Goal: Information Seeking & Learning: Learn about a topic

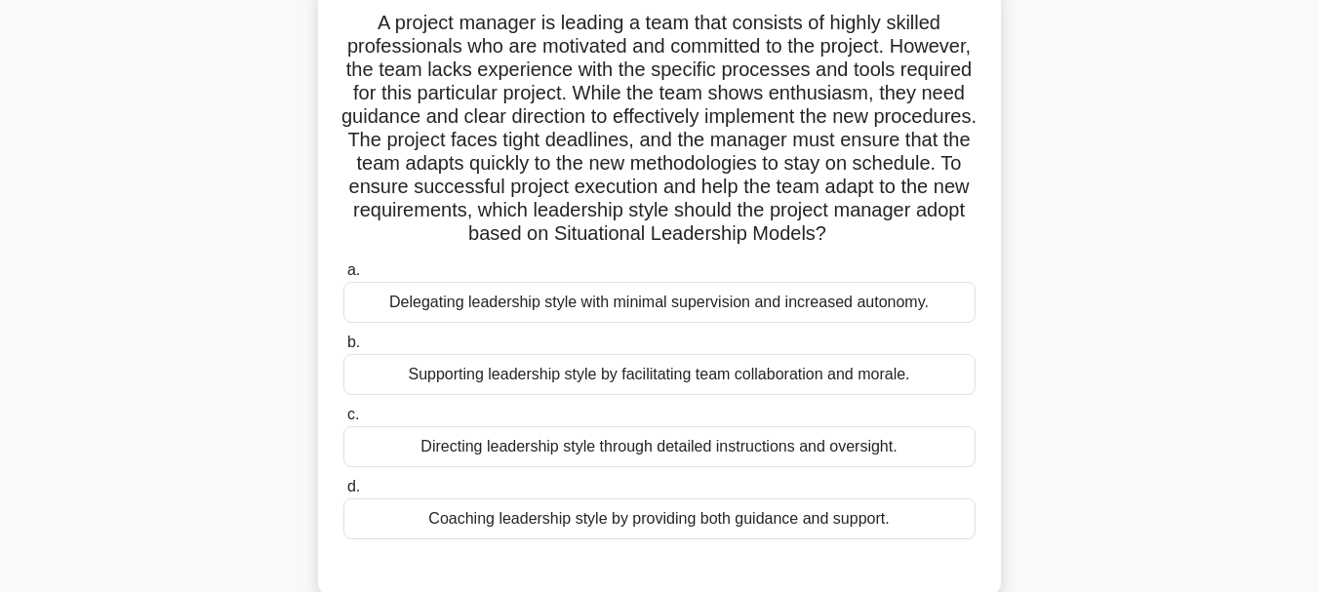
scroll to position [169, 0]
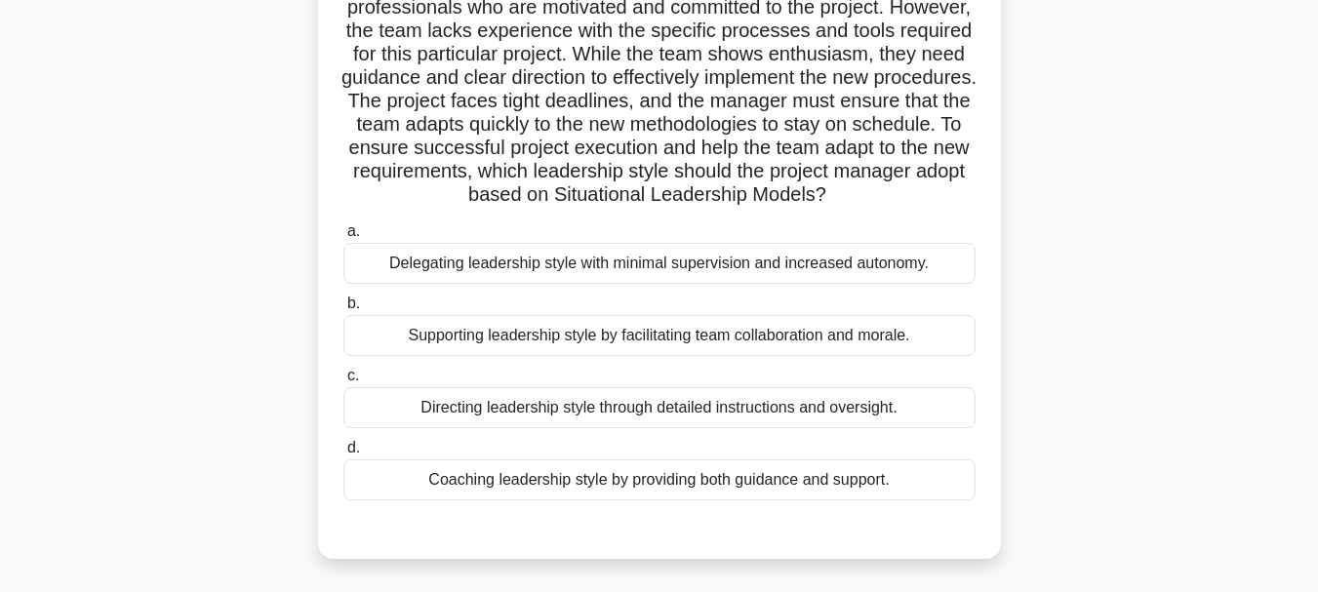
click at [719, 500] on div "Coaching leadership style by providing both guidance and support." at bounding box center [659, 479] width 632 height 41
click at [343, 455] on input "d. Coaching leadership style by providing both guidance and support." at bounding box center [343, 448] width 0 height 13
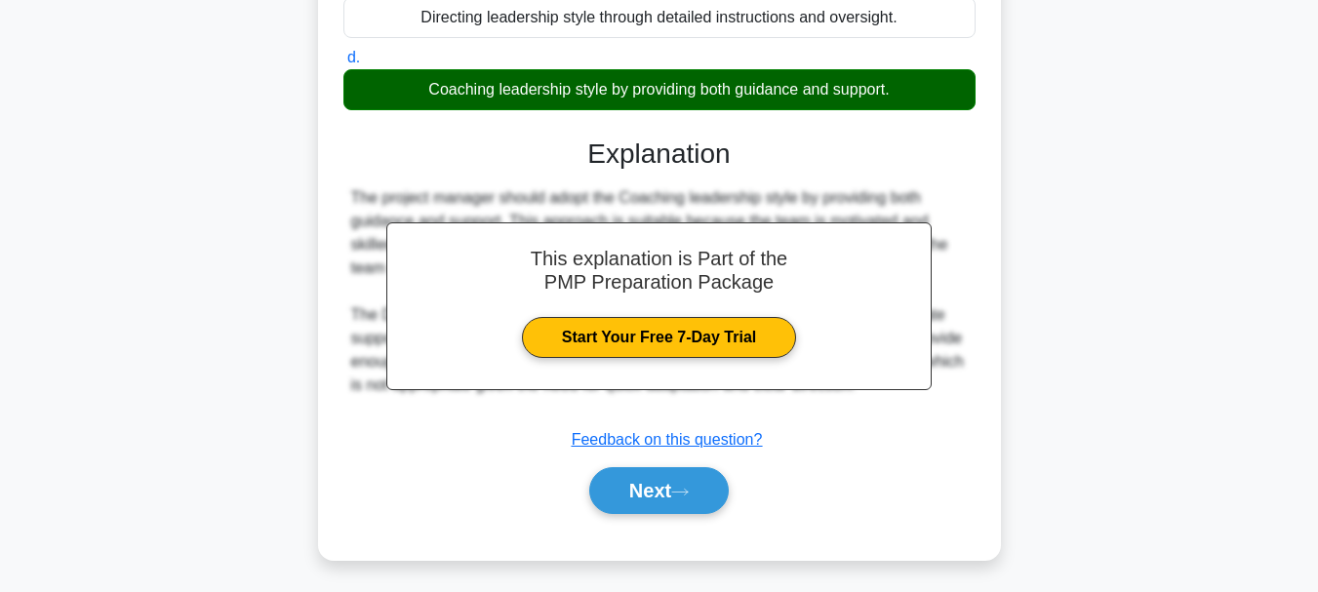
scroll to position [588, 0]
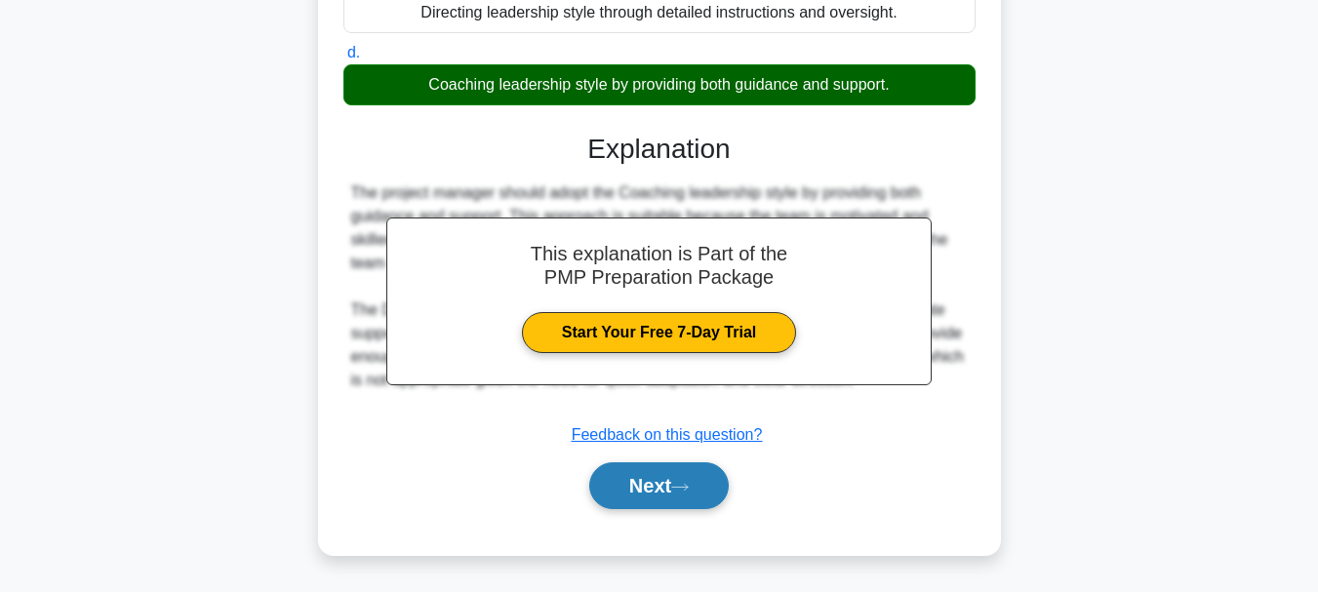
click at [672, 484] on button "Next" at bounding box center [659, 485] width 140 height 47
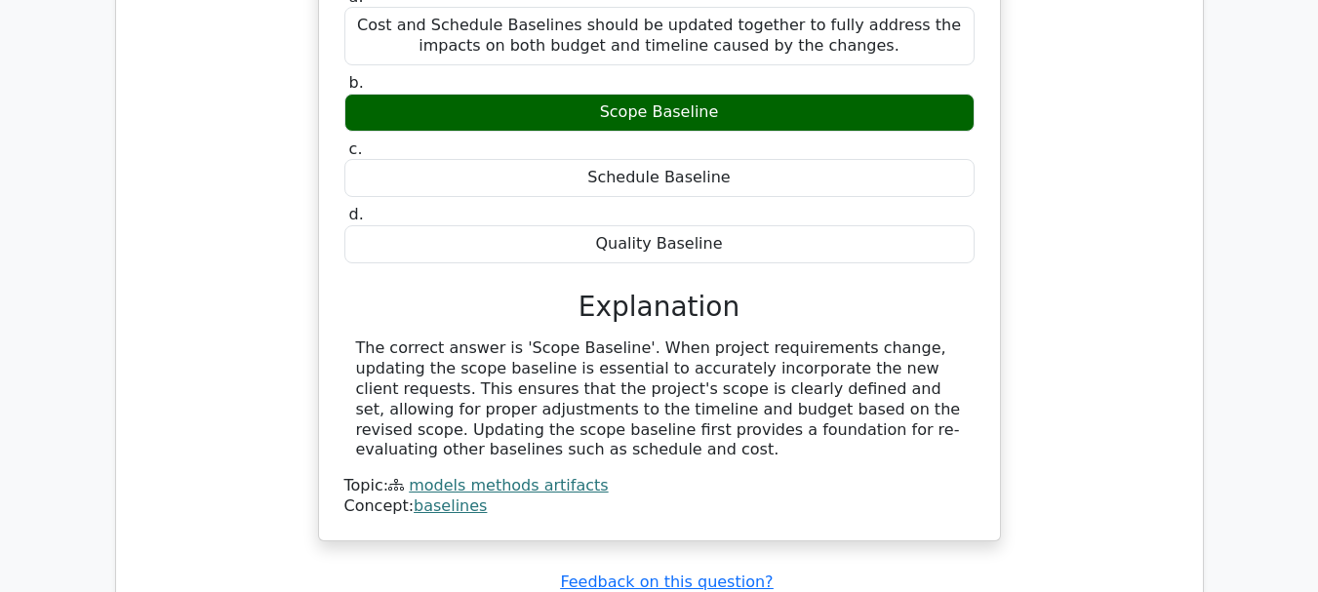
scroll to position [2049, 0]
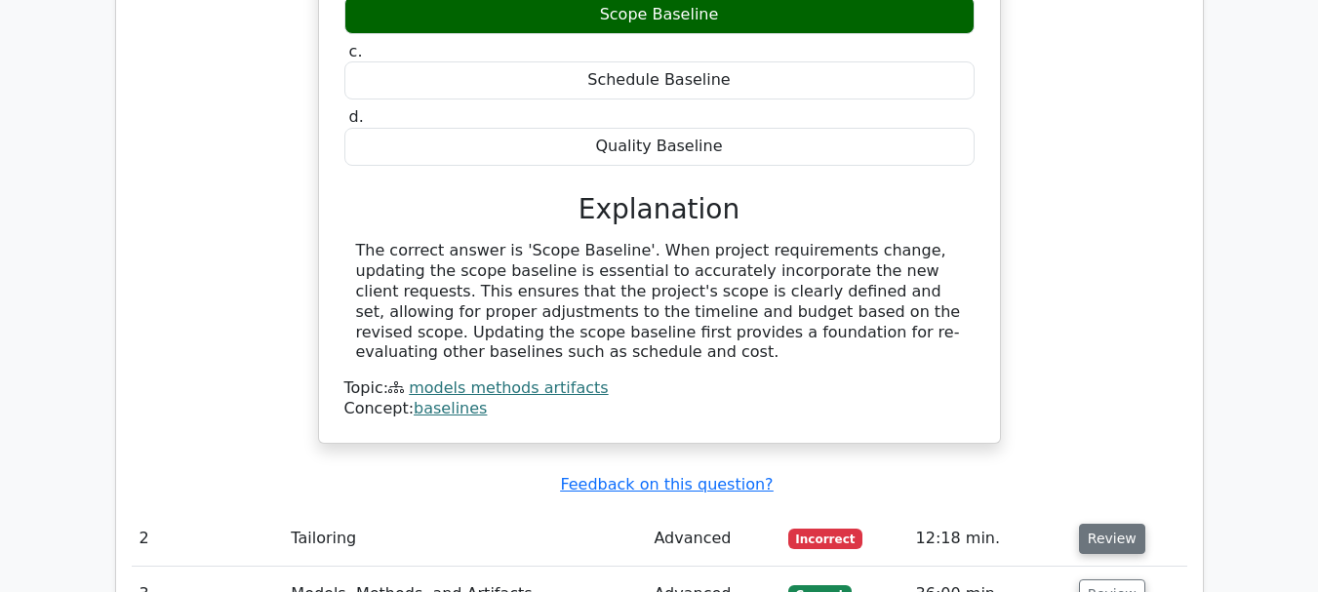
click at [1108, 524] on button "Review" at bounding box center [1112, 539] width 66 height 30
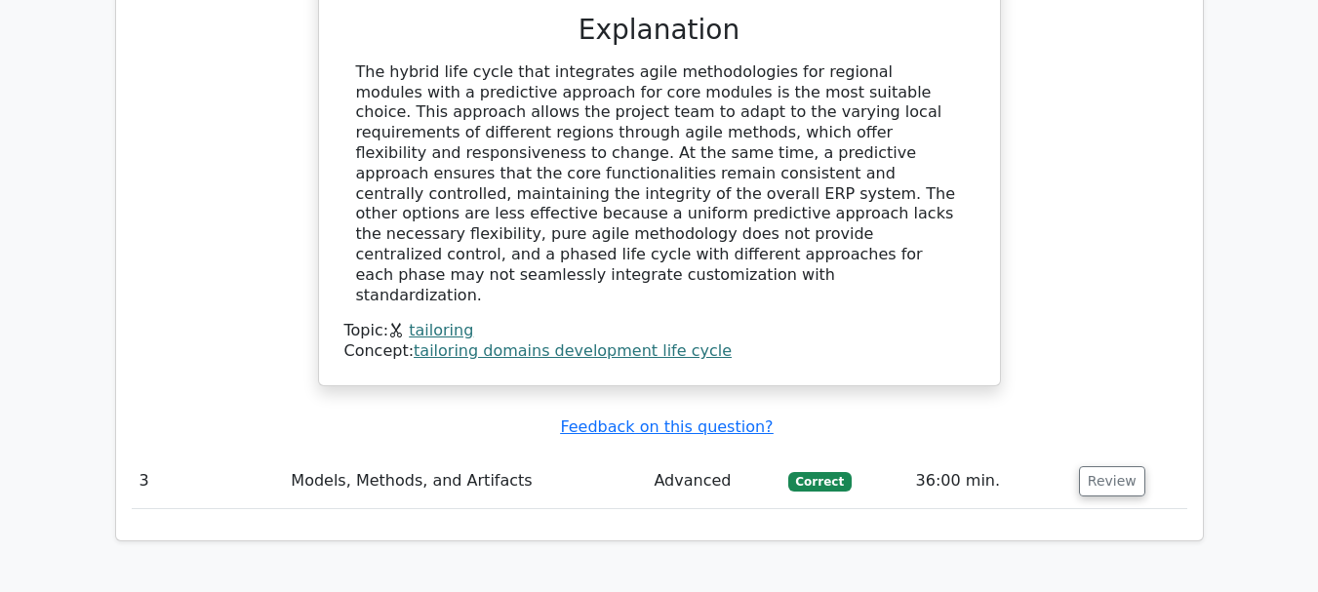
scroll to position [3317, 0]
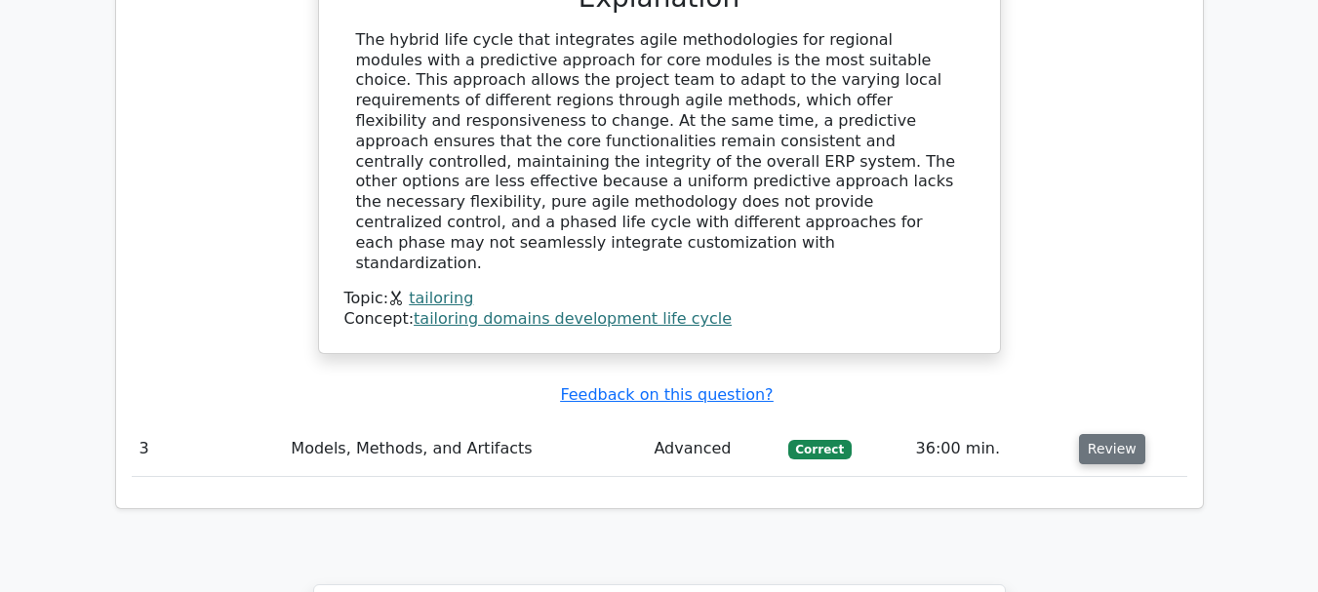
click at [1120, 434] on button "Review" at bounding box center [1112, 449] width 66 height 30
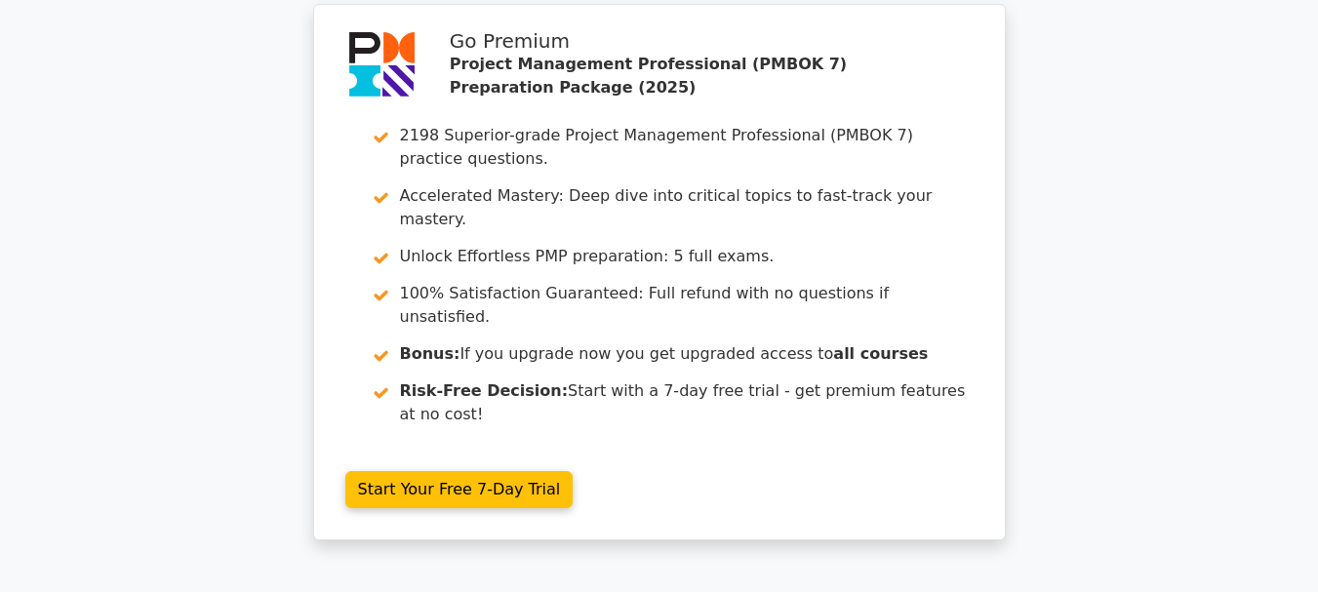
scroll to position [4952, 0]
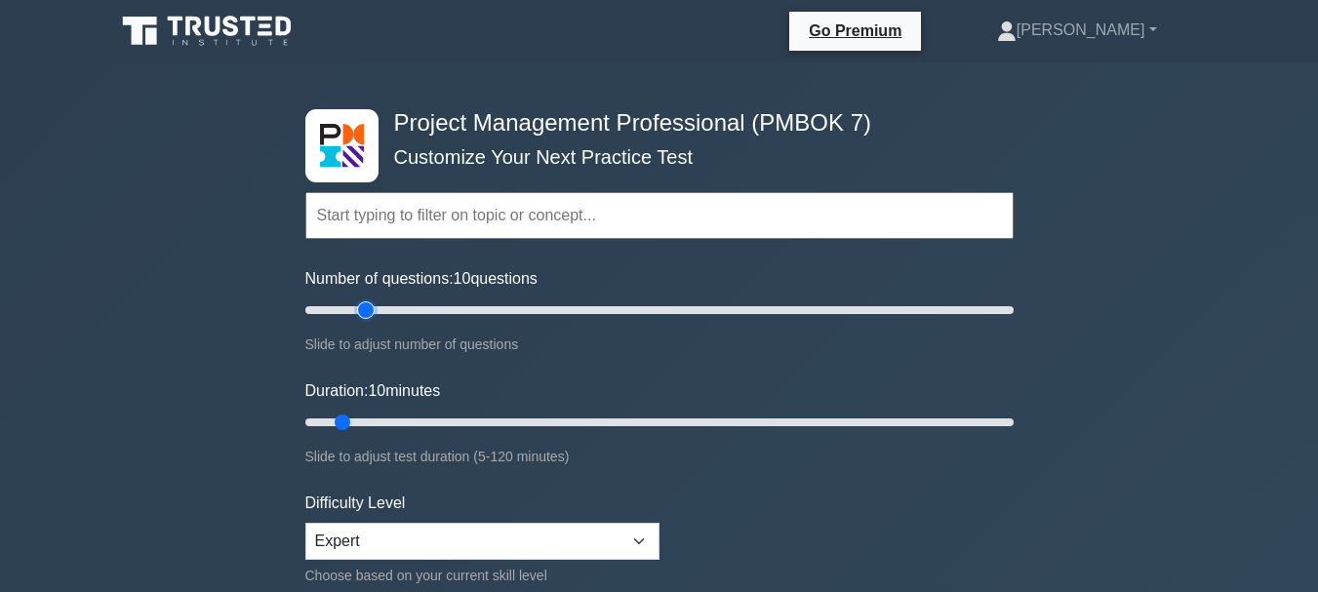
type input "20"
click at [362, 311] on input "Number of questions: 10 questions" at bounding box center [659, 310] width 708 height 23
click at [363, 420] on input "Duration: 10 minutes" at bounding box center [659, 422] width 708 height 23
click at [397, 421] on input "Duration: 15 minutes" at bounding box center [659, 422] width 708 height 23
type input "25"
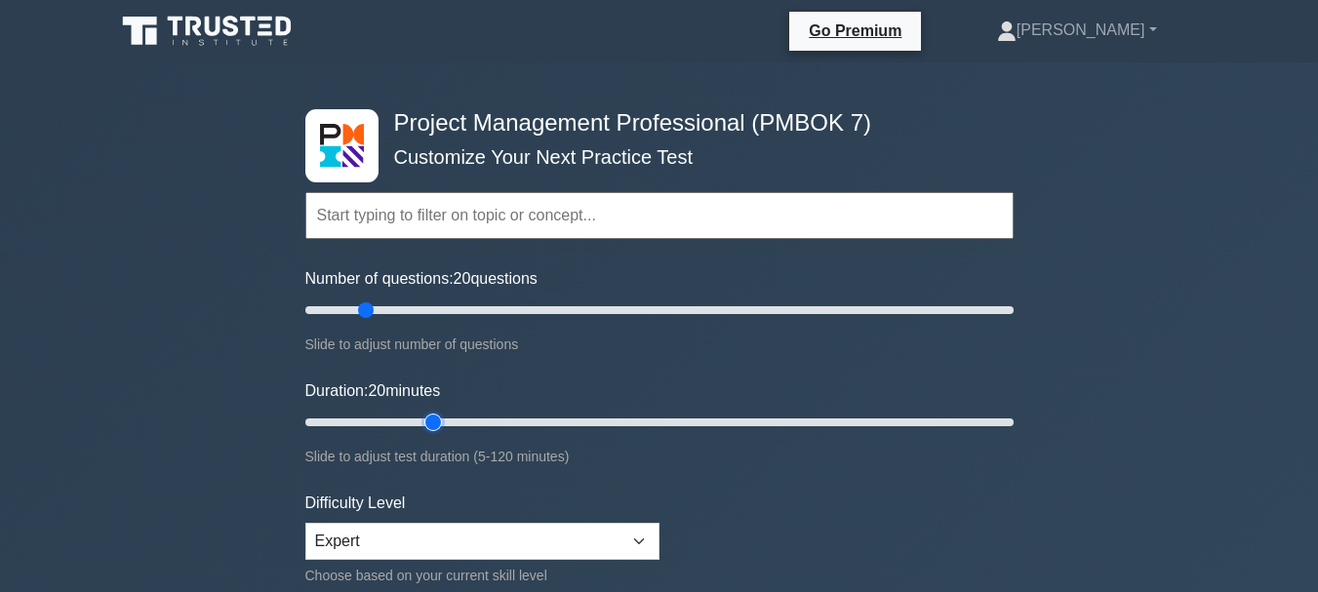
click at [430, 422] on input "Duration: 20 minutes" at bounding box center [659, 422] width 708 height 23
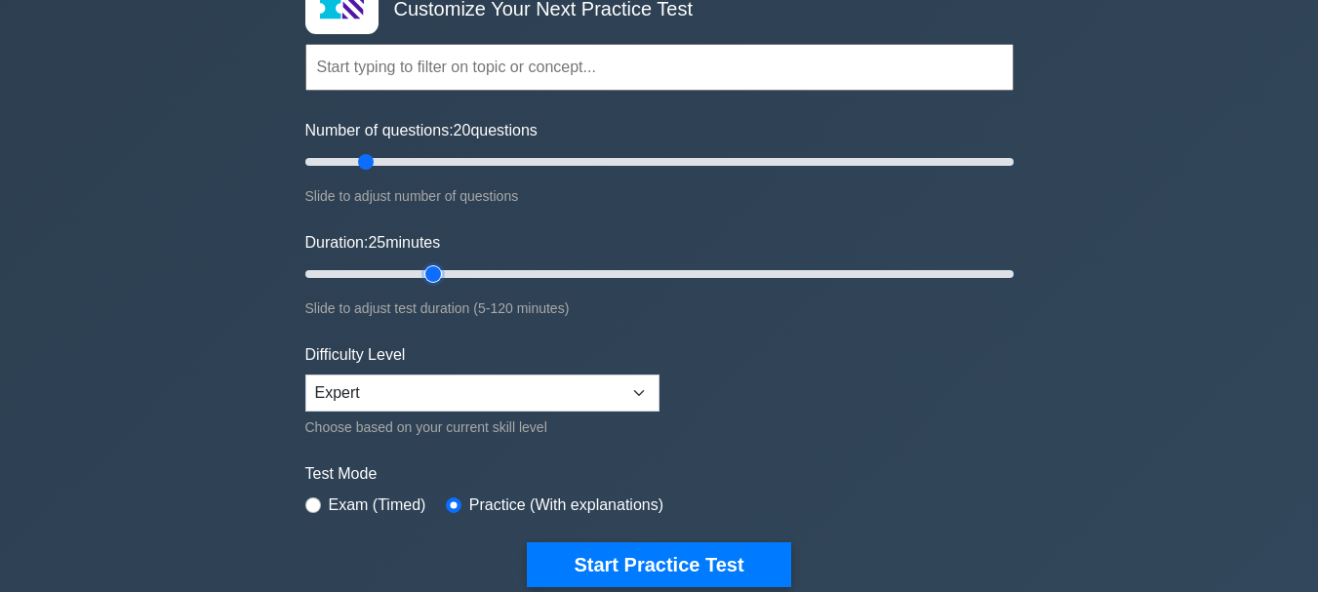
scroll to position [195, 0]
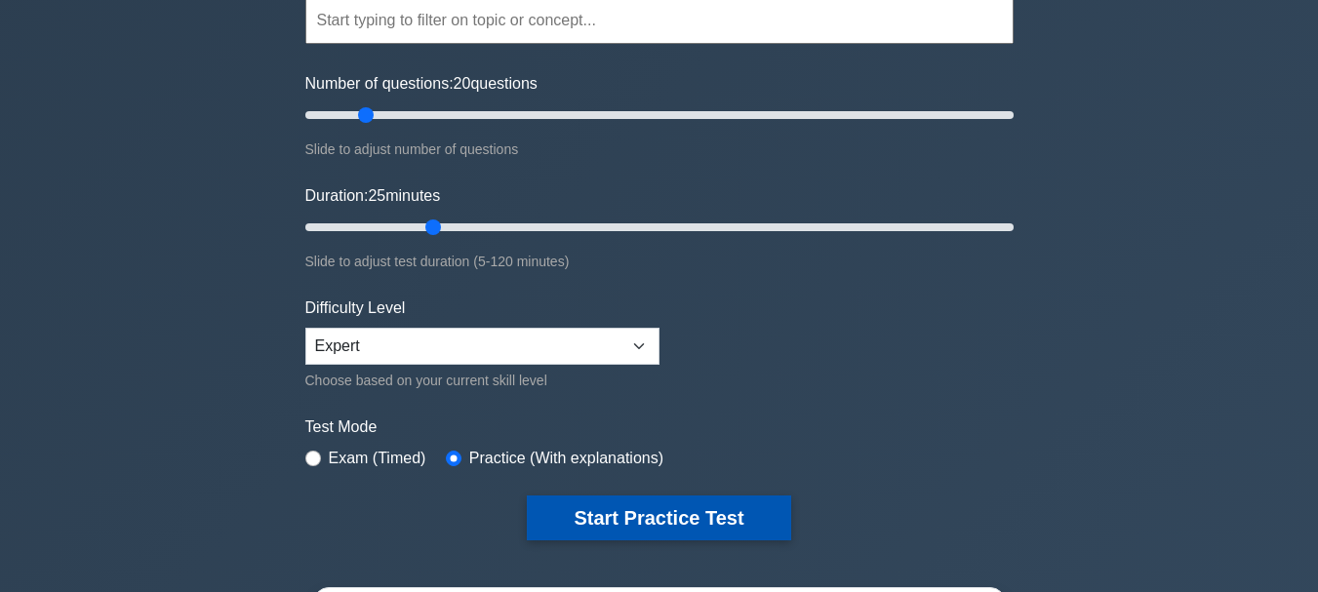
click at [679, 515] on button "Start Practice Test" at bounding box center [658, 518] width 263 height 45
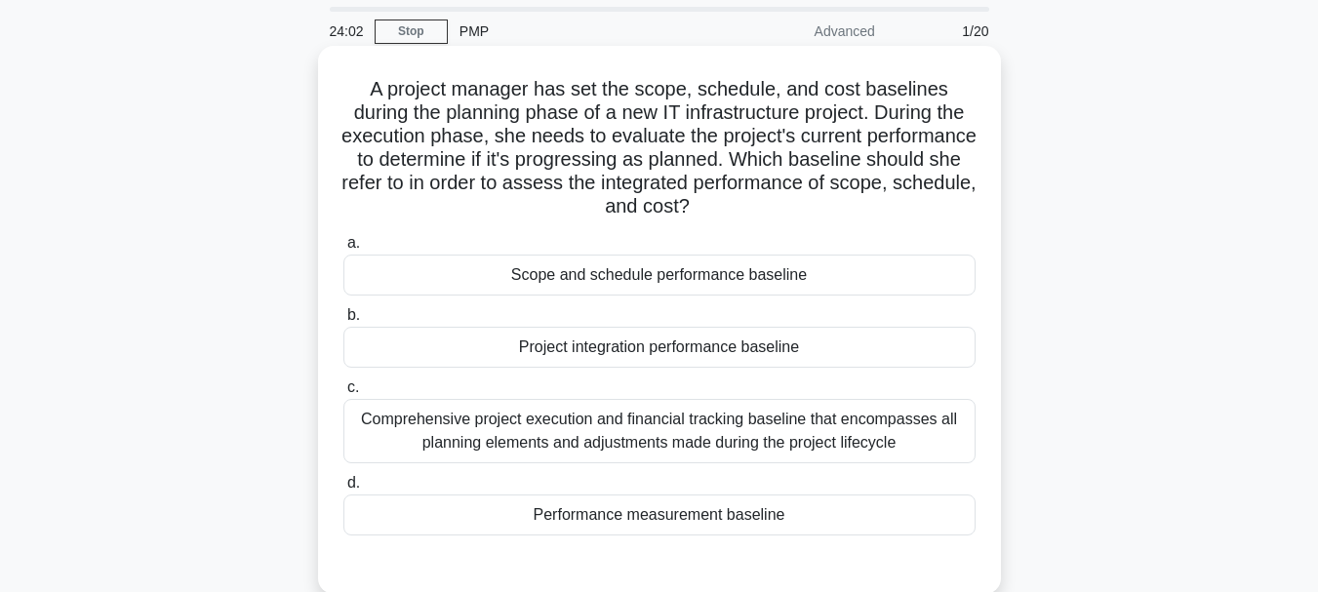
scroll to position [98, 0]
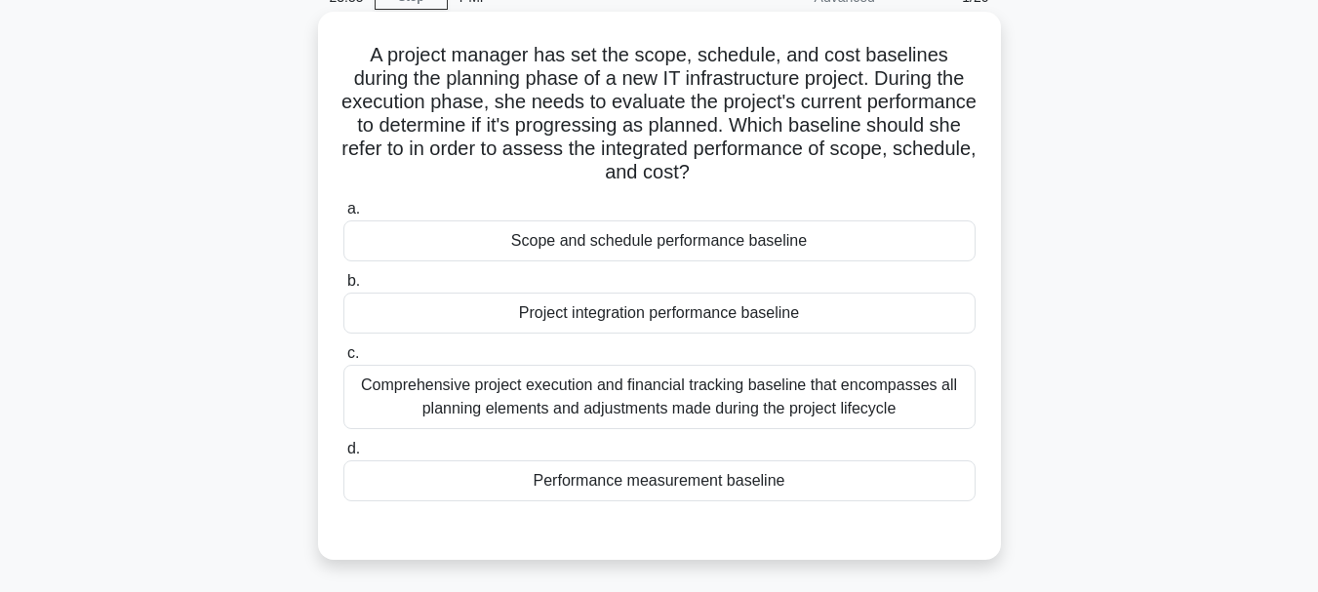
click at [739, 316] on div "Project integration performance baseline" at bounding box center [659, 313] width 632 height 41
click at [343, 288] on input "b. Project integration performance baseline" at bounding box center [343, 281] width 0 height 13
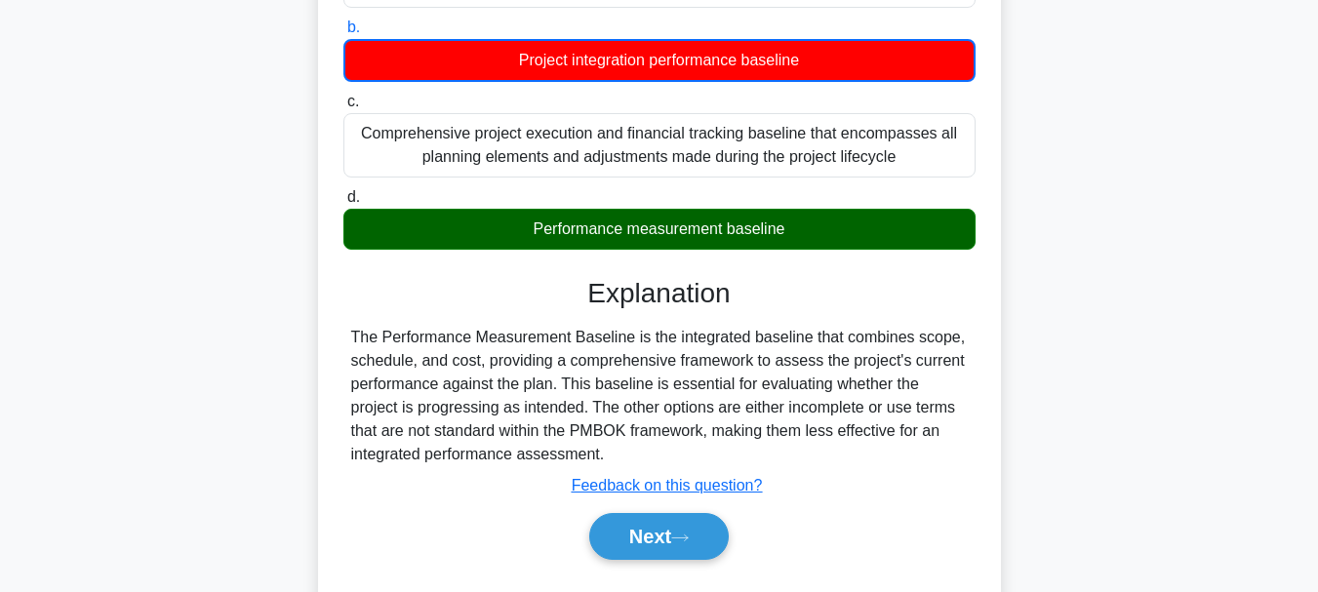
scroll to position [390, 0]
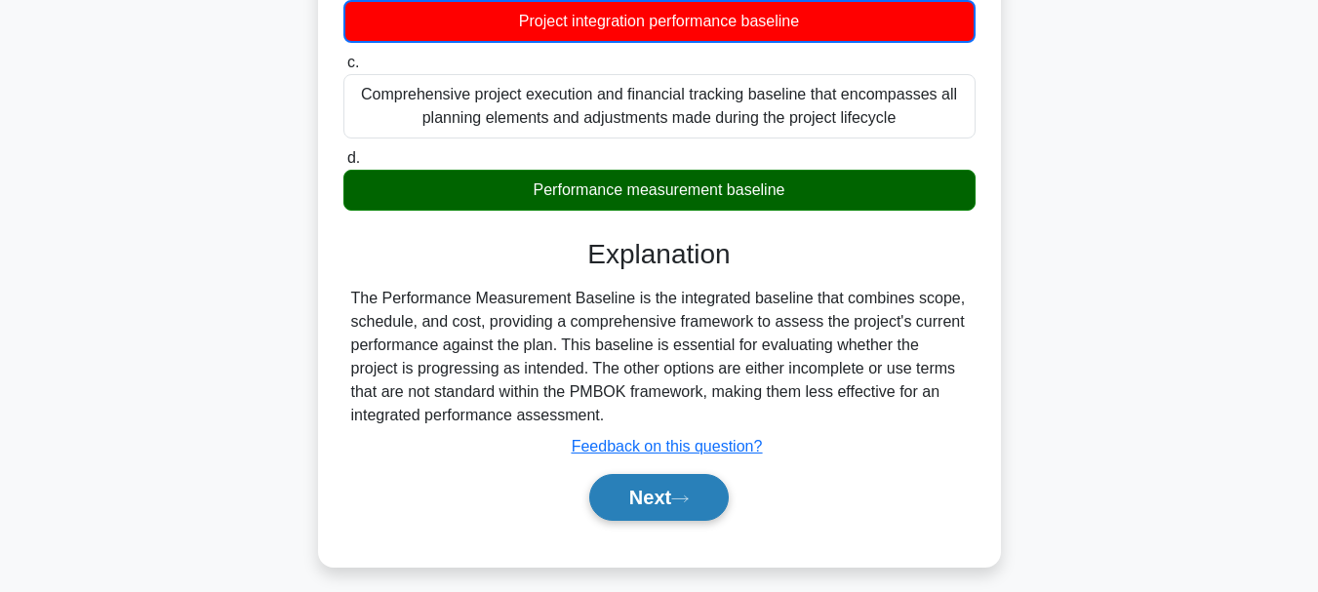
click at [685, 496] on icon at bounding box center [680, 499] width 18 height 11
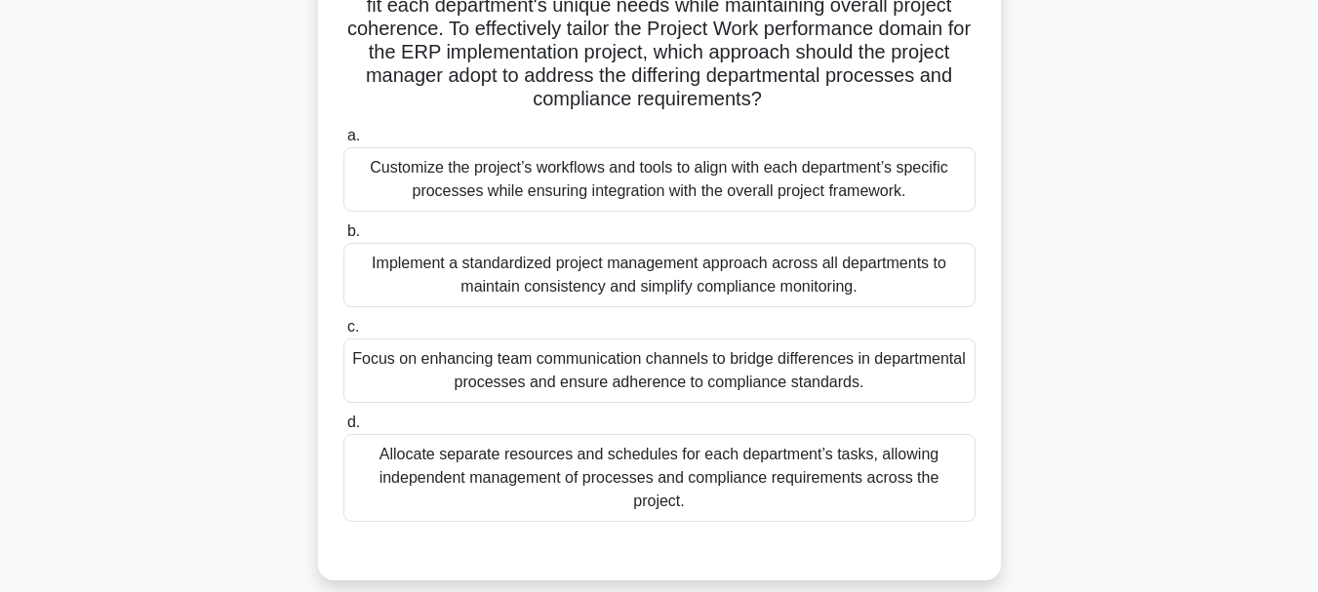
scroll to position [195, 0]
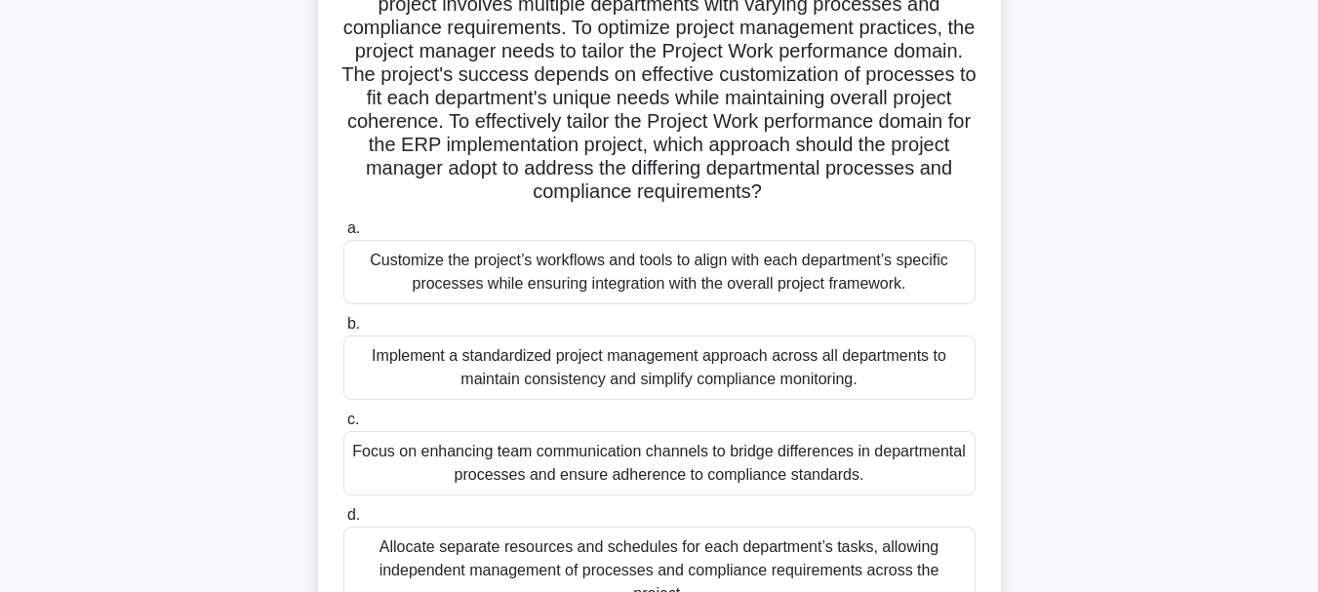
click at [779, 265] on div "Customize the project’s workflows and tools to align with each department’s spe…" at bounding box center [659, 272] width 632 height 64
click at [343, 235] on input "a. Customize the project’s workflows and tools to align with each department’s …" at bounding box center [343, 228] width 0 height 13
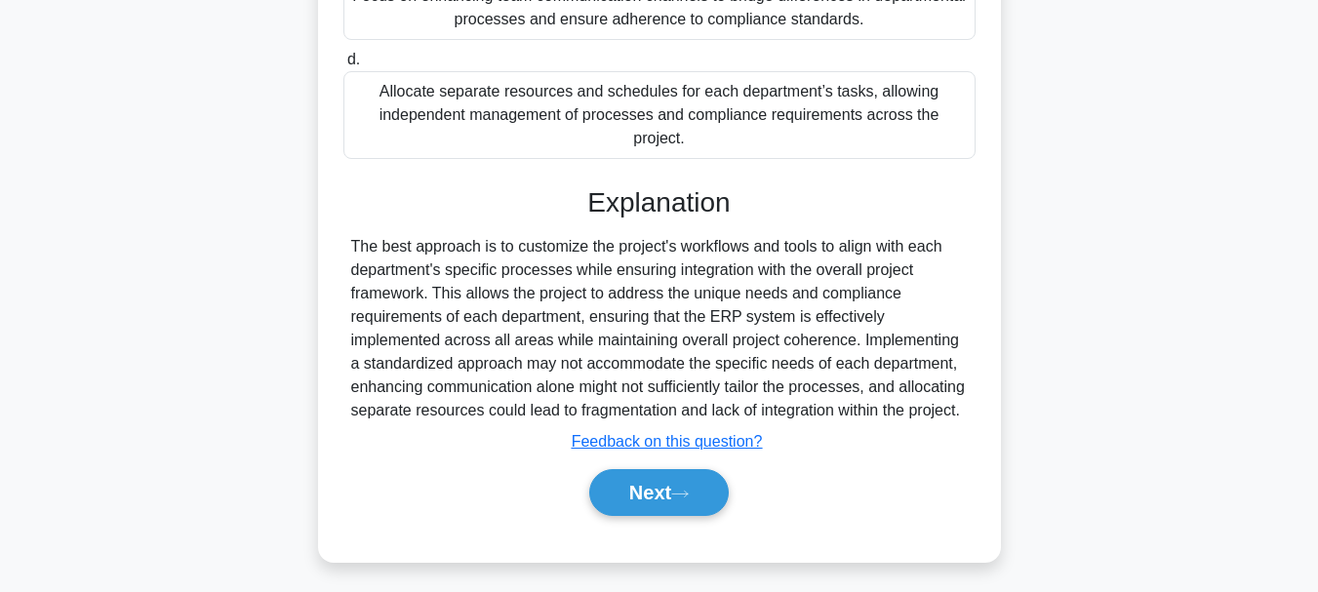
scroll to position [659, 0]
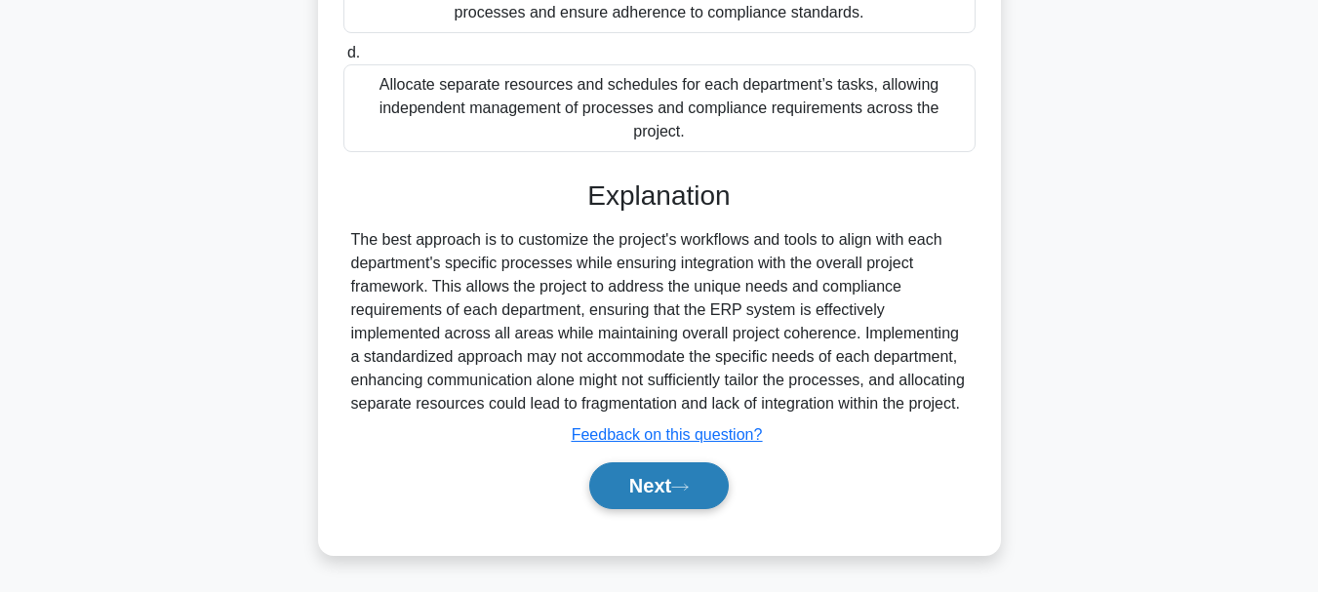
click at [667, 484] on button "Next" at bounding box center [659, 485] width 140 height 47
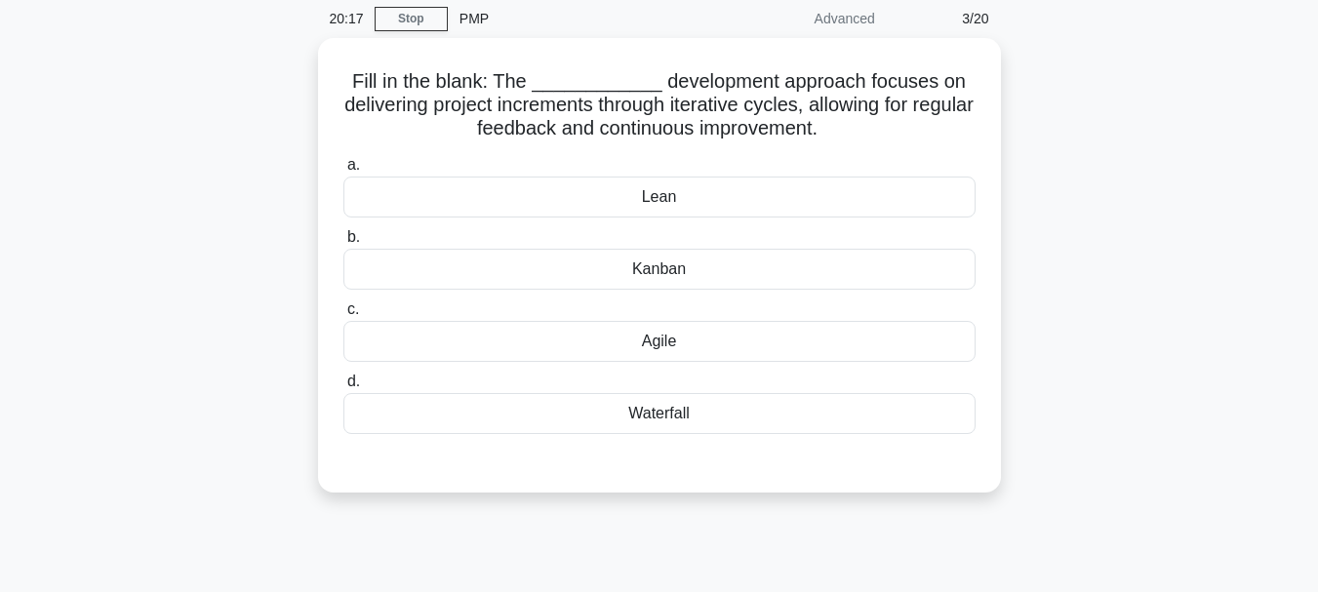
scroll to position [71, 0]
click at [726, 340] on div "Agile" at bounding box center [659, 341] width 632 height 41
click at [343, 316] on input "c. Agile" at bounding box center [343, 309] width 0 height 13
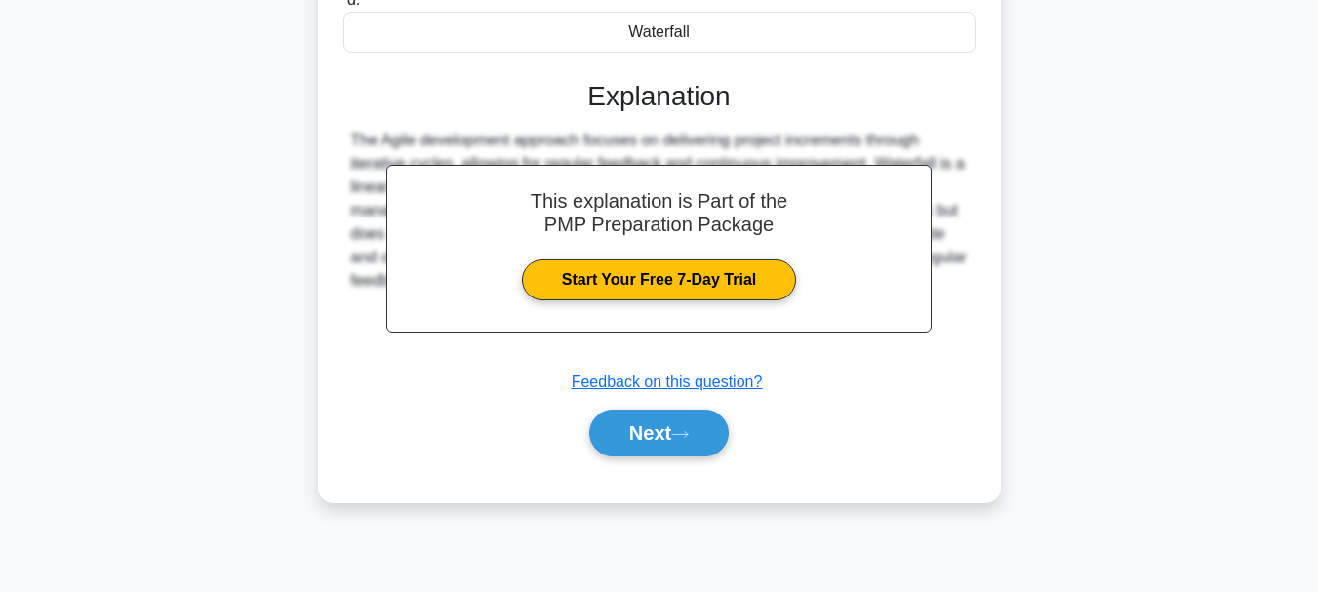
scroll to position [461, 0]
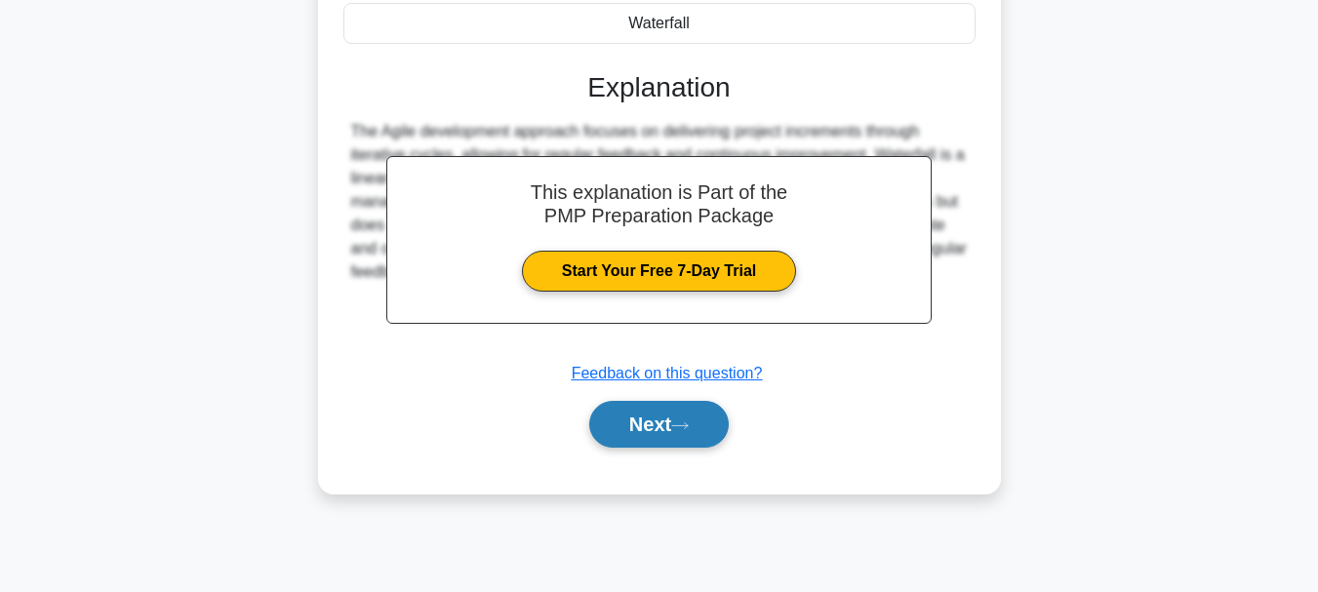
click at [659, 421] on button "Next" at bounding box center [659, 424] width 140 height 47
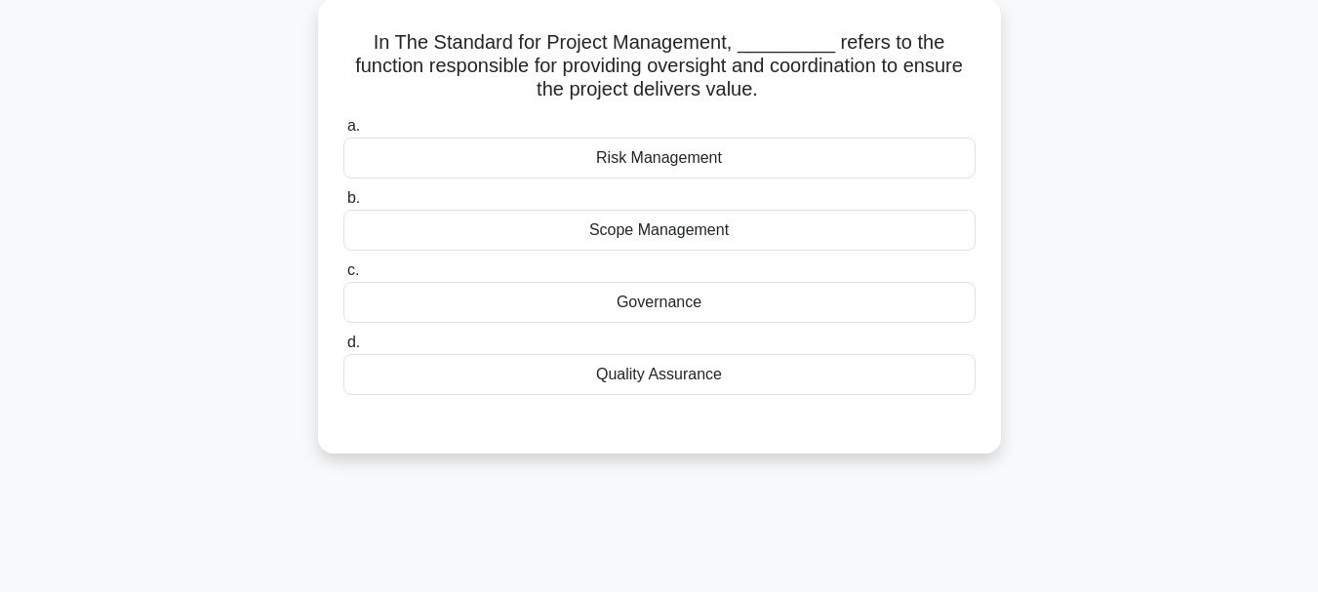
scroll to position [71, 0]
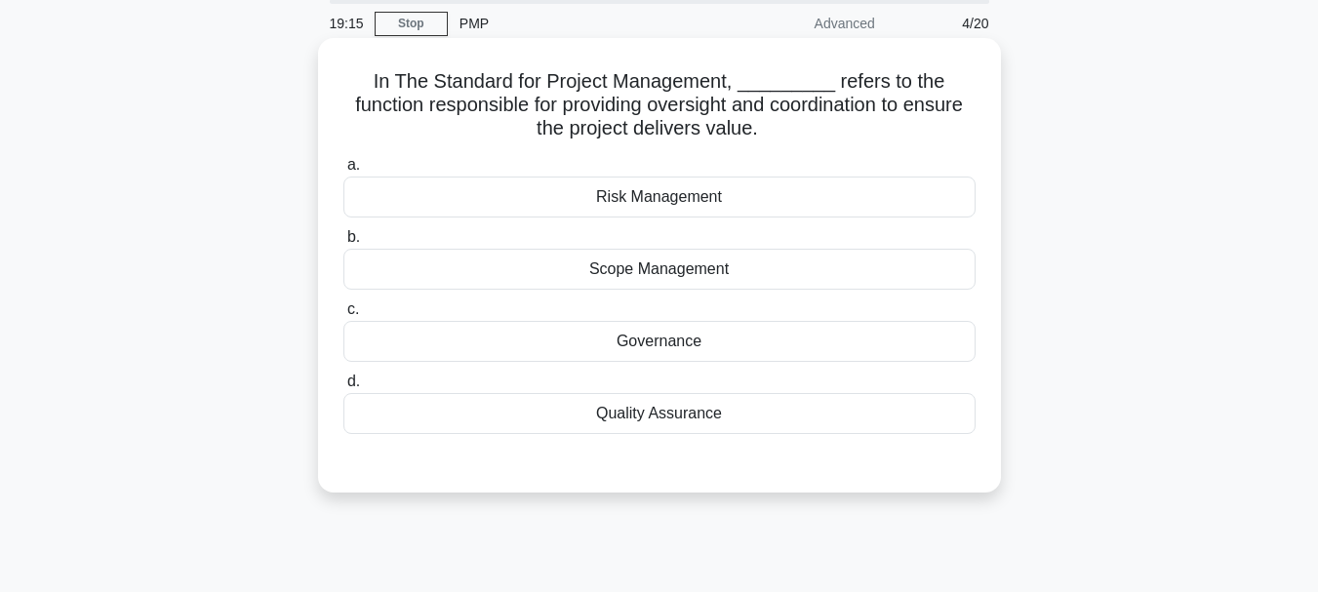
click at [722, 348] on div "Governance" at bounding box center [659, 341] width 632 height 41
click at [343, 316] on input "c. Governance" at bounding box center [343, 309] width 0 height 13
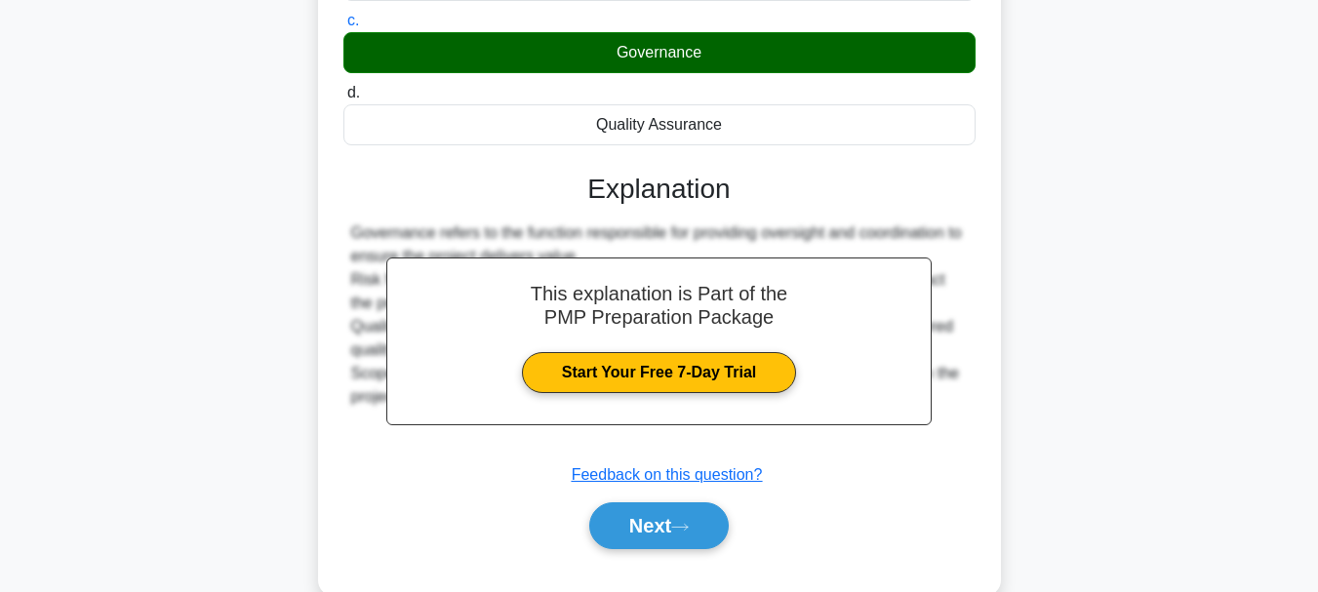
scroll to position [461, 0]
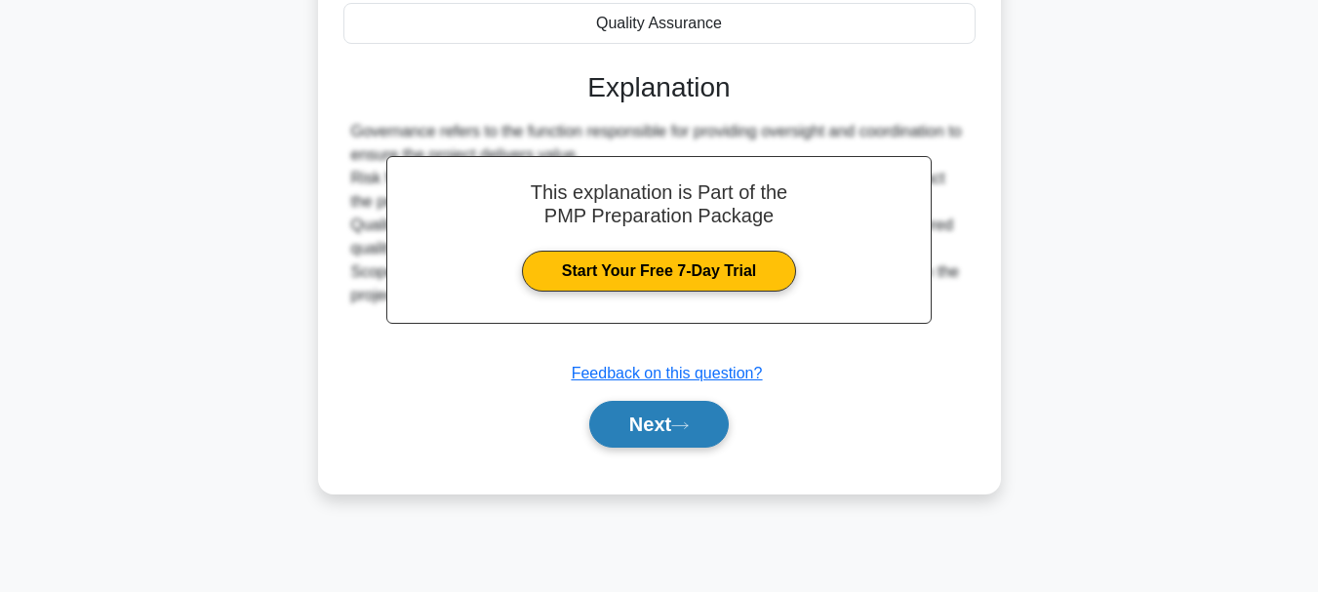
click at [661, 417] on button "Next" at bounding box center [659, 424] width 140 height 47
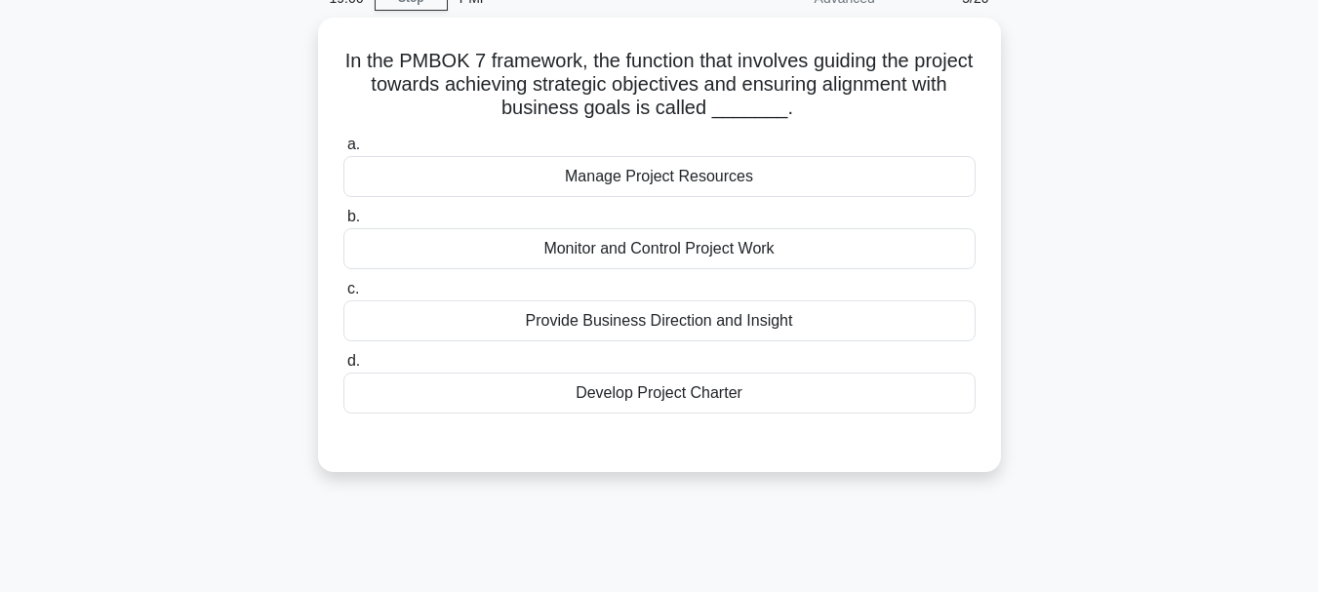
scroll to position [98, 0]
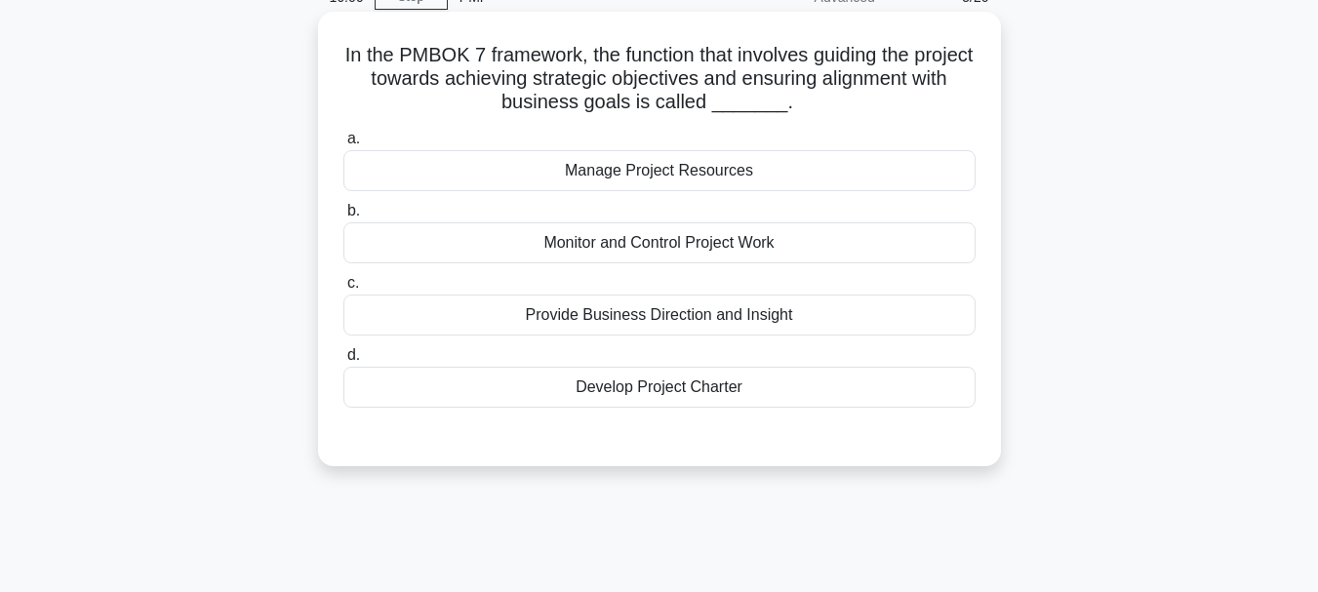
click at [793, 317] on div "Provide Business Direction and Insight" at bounding box center [659, 315] width 632 height 41
click at [343, 290] on input "c. Provide Business Direction and Insight" at bounding box center [343, 283] width 0 height 13
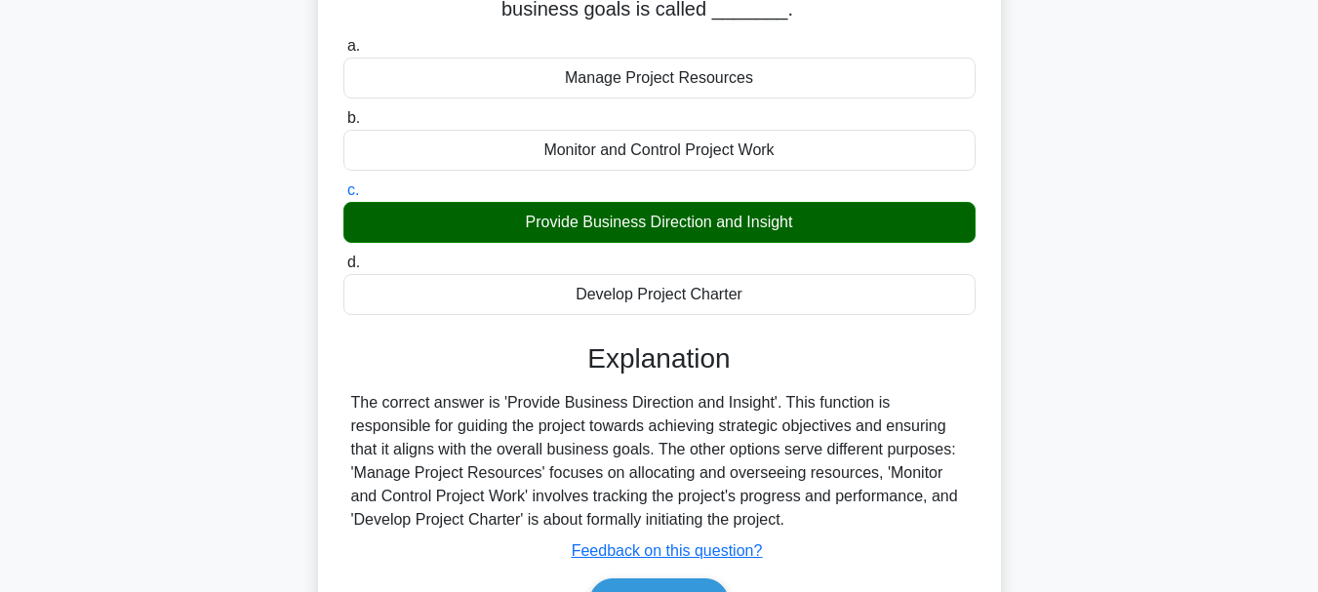
scroll to position [293, 0]
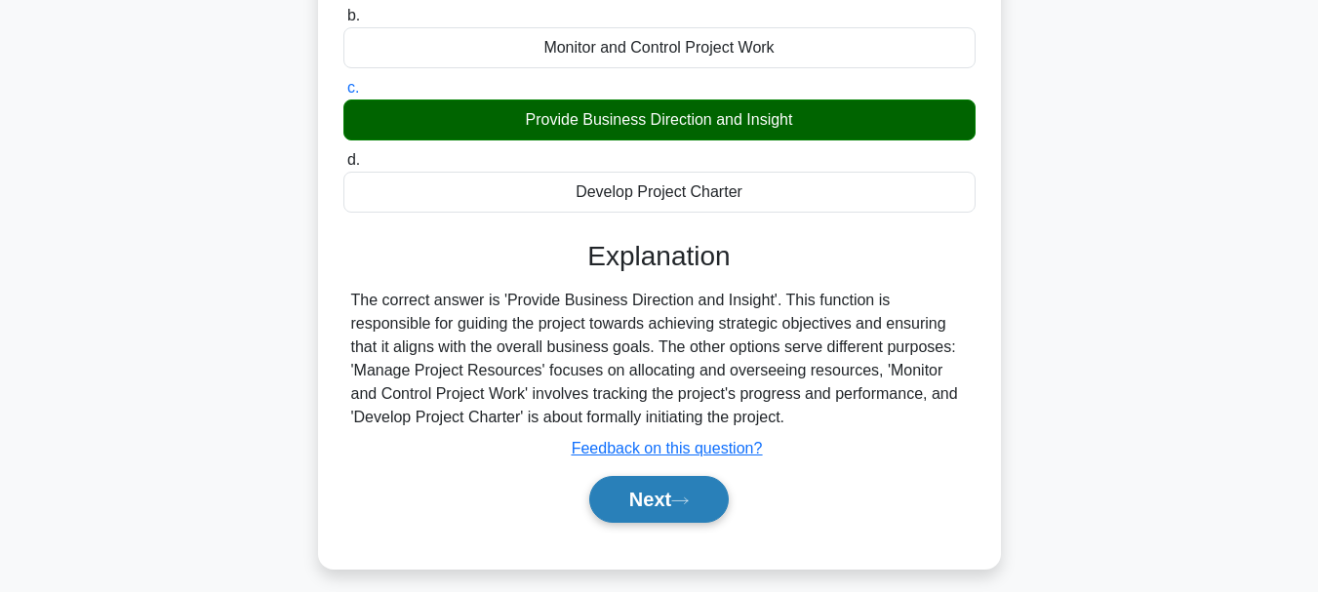
click at [668, 499] on button "Next" at bounding box center [659, 499] width 140 height 47
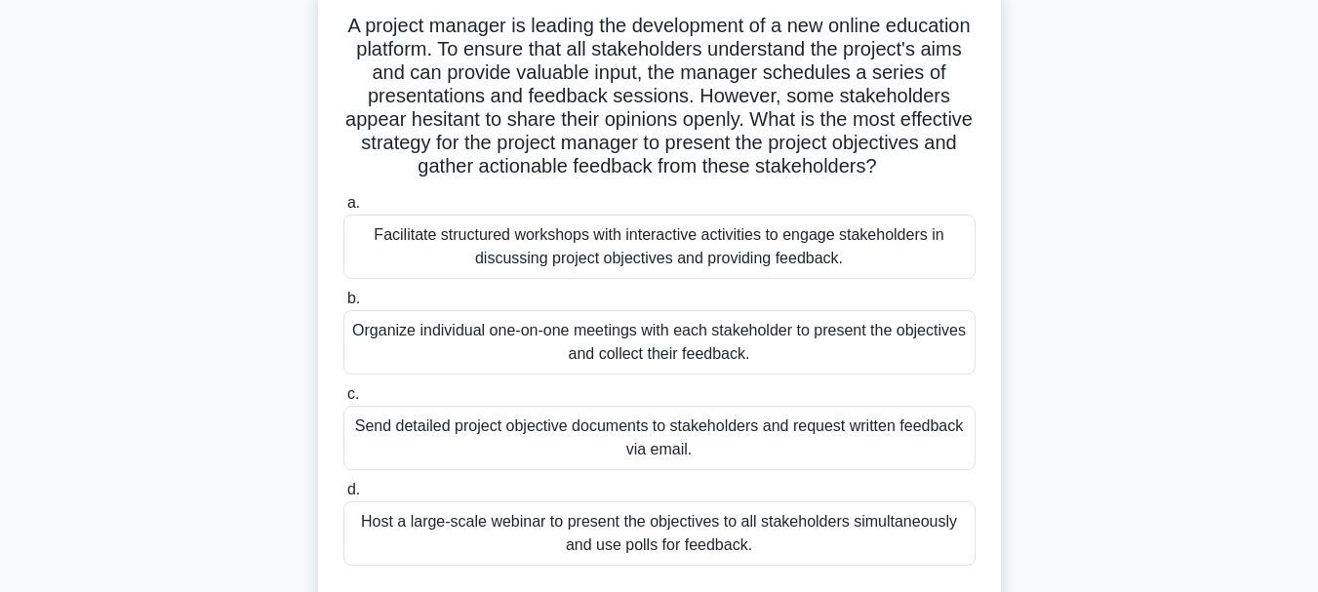
scroll to position [98, 0]
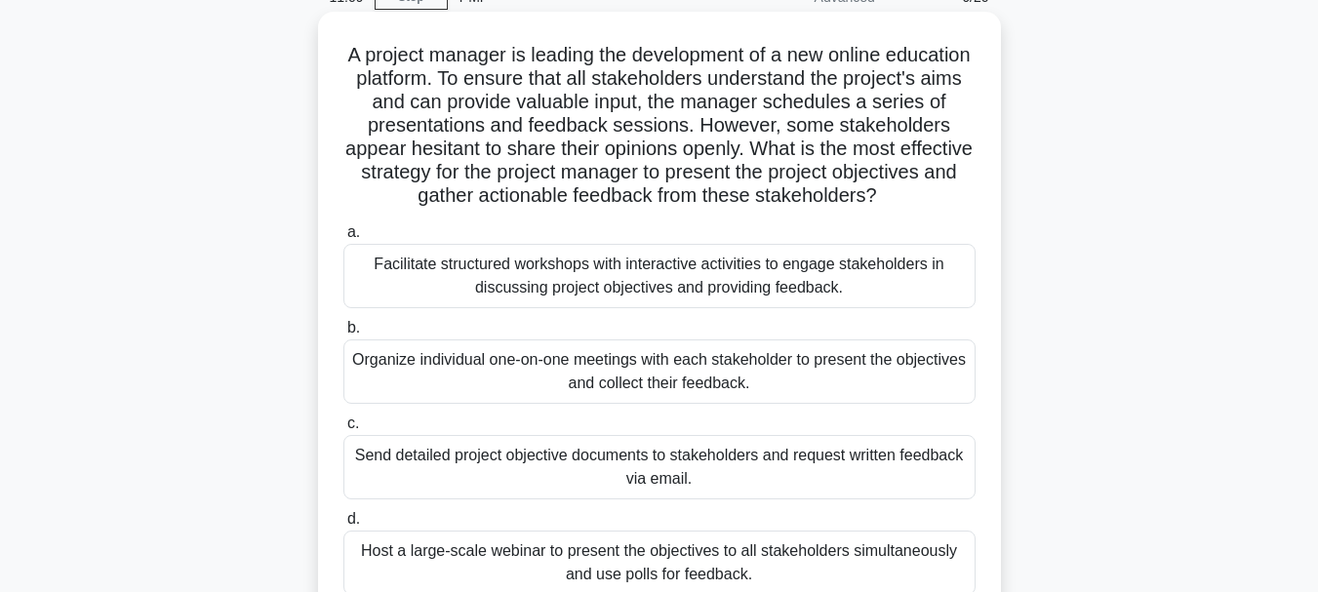
click at [742, 259] on div "Facilitate structured workshops with interactive activities to engage stakehold…" at bounding box center [659, 276] width 632 height 64
click at [343, 239] on input "a. Facilitate structured workshops with interactive activities to engage stakeh…" at bounding box center [343, 232] width 0 height 13
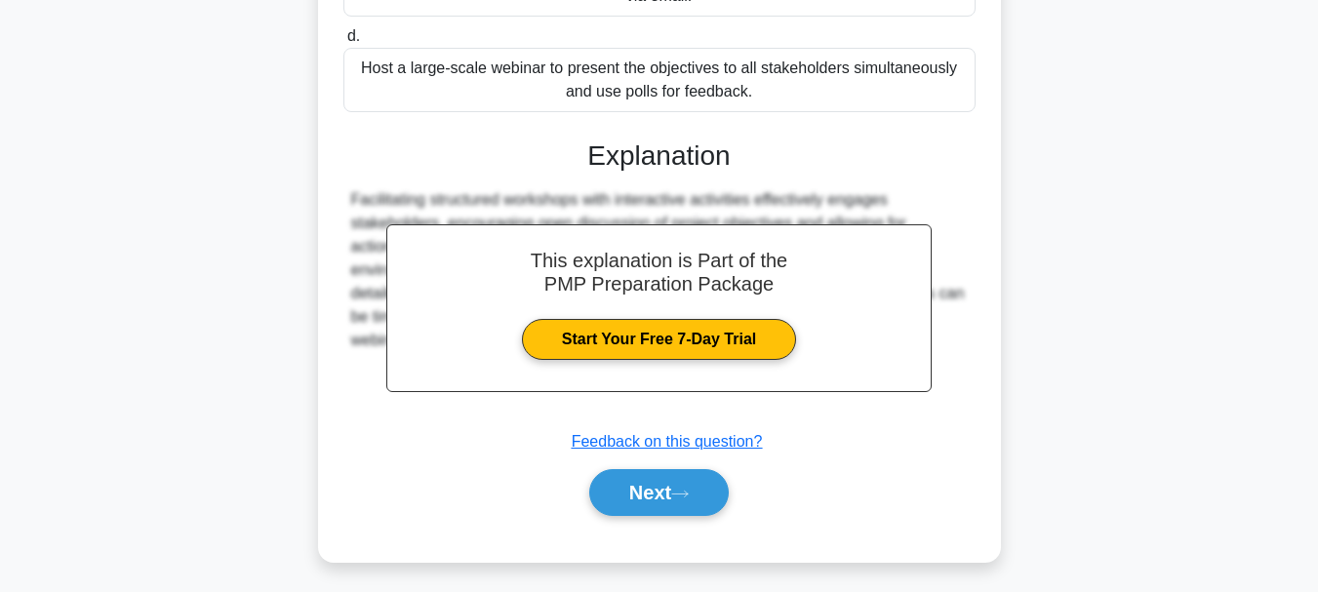
scroll to position [588, 0]
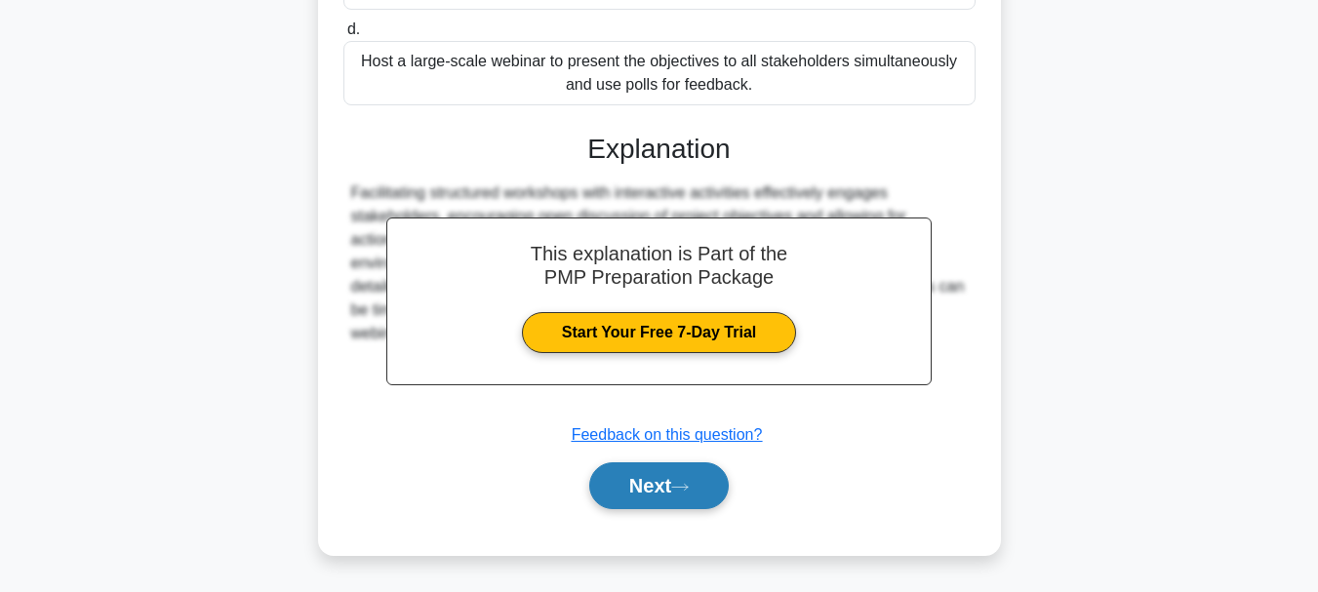
click at [688, 473] on button "Next" at bounding box center [659, 485] width 140 height 47
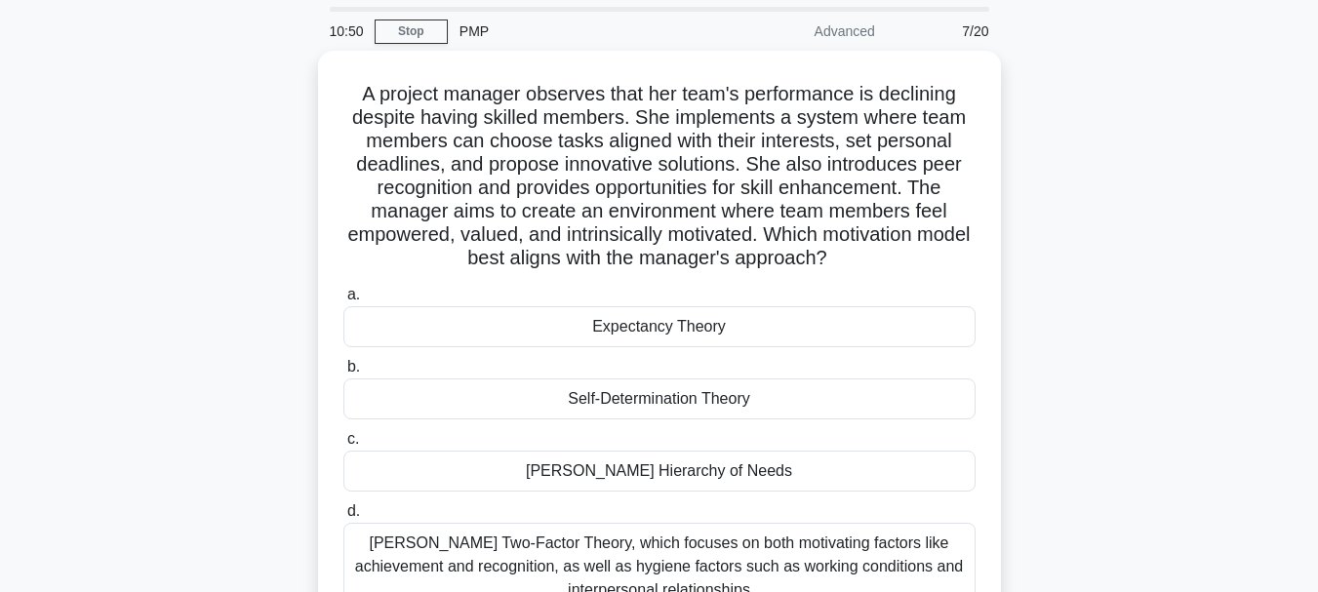
scroll to position [98, 0]
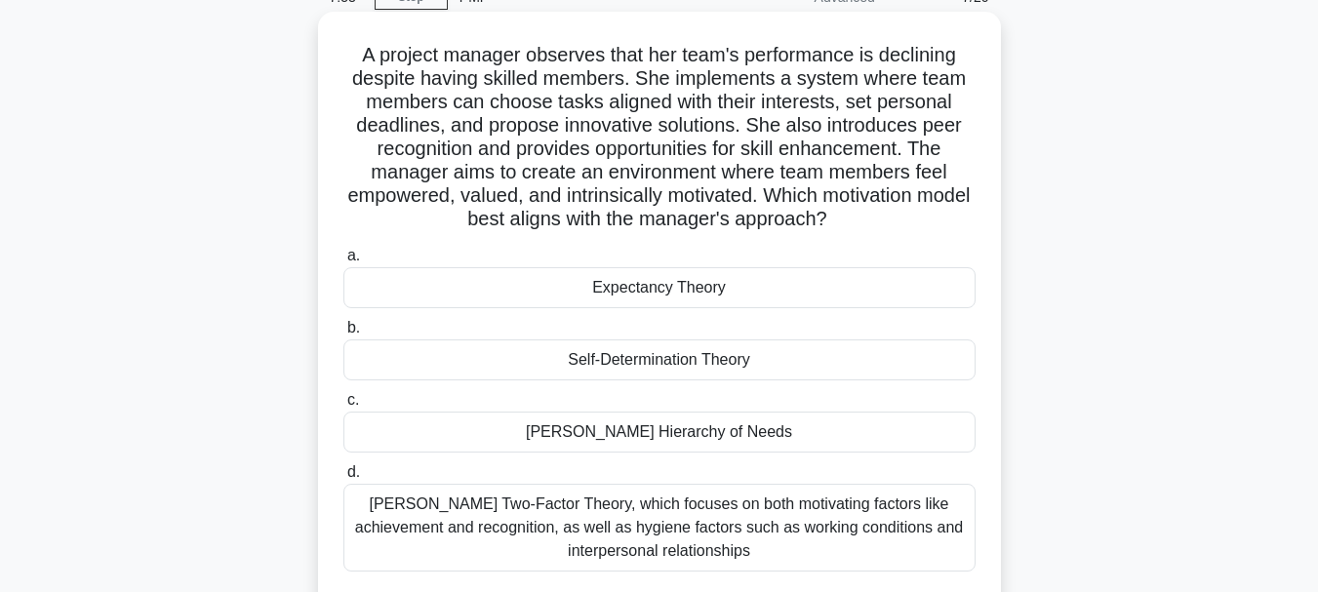
click at [758, 429] on div "Maslow's Hierarchy of Needs" at bounding box center [659, 432] width 632 height 41
click at [343, 407] on input "c. Maslow's Hierarchy of Needs" at bounding box center [343, 400] width 0 height 13
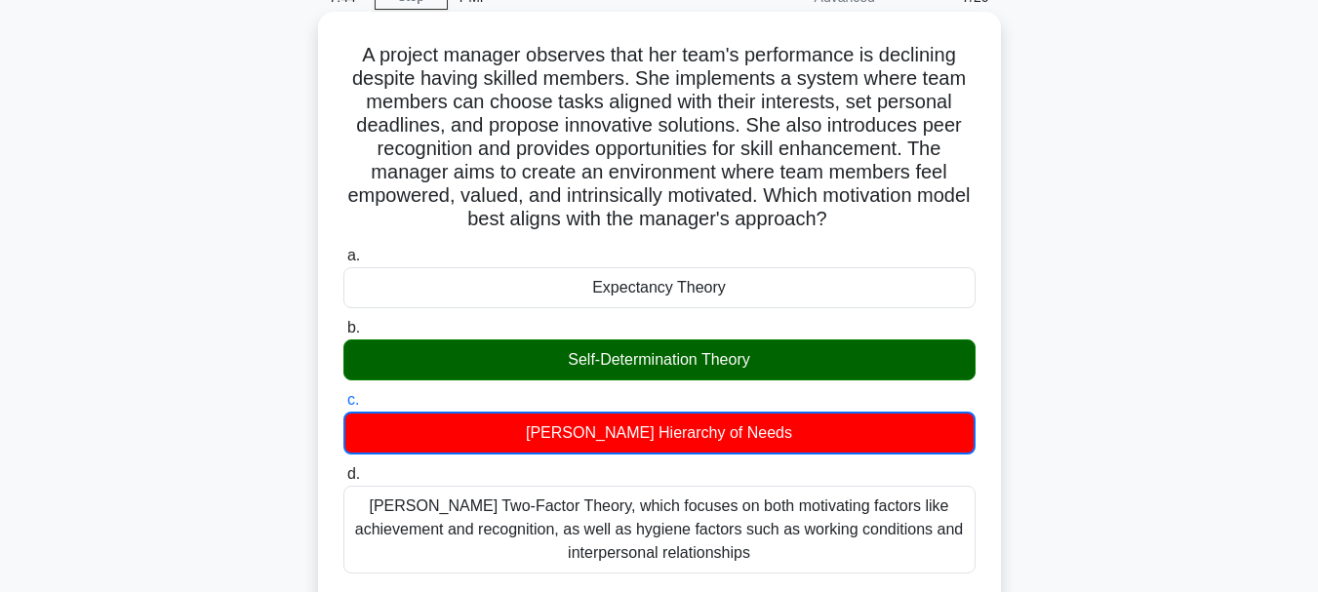
drag, startPoint x: 565, startPoint y: 361, endPoint x: 769, endPoint y: 370, distance: 204.1
click at [769, 370] on div "Self-Determination Theory" at bounding box center [659, 360] width 632 height 41
copy div "Self-Determination Theory"
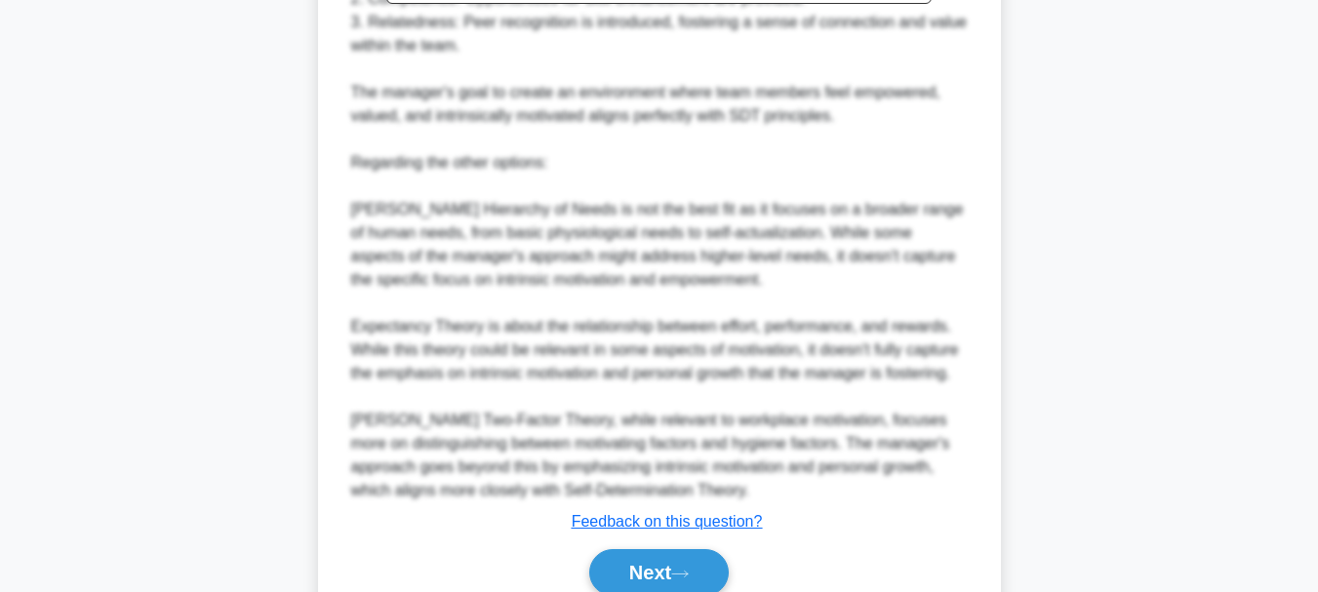
scroll to position [1035, 0]
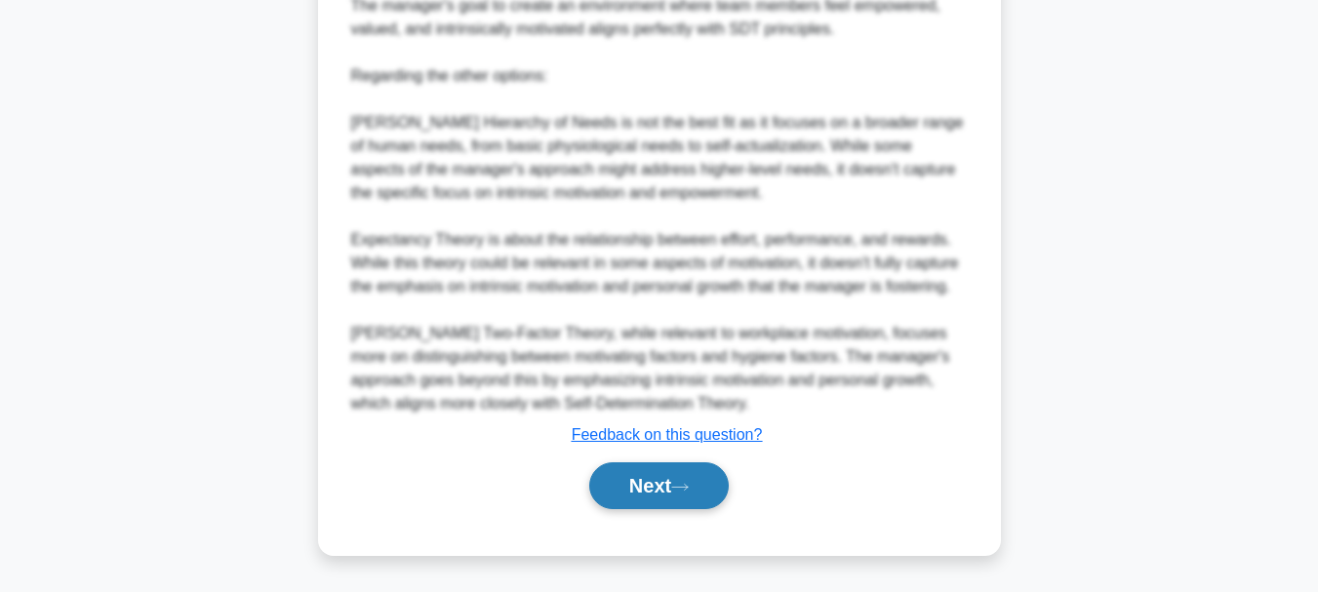
click at [643, 483] on button "Next" at bounding box center [659, 485] width 140 height 47
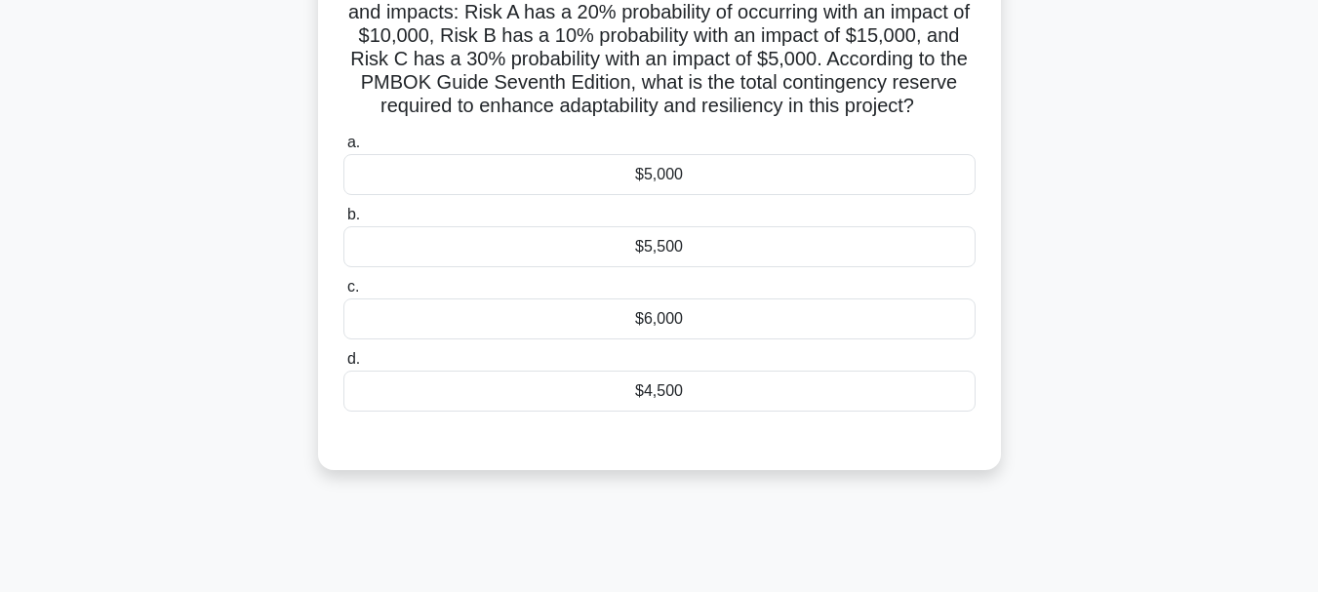
scroll to position [71, 0]
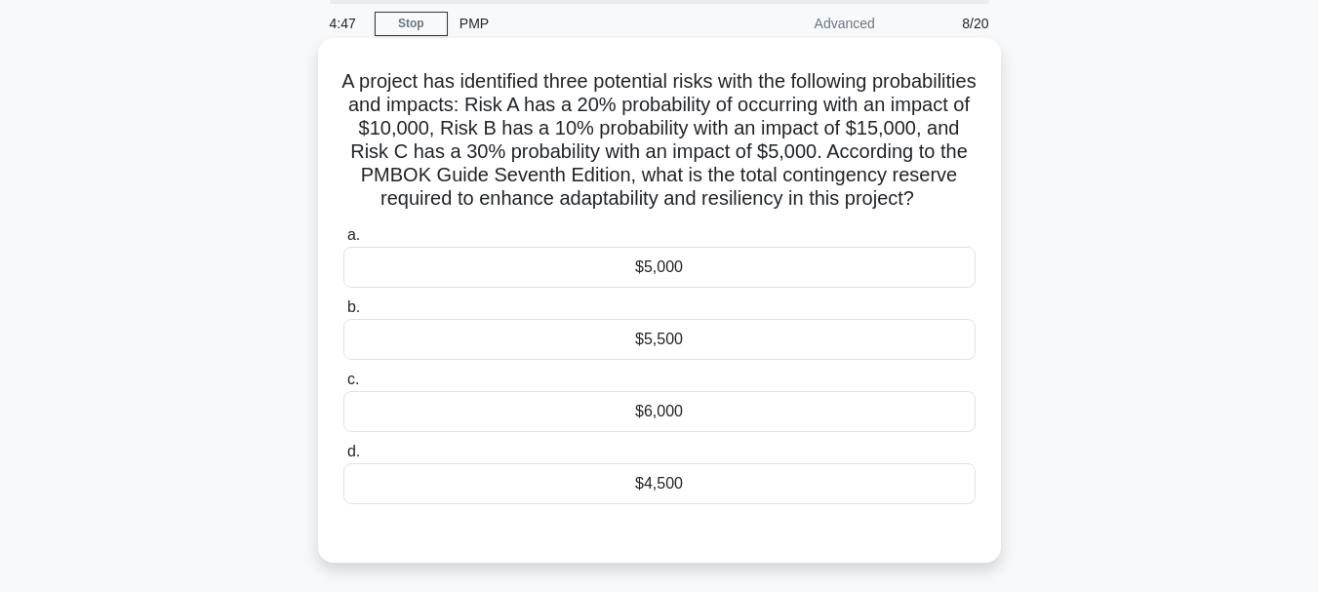
click at [673, 284] on div "$5,000" at bounding box center [659, 267] width 632 height 41
click at [343, 242] on input "a. $5,000" at bounding box center [343, 235] width 0 height 13
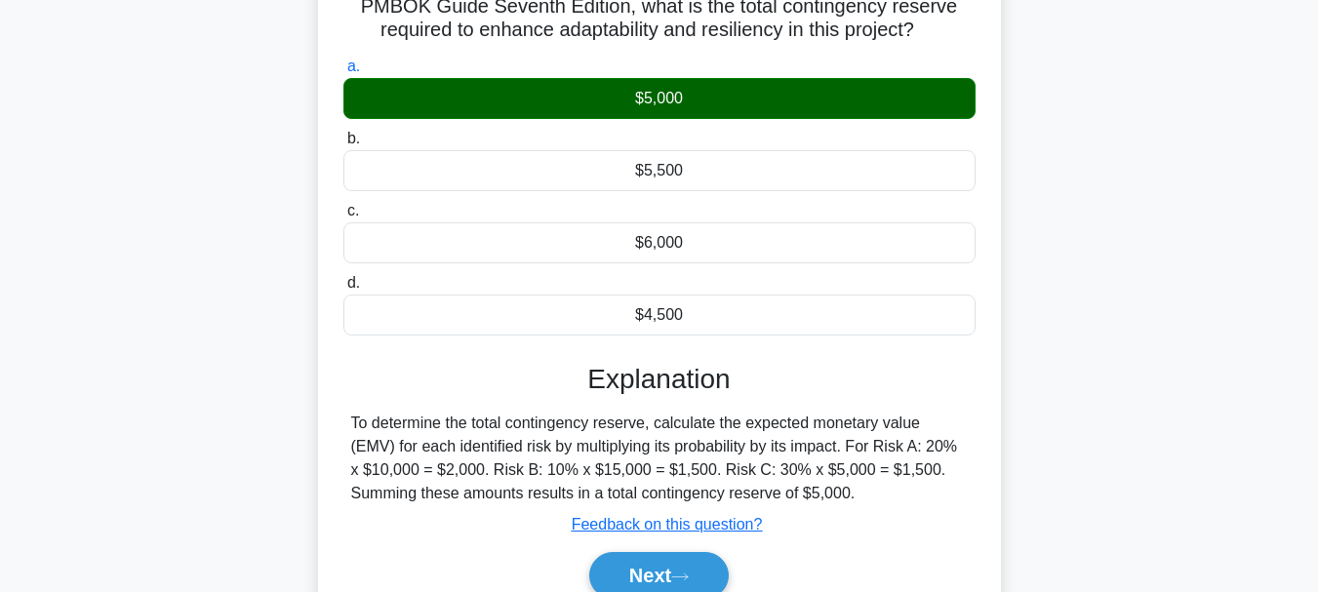
scroll to position [364, 0]
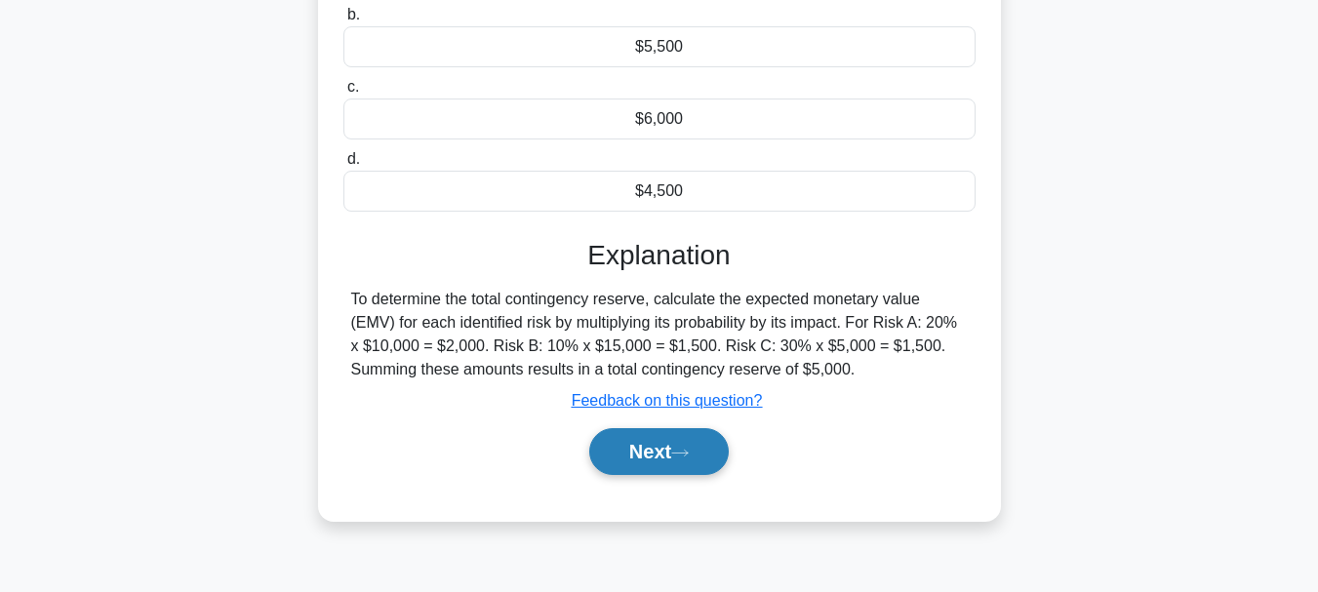
click at [689, 459] on icon at bounding box center [680, 453] width 18 height 11
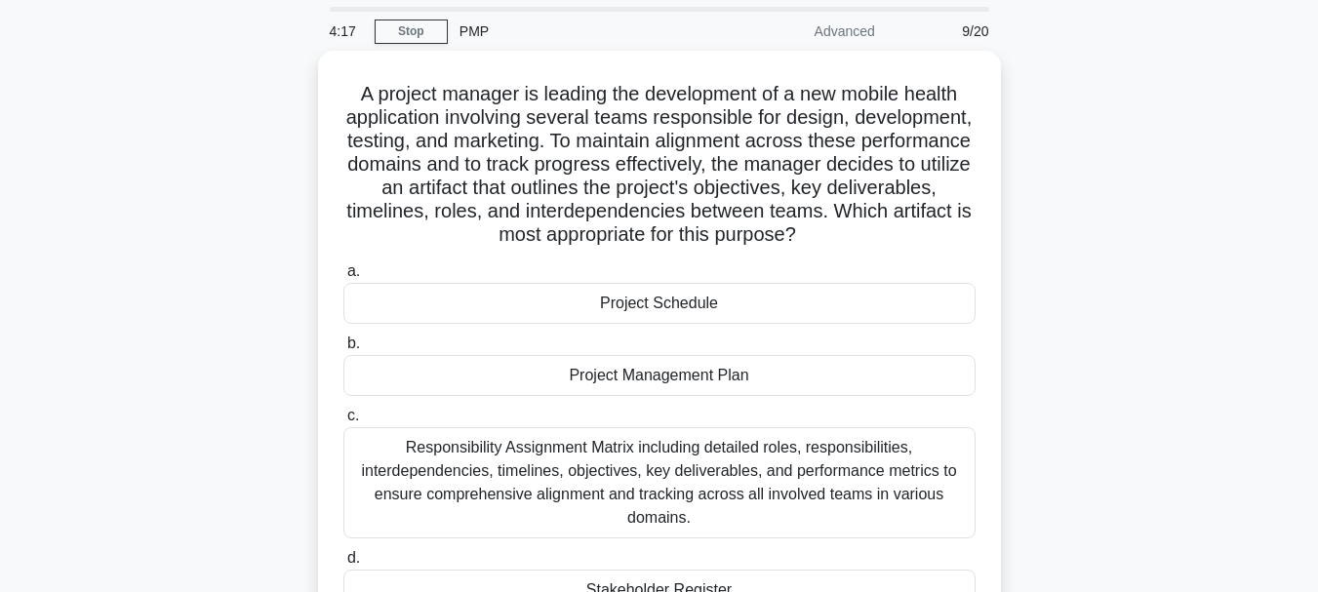
scroll to position [98, 0]
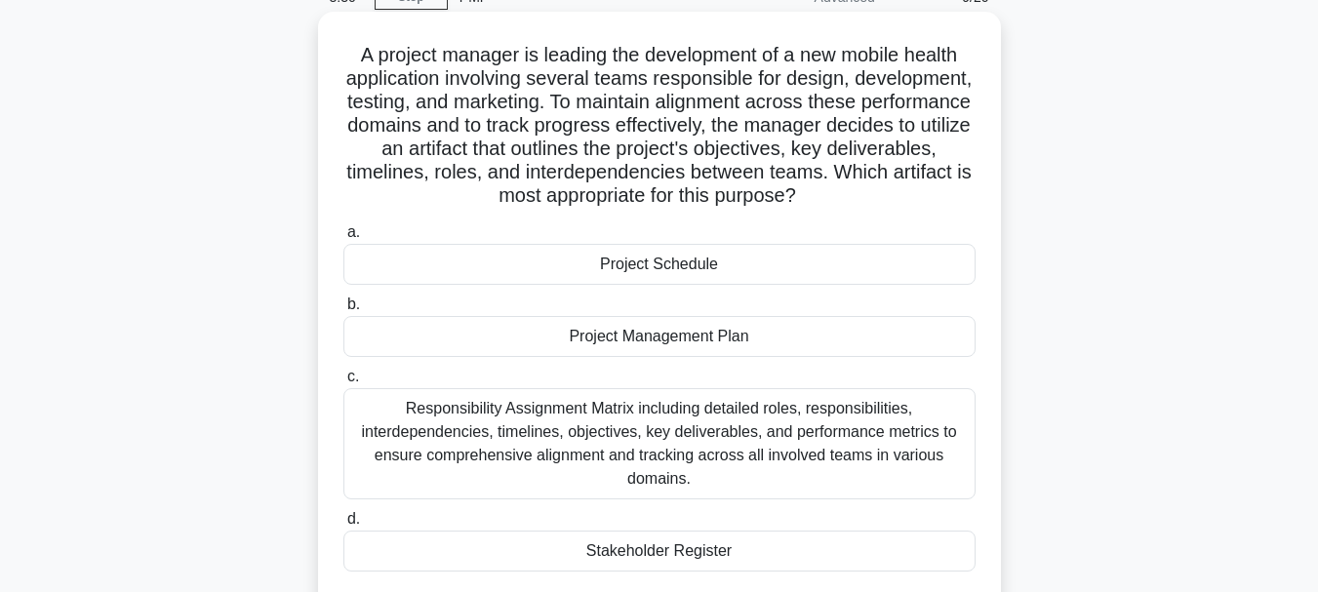
click at [800, 330] on div "Project Management Plan" at bounding box center [659, 336] width 632 height 41
click at [343, 311] on input "b. Project Management Plan" at bounding box center [343, 305] width 0 height 13
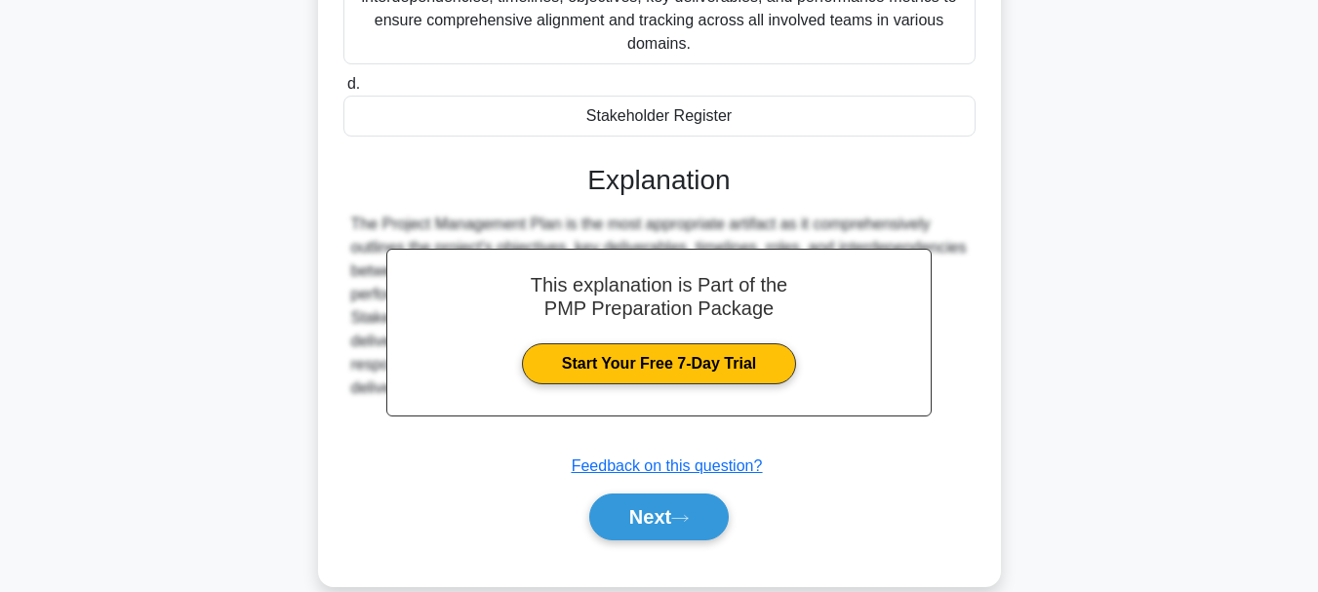
scroll to position [565, 0]
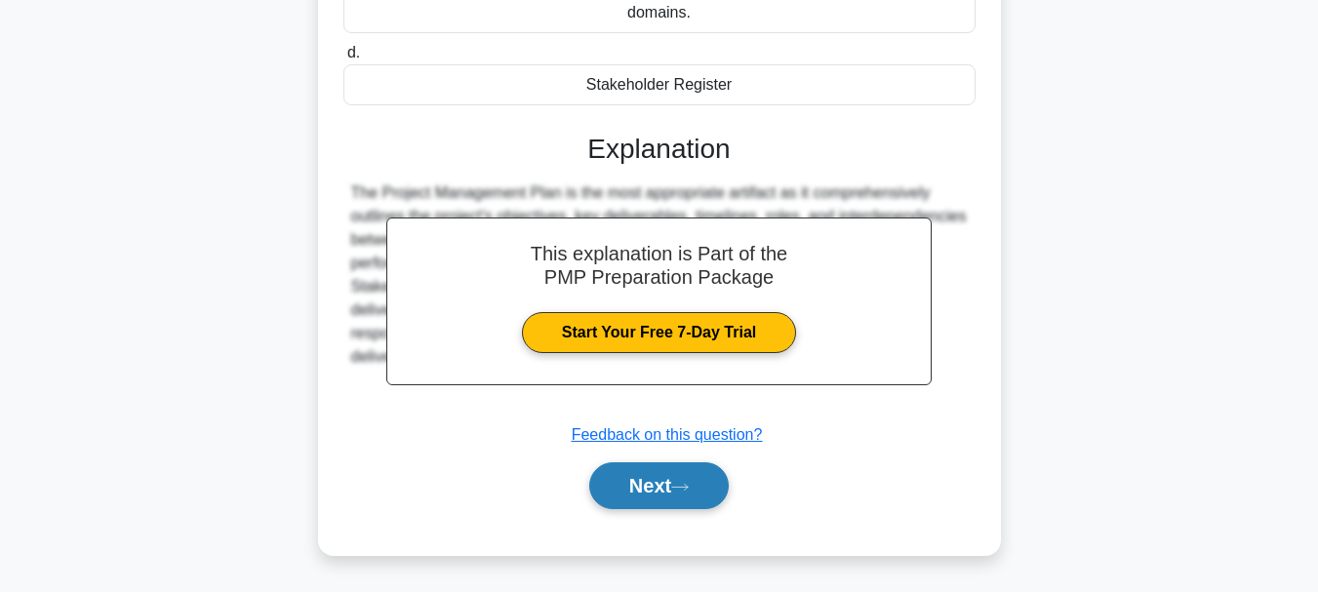
click at [705, 479] on button "Next" at bounding box center [659, 485] width 140 height 47
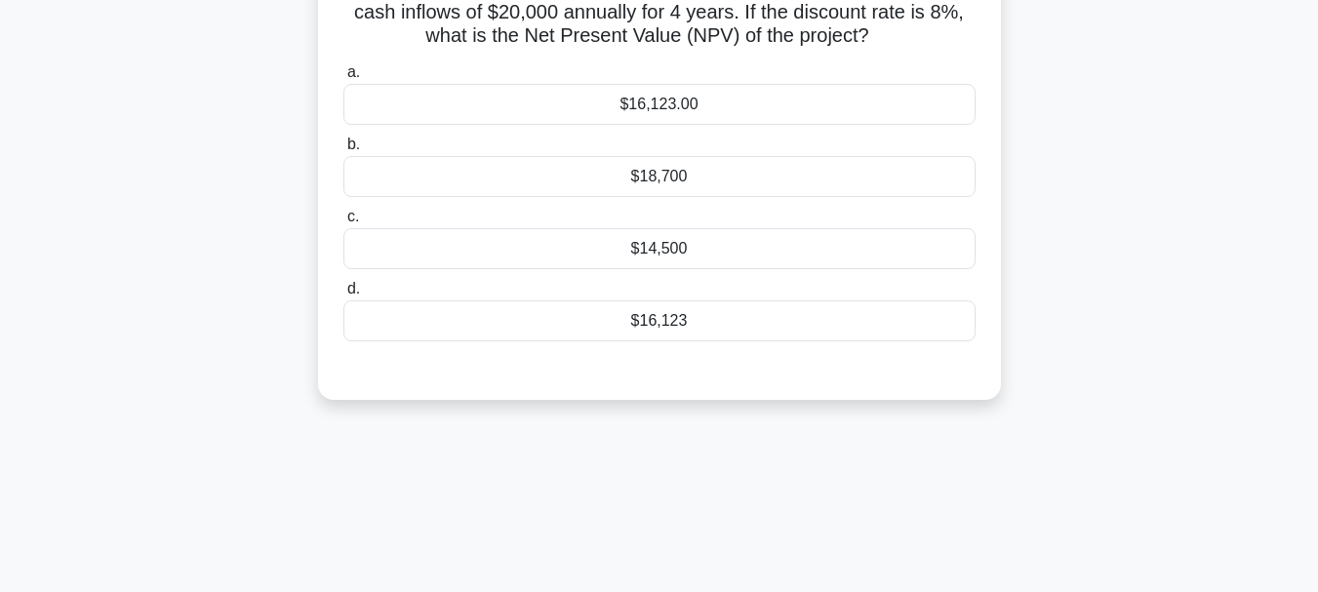
scroll to position [71, 0]
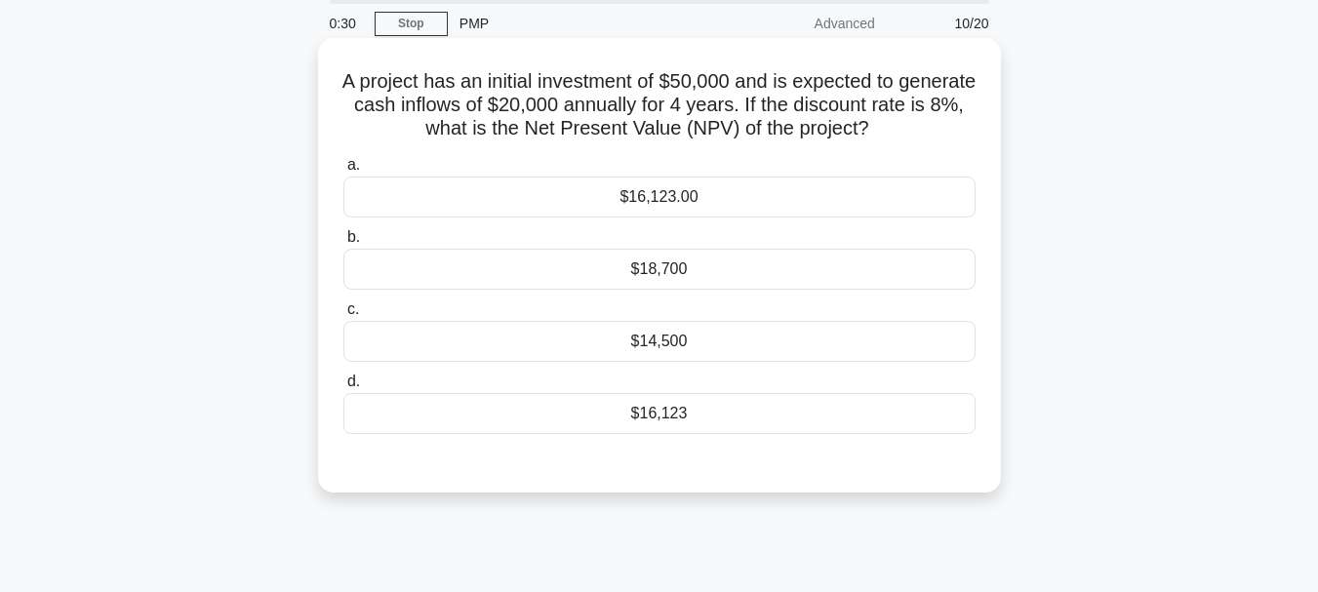
click at [670, 342] on div "$14,500" at bounding box center [659, 341] width 632 height 41
click at [343, 316] on input "c. $14,500" at bounding box center [343, 309] width 0 height 13
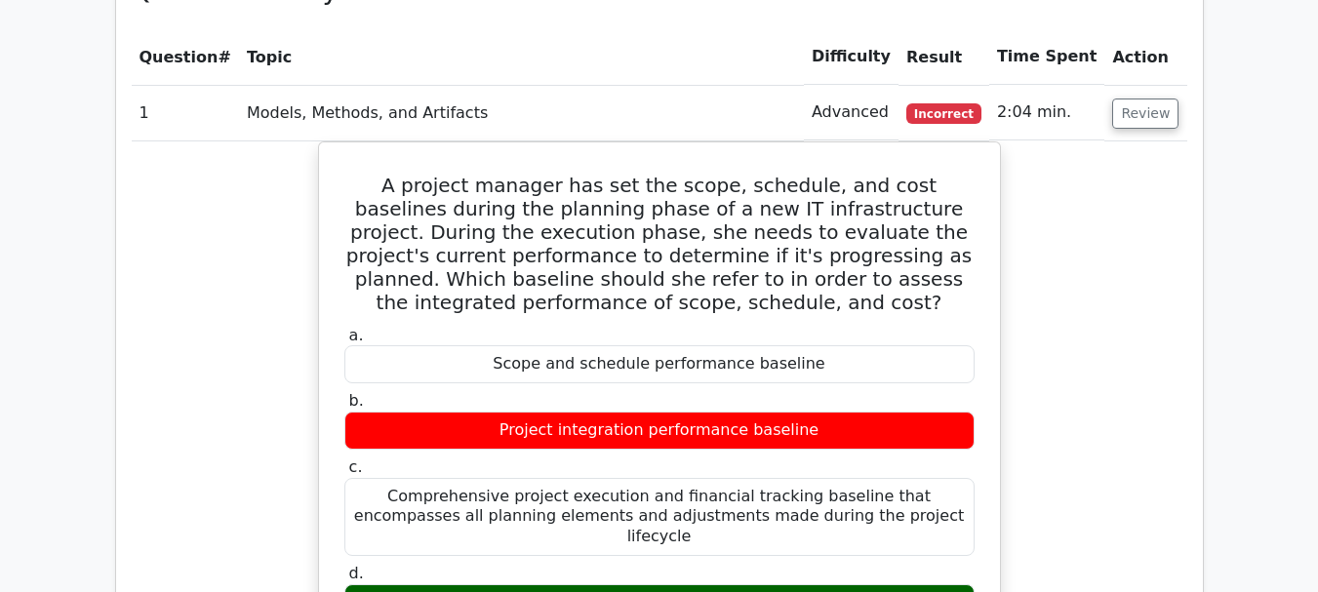
scroll to position [1463, 0]
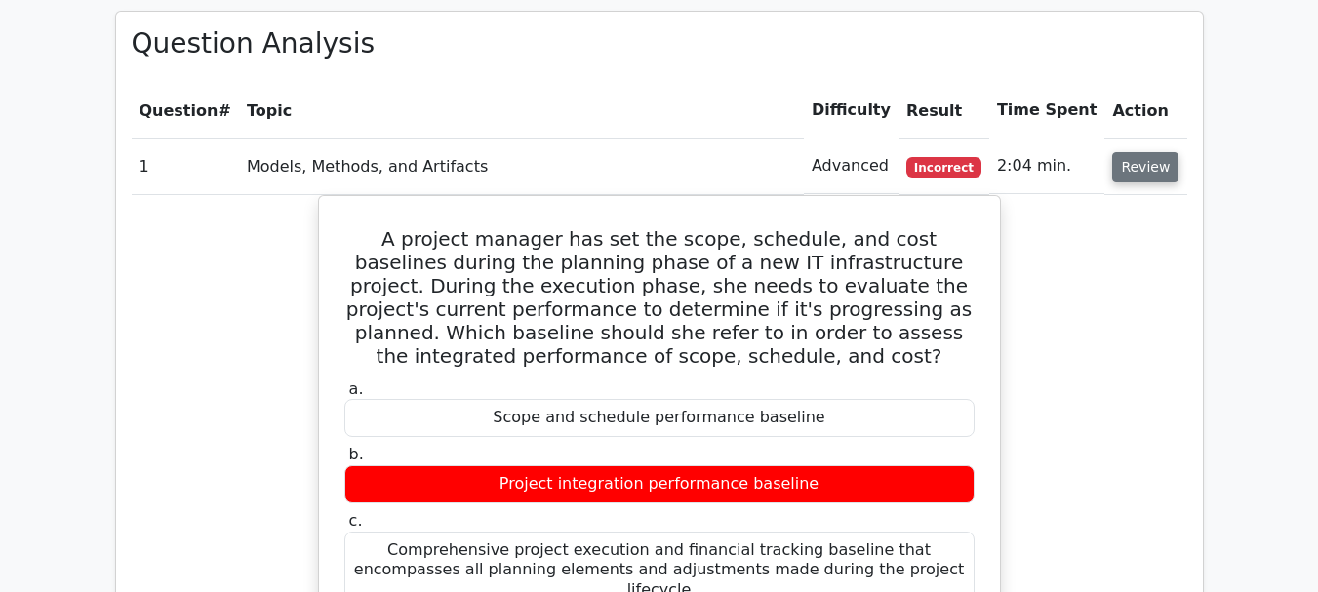
click at [1149, 152] on button "Review" at bounding box center [1145, 167] width 66 height 30
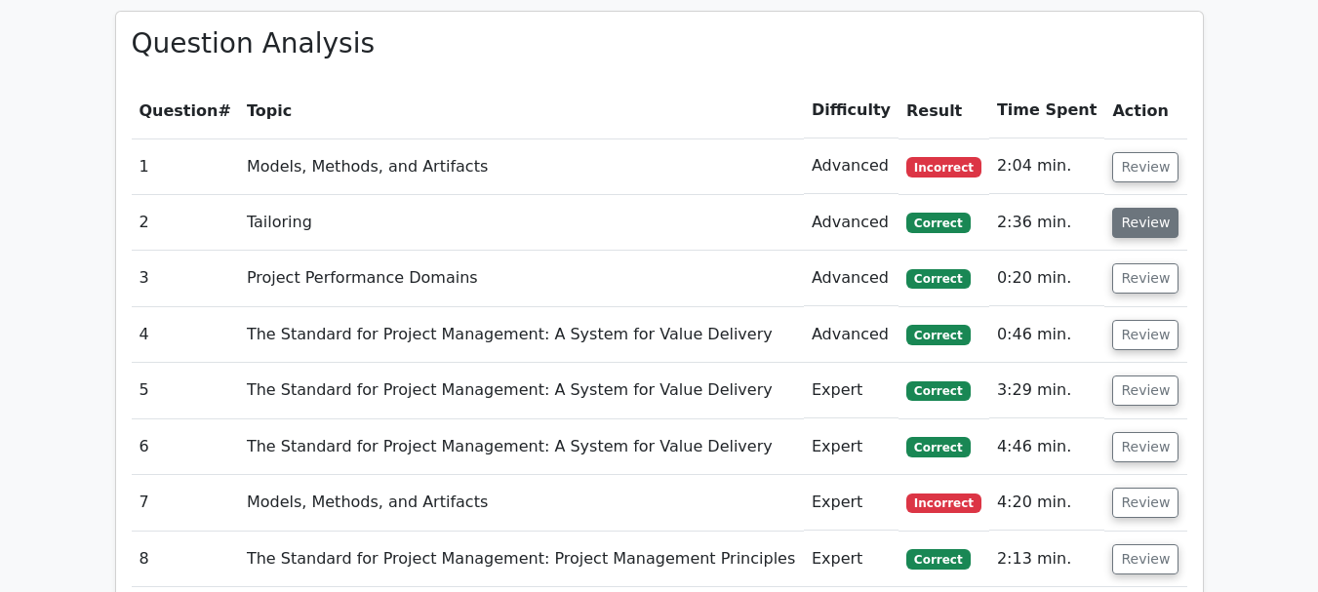
click at [1146, 208] on button "Review" at bounding box center [1145, 223] width 66 height 30
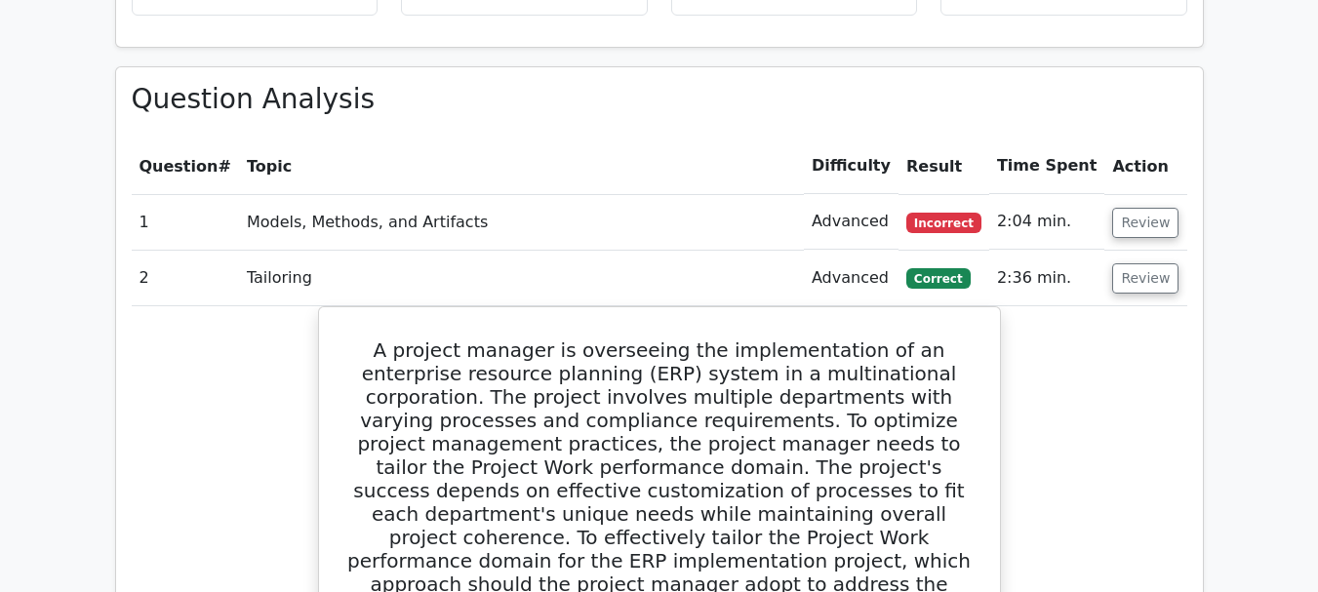
scroll to position [1366, 0]
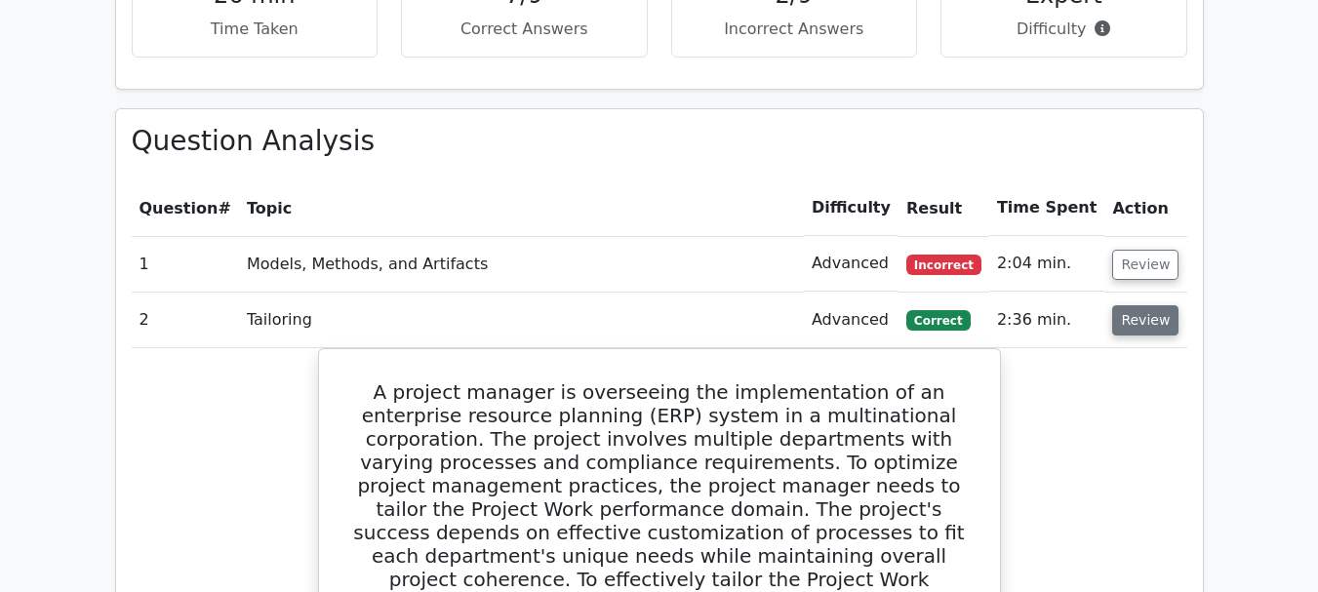
click at [1147, 305] on button "Review" at bounding box center [1145, 320] width 66 height 30
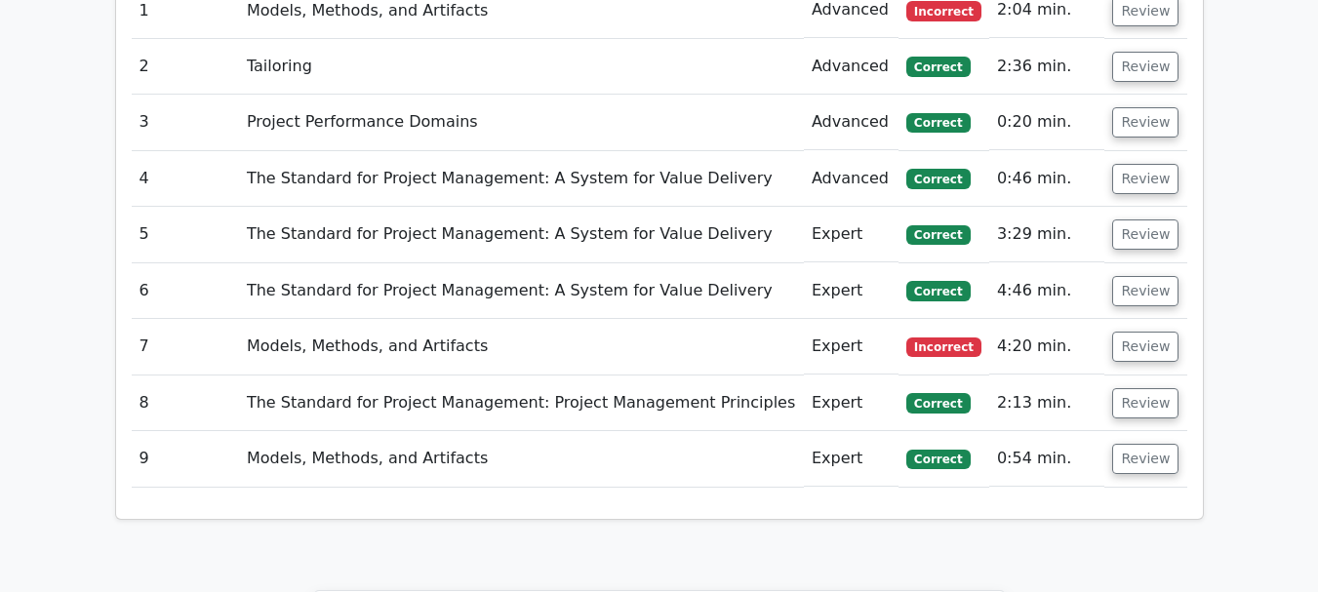
scroll to position [1658, 0]
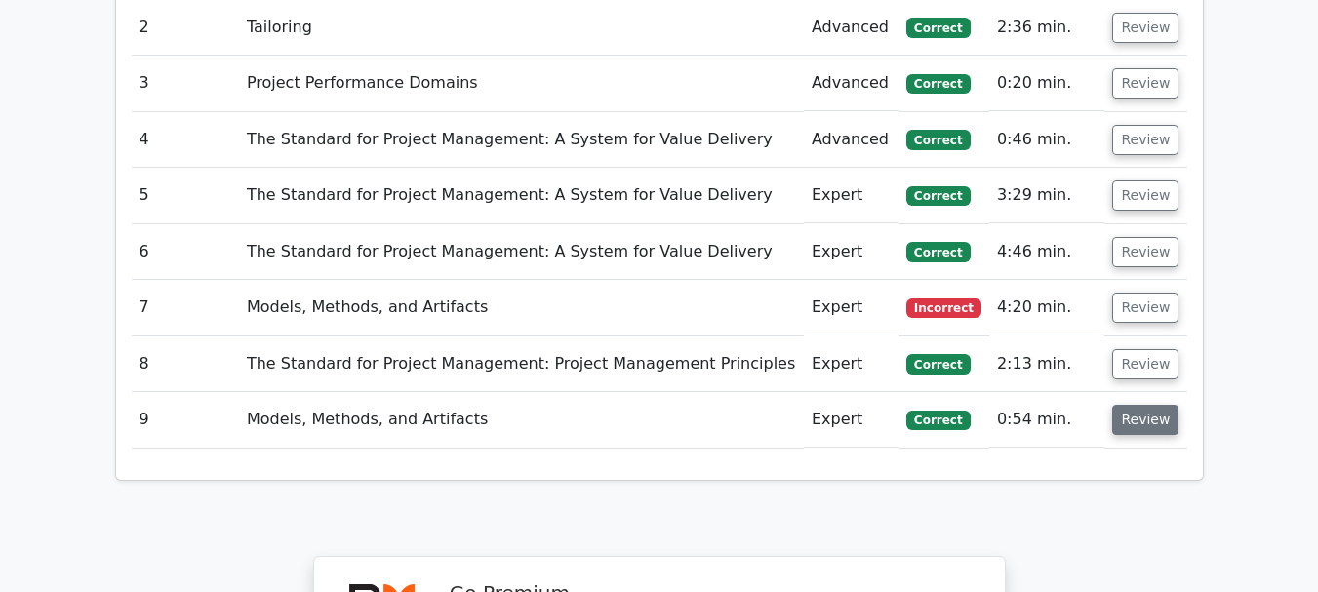
click at [1150, 405] on button "Review" at bounding box center [1145, 420] width 66 height 30
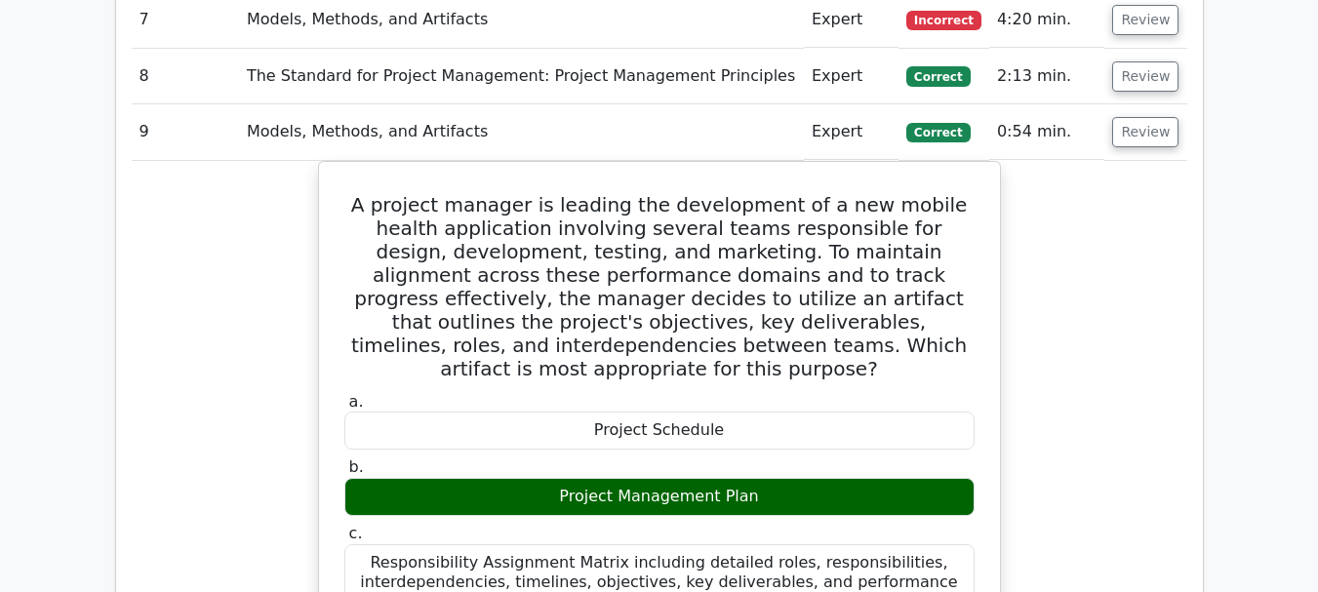
scroll to position [1756, 0]
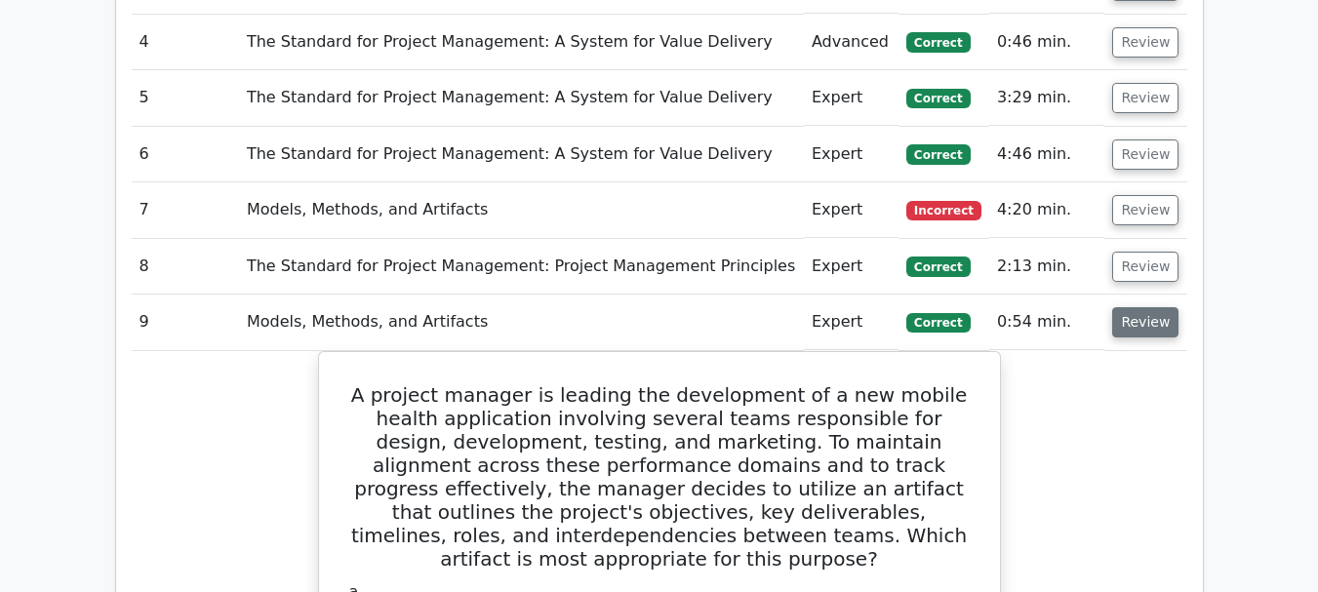
click at [1139, 307] on button "Review" at bounding box center [1145, 322] width 66 height 30
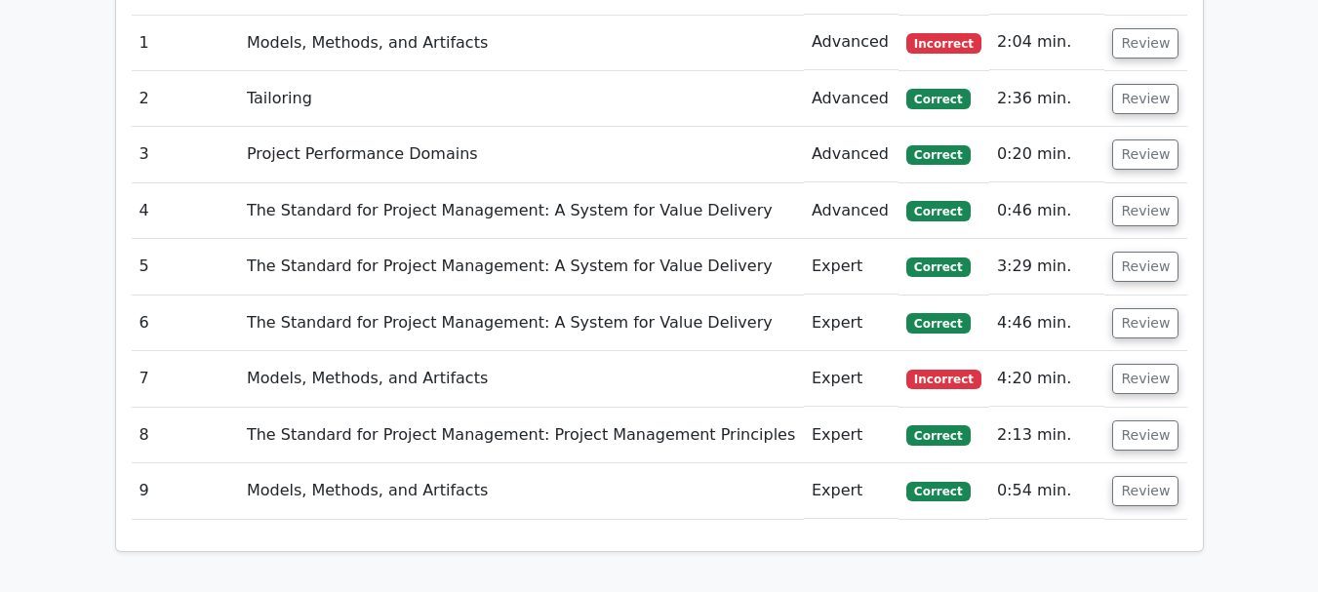
scroll to position [1561, 0]
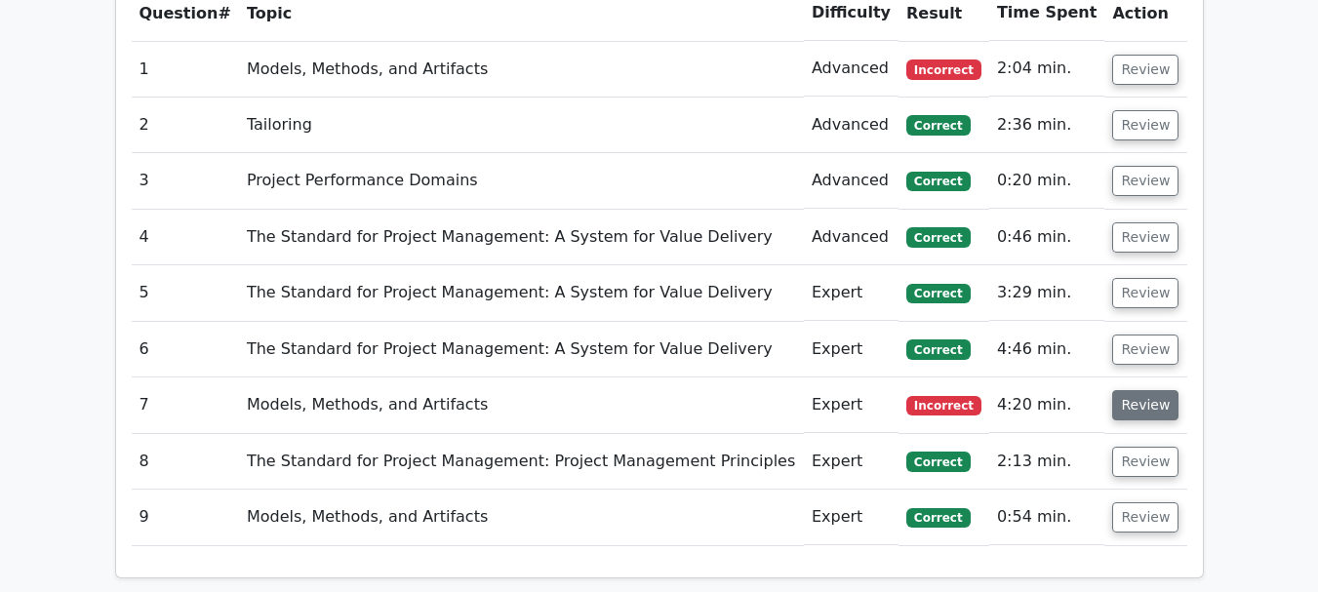
click at [1140, 390] on button "Review" at bounding box center [1145, 405] width 66 height 30
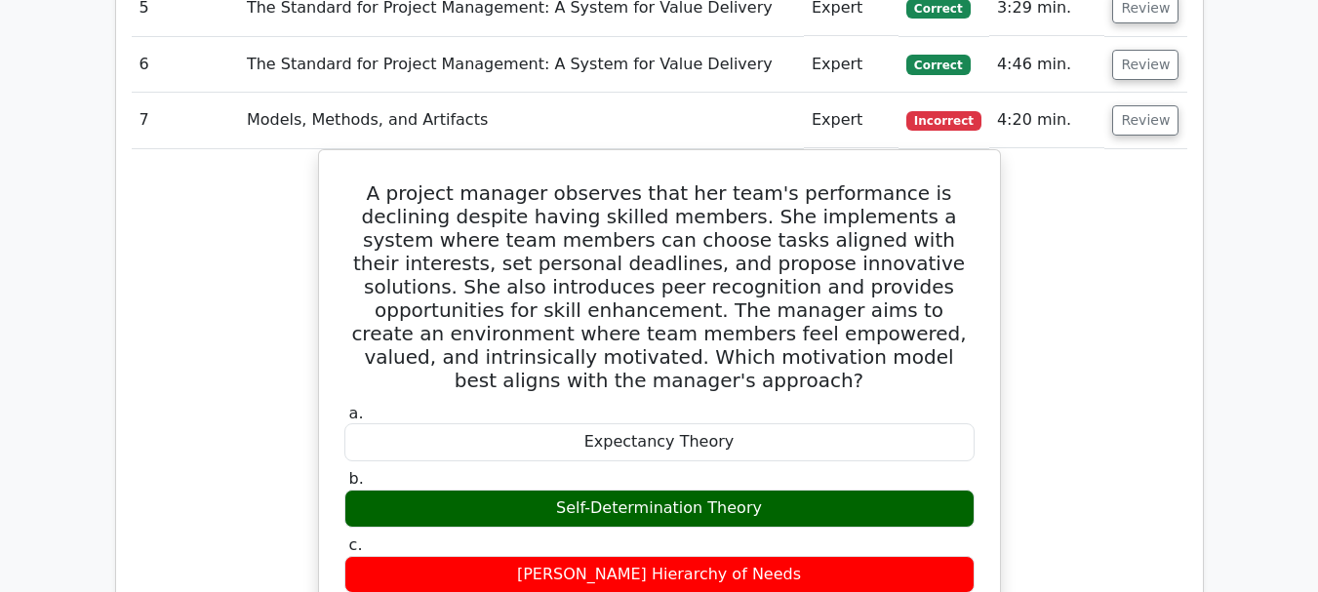
scroll to position [1854, 0]
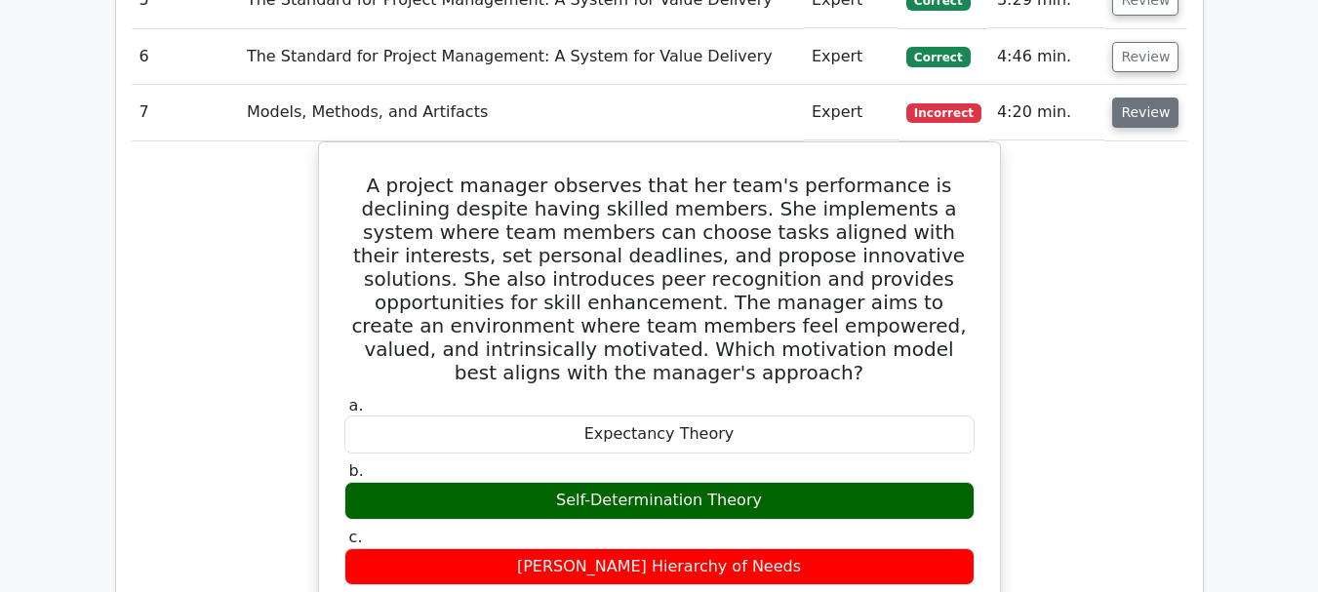
click at [1148, 98] on button "Review" at bounding box center [1145, 113] width 66 height 30
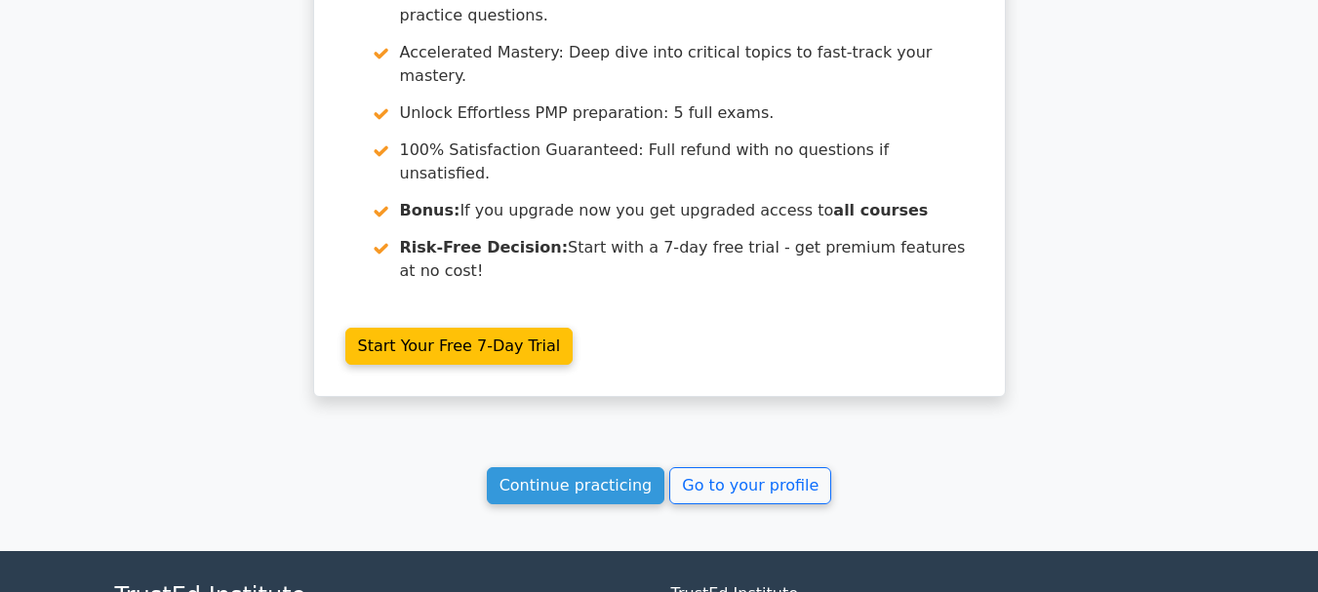
scroll to position [2403, 0]
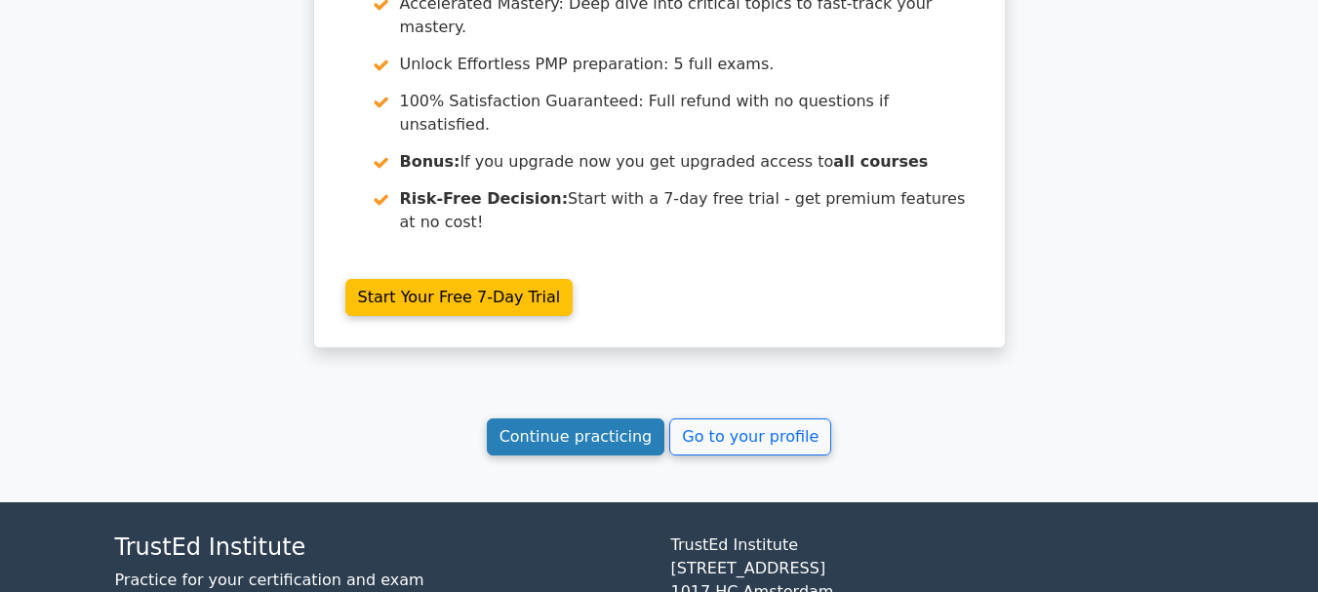
click at [597, 419] on link "Continue practicing" at bounding box center [576, 437] width 179 height 37
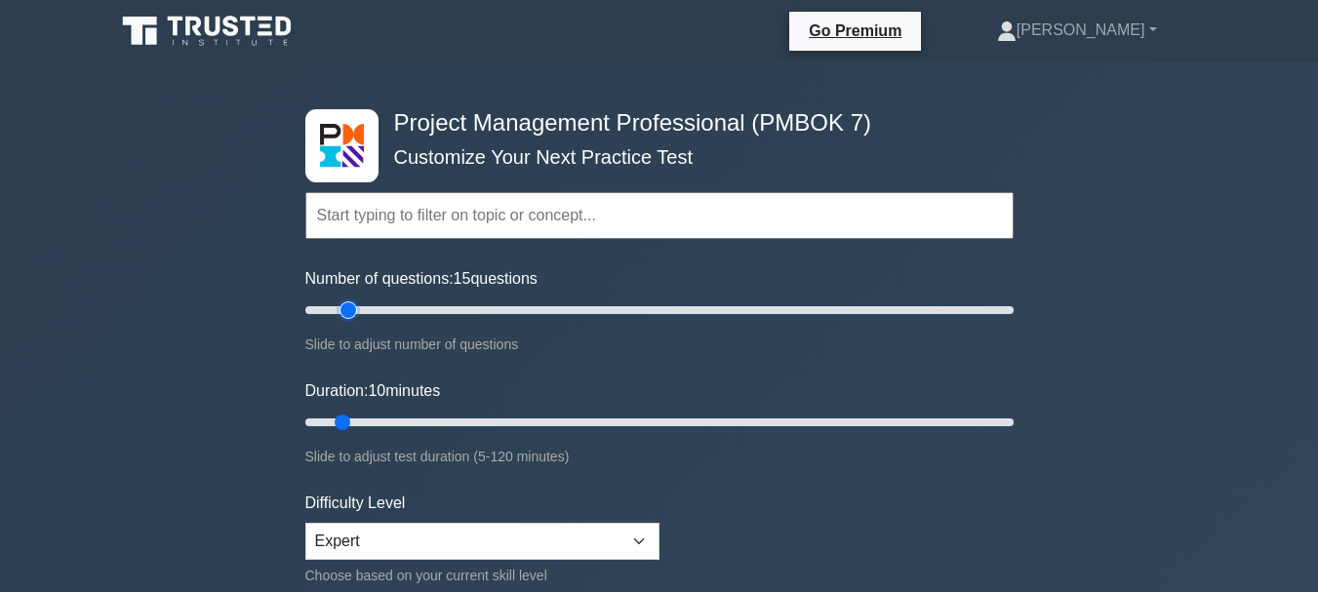
click at [354, 308] on input "Number of questions: 15 questions" at bounding box center [659, 310] width 708 height 23
type input "20"
click at [373, 308] on input "Number of questions: 20 questions" at bounding box center [659, 310] width 708 height 23
click at [363, 420] on input "Duration: 10 minutes" at bounding box center [659, 422] width 708 height 23
click at [387, 420] on input "Duration: 15 minutes" at bounding box center [659, 422] width 708 height 23
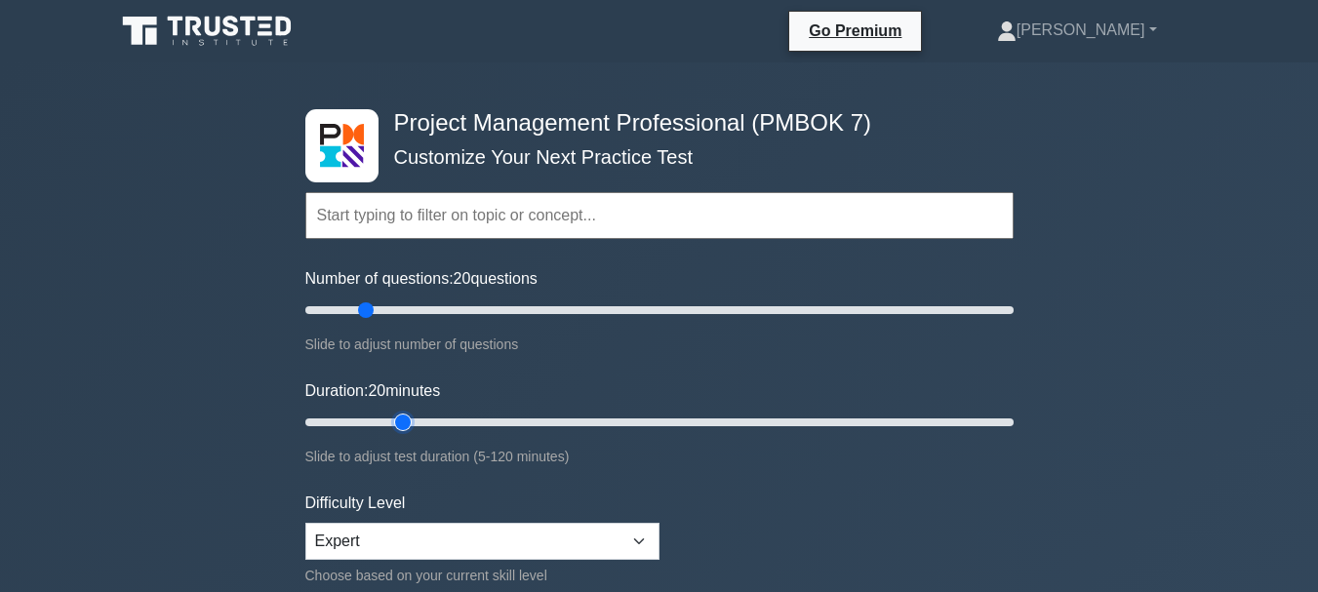
click at [390, 420] on input "Duration: 20 minutes" at bounding box center [659, 422] width 708 height 23
type input "25"
click at [420, 420] on input "Duration: 25 minutes" at bounding box center [659, 422] width 708 height 23
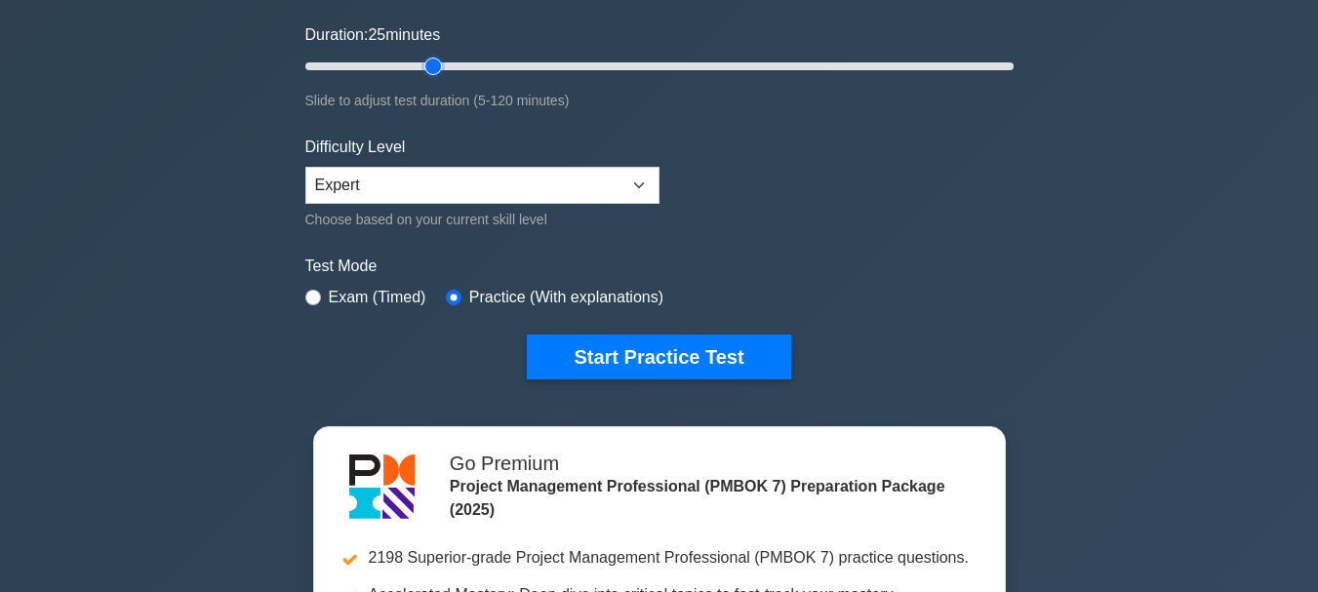
scroll to position [390, 0]
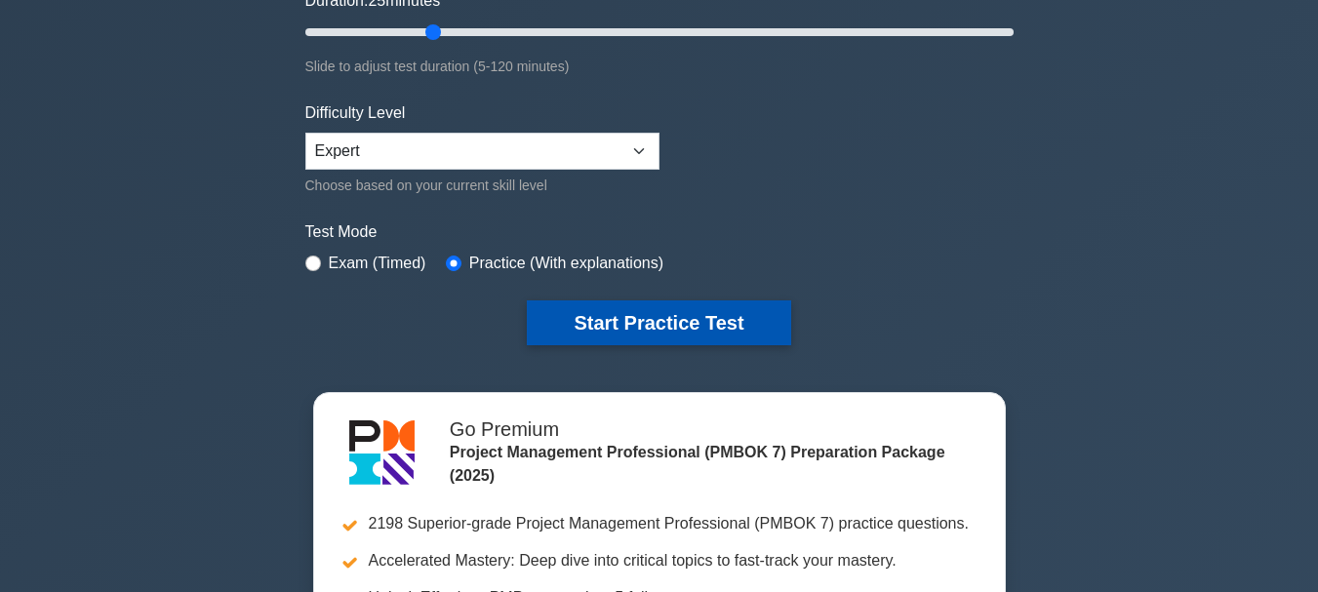
click at [688, 320] on button "Start Practice Test" at bounding box center [658, 322] width 263 height 45
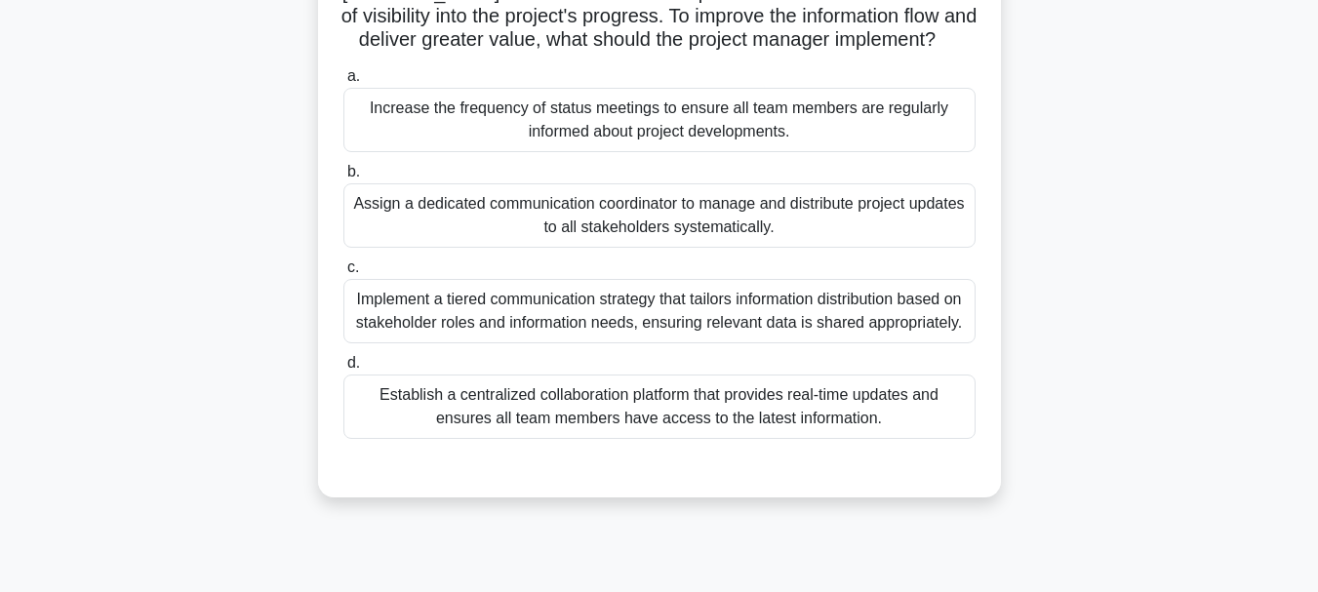
scroll to position [293, 0]
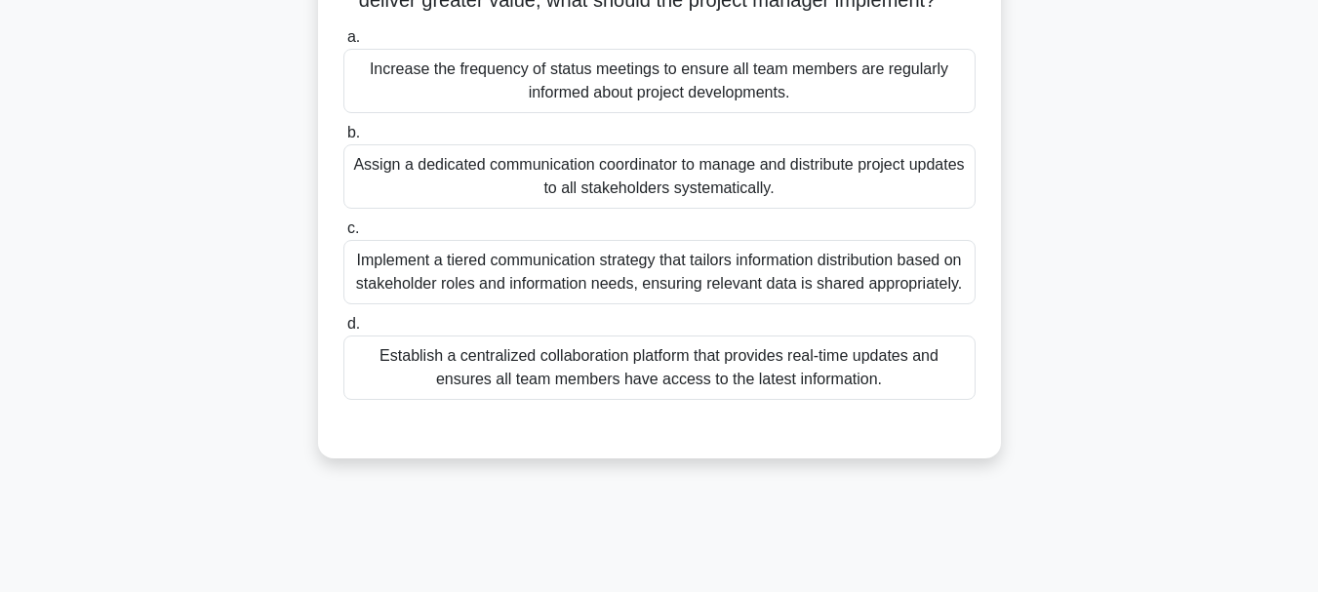
click at [792, 400] on div "Establish a centralized collaboration platform that provides real-time updates …" at bounding box center [659, 368] width 632 height 64
click at [343, 331] on input "d. Establish a centralized collaboration platform that provides real-time updat…" at bounding box center [343, 324] width 0 height 13
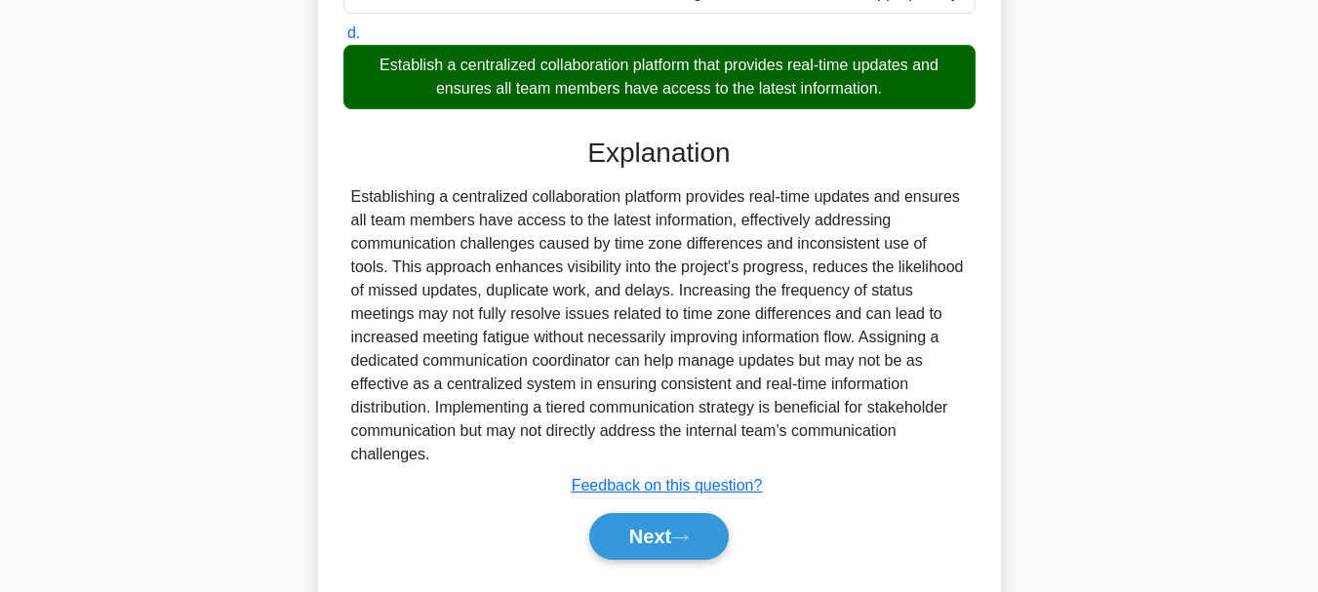
scroll to position [682, 0]
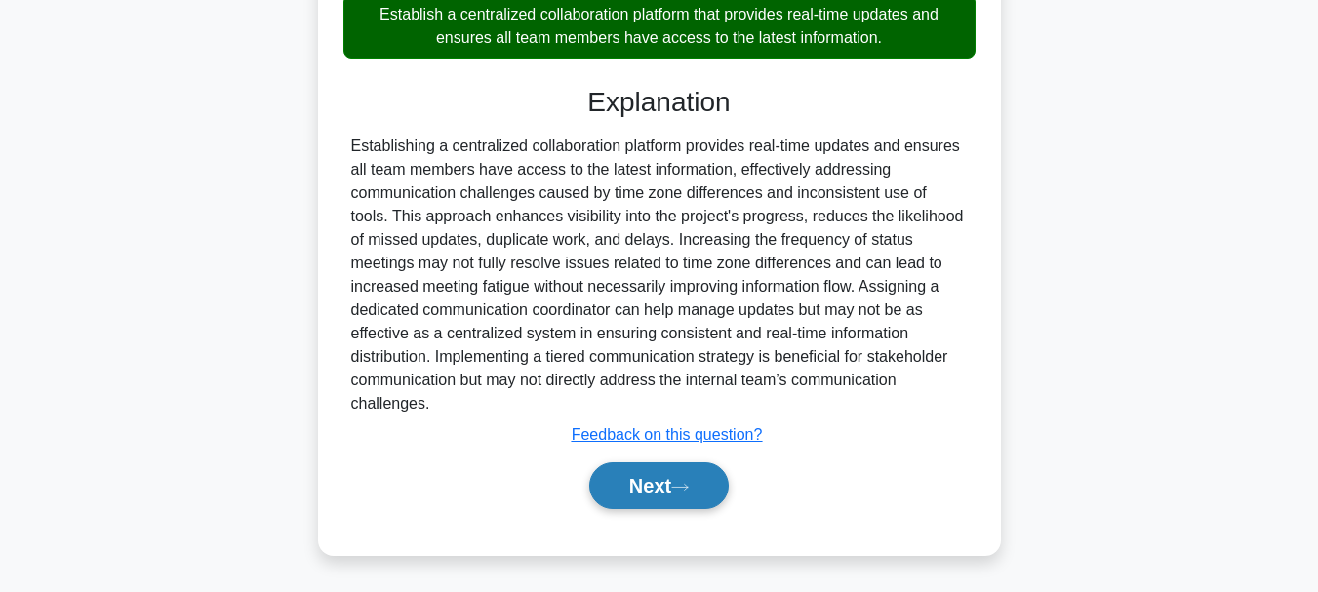
click at [664, 486] on button "Next" at bounding box center [659, 485] width 140 height 47
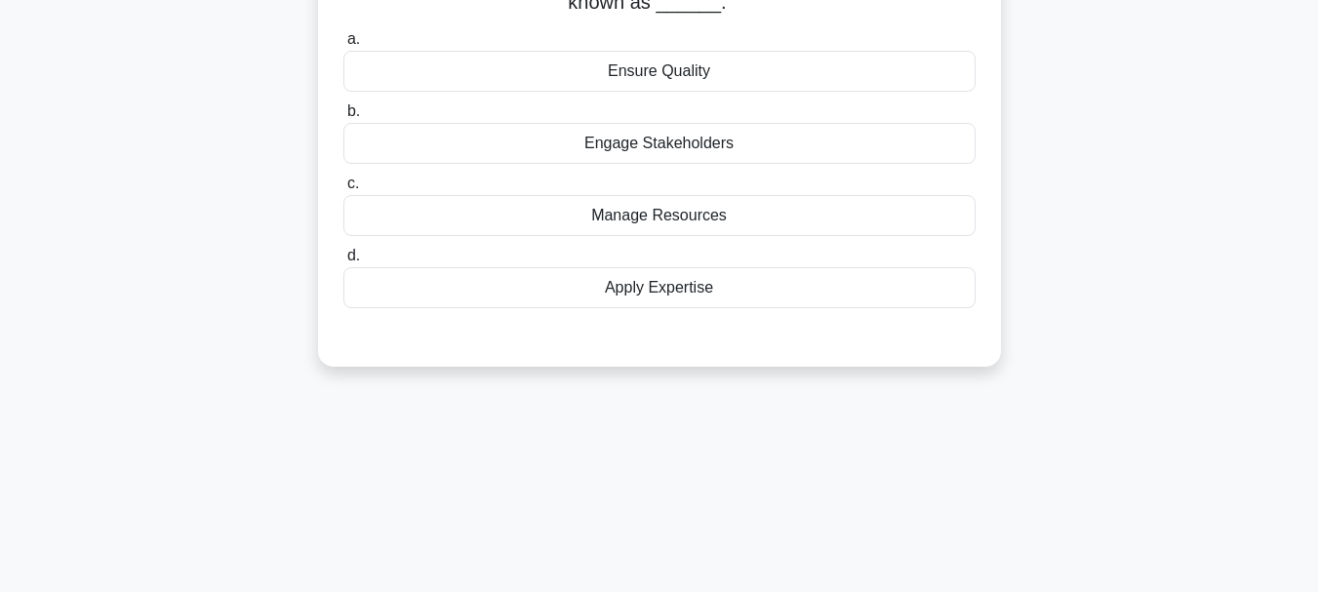
scroll to position [71, 0]
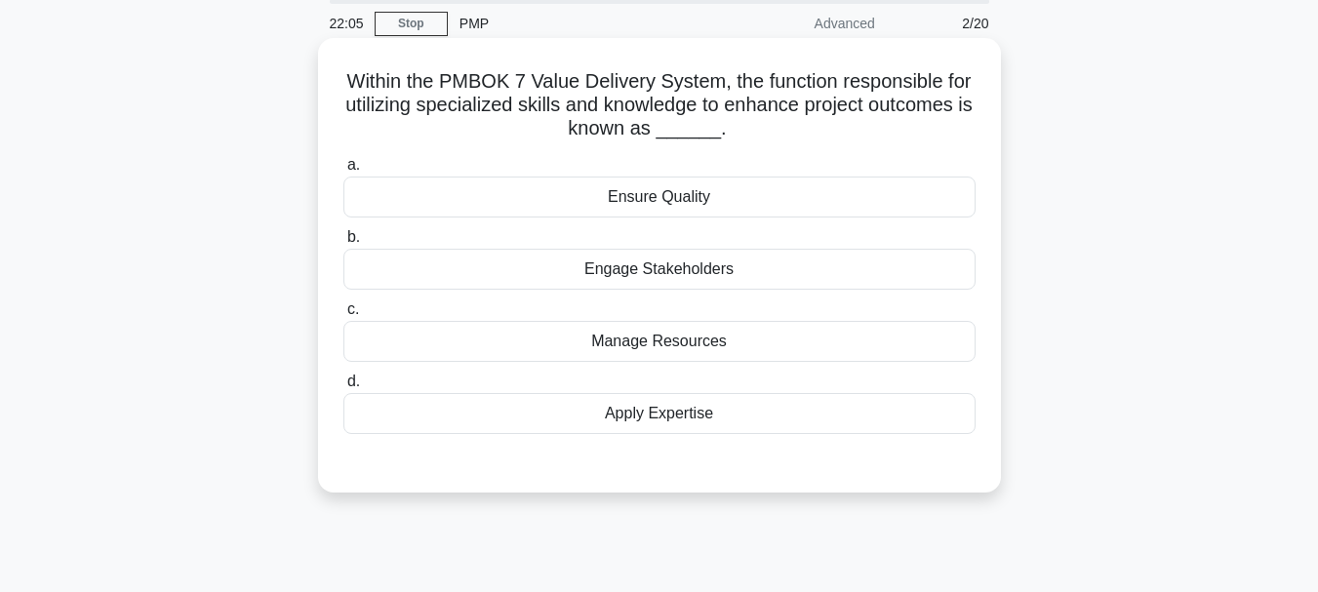
click at [699, 345] on div "Manage Resources" at bounding box center [659, 341] width 632 height 41
click at [343, 316] on input "c. Manage Resources" at bounding box center [343, 309] width 0 height 13
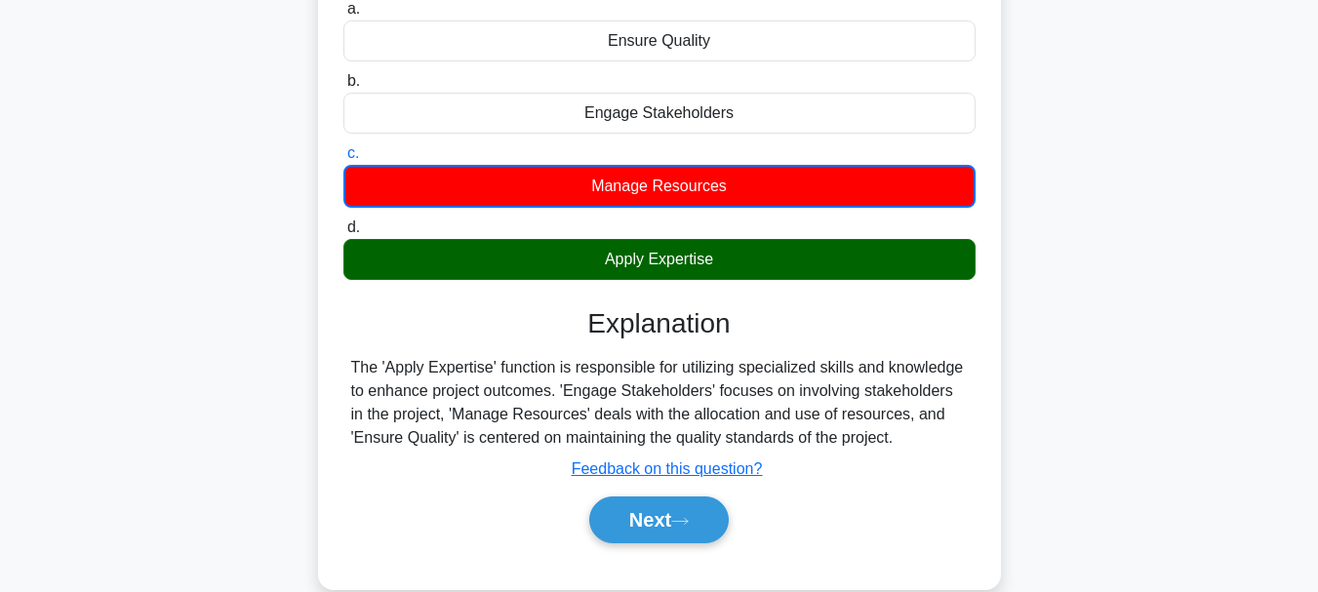
scroll to position [266, 0]
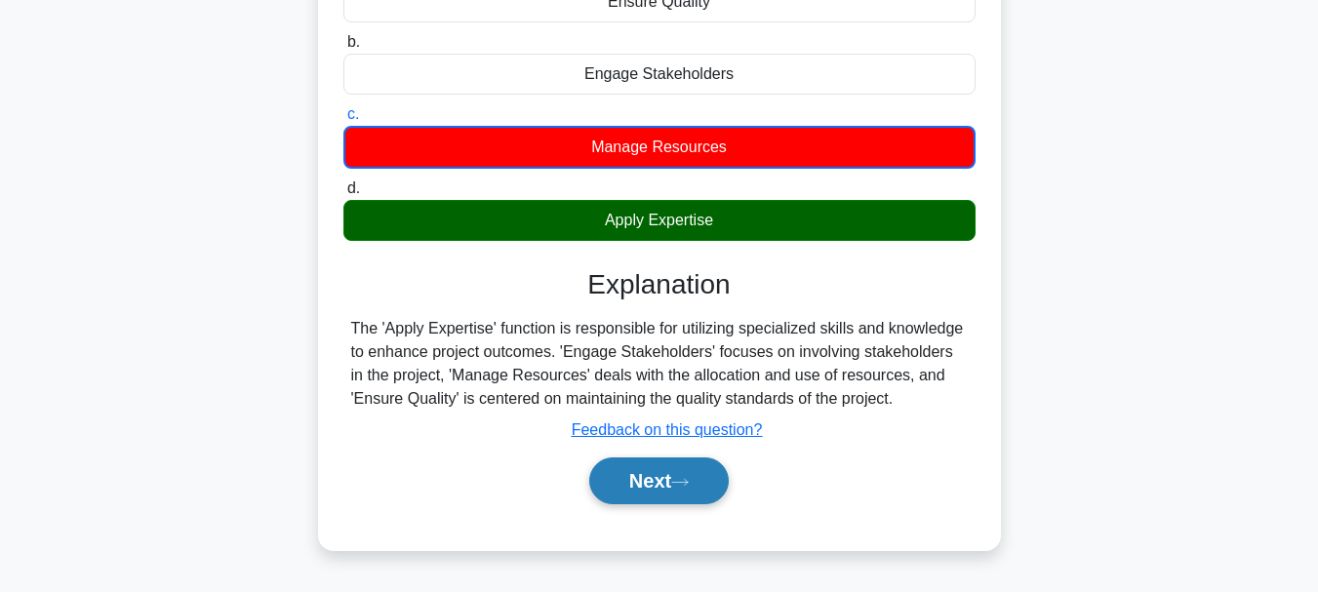
click at [689, 482] on icon at bounding box center [680, 482] width 18 height 11
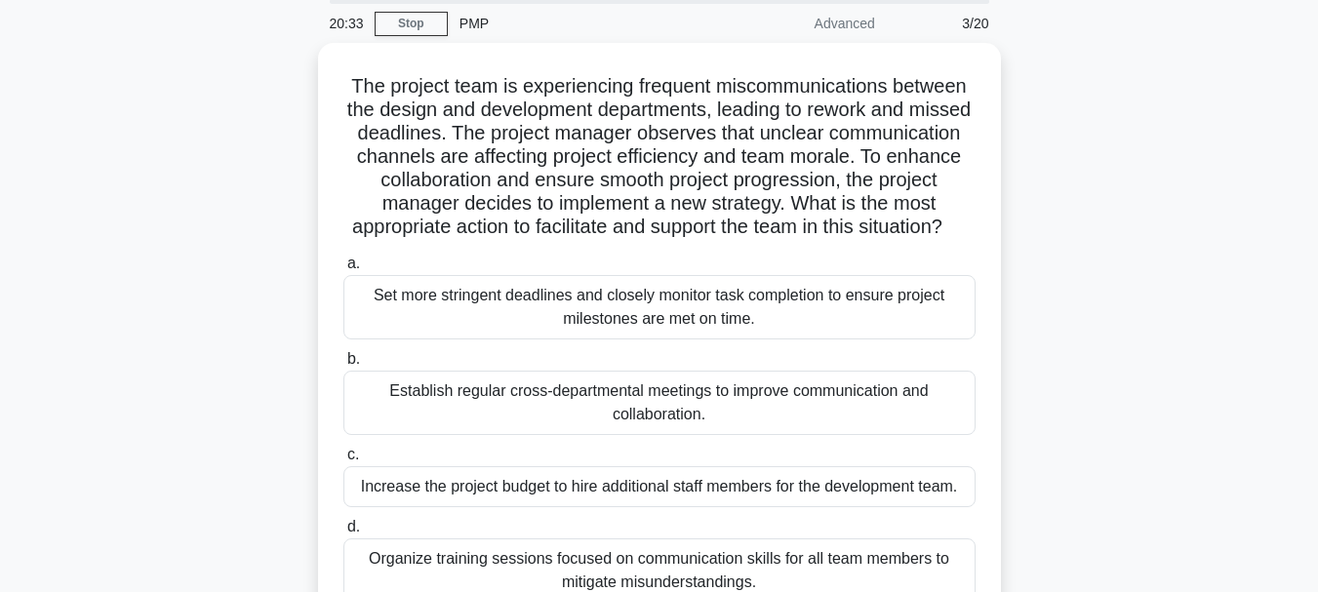
scroll to position [169, 0]
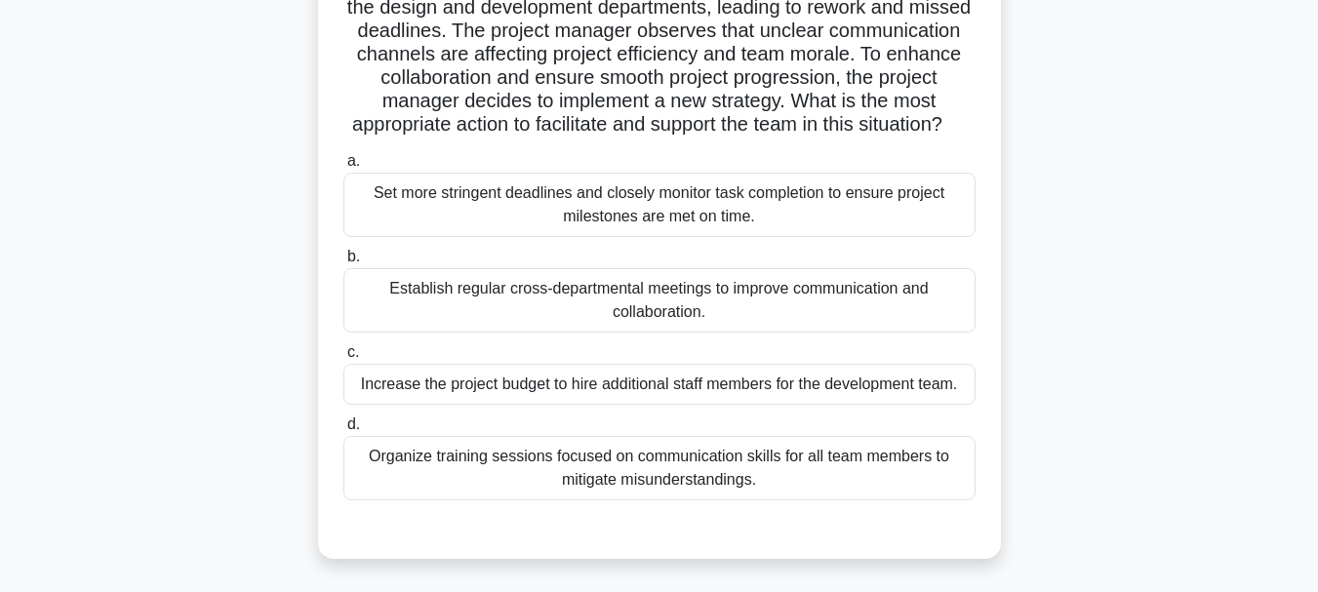
click at [705, 320] on div "Establish regular cross-departmental meetings to improve communication and coll…" at bounding box center [659, 300] width 632 height 64
click at [343, 263] on input "b. Establish regular cross-departmental meetings to improve communication and c…" at bounding box center [343, 257] width 0 height 13
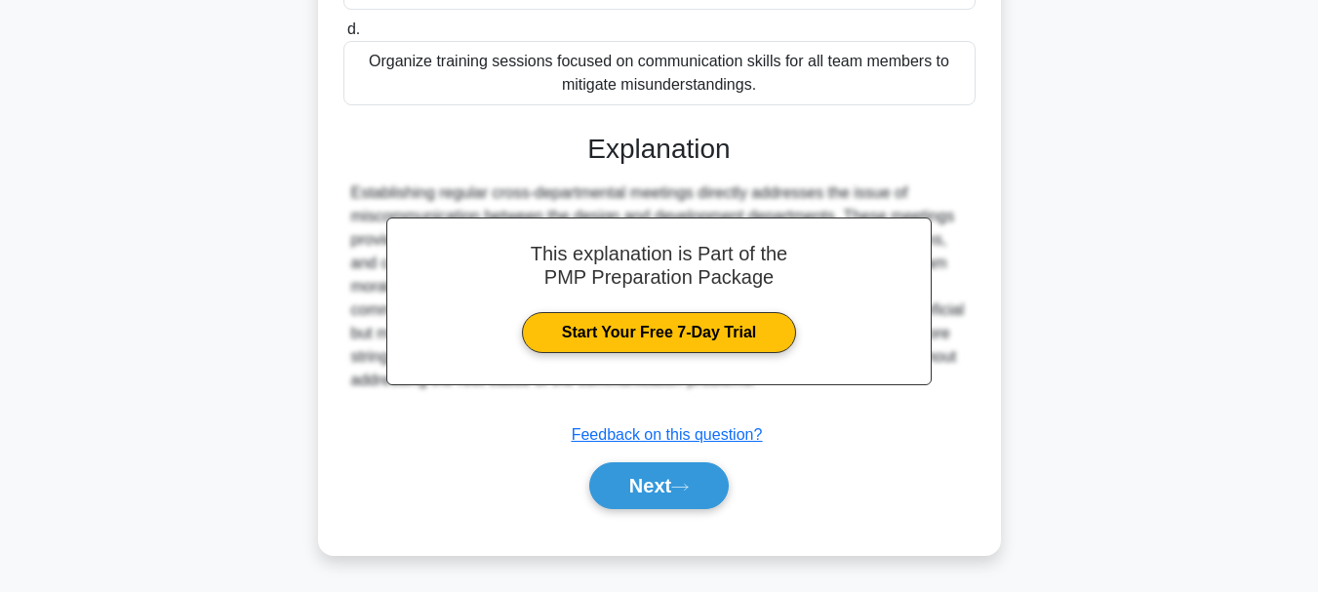
scroll to position [588, 0]
click at [626, 485] on button "Next" at bounding box center [659, 485] width 140 height 47
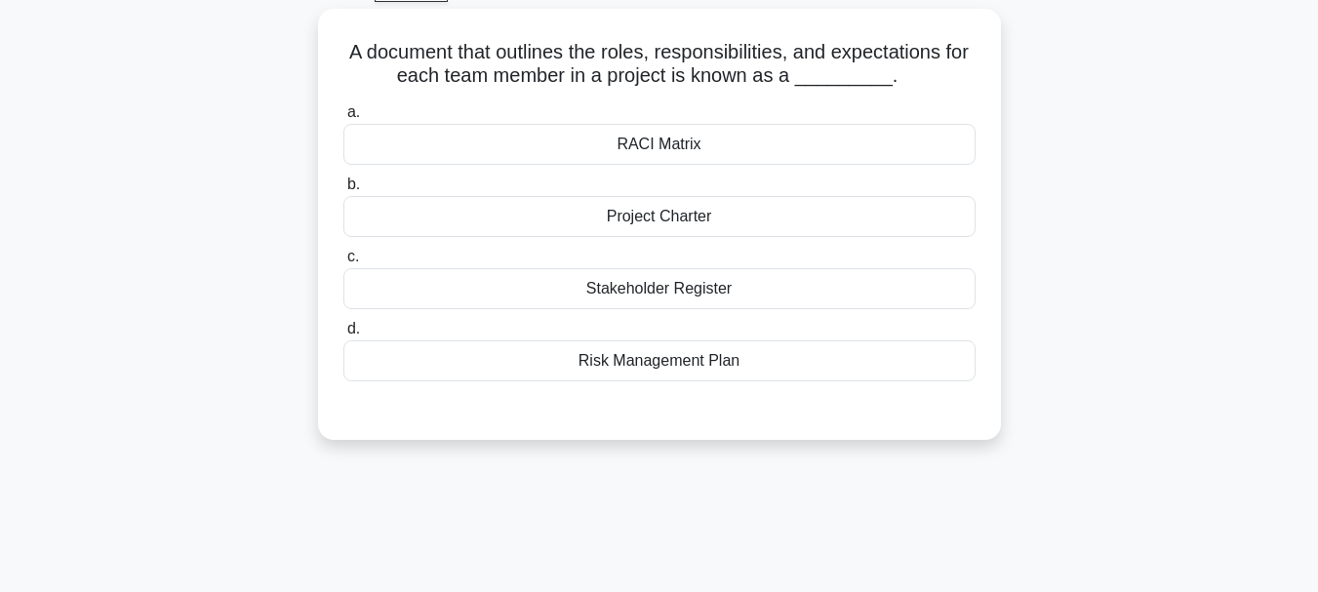
scroll to position [71, 0]
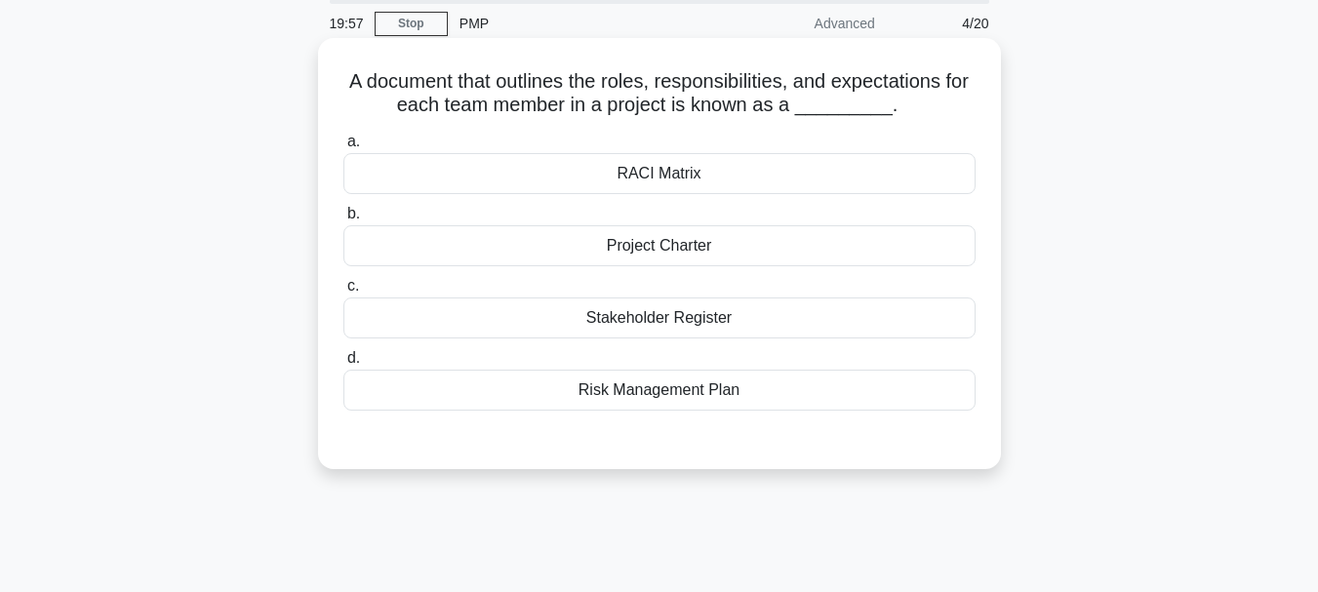
click at [666, 170] on div "RACI Matrix" at bounding box center [659, 173] width 632 height 41
click at [343, 148] on input "a. RACI Matrix" at bounding box center [343, 142] width 0 height 13
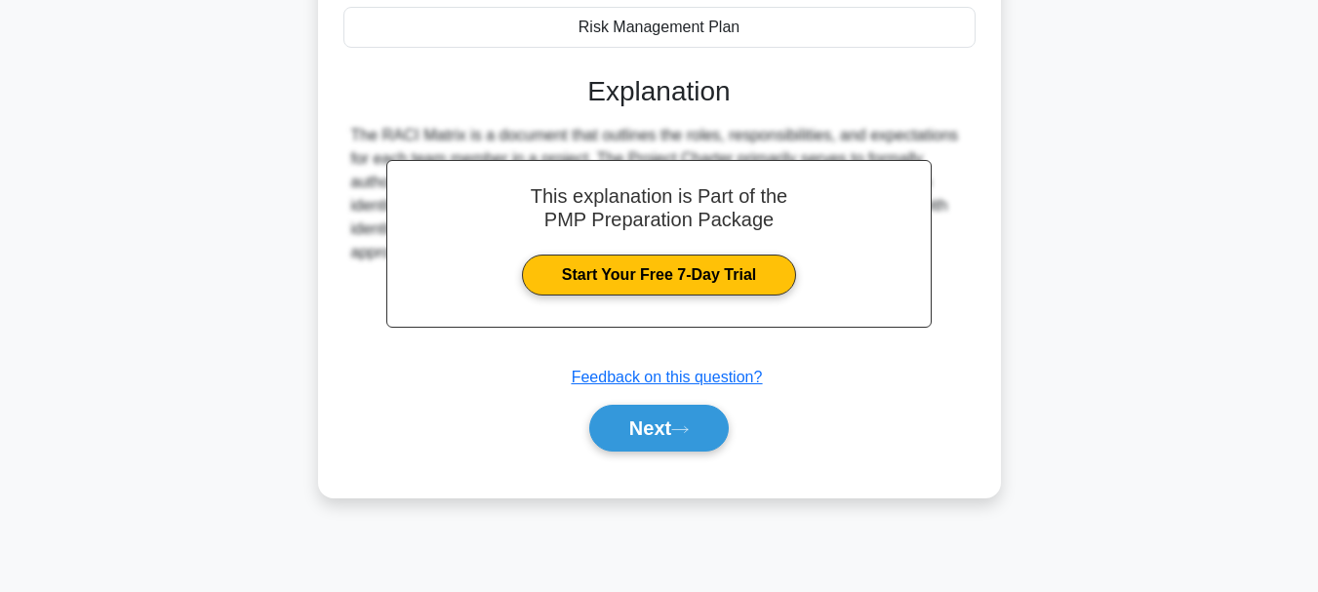
scroll to position [461, 0]
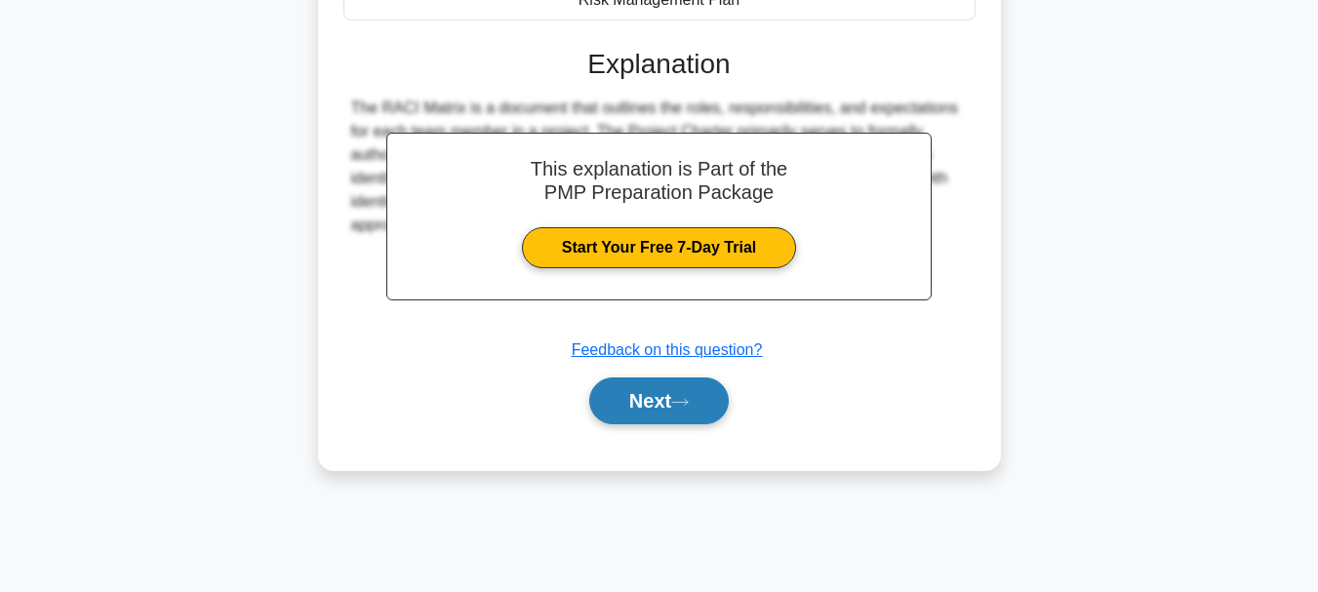
click at [671, 392] on button "Next" at bounding box center [659, 401] width 140 height 47
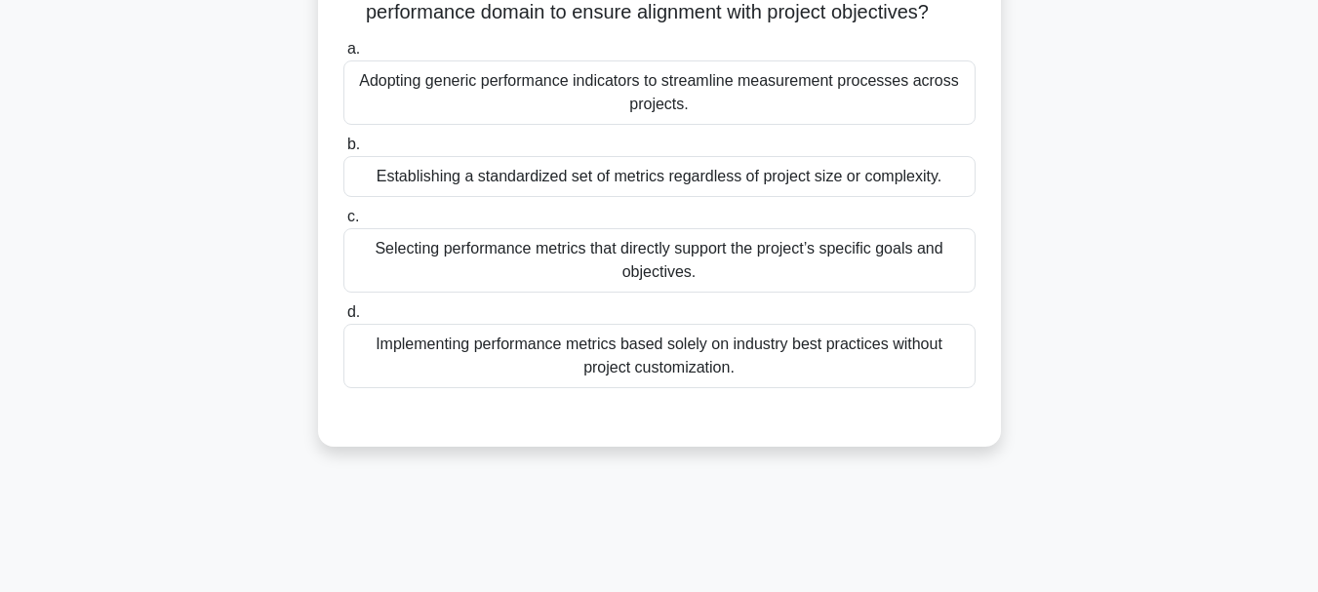
scroll to position [71, 0]
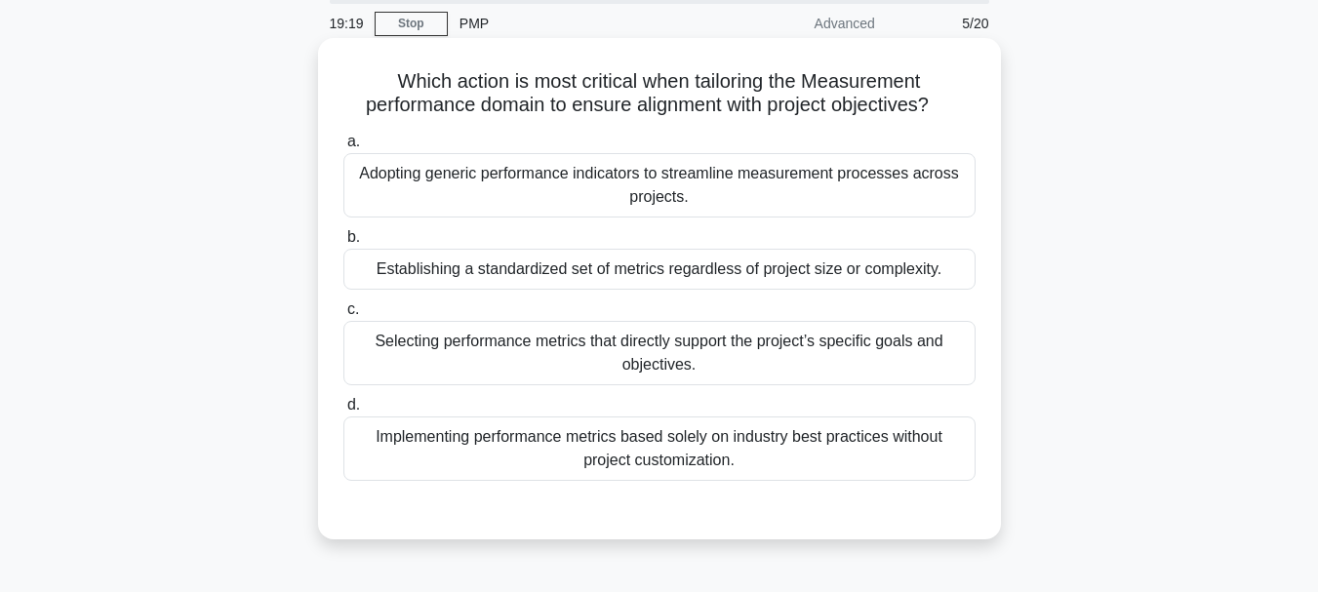
click at [738, 351] on div "Selecting performance metrics that directly support the project’s specific goal…" at bounding box center [659, 353] width 632 height 64
click at [343, 316] on input "c. Selecting performance metrics that directly support the project’s specific g…" at bounding box center [343, 309] width 0 height 13
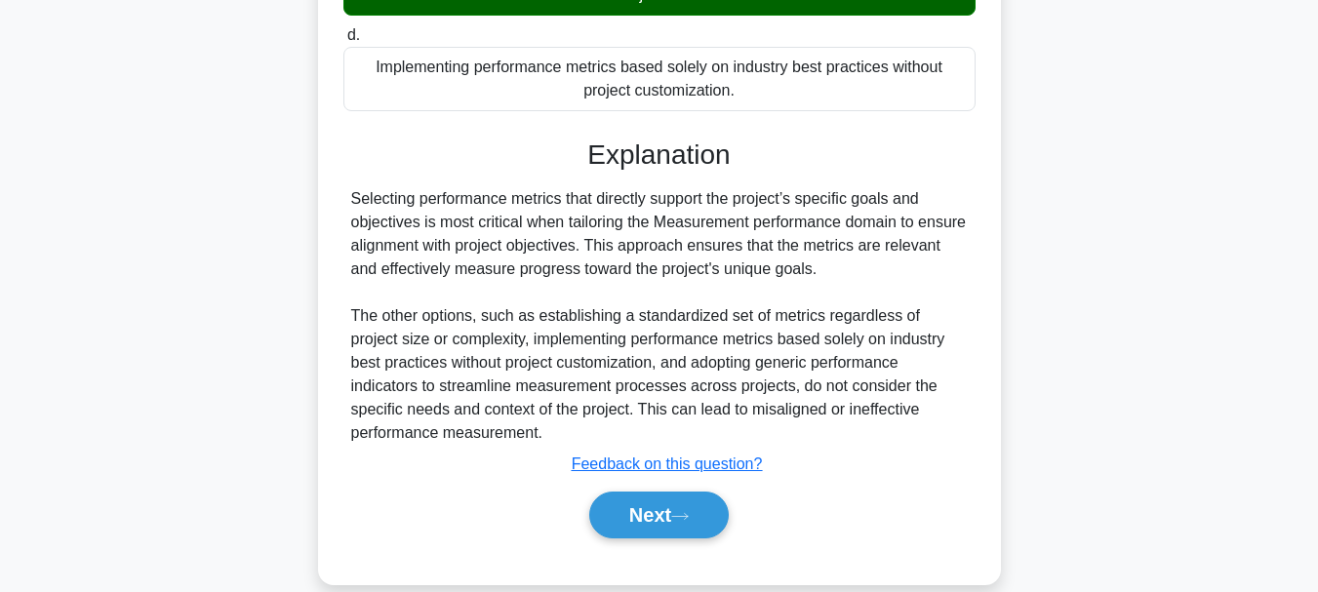
scroll to position [461, 0]
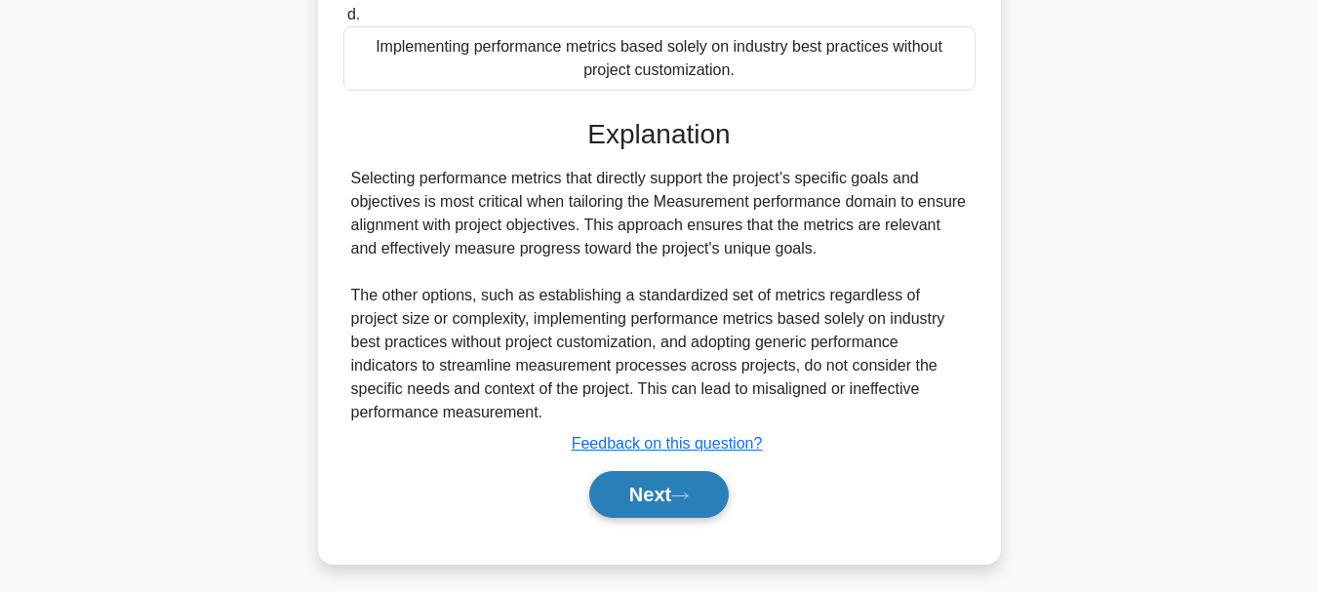
click at [678, 497] on button "Next" at bounding box center [659, 494] width 140 height 47
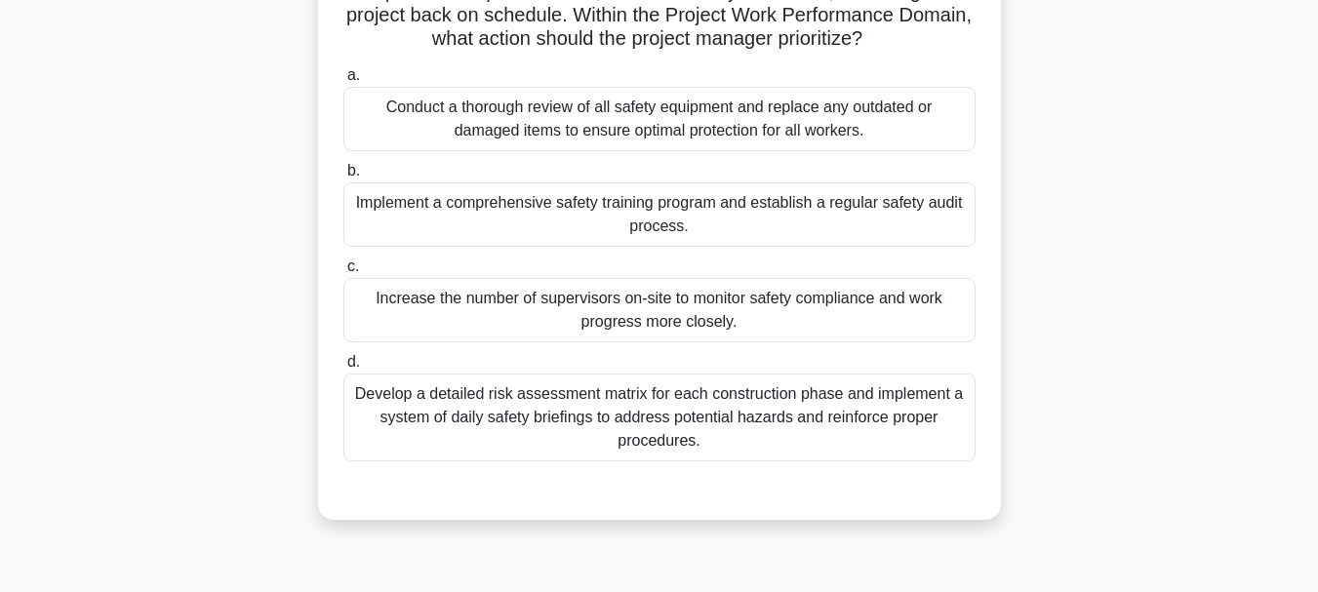
scroll to position [364, 0]
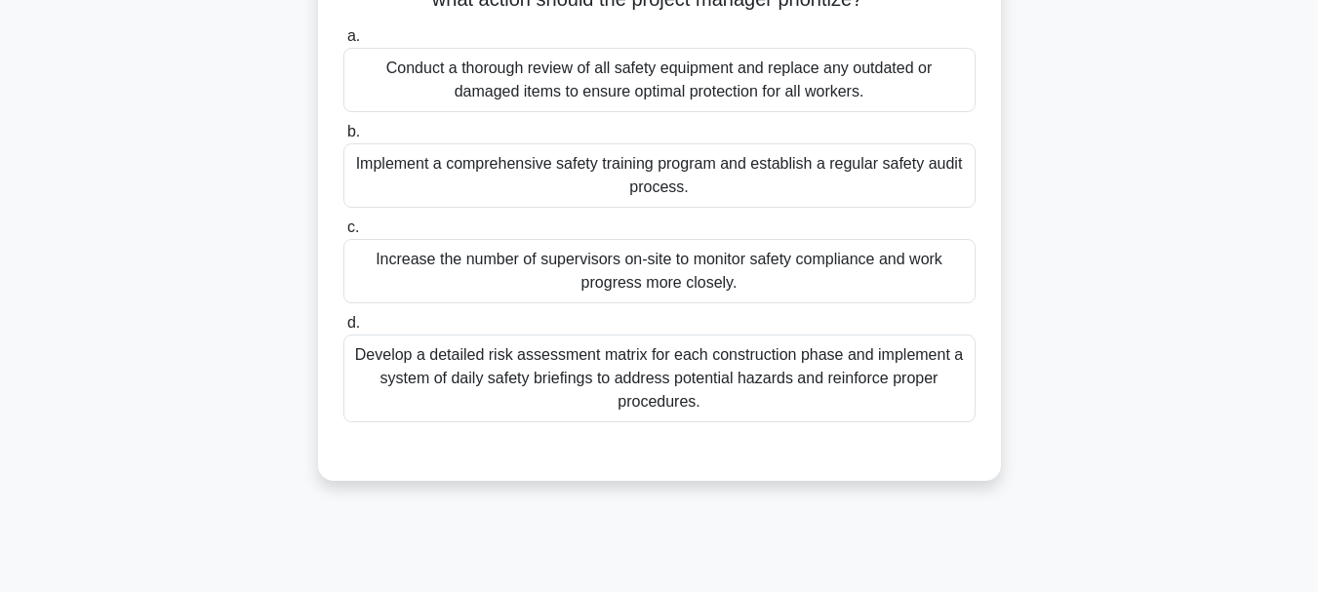
click at [810, 396] on div "Develop a detailed risk assessment matrix for each construction phase and imple…" at bounding box center [659, 379] width 632 height 88
click at [343, 330] on input "d. Develop a detailed risk assessment matrix for each construction phase and im…" at bounding box center [343, 323] width 0 height 13
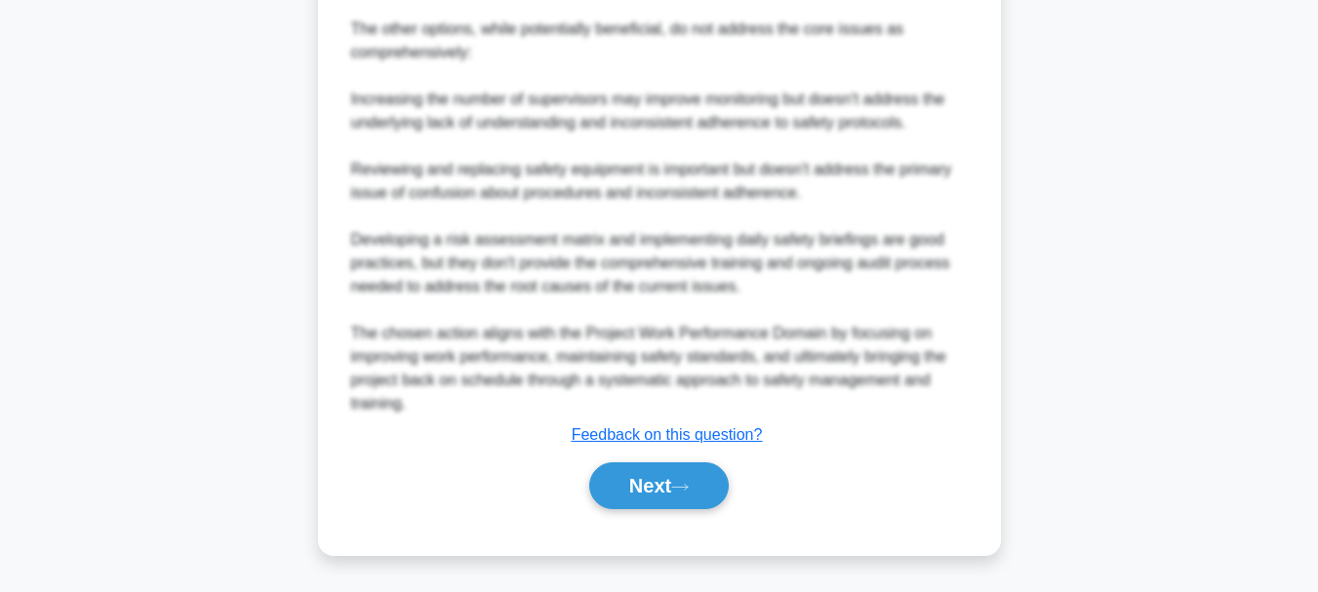
scroll to position [1339, 0]
click at [661, 488] on button "Next" at bounding box center [659, 485] width 140 height 47
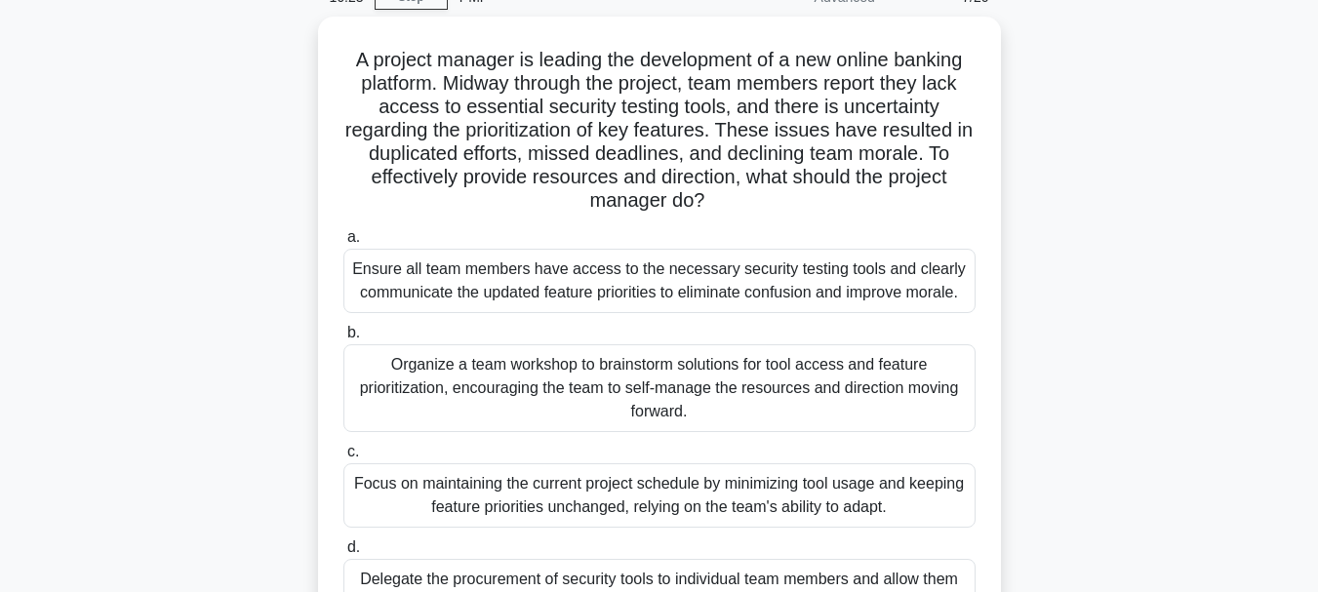
scroll to position [195, 0]
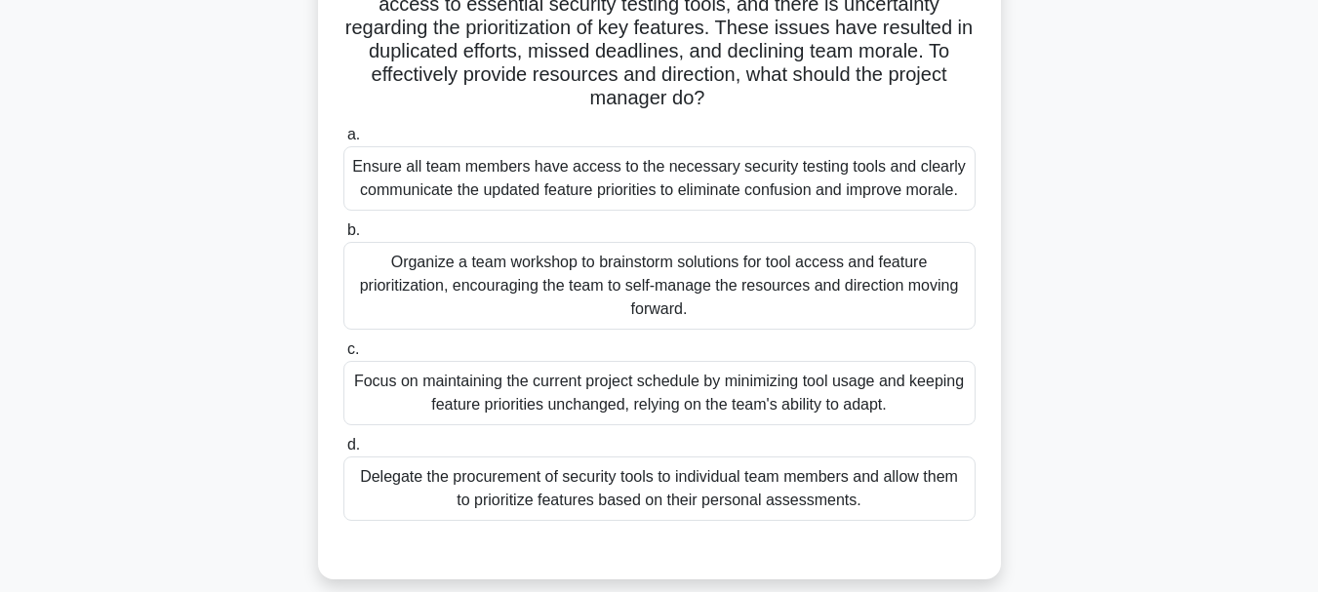
click at [797, 179] on div "Ensure all team members have access to the necessary security testing tools and…" at bounding box center [659, 178] width 632 height 64
click at [343, 141] on input "a. Ensure all team members have access to the necessary security testing tools …" at bounding box center [343, 135] width 0 height 13
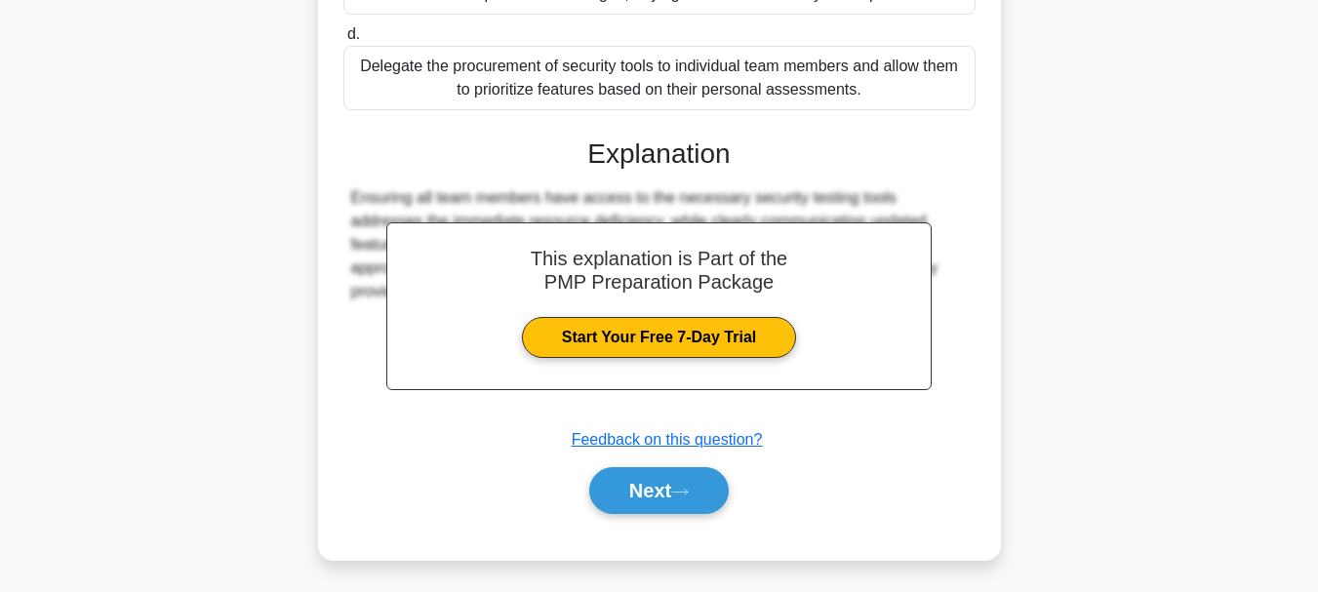
scroll to position [635, 0]
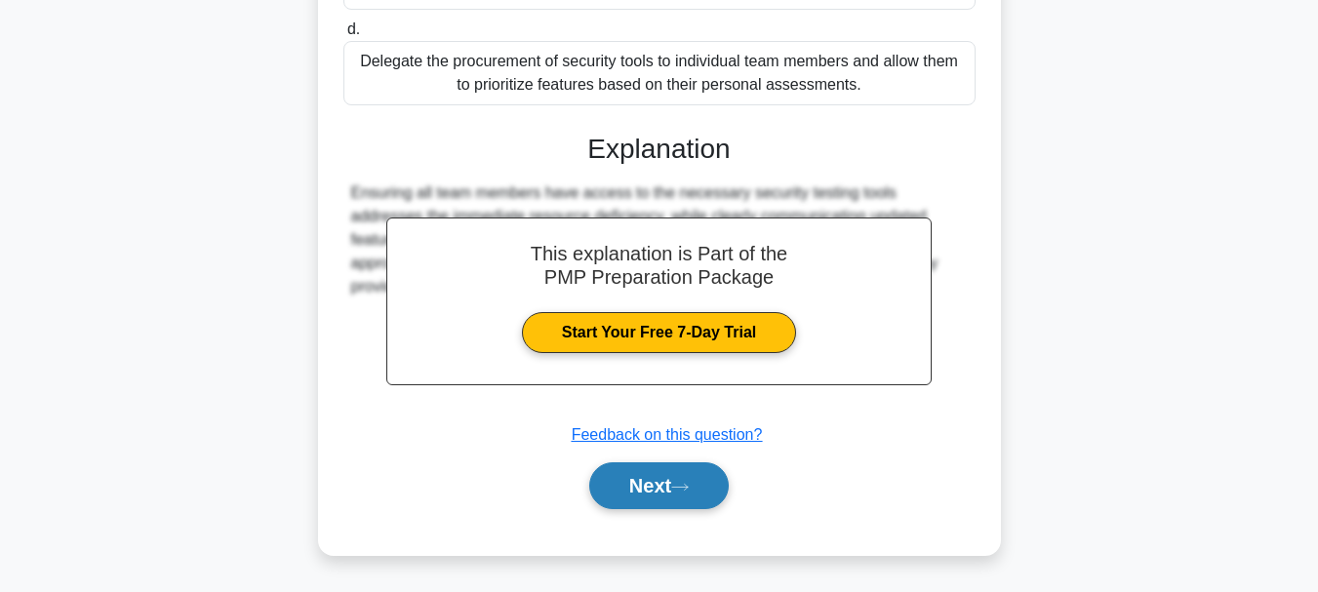
click at [686, 492] on icon at bounding box center [680, 487] width 18 height 11
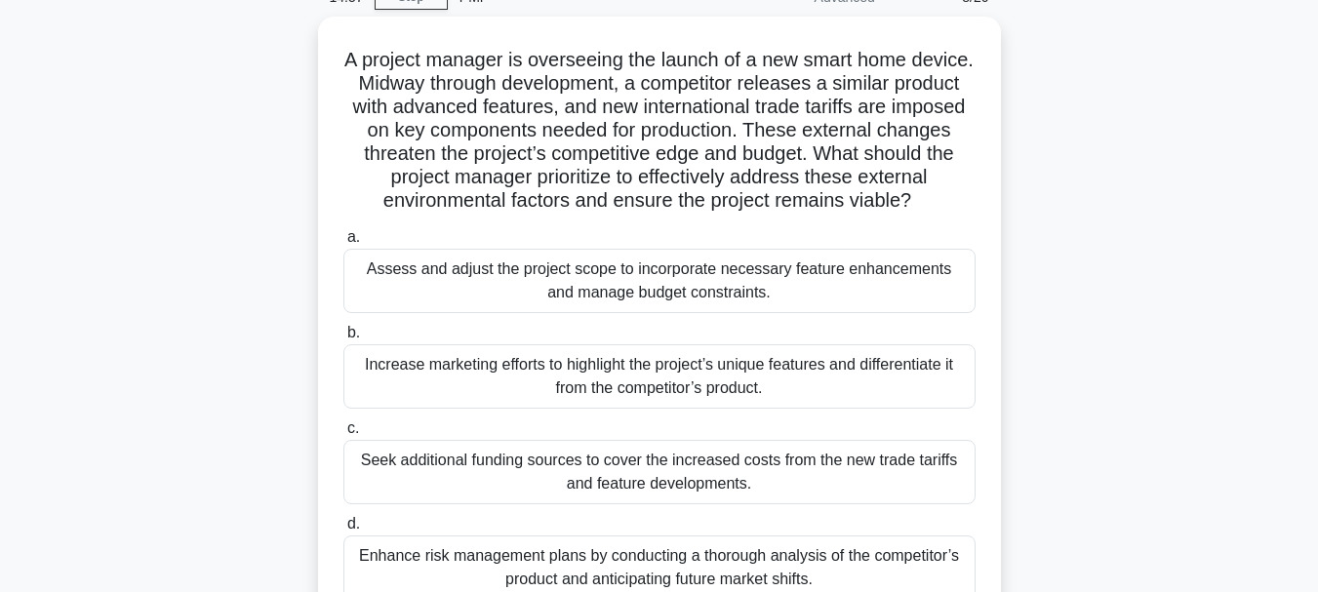
scroll to position [195, 0]
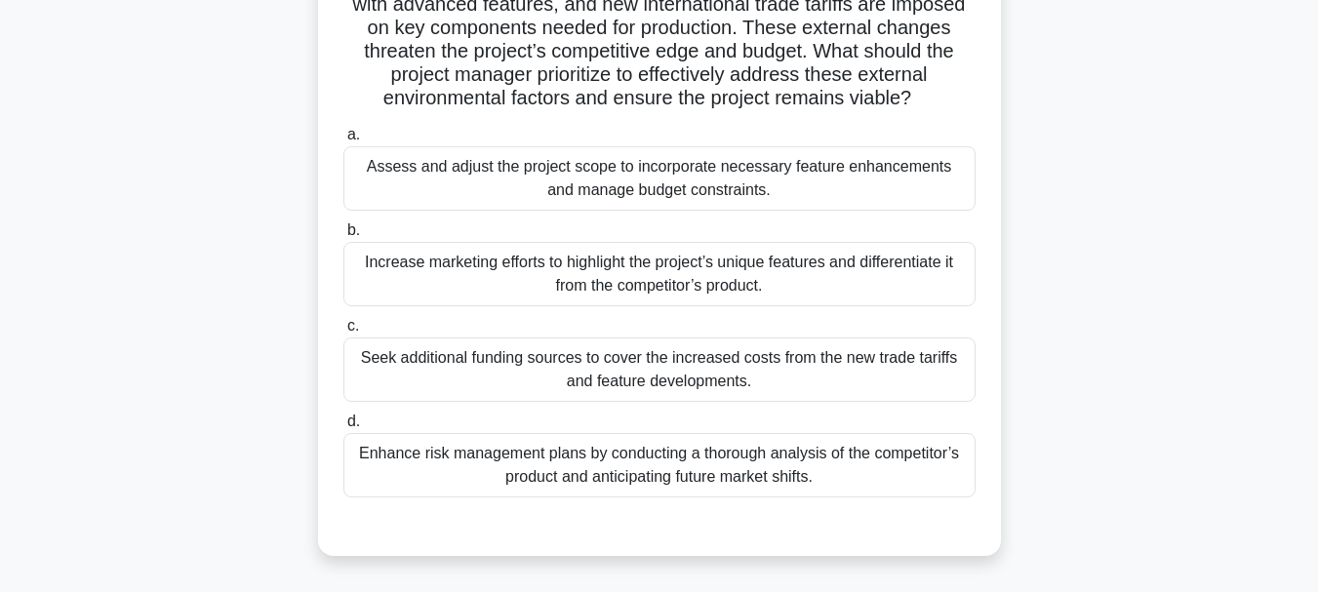
click at [745, 198] on div "Assess and adjust the project scope to incorporate necessary feature enhancemen…" at bounding box center [659, 178] width 632 height 64
click at [343, 141] on input "a. Assess and adjust the project scope to incorporate necessary feature enhance…" at bounding box center [343, 135] width 0 height 13
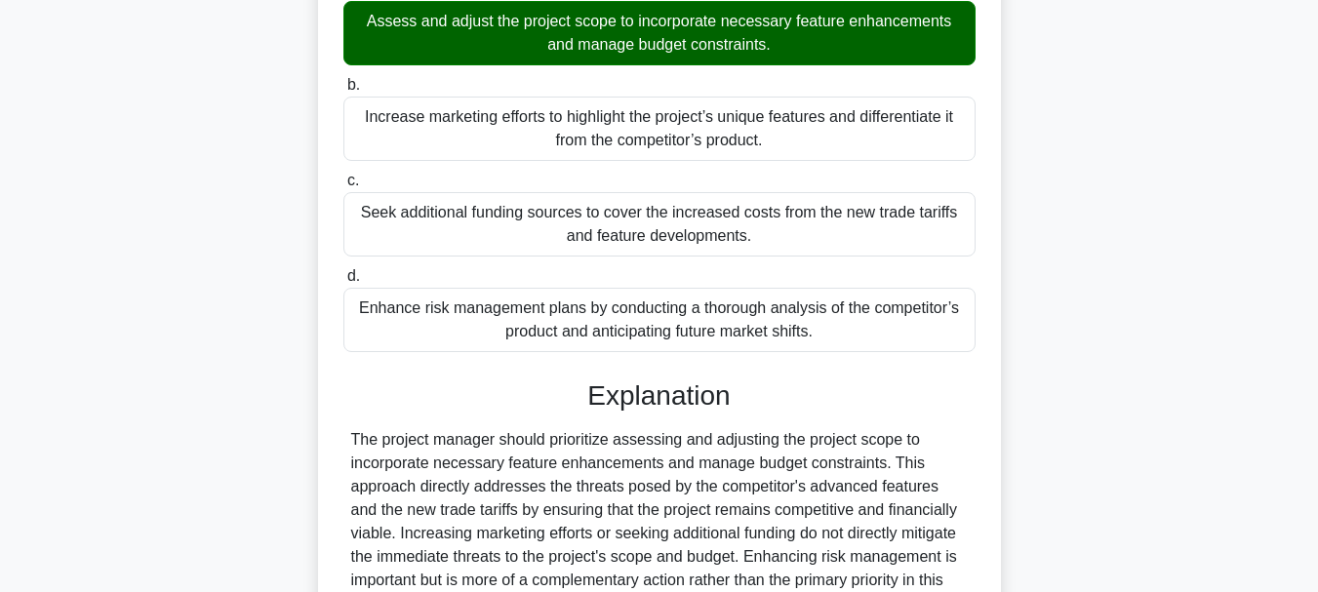
scroll to position [565, 0]
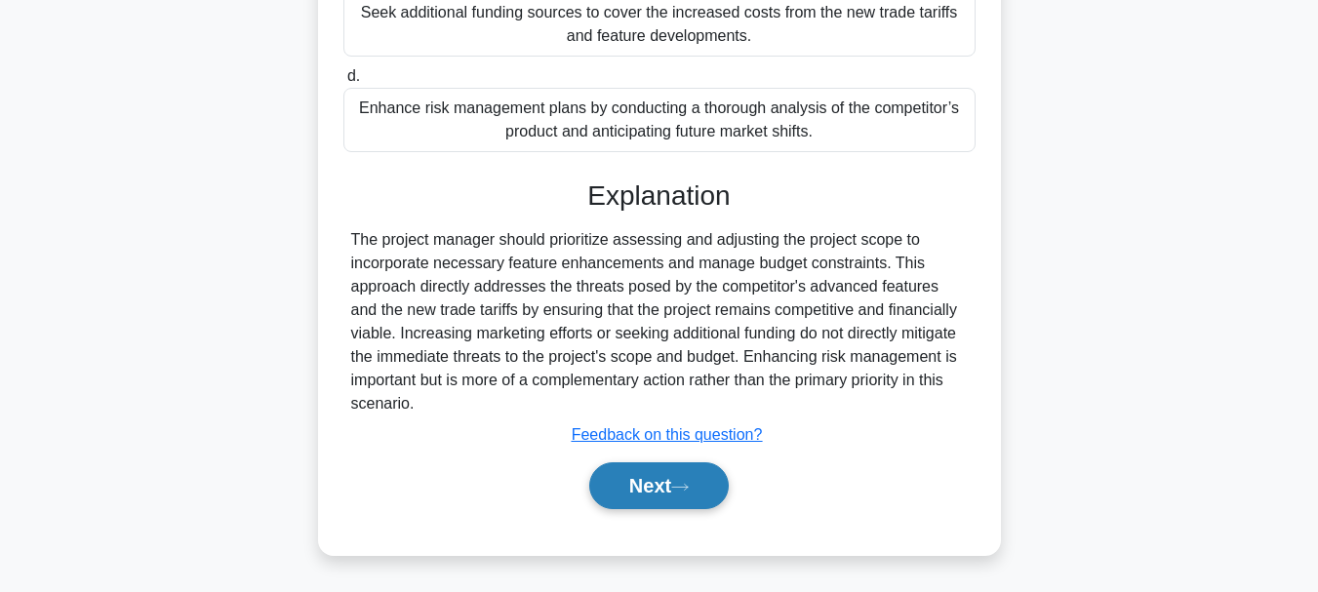
click at [668, 482] on button "Next" at bounding box center [659, 485] width 140 height 47
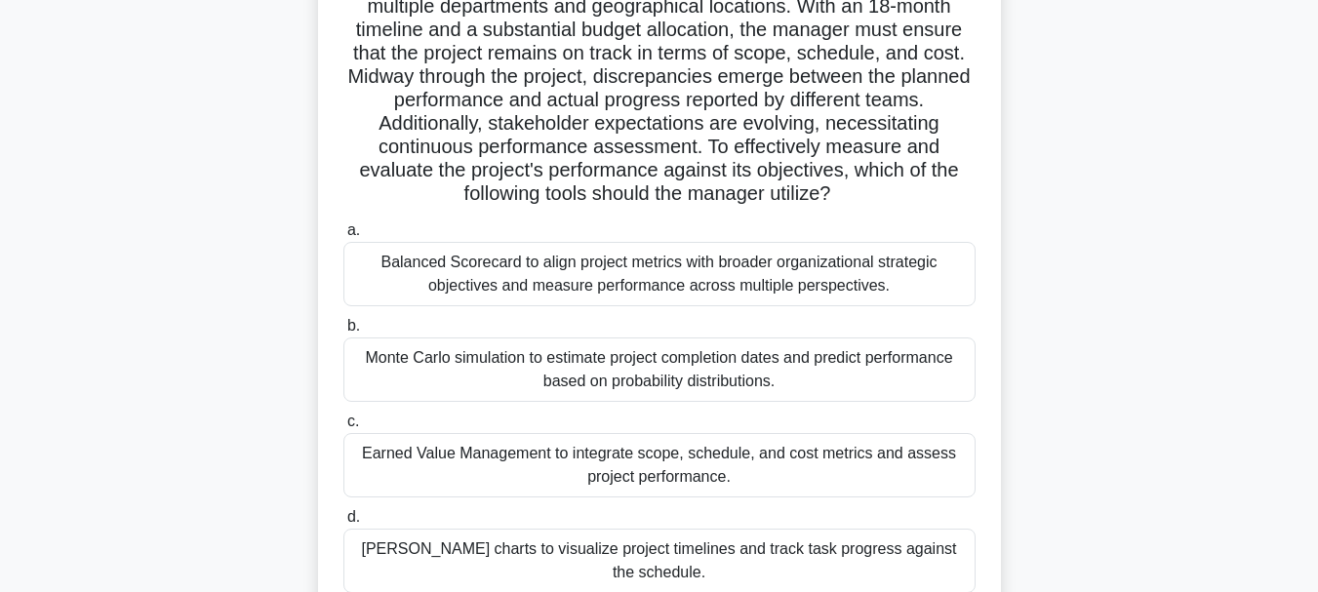
scroll to position [266, 0]
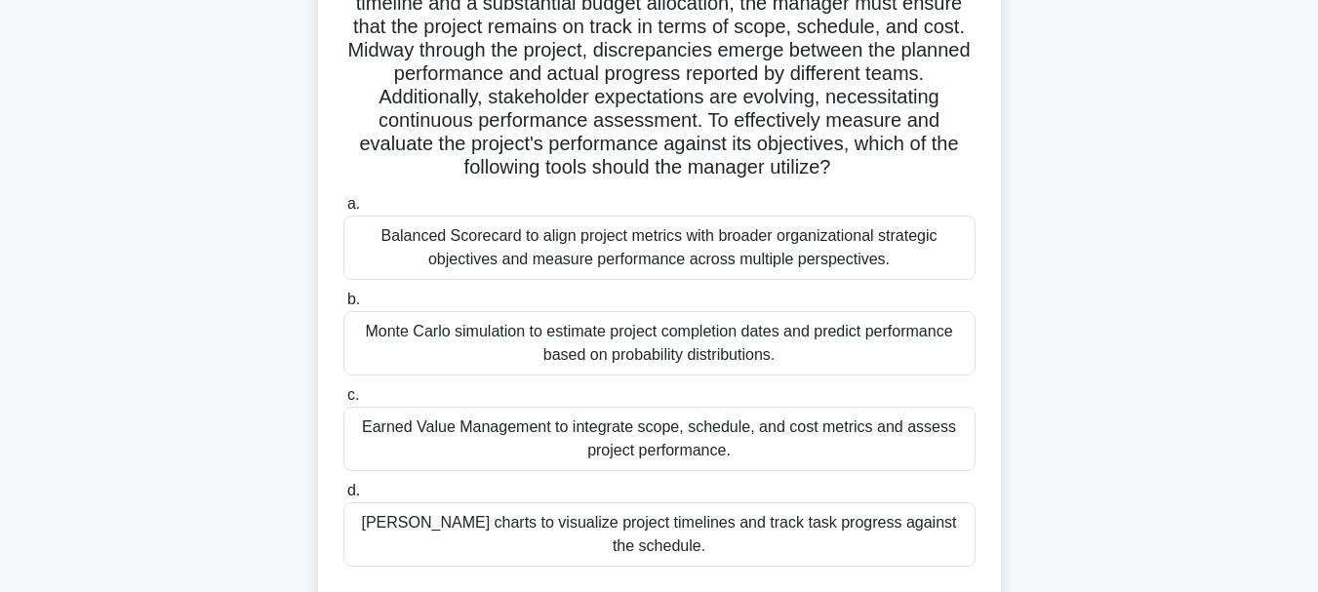
click at [844, 243] on div "Balanced Scorecard to align project metrics with broader organizational strateg…" at bounding box center [659, 248] width 632 height 64
click at [343, 211] on input "a. Balanced Scorecard to align project metrics with broader organizational stra…" at bounding box center [343, 204] width 0 height 13
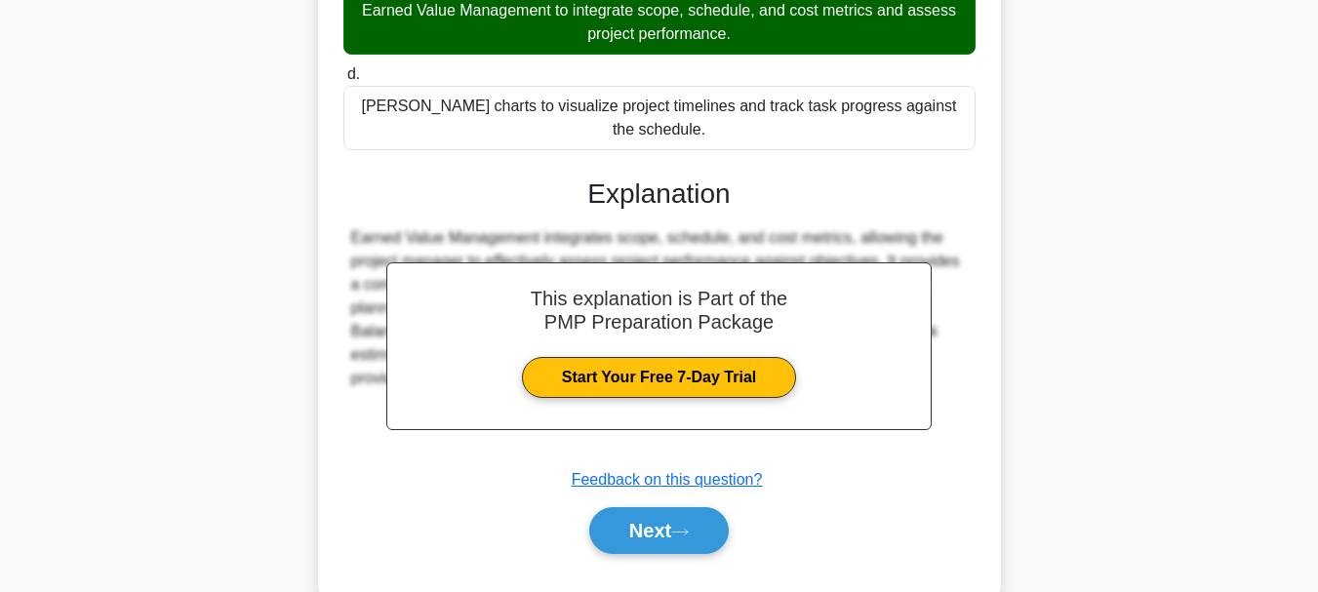
scroll to position [707, 0]
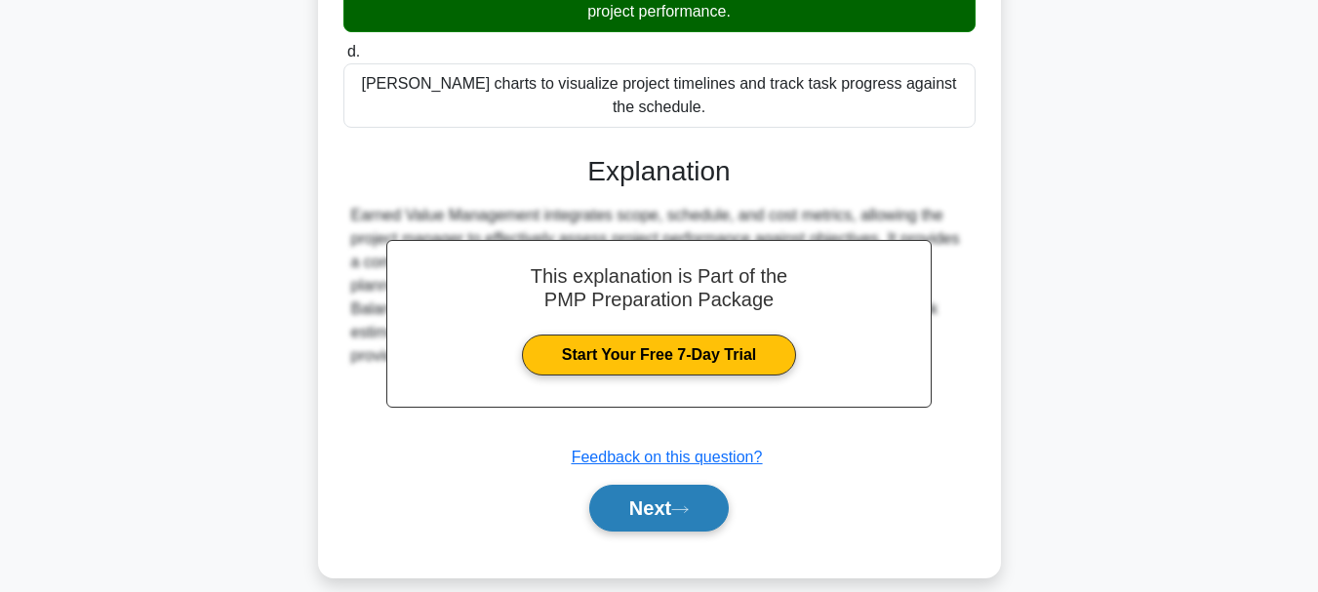
click at [699, 485] on button "Next" at bounding box center [659, 508] width 140 height 47
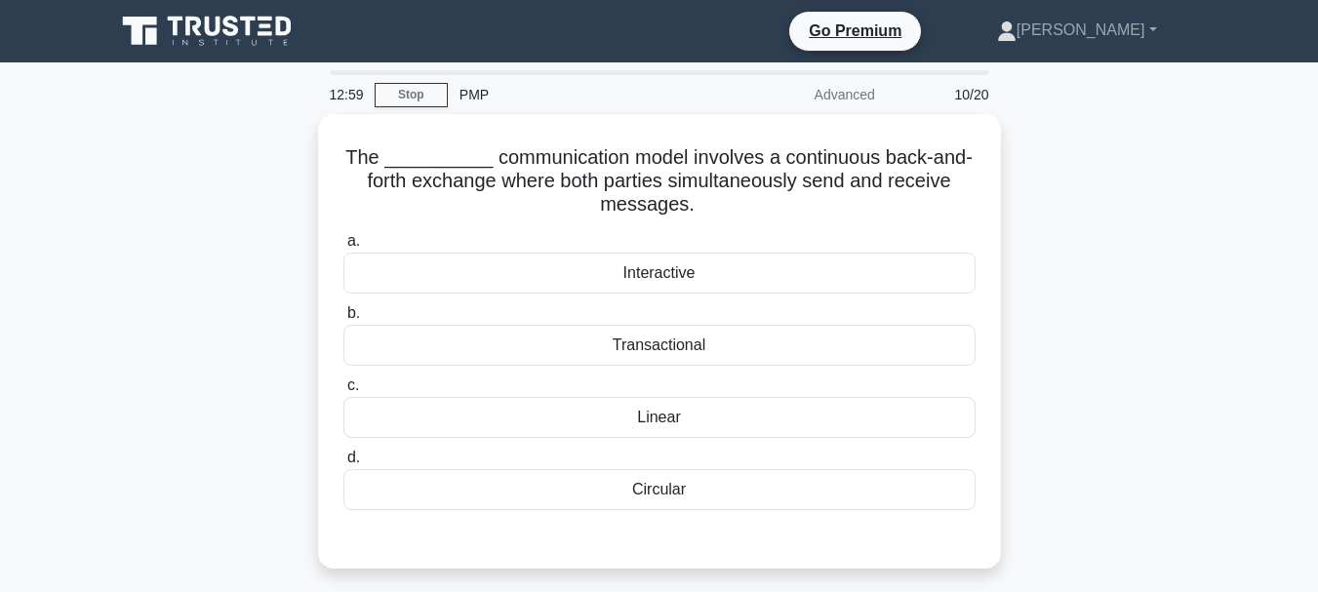
scroll to position [98, 0]
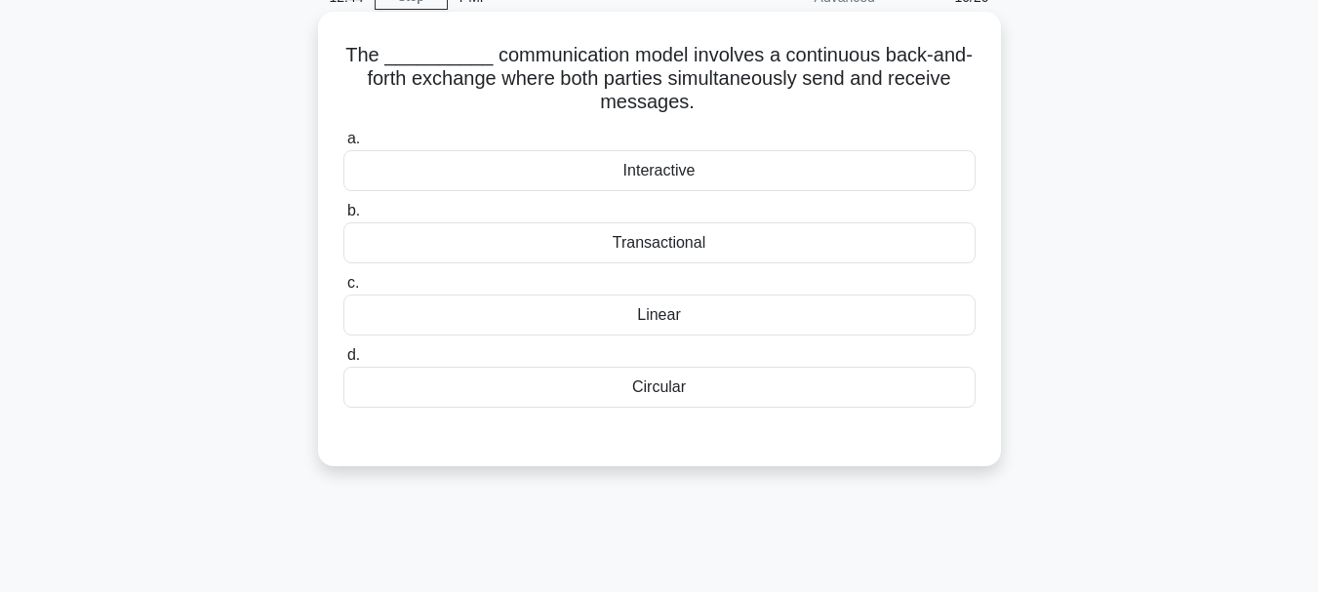
click at [699, 166] on div "Interactive" at bounding box center [659, 170] width 632 height 41
click at [343, 145] on input "a. Interactive" at bounding box center [343, 139] width 0 height 13
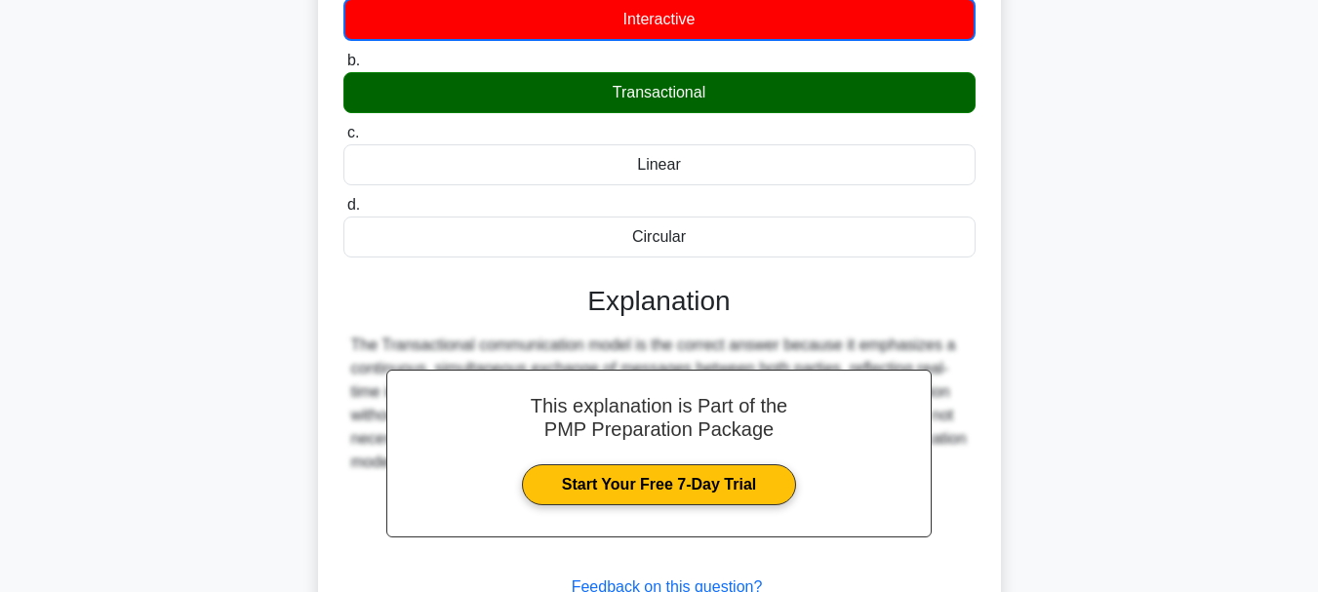
scroll to position [461, 0]
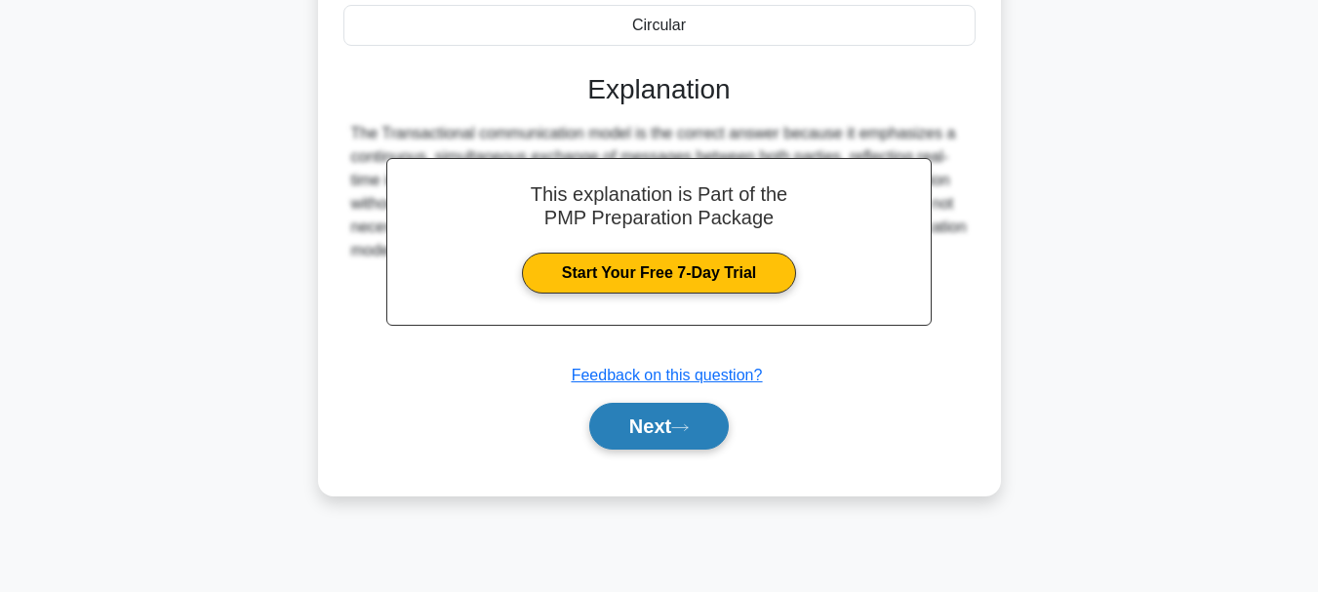
click at [686, 435] on button "Next" at bounding box center [659, 426] width 140 height 47
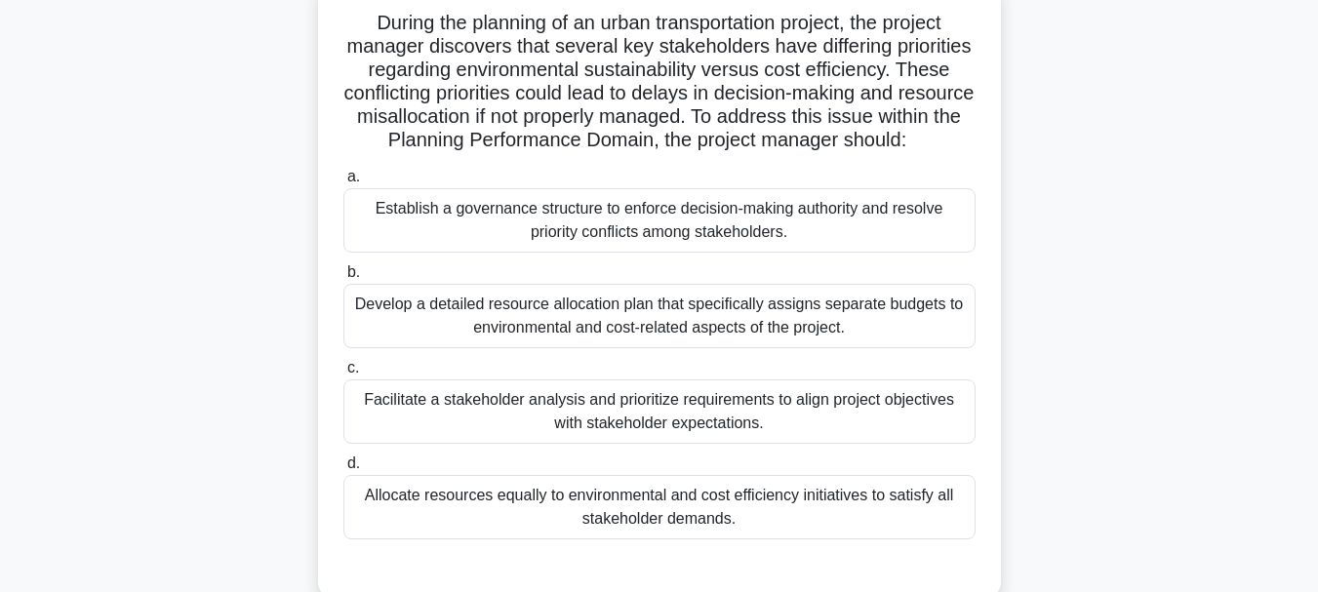
scroll to position [169, 0]
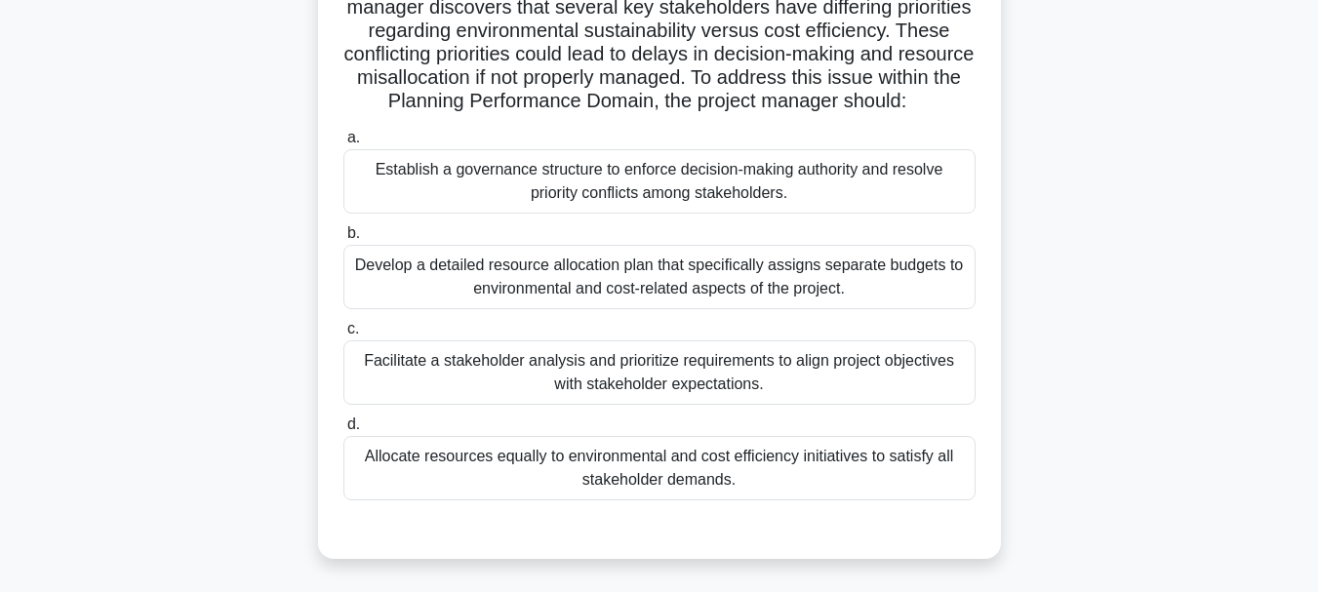
click at [816, 392] on div "Facilitate a stakeholder analysis and prioritize requirements to align project …" at bounding box center [659, 372] width 632 height 64
click at [343, 336] on input "c. Facilitate a stakeholder analysis and prioritize requirements to align proje…" at bounding box center [343, 329] width 0 height 13
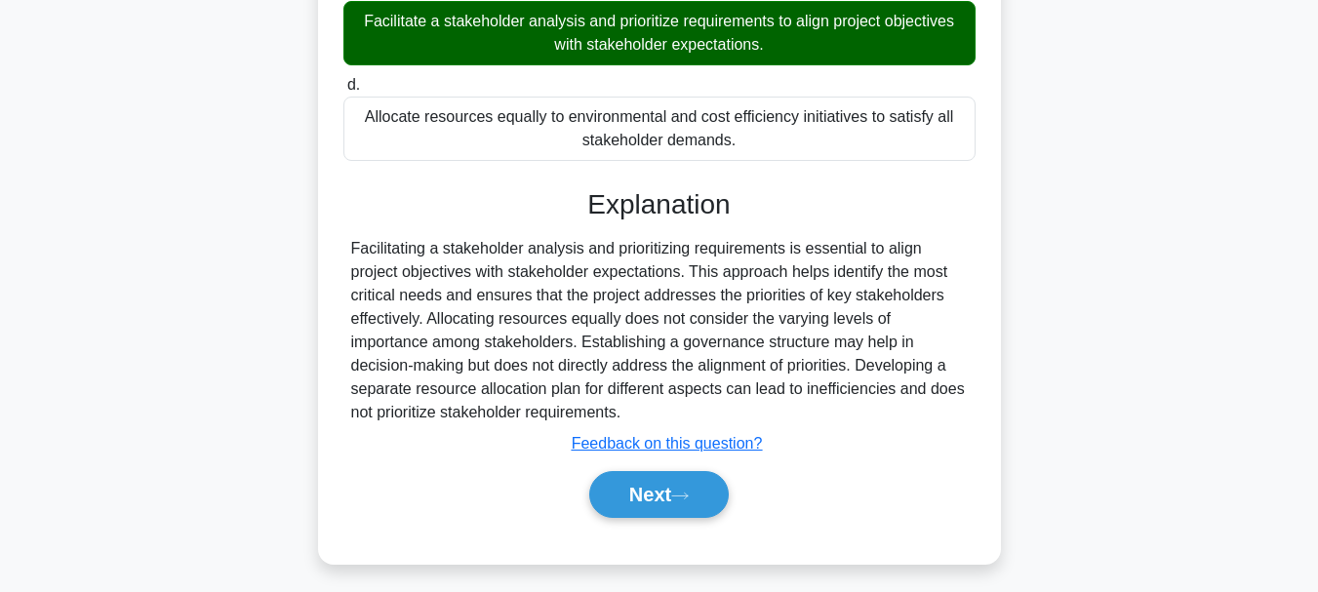
scroll to position [541, 0]
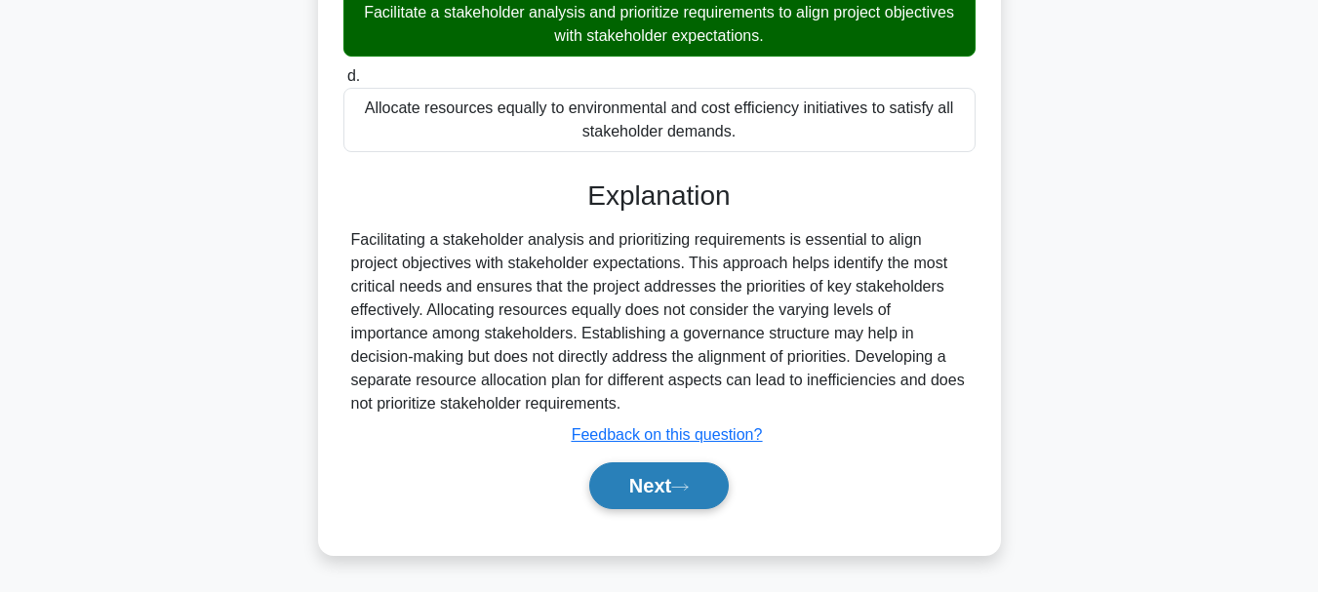
click at [673, 489] on button "Next" at bounding box center [659, 485] width 140 height 47
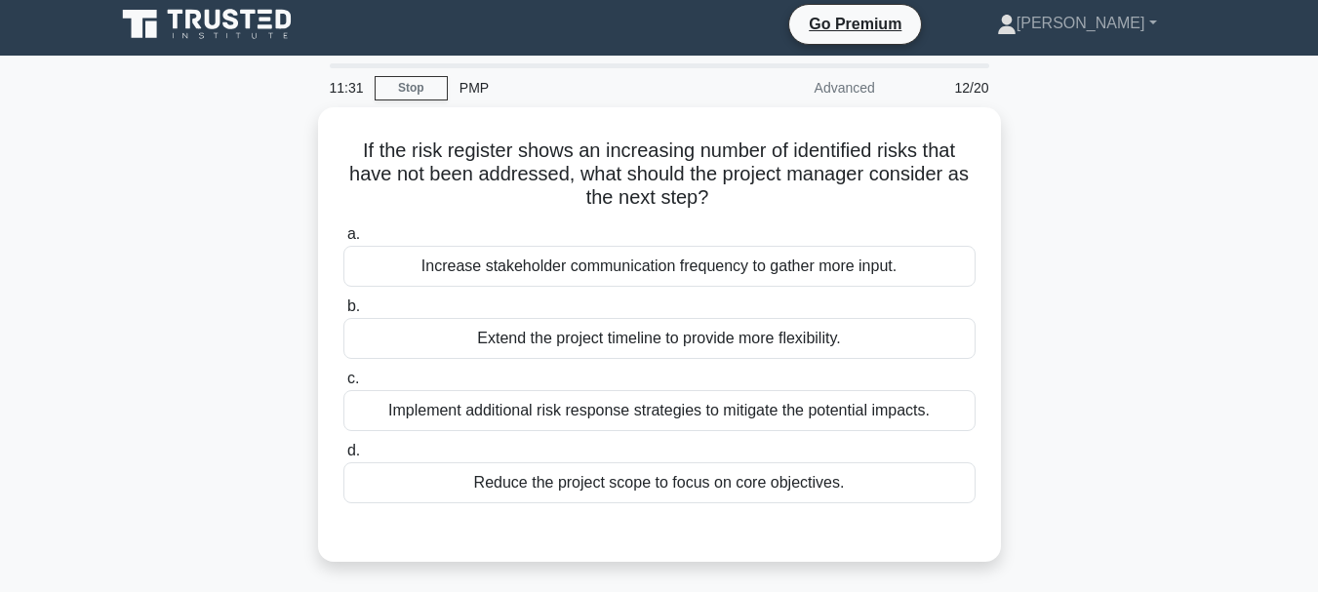
scroll to position [0, 0]
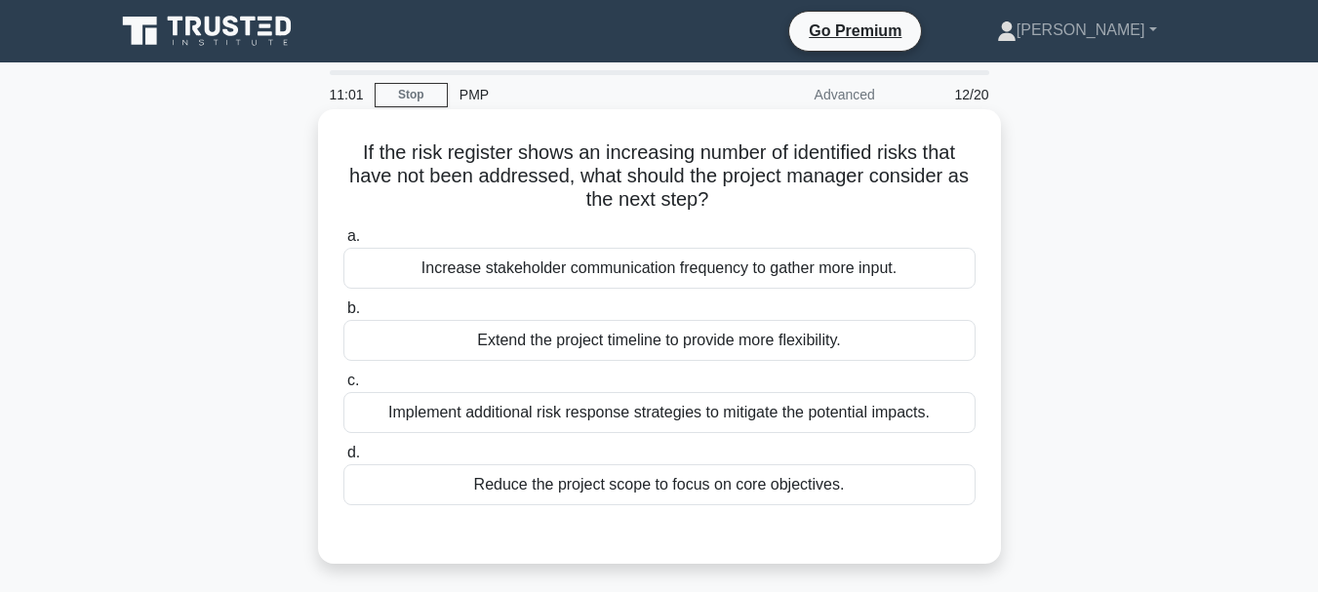
click at [675, 420] on div "Implement additional risk response strategies to mitigate the potential impacts." at bounding box center [659, 412] width 632 height 41
click at [343, 387] on input "c. Implement additional risk response strategies to mitigate the potential impa…" at bounding box center [343, 381] width 0 height 13
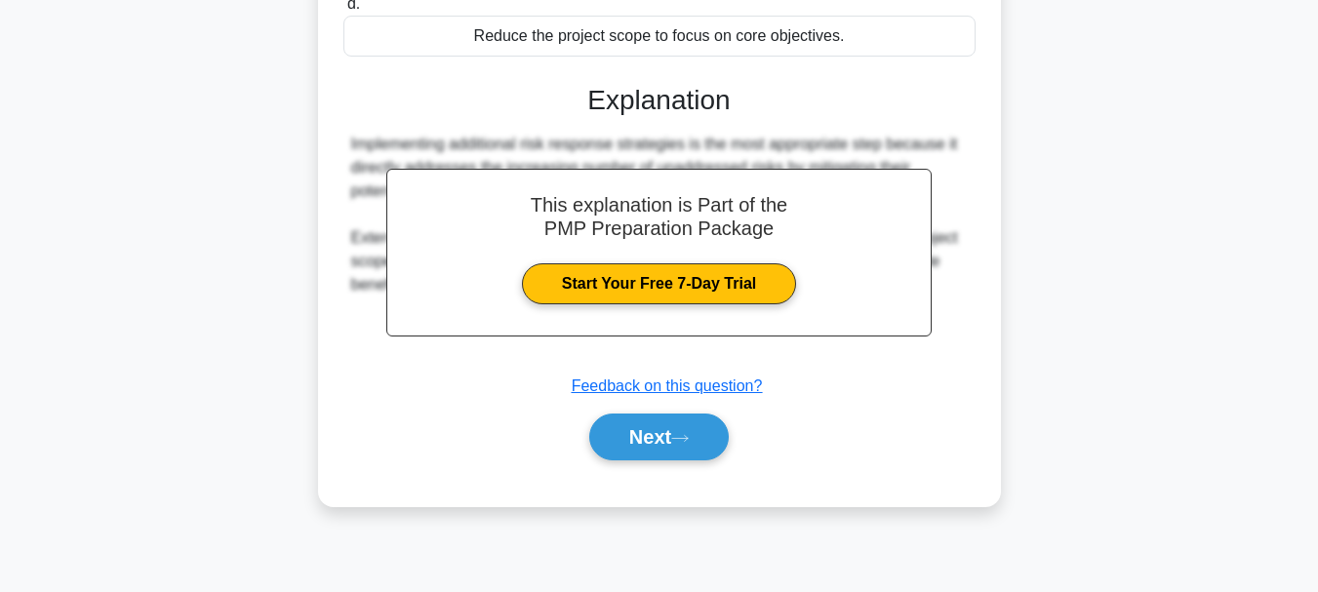
scroll to position [461, 0]
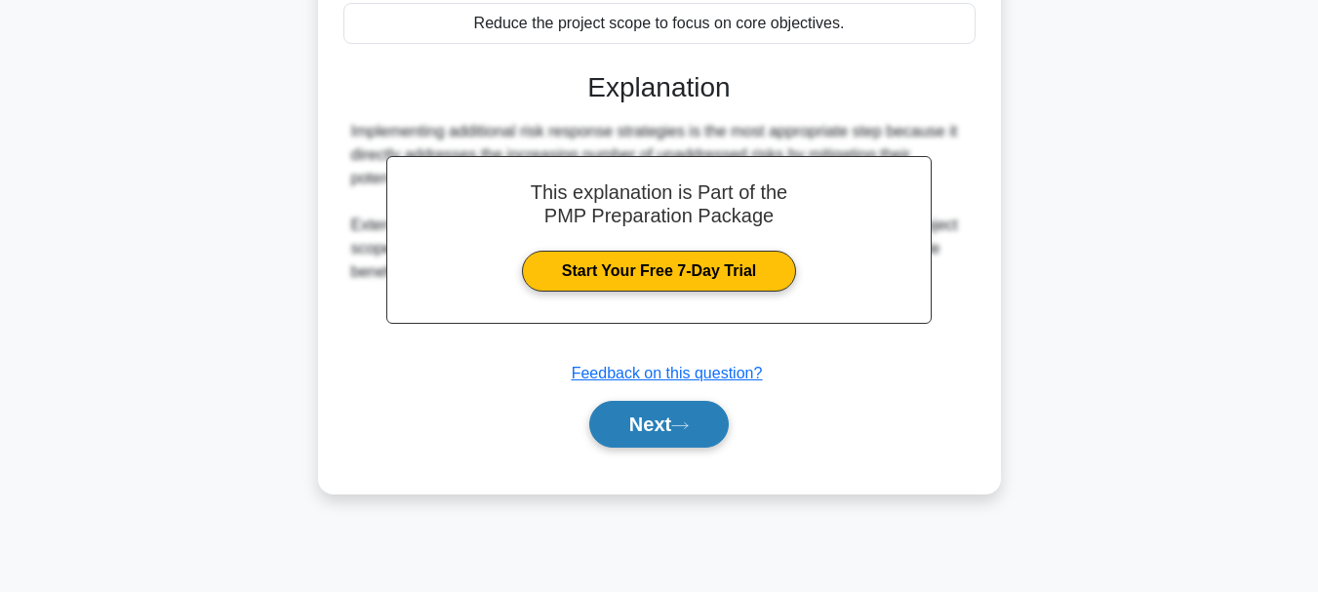
click at [638, 426] on button "Next" at bounding box center [659, 424] width 140 height 47
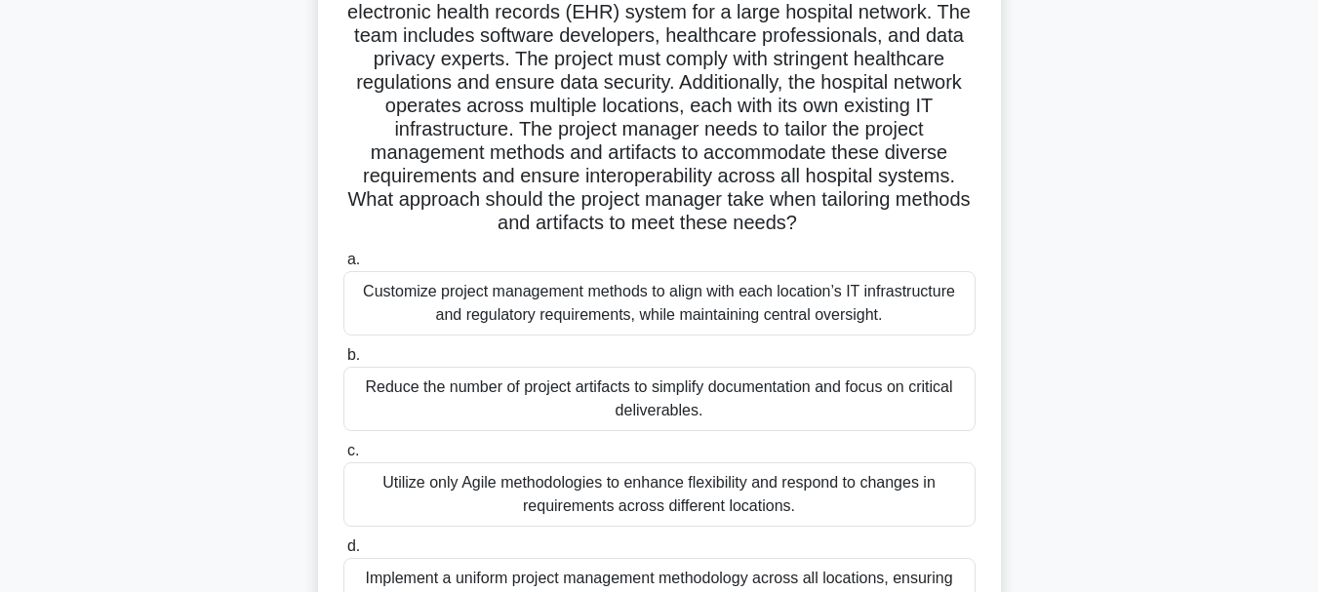
scroll to position [266, 0]
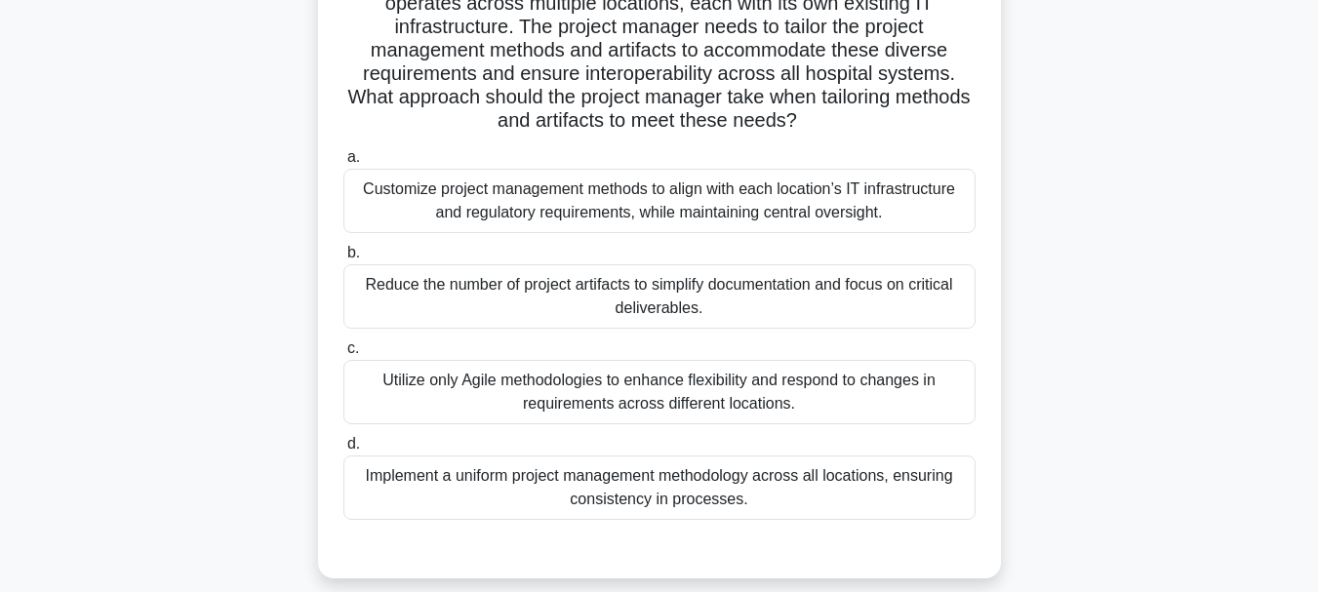
click at [836, 202] on div "Customize project management methods to align with each location’s IT infrastru…" at bounding box center [659, 201] width 632 height 64
click at [343, 164] on input "a. Customize project management methods to align with each location’s IT infras…" at bounding box center [343, 157] width 0 height 13
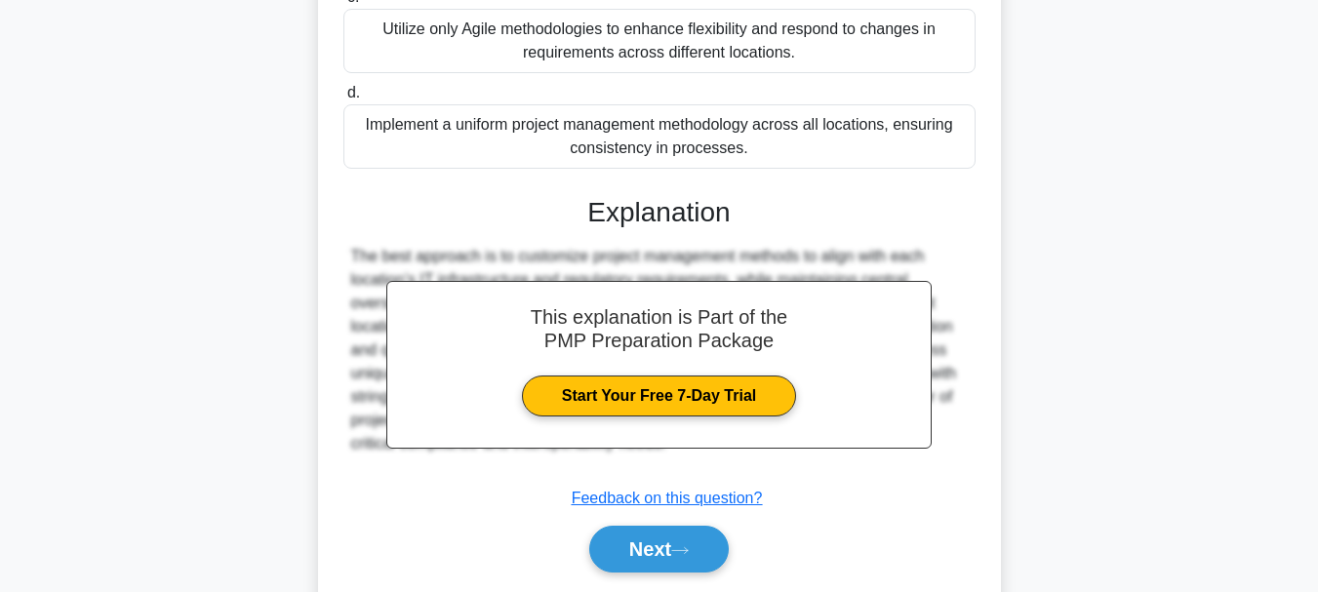
scroll to position [682, 0]
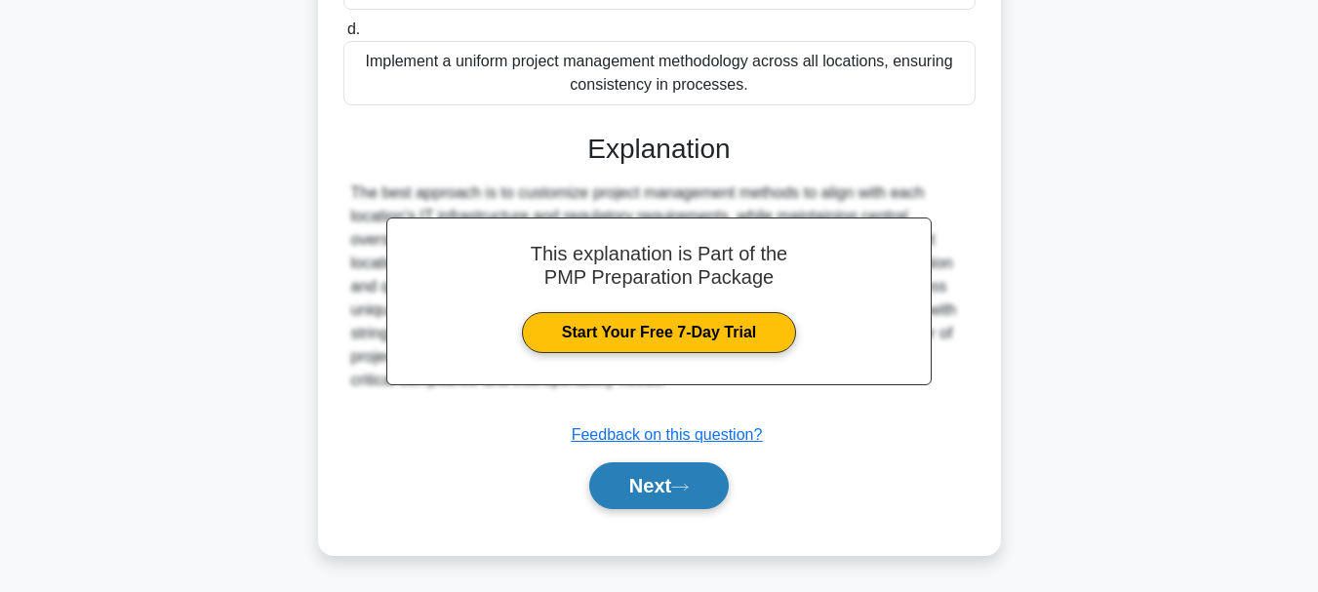
click at [689, 484] on icon at bounding box center [680, 487] width 18 height 11
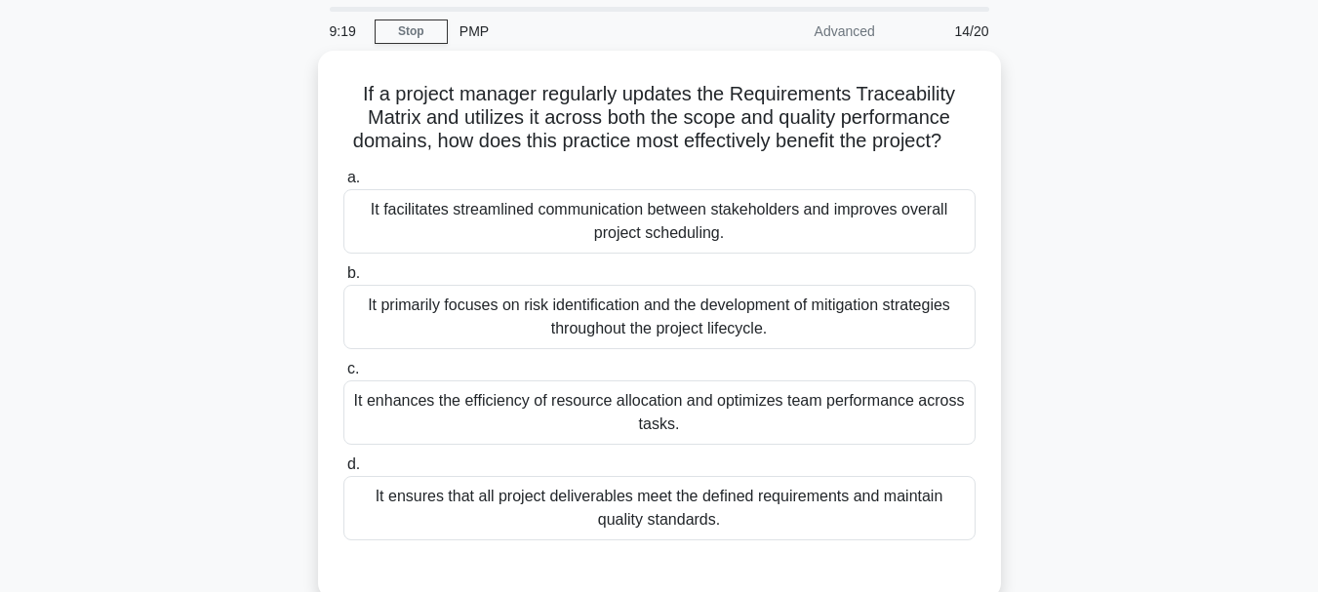
scroll to position [98, 0]
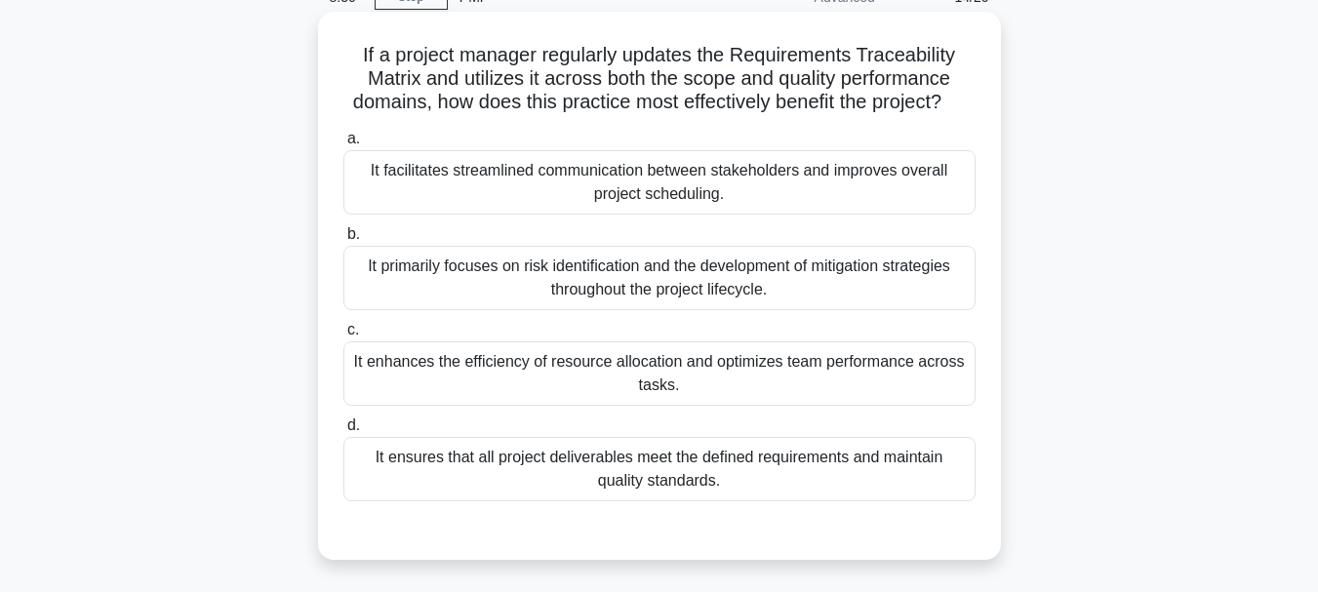
click at [669, 387] on div "It enhances the efficiency of resource allocation and optimizes team performanc…" at bounding box center [659, 373] width 632 height 64
click at [343, 337] on input "c. It enhances the efficiency of resource allocation and optimizes team perform…" at bounding box center [343, 330] width 0 height 13
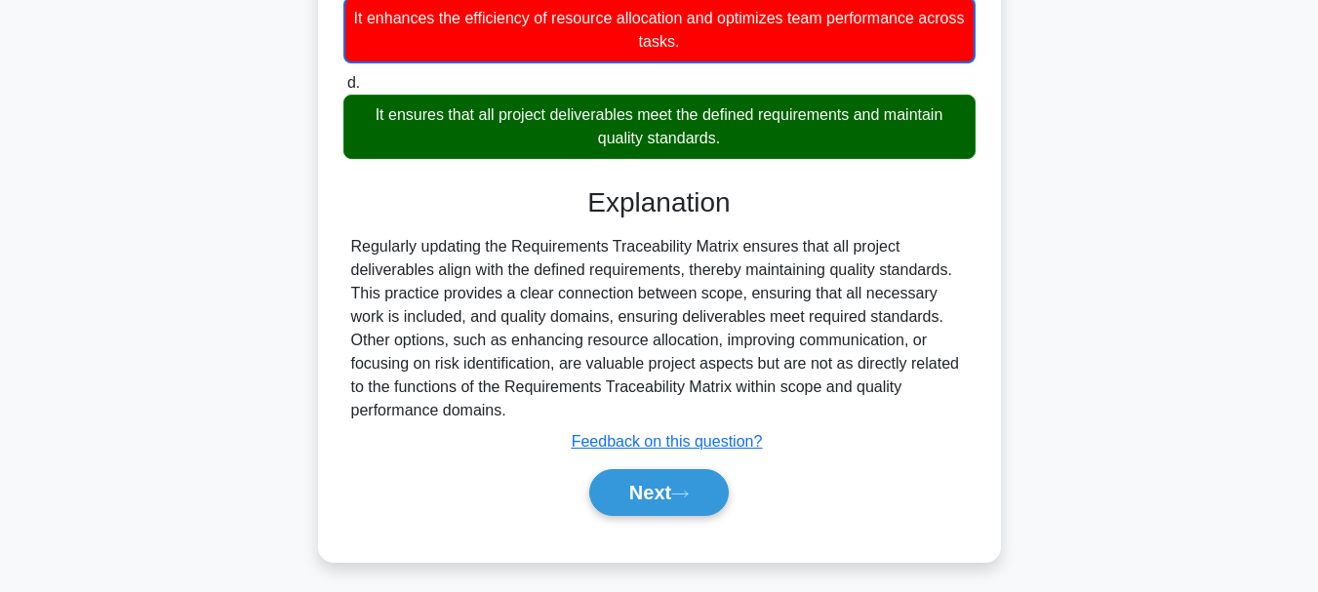
scroll to position [473, 0]
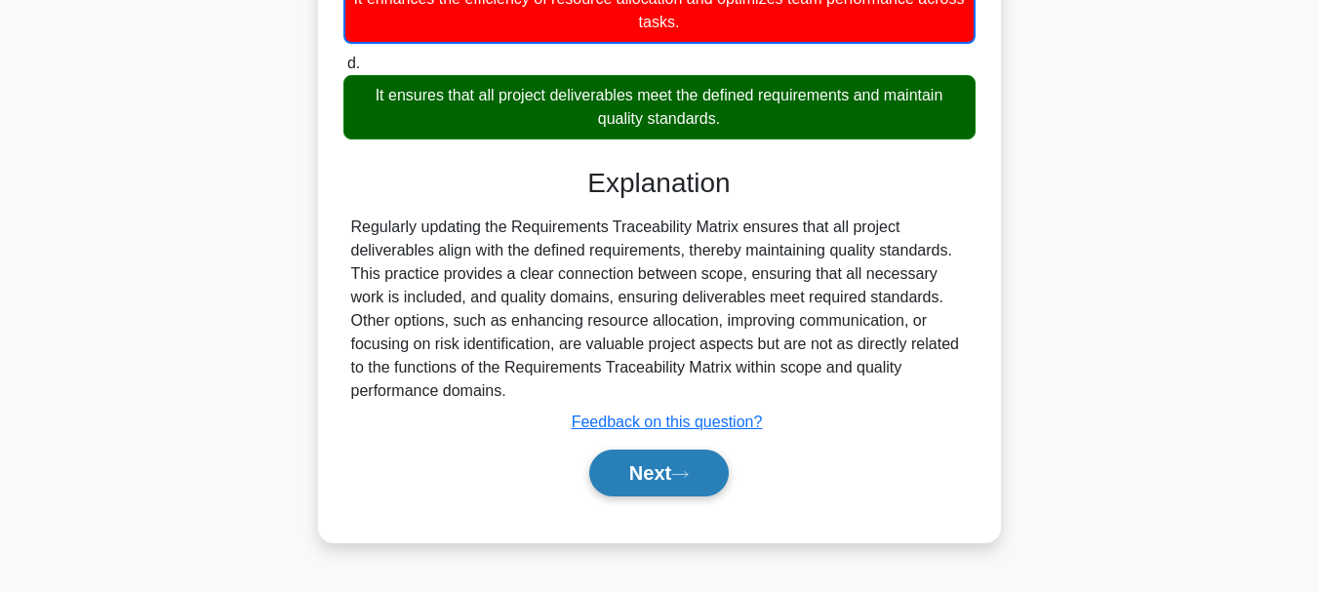
click at [672, 481] on button "Next" at bounding box center [659, 473] width 140 height 47
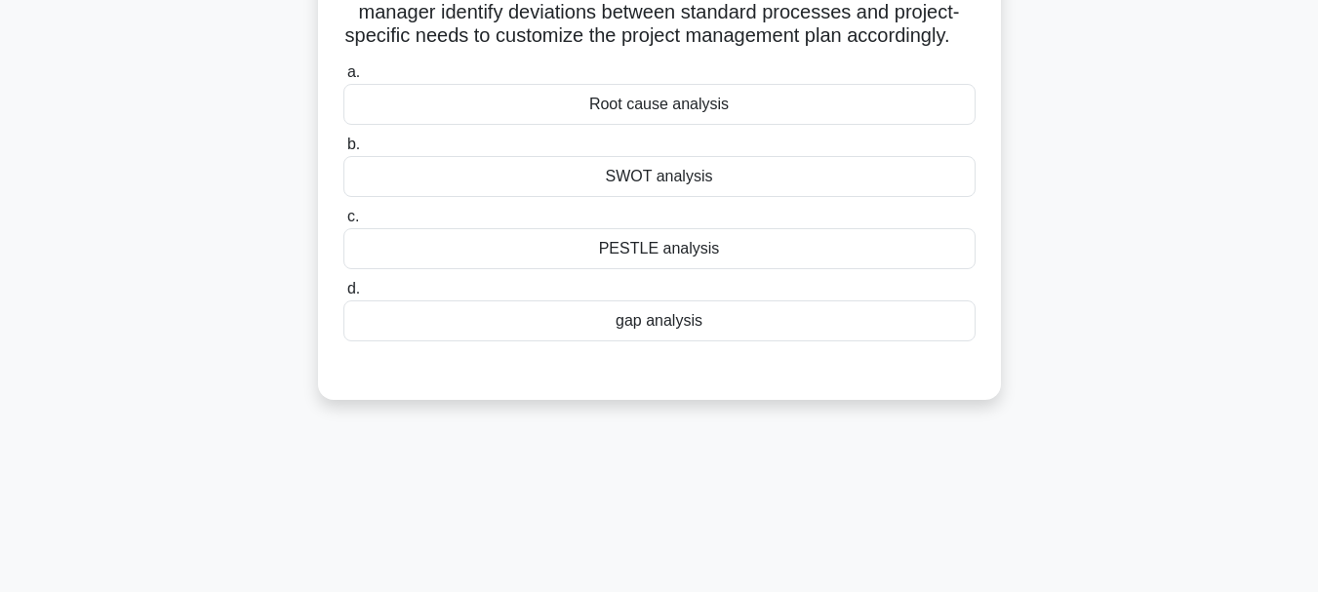
scroll to position [71, 0]
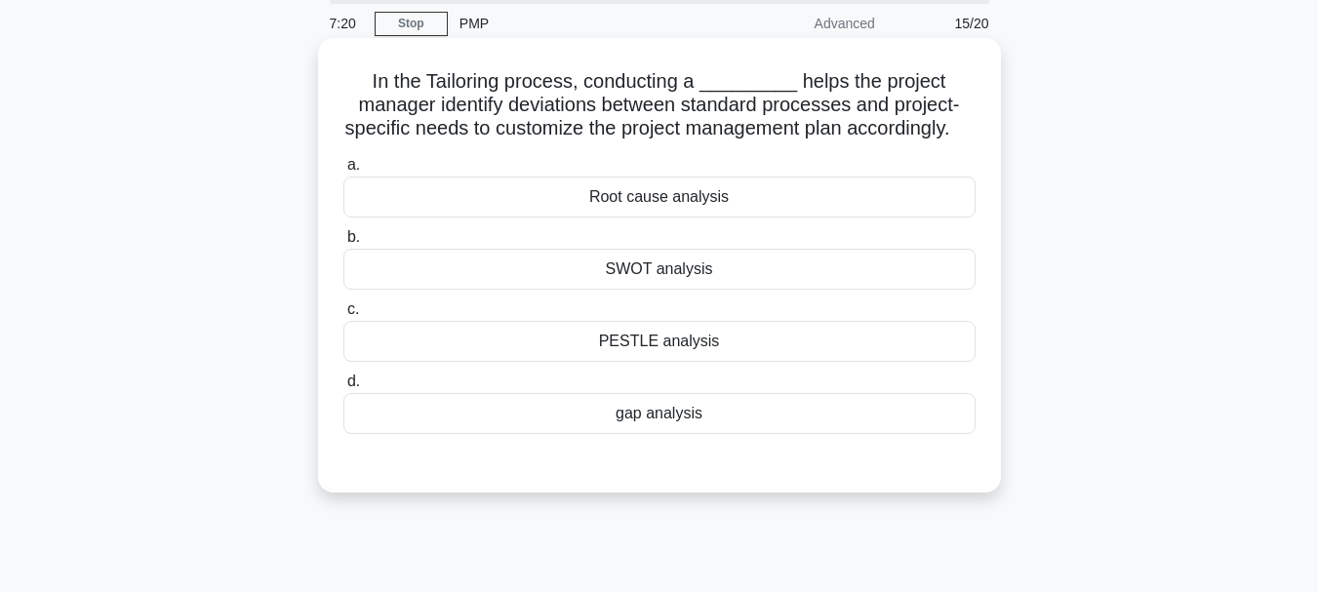
click at [670, 434] on div "gap analysis" at bounding box center [659, 413] width 632 height 41
click at [343, 388] on input "d. gap analysis" at bounding box center [343, 382] width 0 height 13
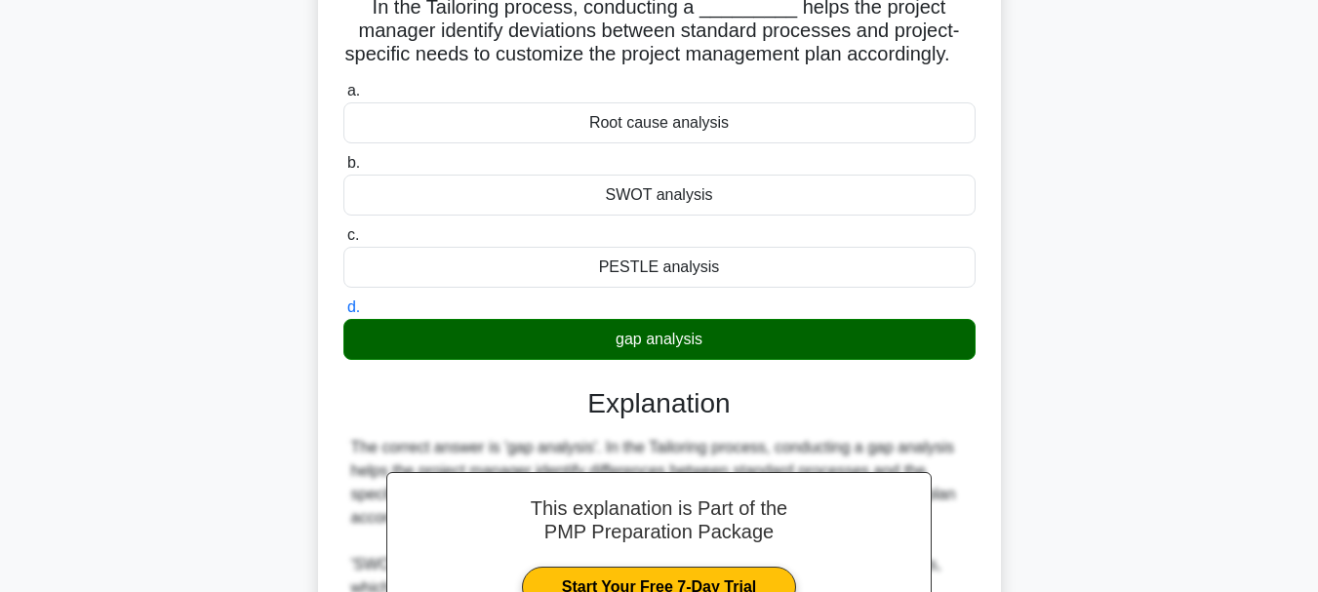
scroll to position [364, 0]
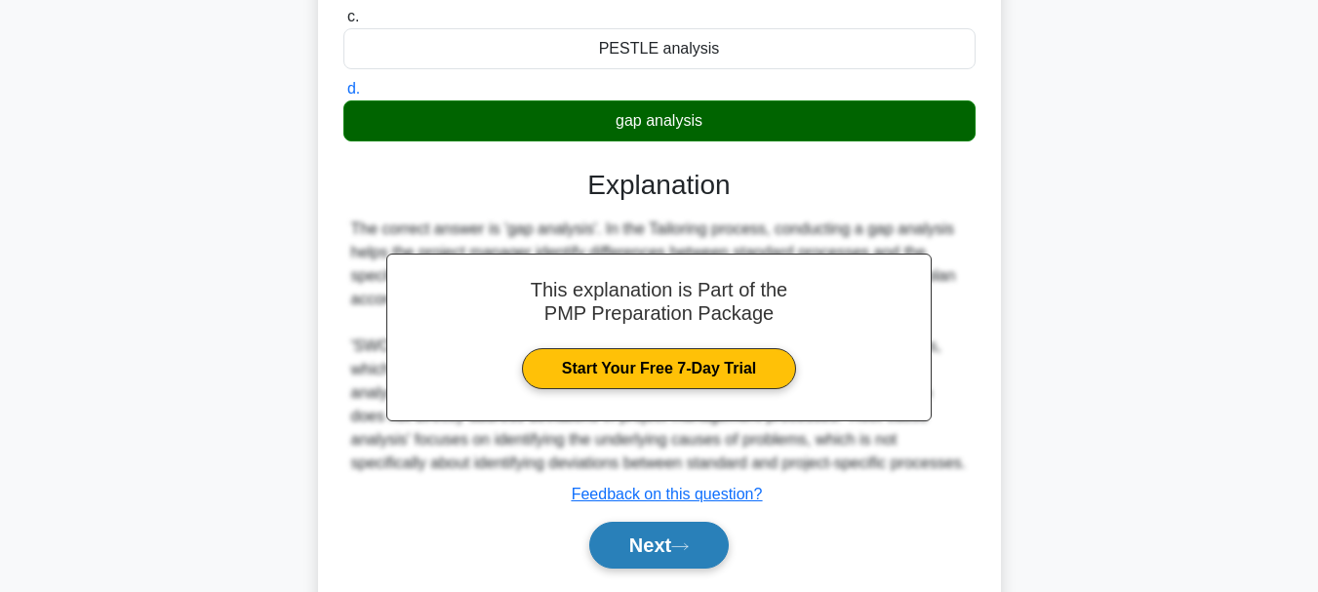
click at [663, 560] on button "Next" at bounding box center [659, 545] width 140 height 47
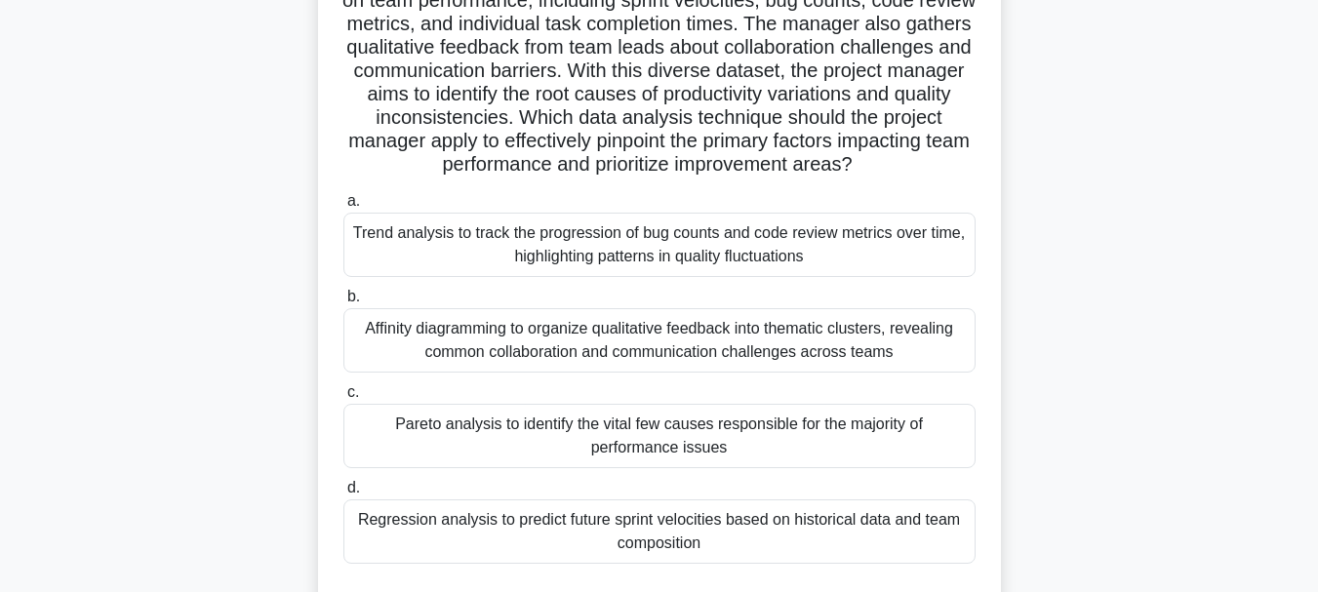
scroll to position [266, 0]
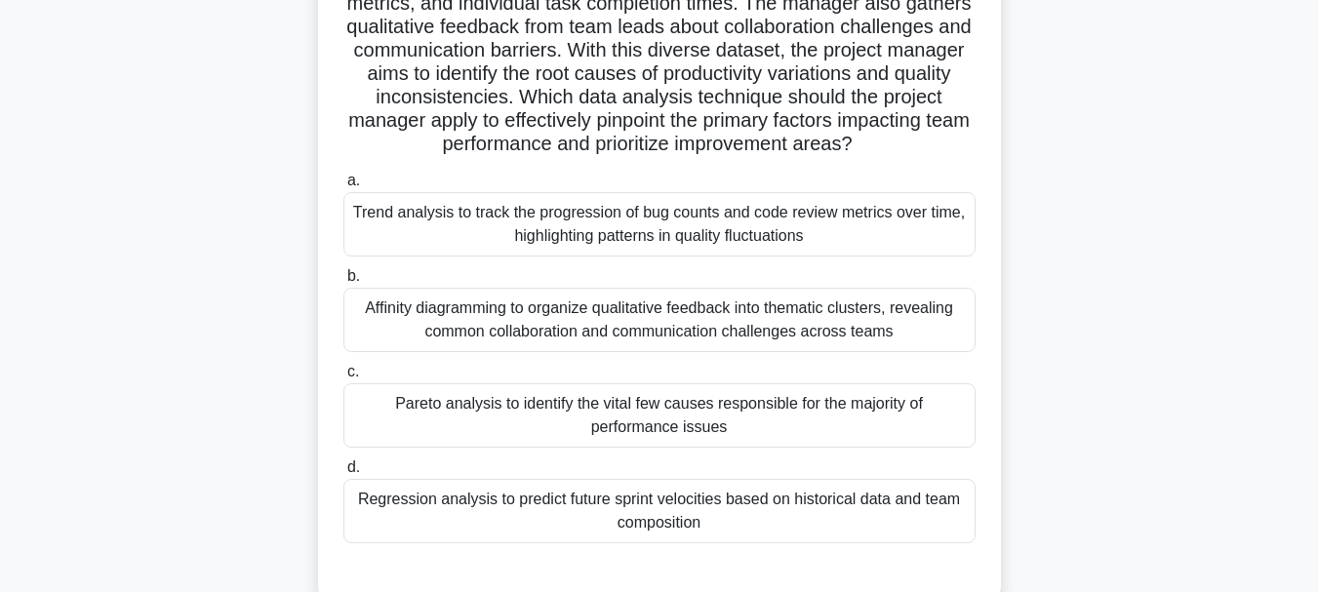
click at [739, 436] on div "Pareto analysis to identify the vital few causes responsible for the majority o…" at bounding box center [659, 415] width 632 height 64
click at [343, 379] on input "c. Pareto analysis to identify the vital few causes responsible for the majorit…" at bounding box center [343, 372] width 0 height 13
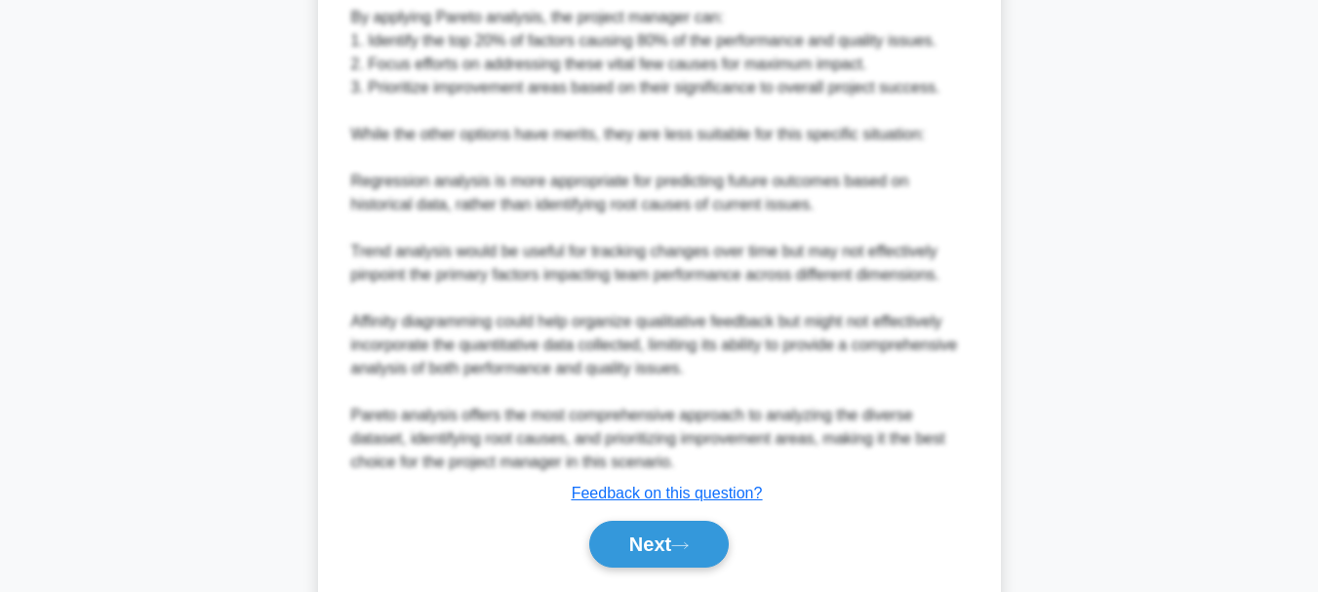
scroll to position [1197, 0]
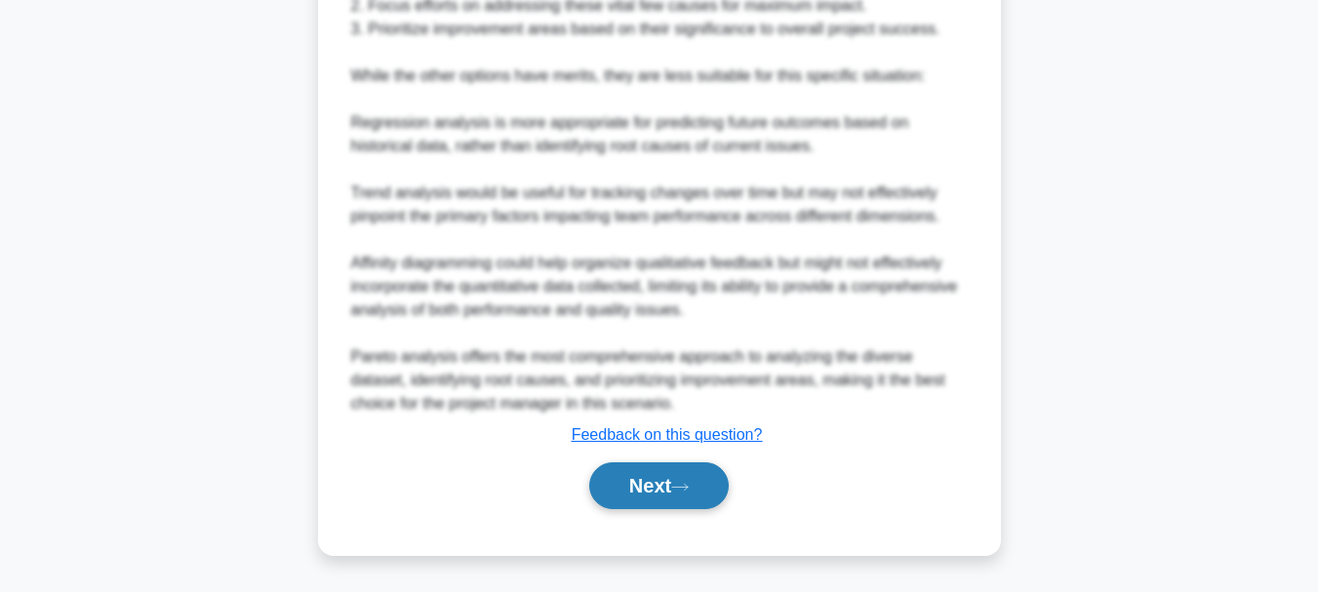
click at [701, 490] on button "Next" at bounding box center [659, 485] width 140 height 47
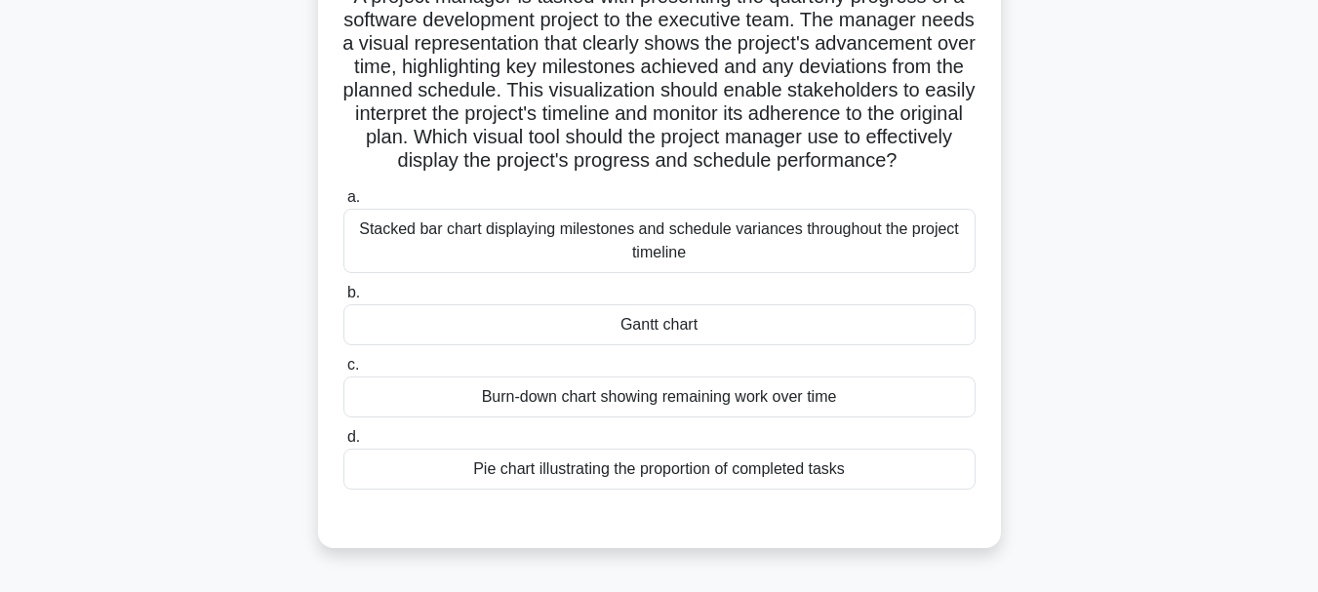
scroll to position [195, 0]
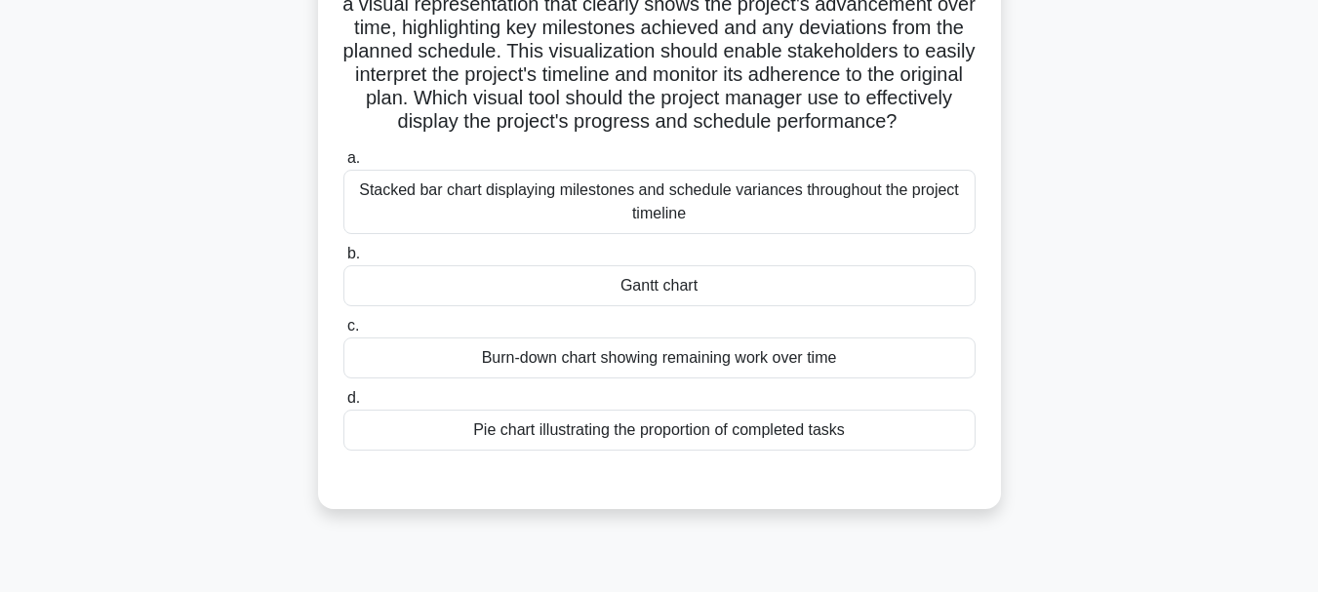
click at [816, 218] on div "Stacked bar chart displaying milestones and schedule variances throughout the p…" at bounding box center [659, 202] width 632 height 64
click at [343, 165] on input "a. Stacked bar chart displaying milestones and schedule variances throughout th…" at bounding box center [343, 158] width 0 height 13
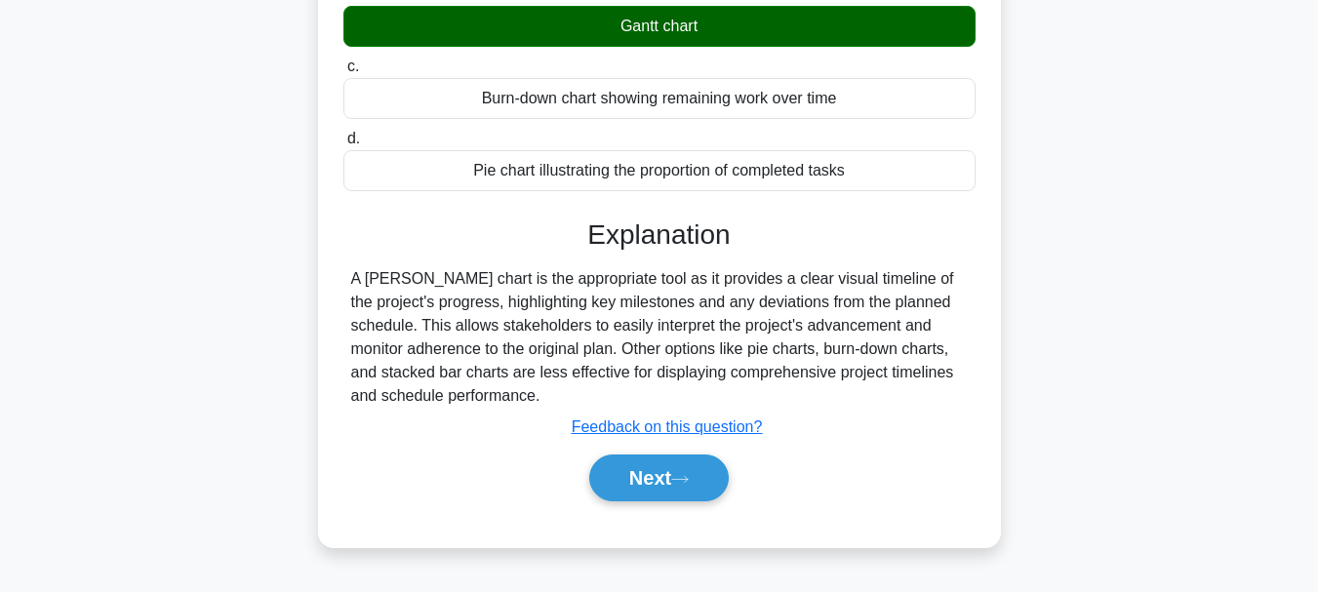
scroll to position [473, 0]
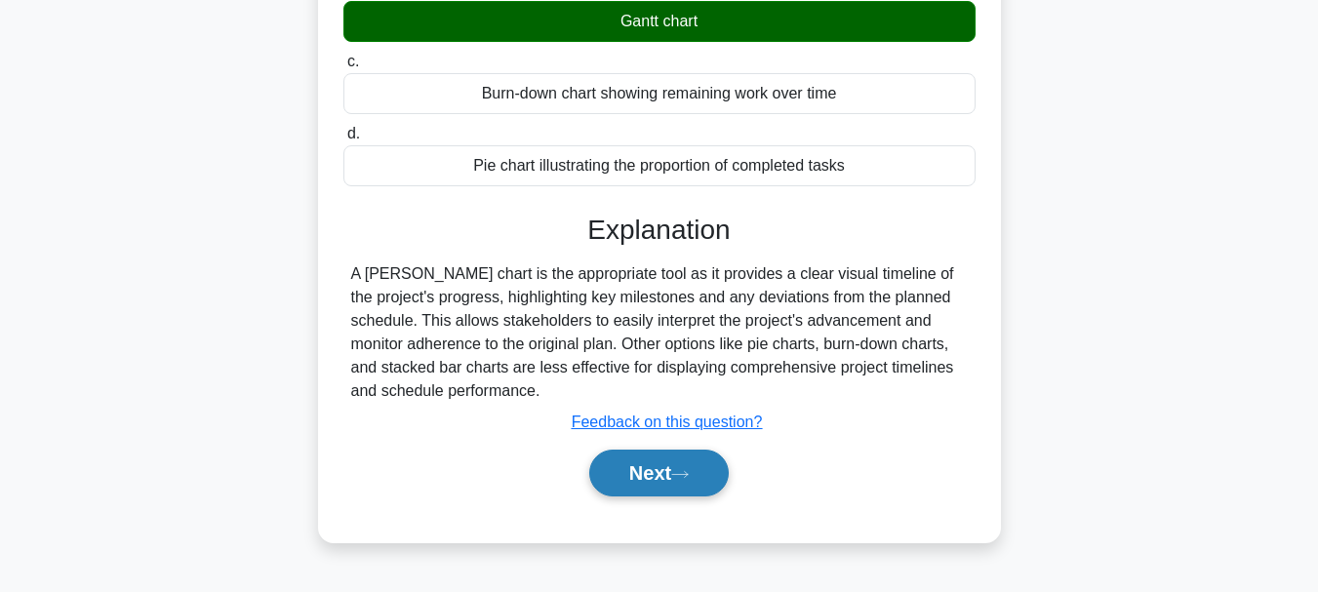
click at [668, 482] on button "Next" at bounding box center [659, 473] width 140 height 47
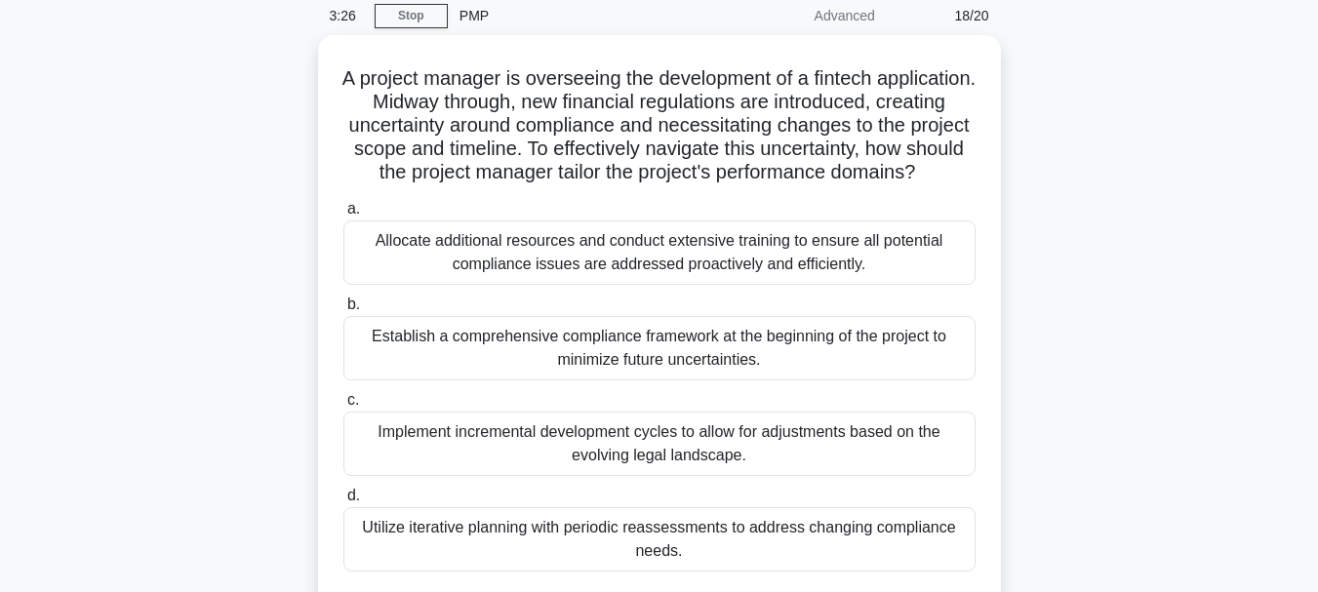
scroll to position [71, 0]
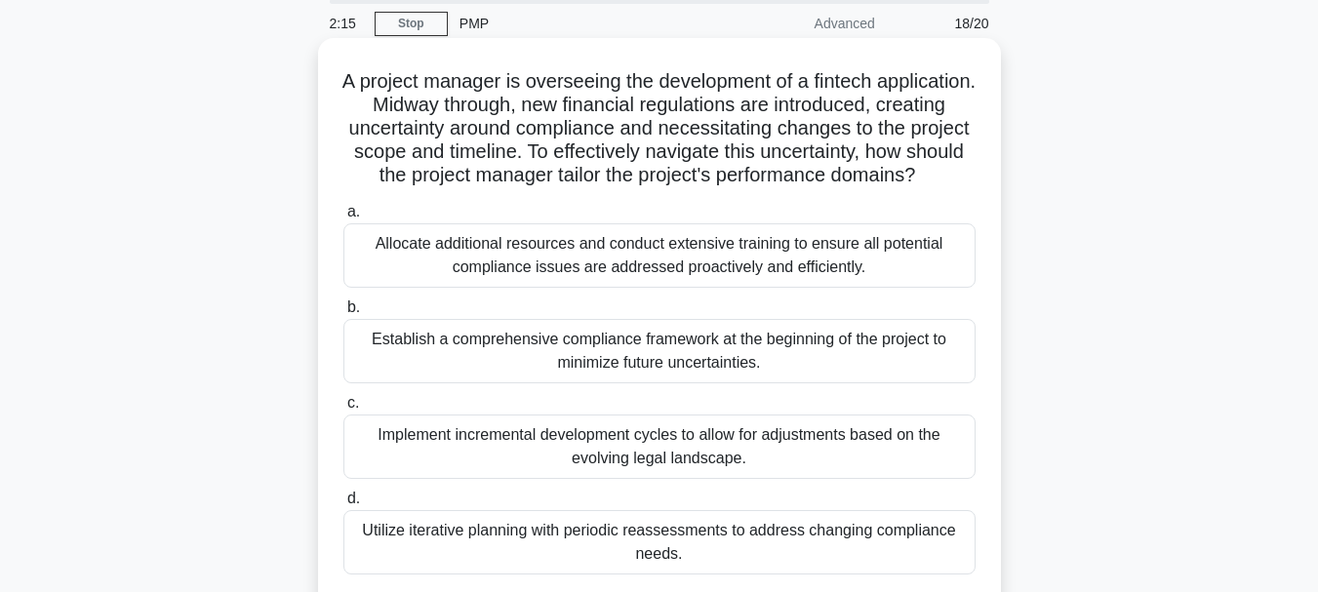
click at [780, 376] on div "Establish a comprehensive compliance framework at the beginning of the project …" at bounding box center [659, 351] width 632 height 64
click at [343, 314] on input "b. Establish a comprehensive compliance framework at the beginning of the proje…" at bounding box center [343, 307] width 0 height 13
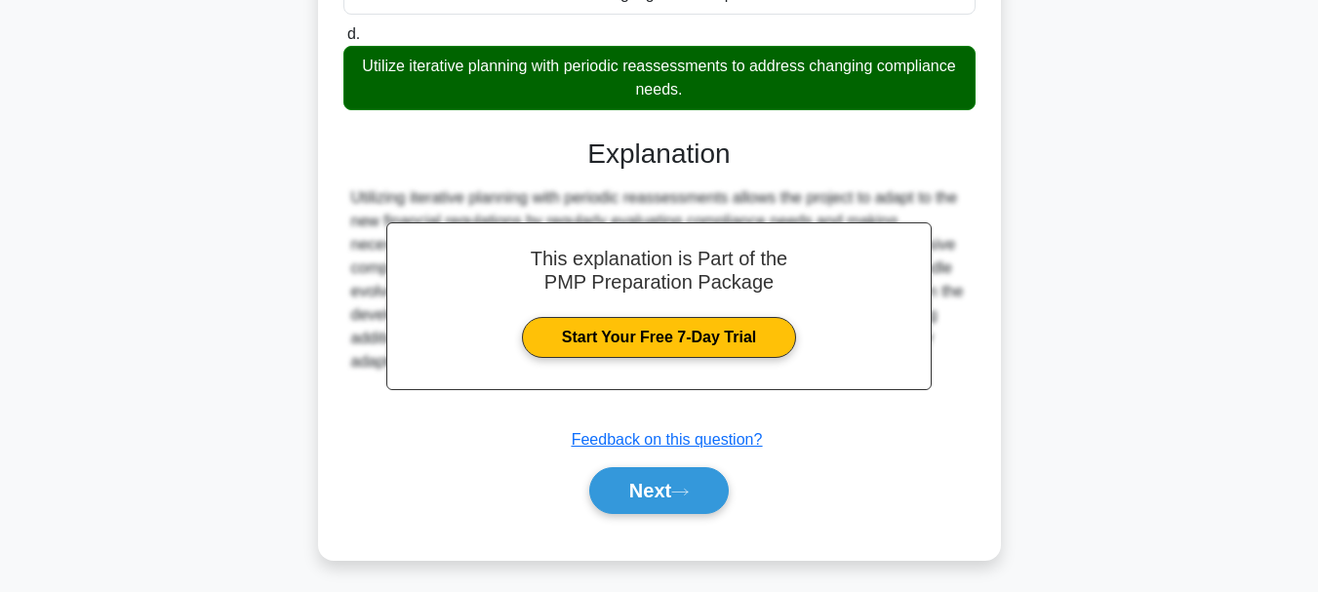
scroll to position [567, 0]
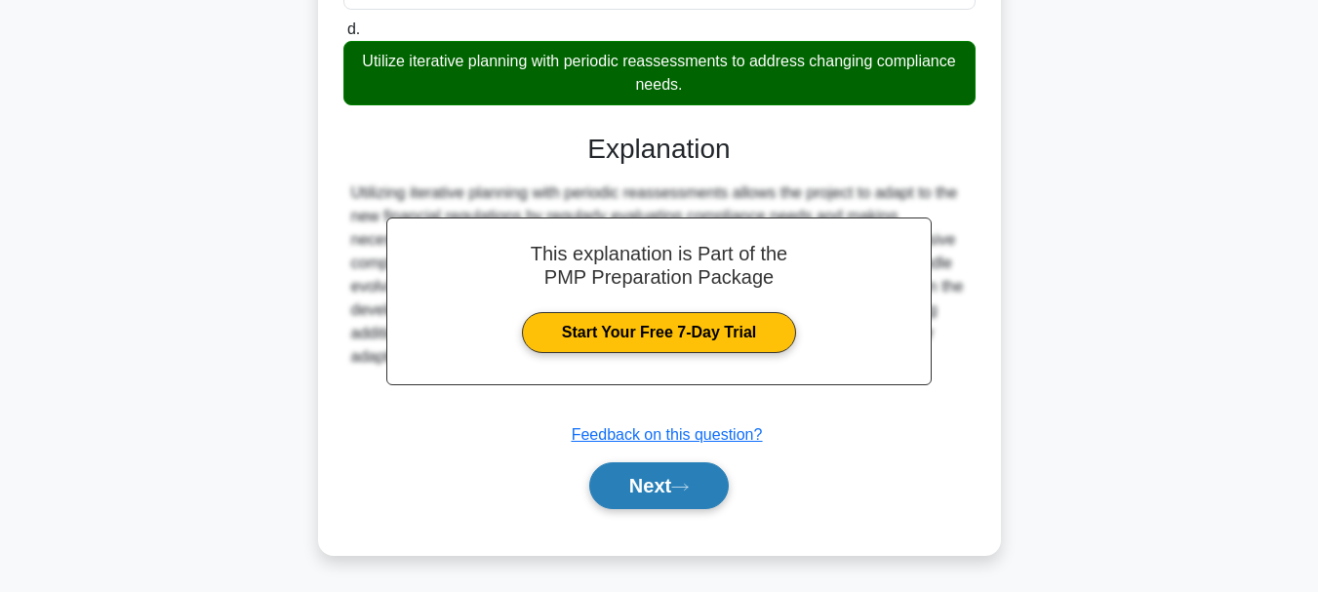
click at [679, 488] on icon at bounding box center [680, 487] width 18 height 11
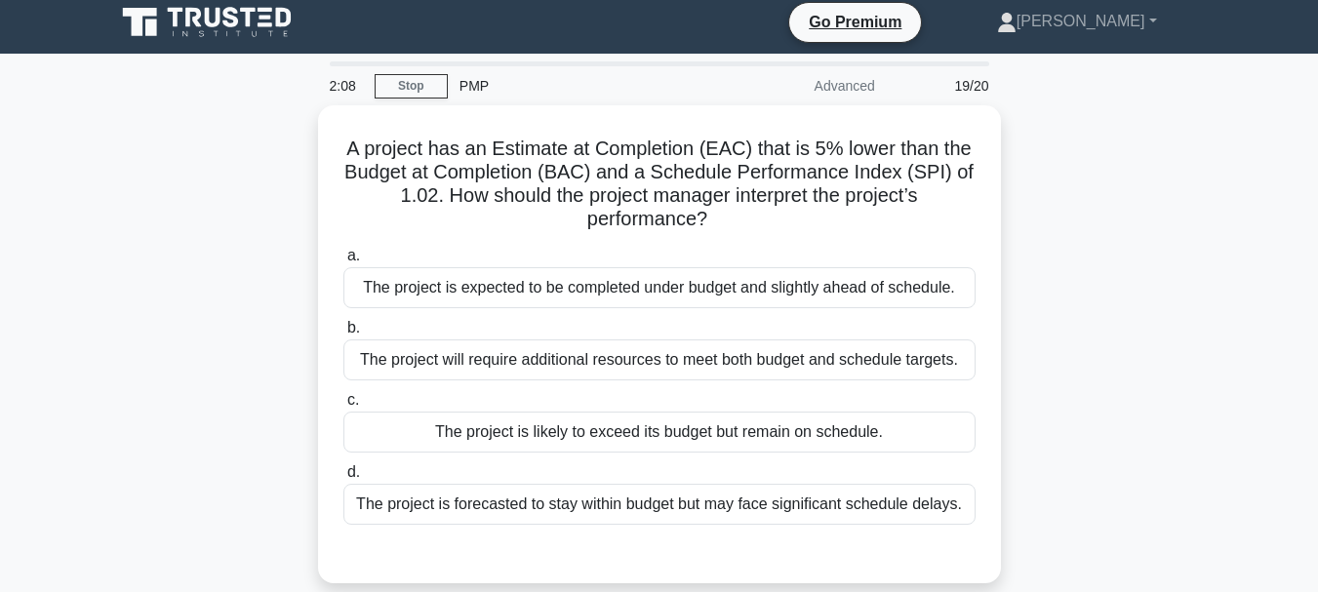
scroll to position [0, 0]
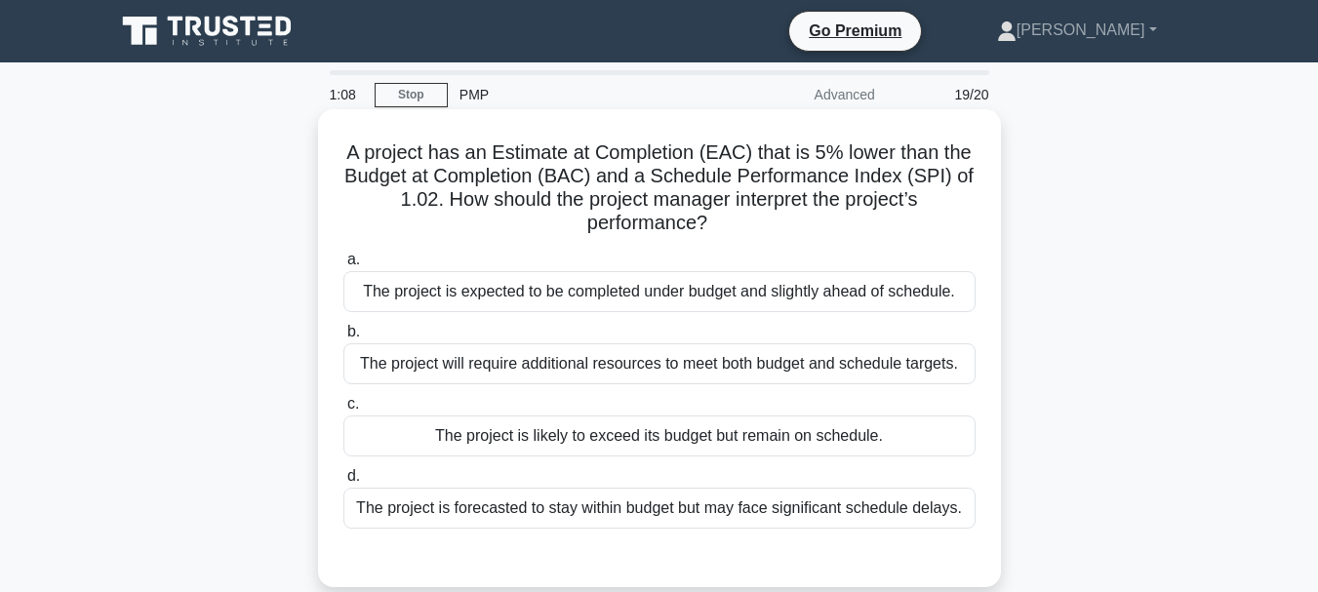
click at [833, 293] on div "The project is expected to be completed under budget and slightly ahead of sche…" at bounding box center [659, 291] width 632 height 41
click at [343, 266] on input "a. The project is expected to be completed under budget and slightly ahead of s…" at bounding box center [343, 260] width 0 height 13
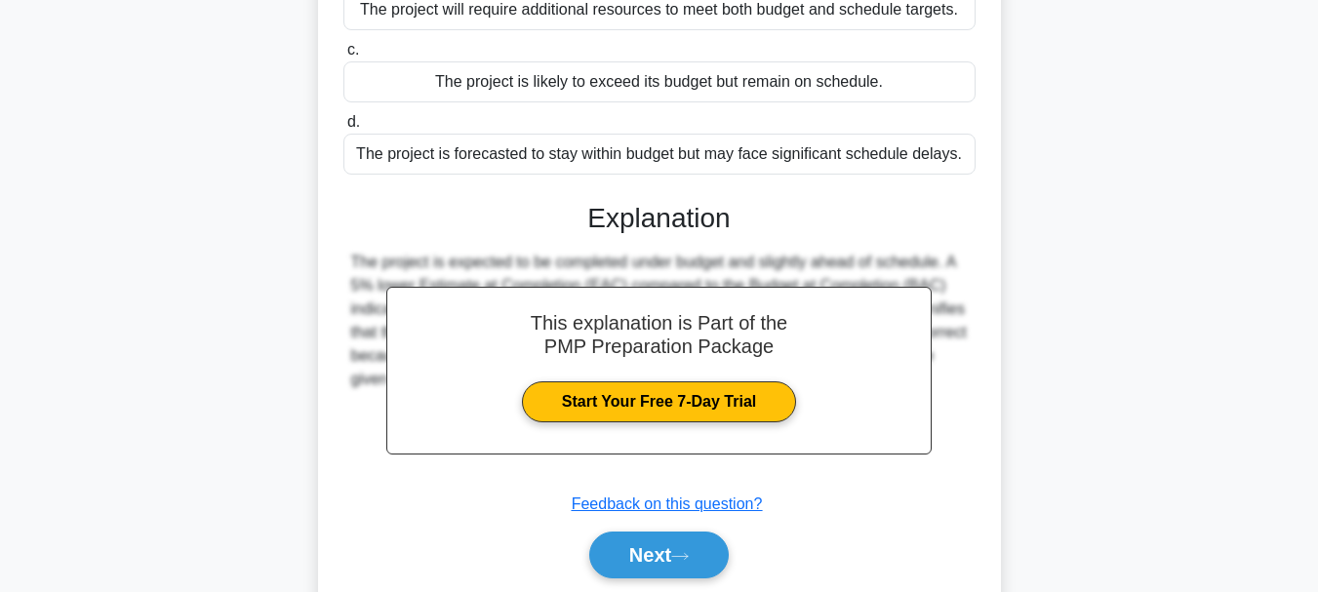
scroll to position [461, 0]
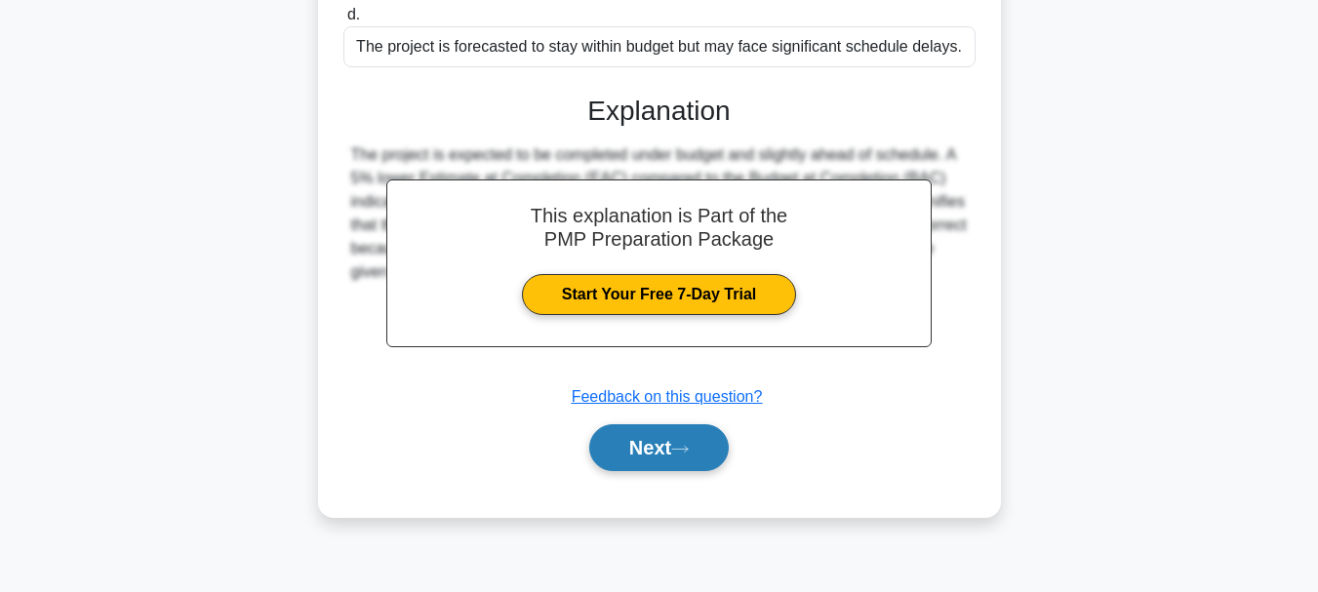
click at [689, 449] on icon at bounding box center [680, 449] width 18 height 11
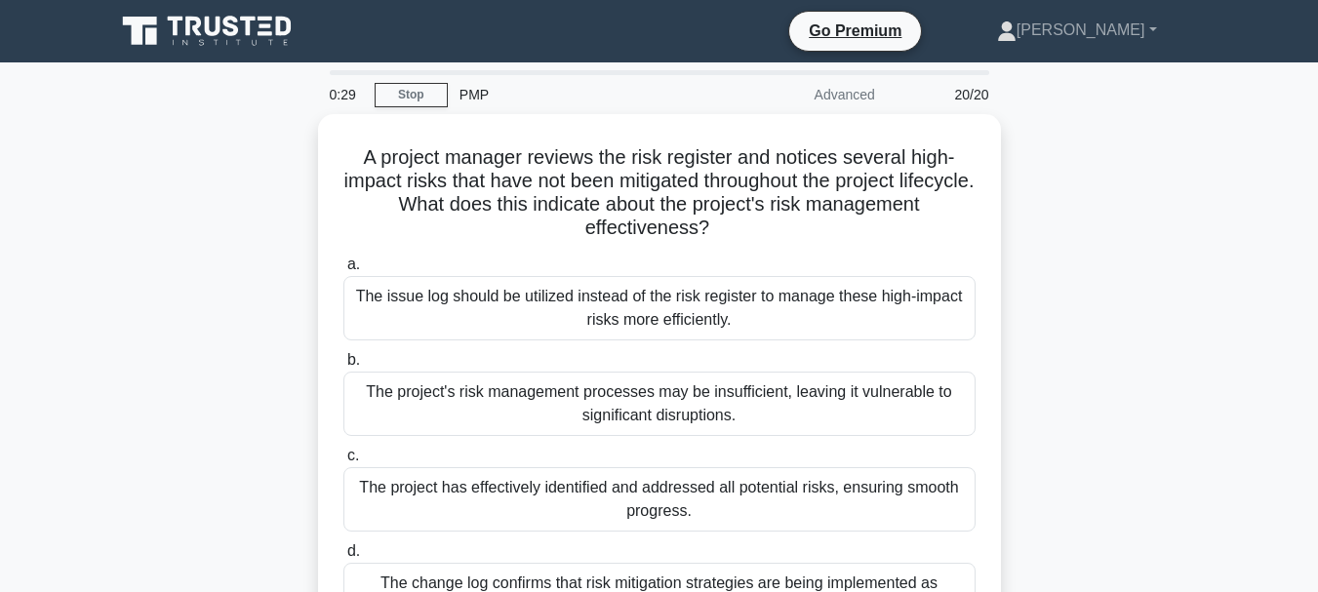
scroll to position [98, 0]
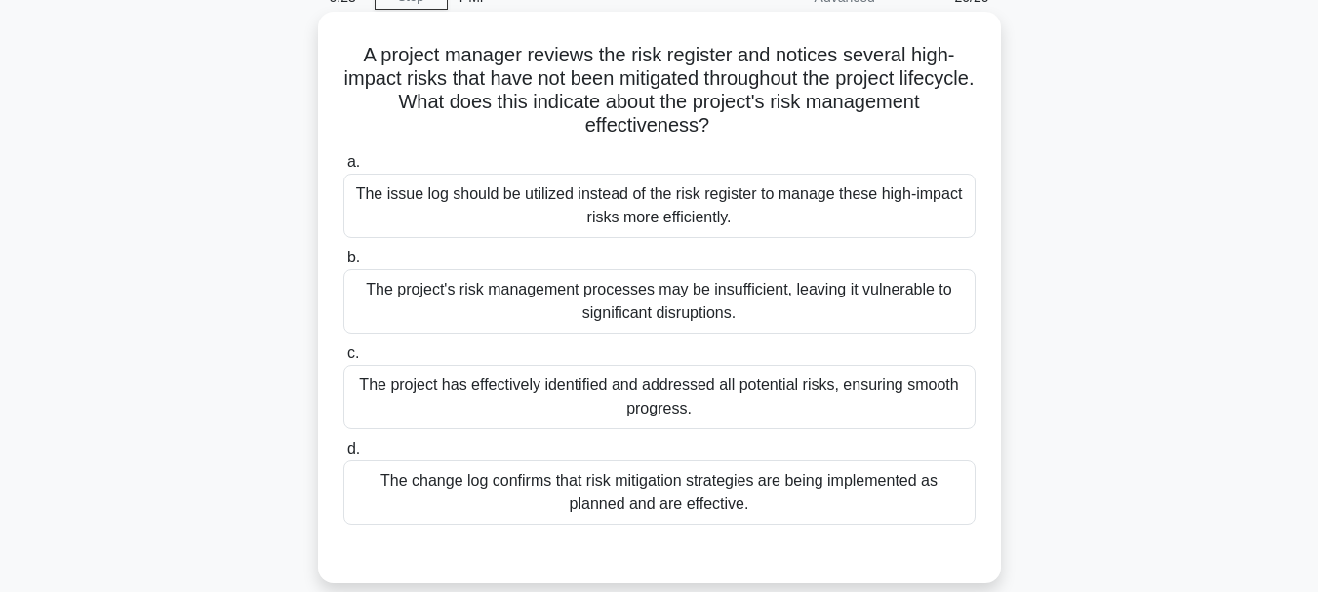
click at [702, 299] on div "The project's risk management processes may be insufficient, leaving it vulnera…" at bounding box center [659, 301] width 632 height 64
click at [343, 264] on input "b. The project's risk management processes may be insufficient, leaving it vuln…" at bounding box center [343, 258] width 0 height 13
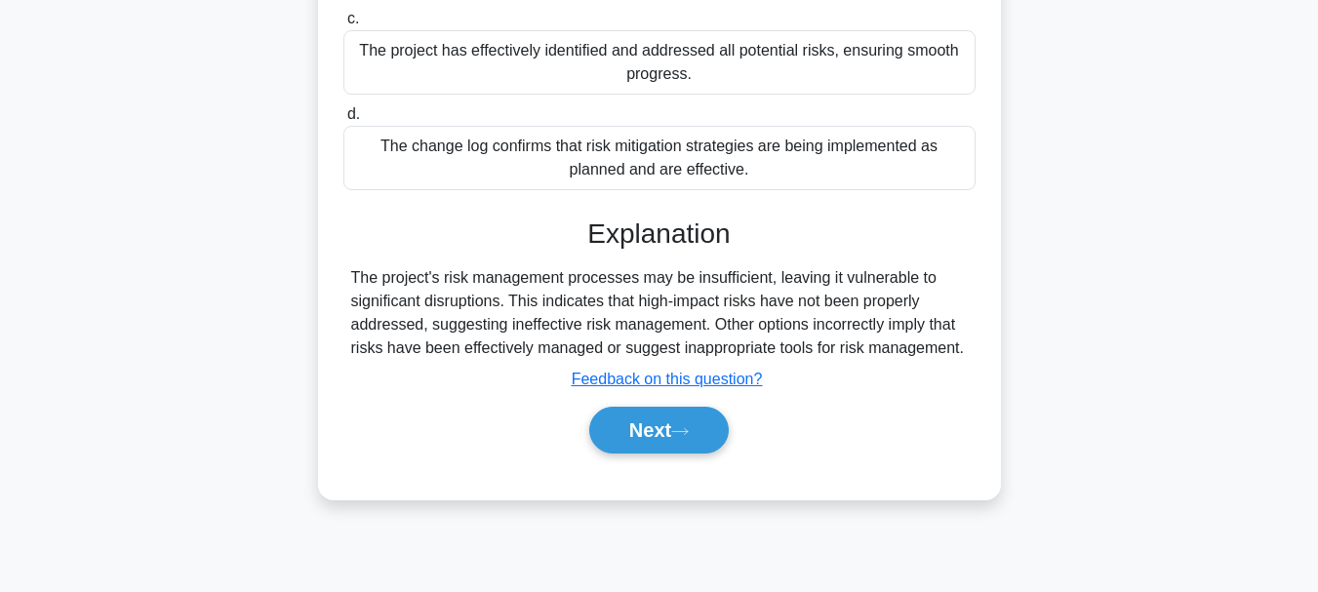
scroll to position [461, 0]
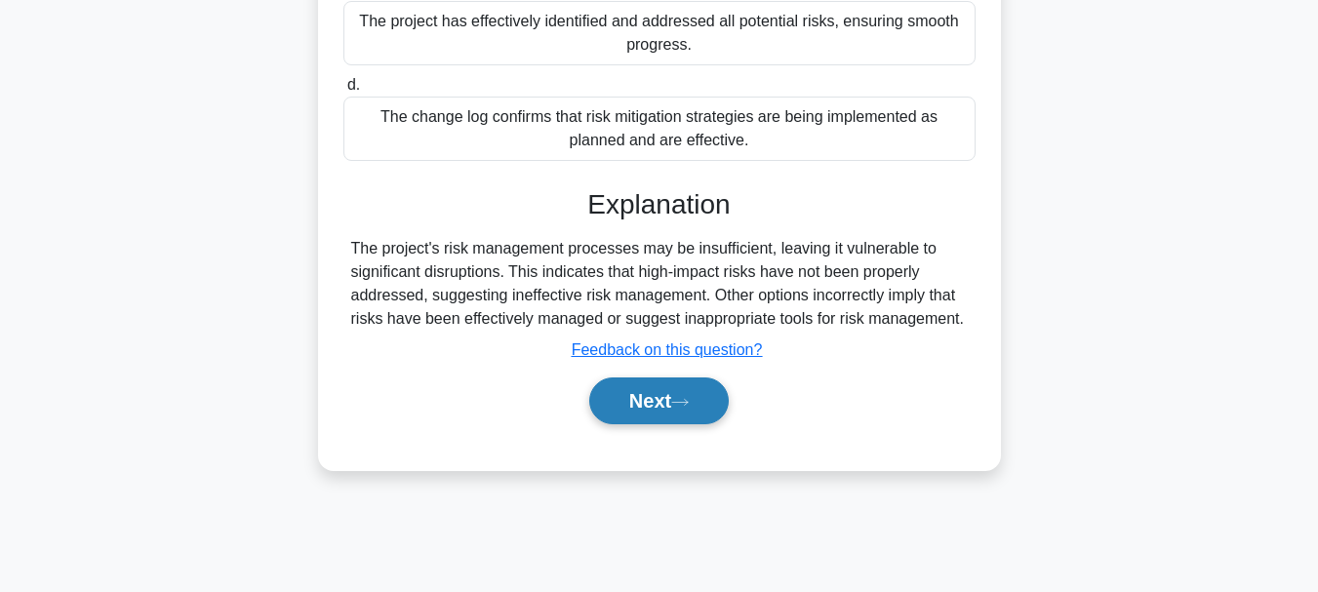
click at [673, 405] on button "Next" at bounding box center [659, 401] width 140 height 47
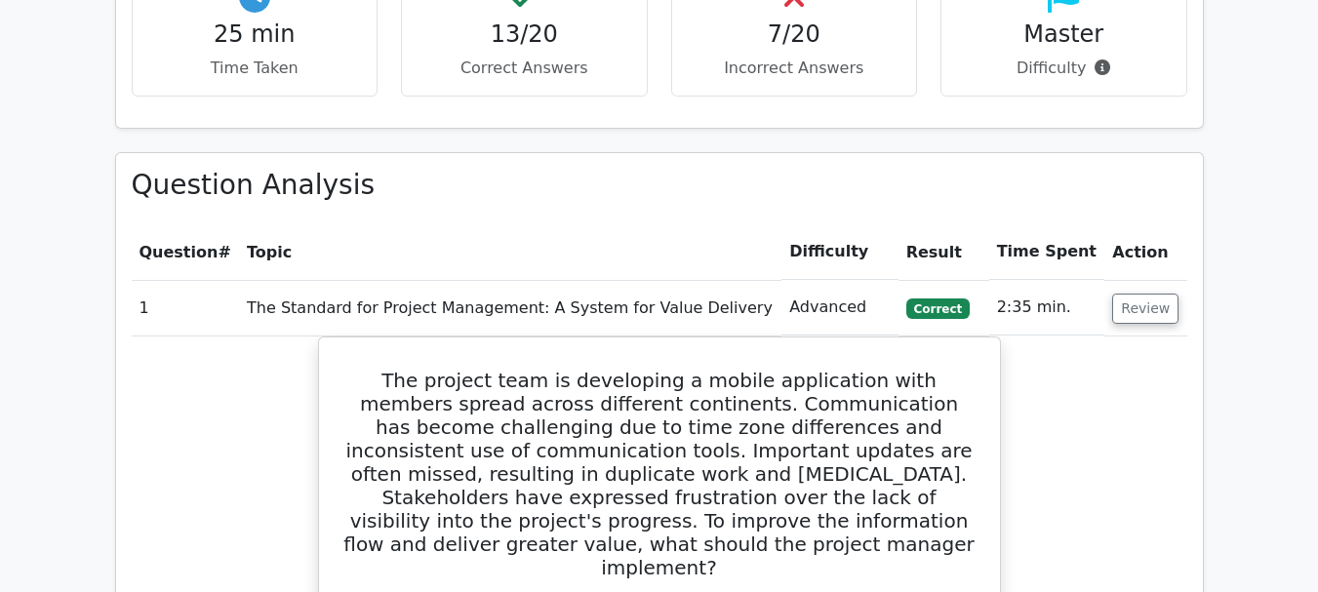
scroll to position [1268, 0]
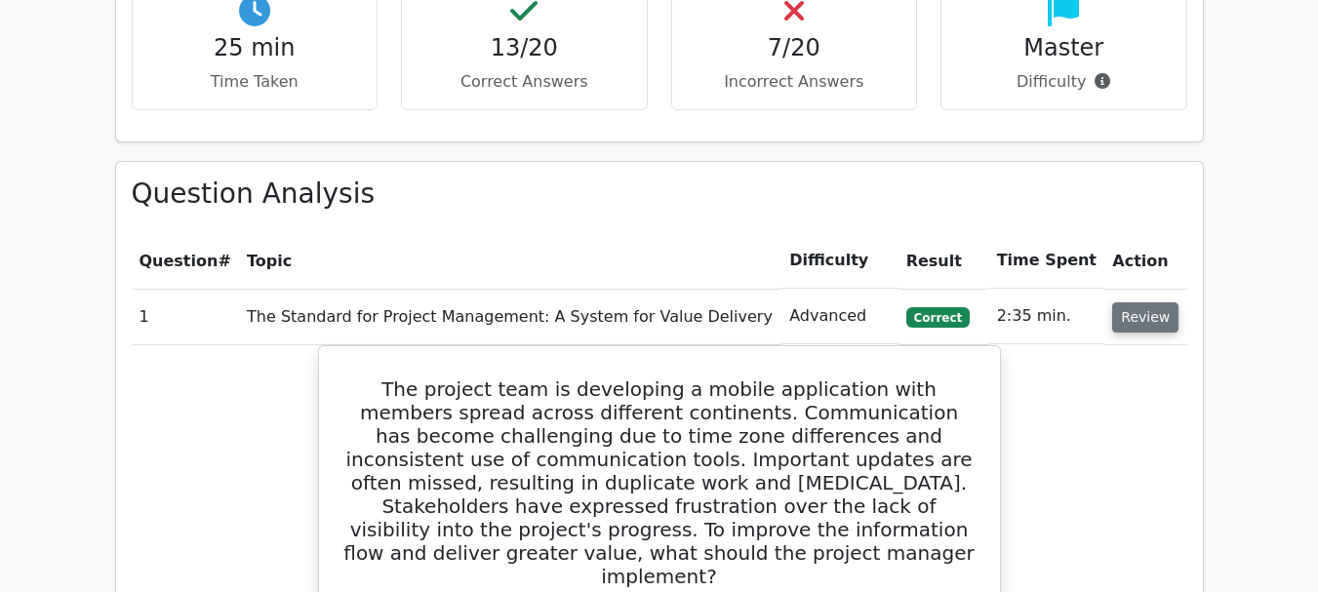
click at [1131, 302] on button "Review" at bounding box center [1145, 317] width 66 height 30
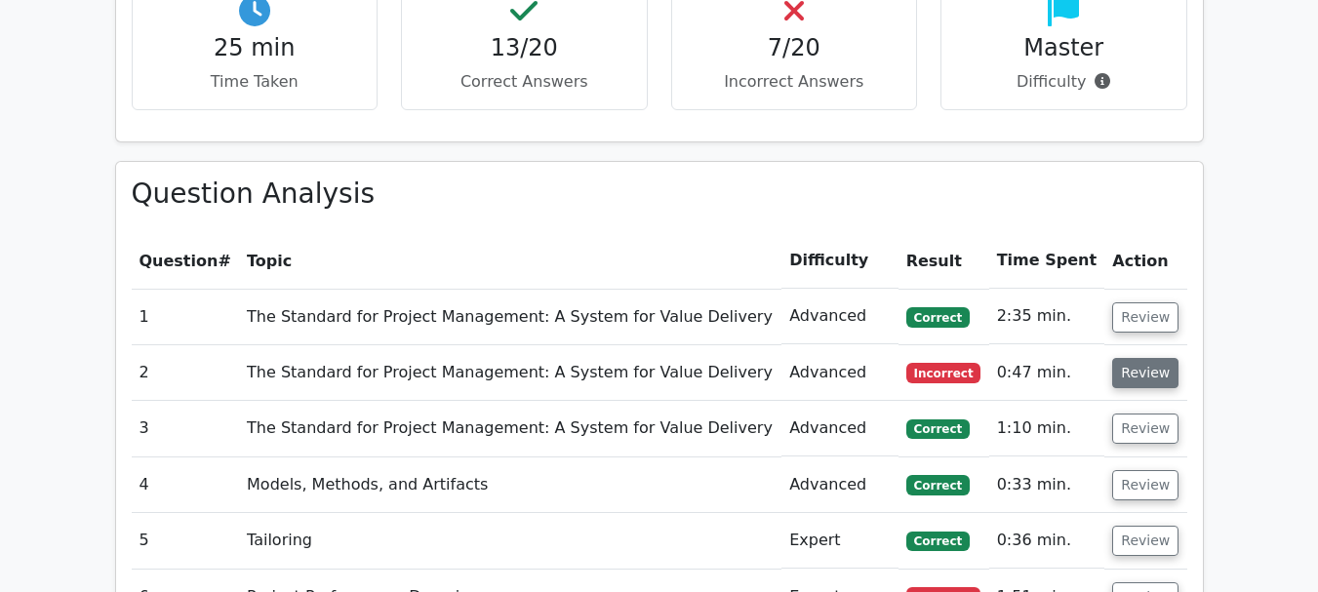
click at [1142, 358] on button "Review" at bounding box center [1145, 373] width 66 height 30
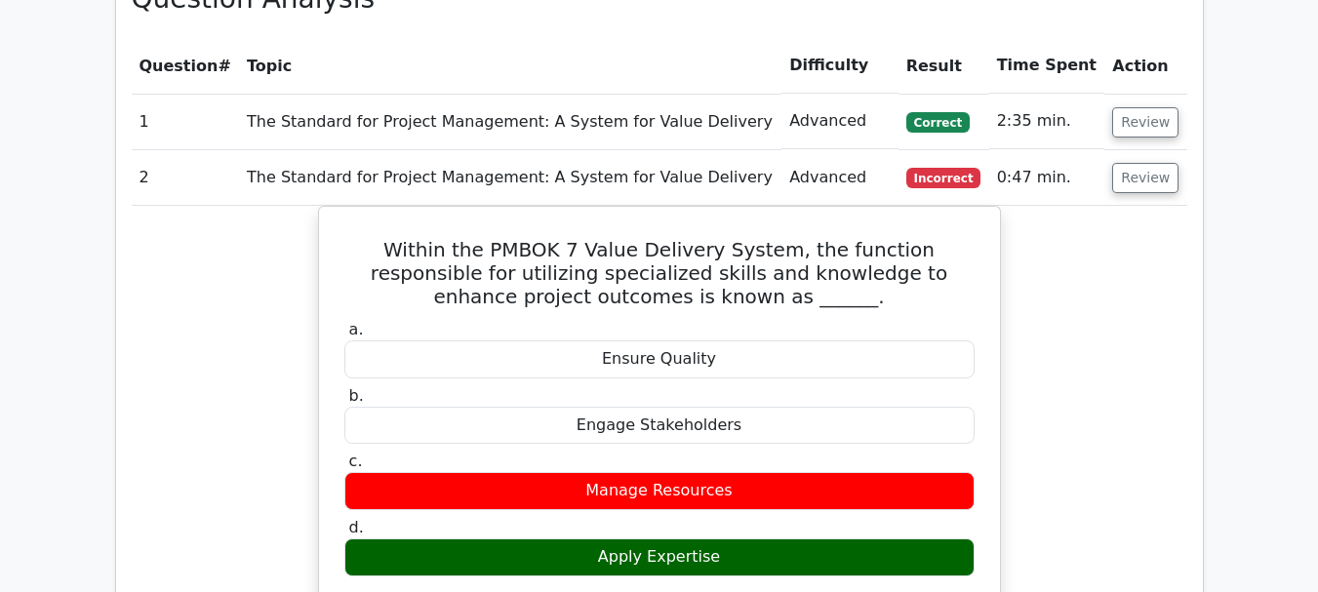
scroll to position [1561, 0]
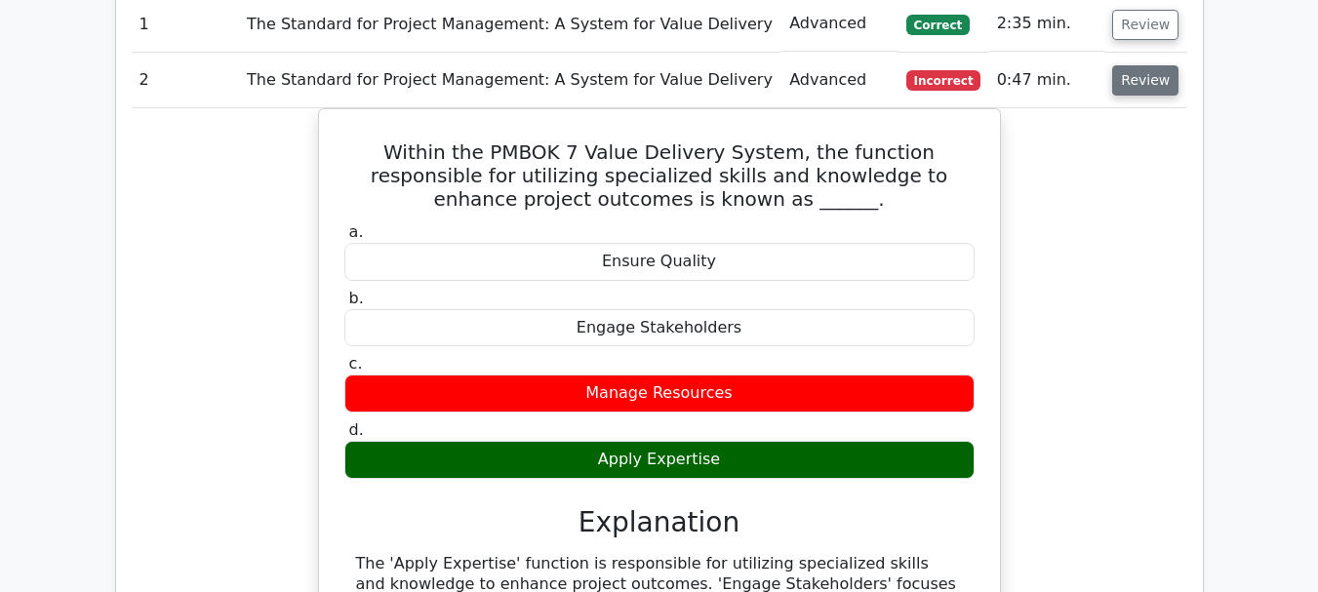
click at [1138, 65] on button "Review" at bounding box center [1145, 80] width 66 height 30
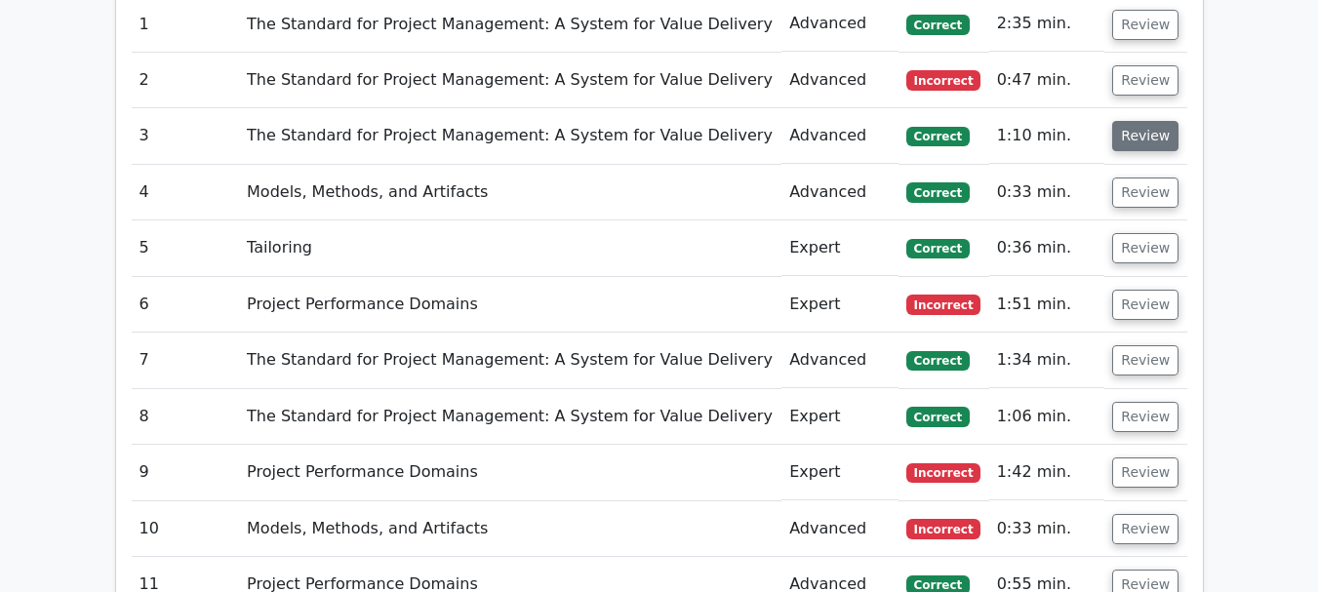
click at [1143, 121] on button "Review" at bounding box center [1145, 136] width 66 height 30
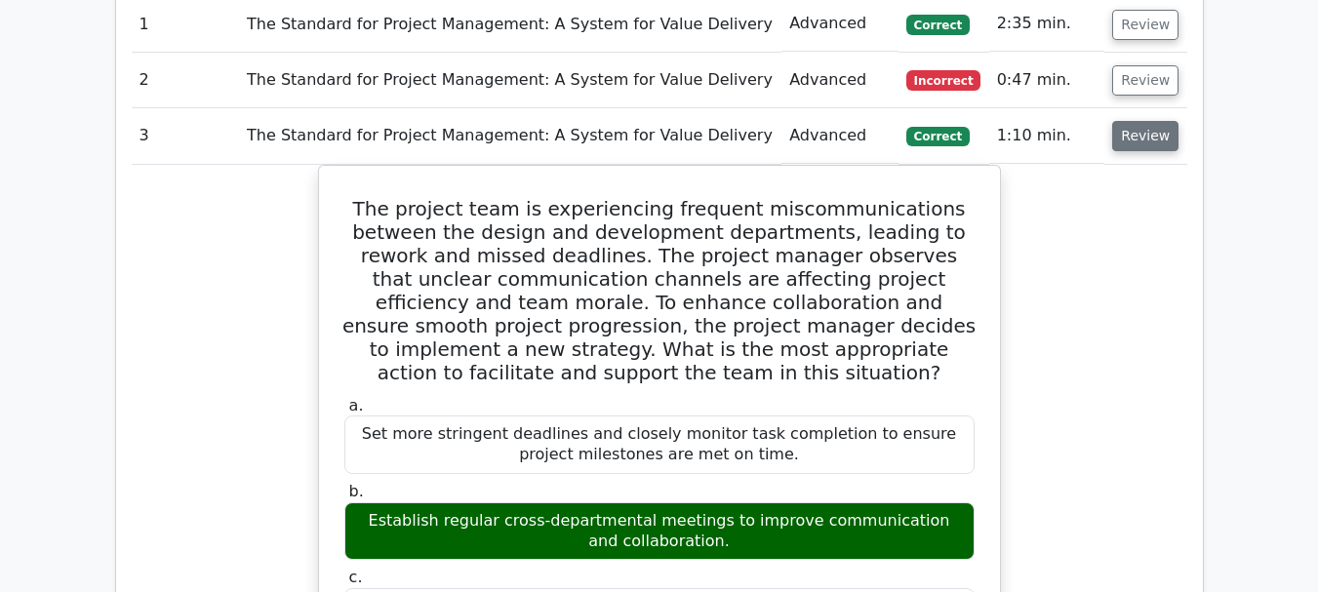
click at [1147, 121] on button "Review" at bounding box center [1145, 136] width 66 height 30
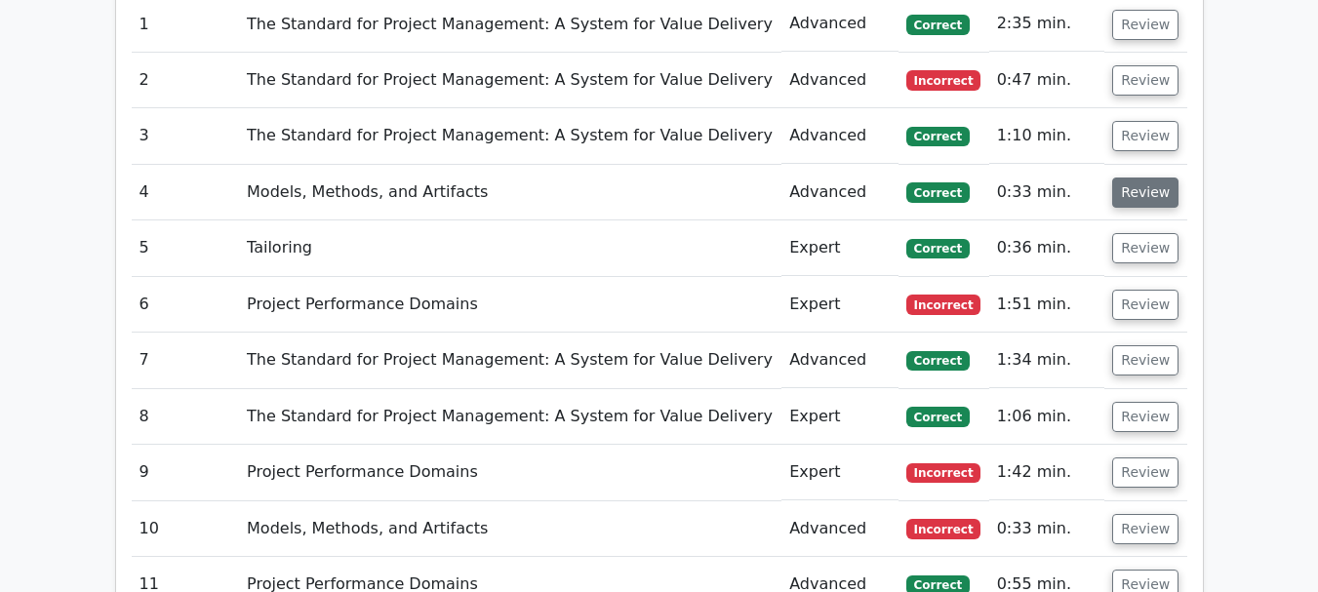
click at [1141, 178] on button "Review" at bounding box center [1145, 193] width 66 height 30
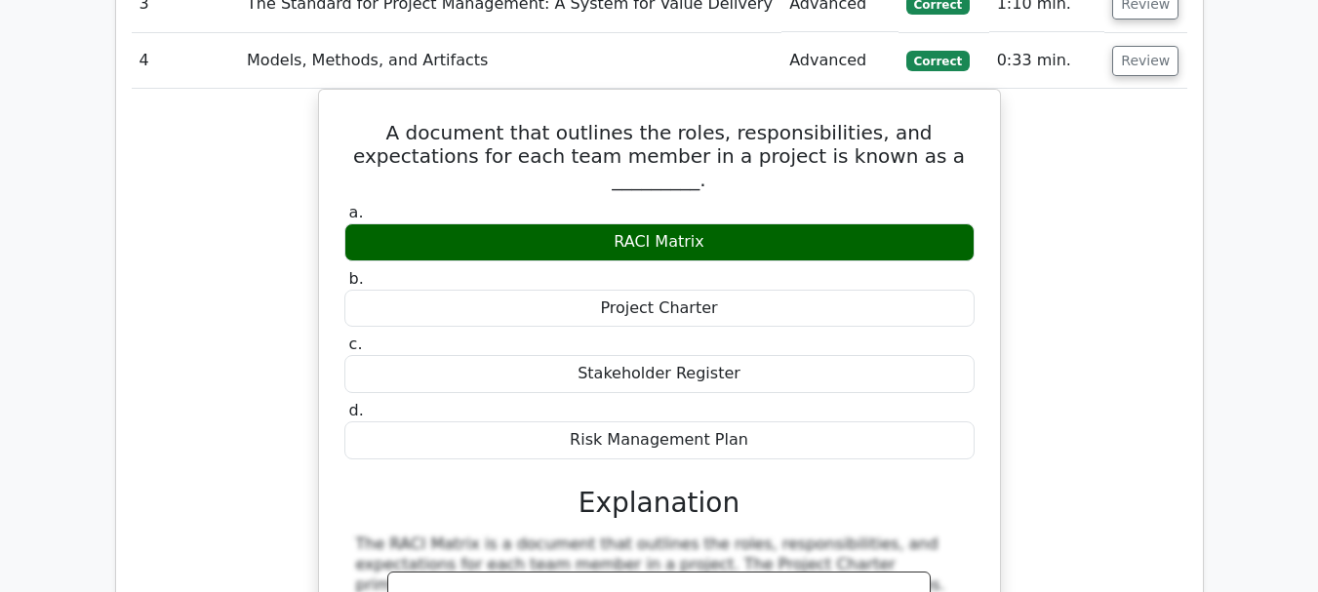
scroll to position [1658, 0]
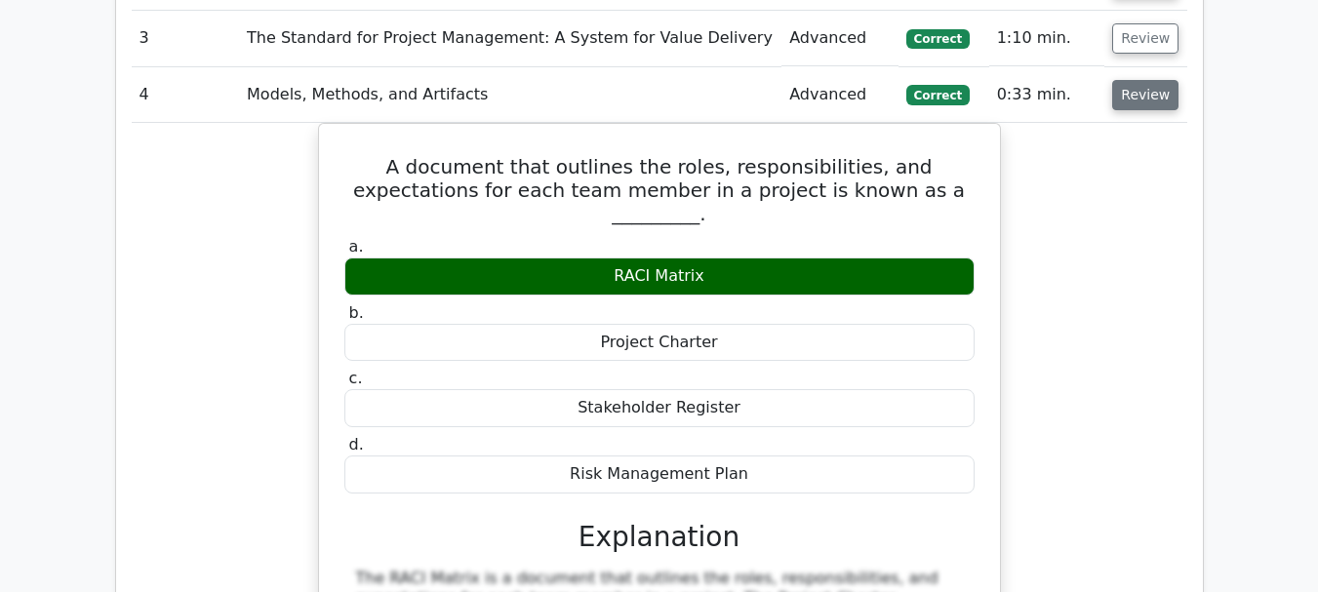
click at [1142, 80] on button "Review" at bounding box center [1145, 95] width 66 height 30
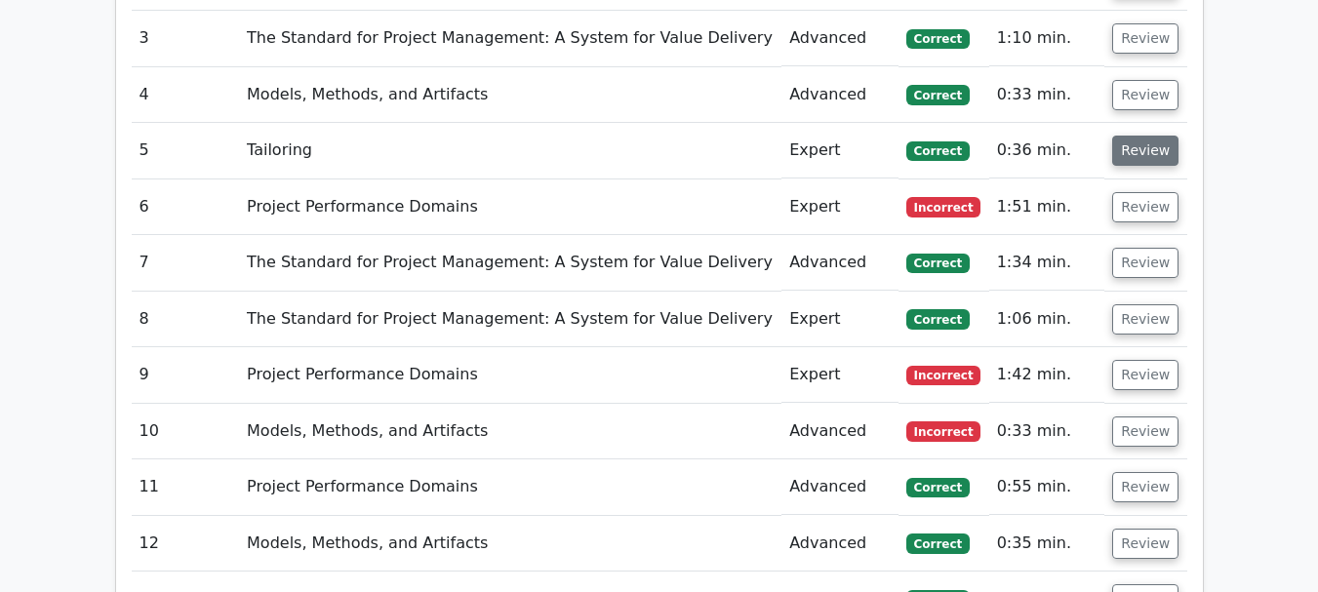
click at [1134, 136] on button "Review" at bounding box center [1145, 151] width 66 height 30
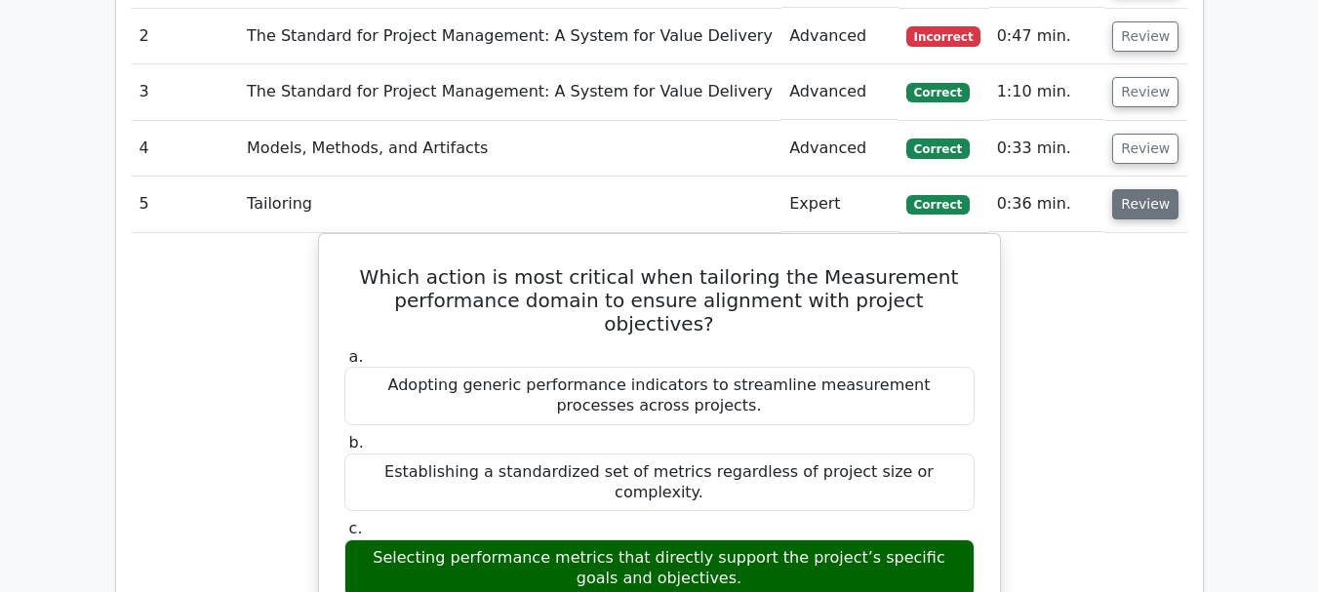
scroll to position [1561, 0]
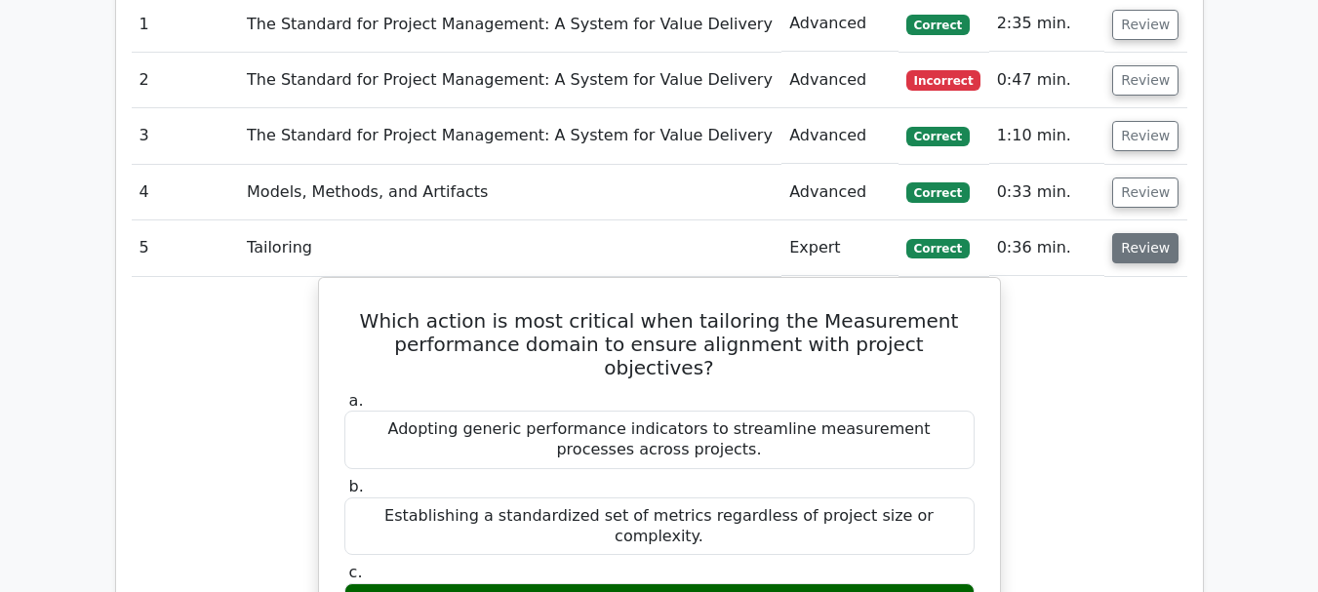
click at [1156, 233] on button "Review" at bounding box center [1145, 248] width 66 height 30
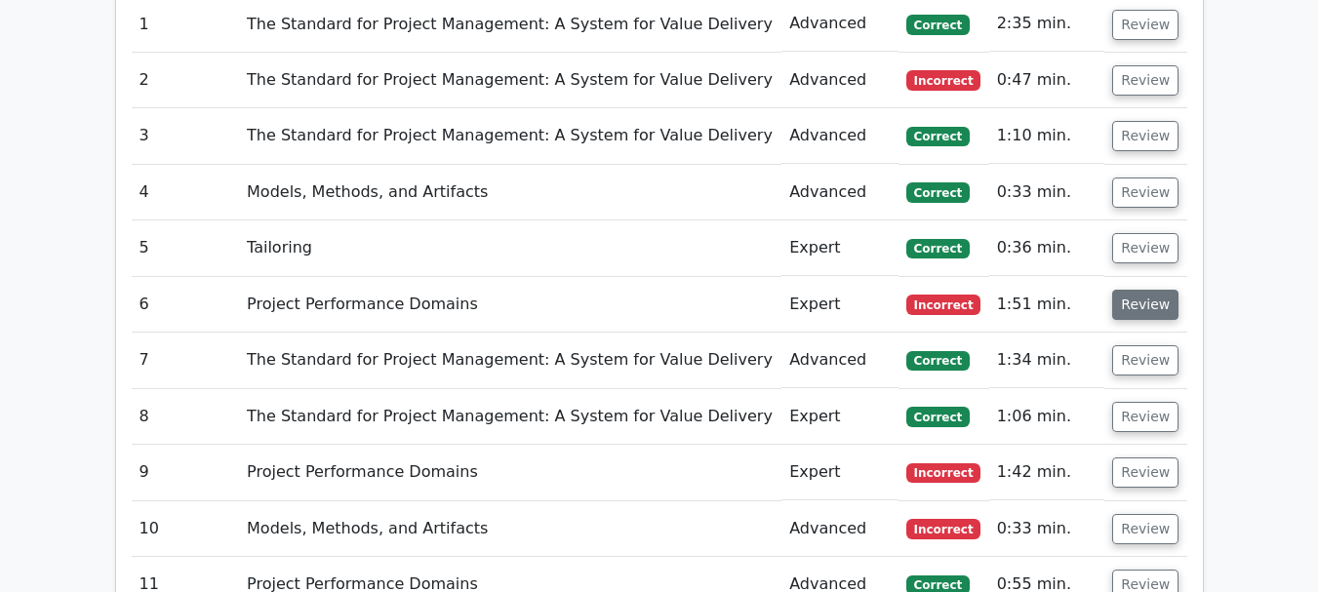
click at [1130, 290] on button "Review" at bounding box center [1145, 305] width 66 height 30
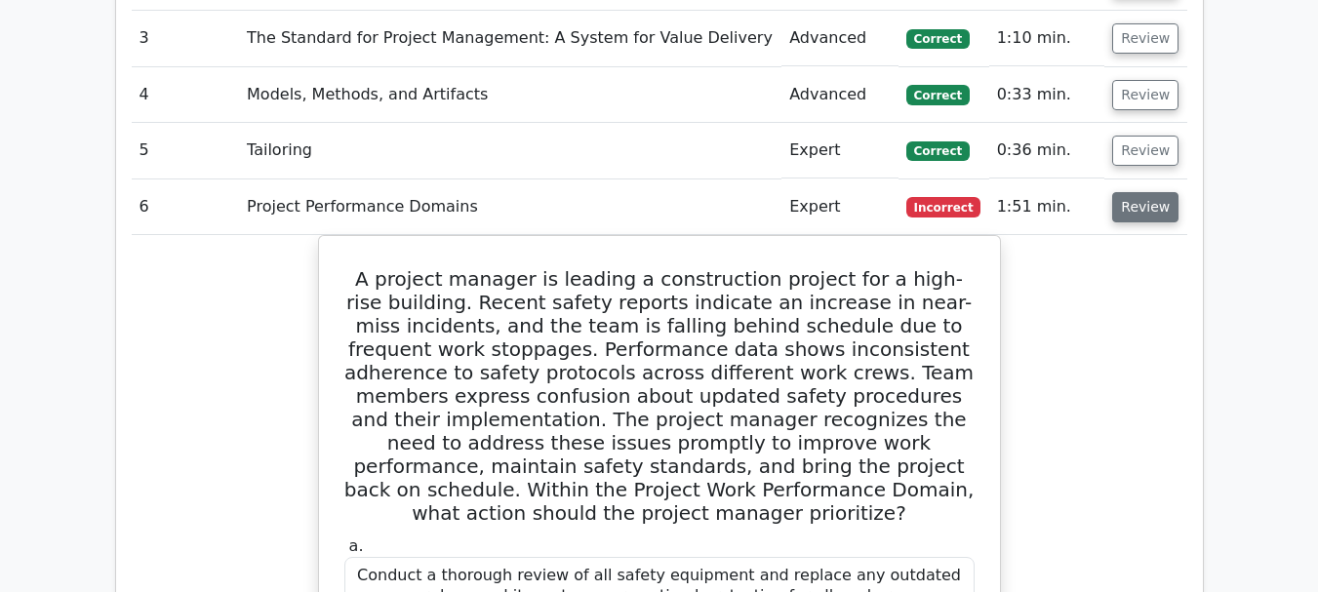
scroll to position [1756, 0]
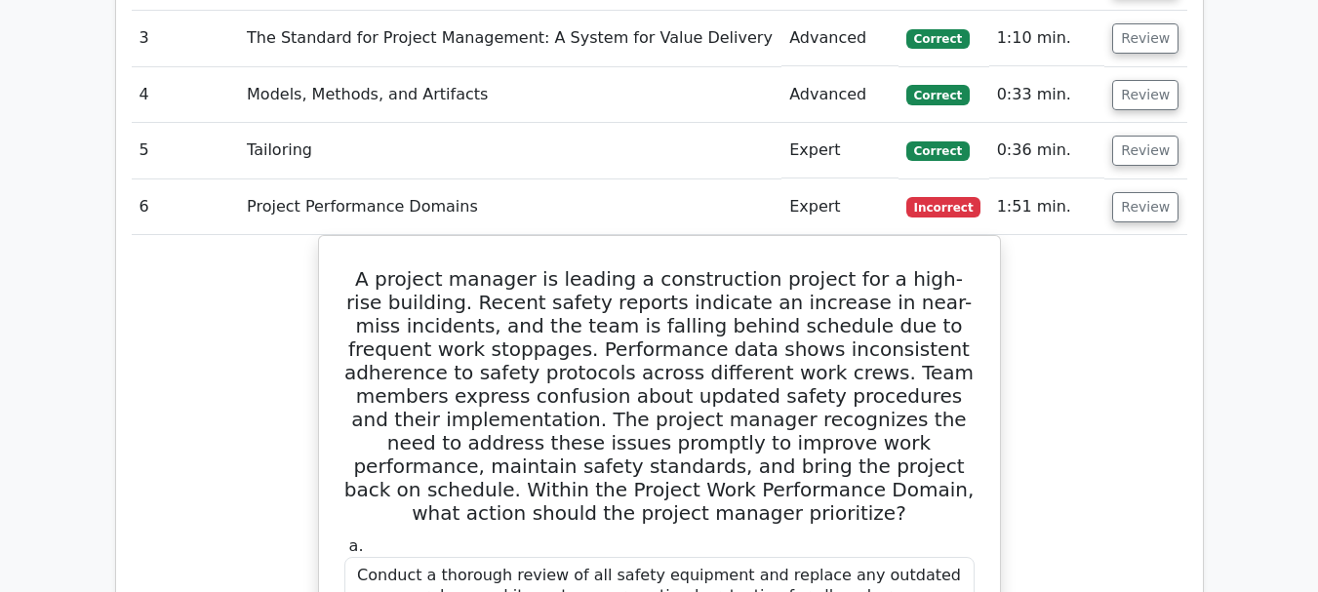
scroll to position [1561, 0]
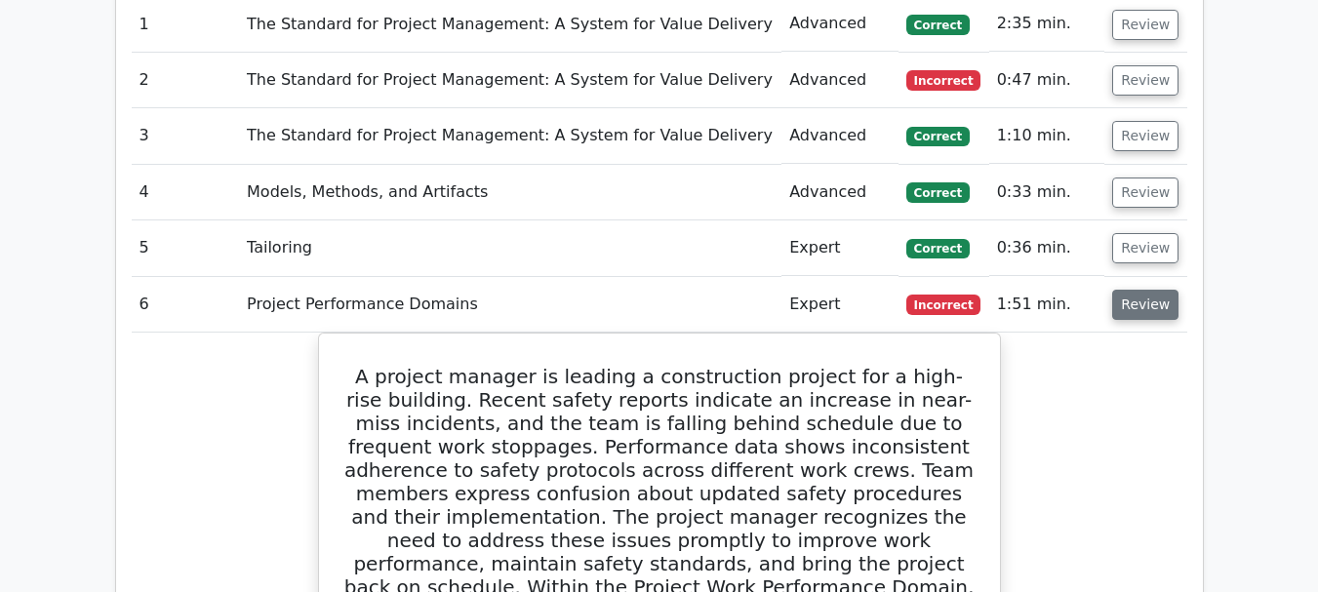
click at [1136, 290] on button "Review" at bounding box center [1145, 305] width 66 height 30
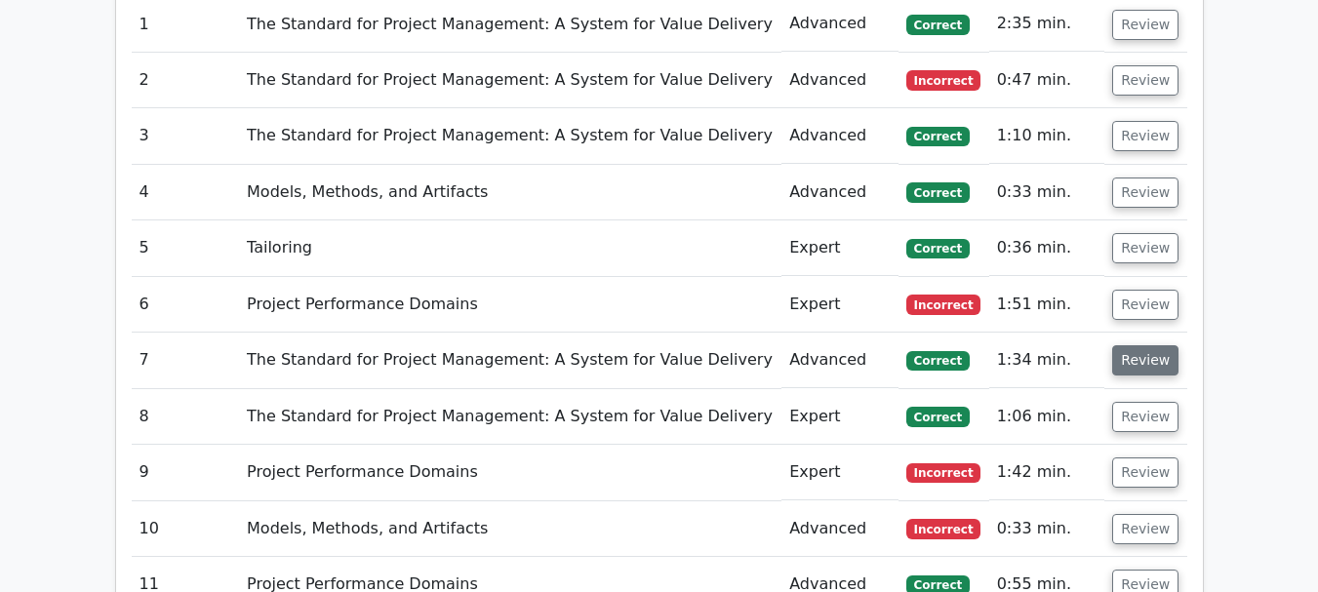
click at [1142, 345] on button "Review" at bounding box center [1145, 360] width 66 height 30
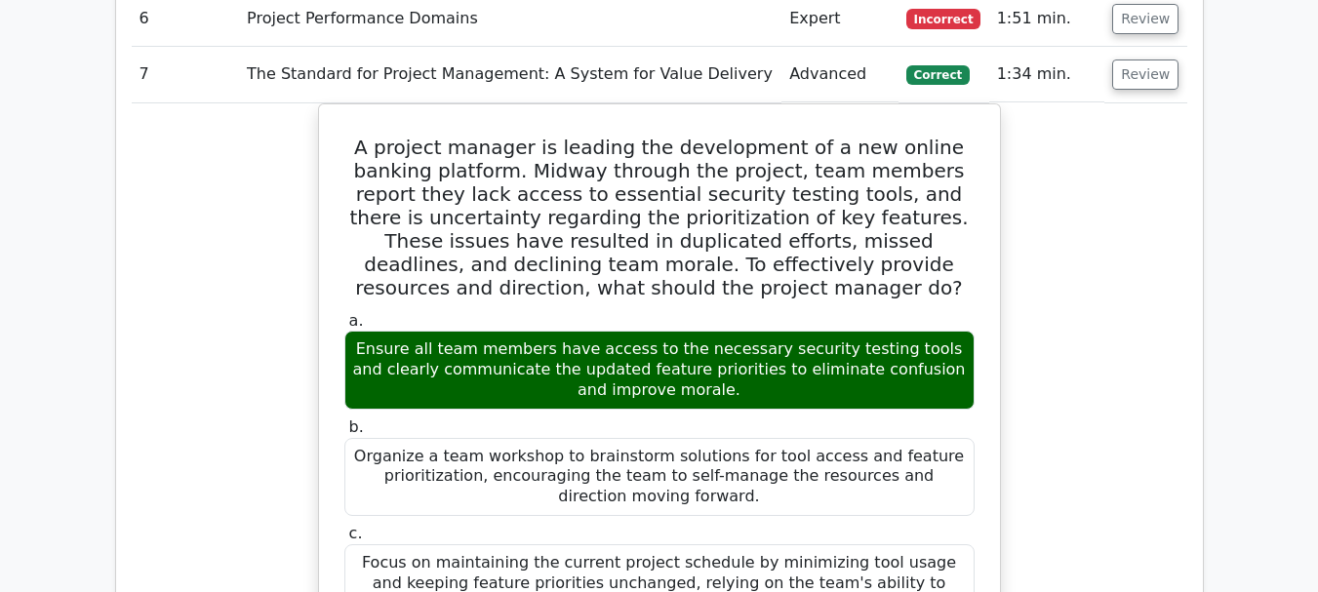
scroll to position [1854, 0]
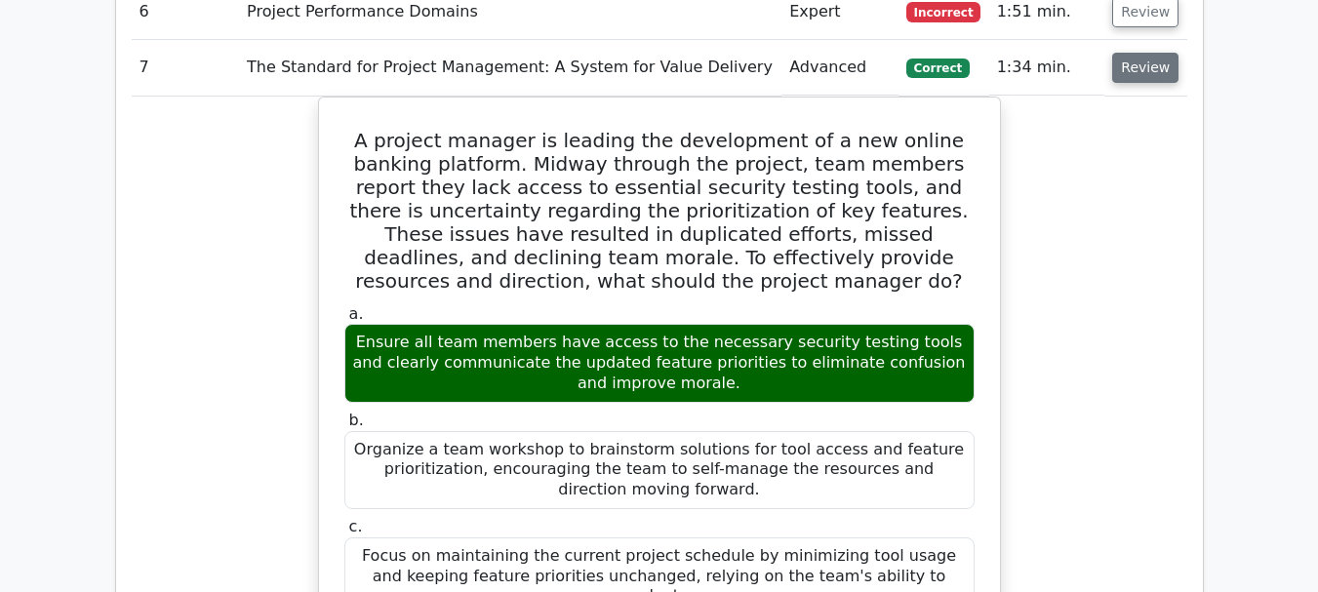
click at [1147, 53] on button "Review" at bounding box center [1145, 68] width 66 height 30
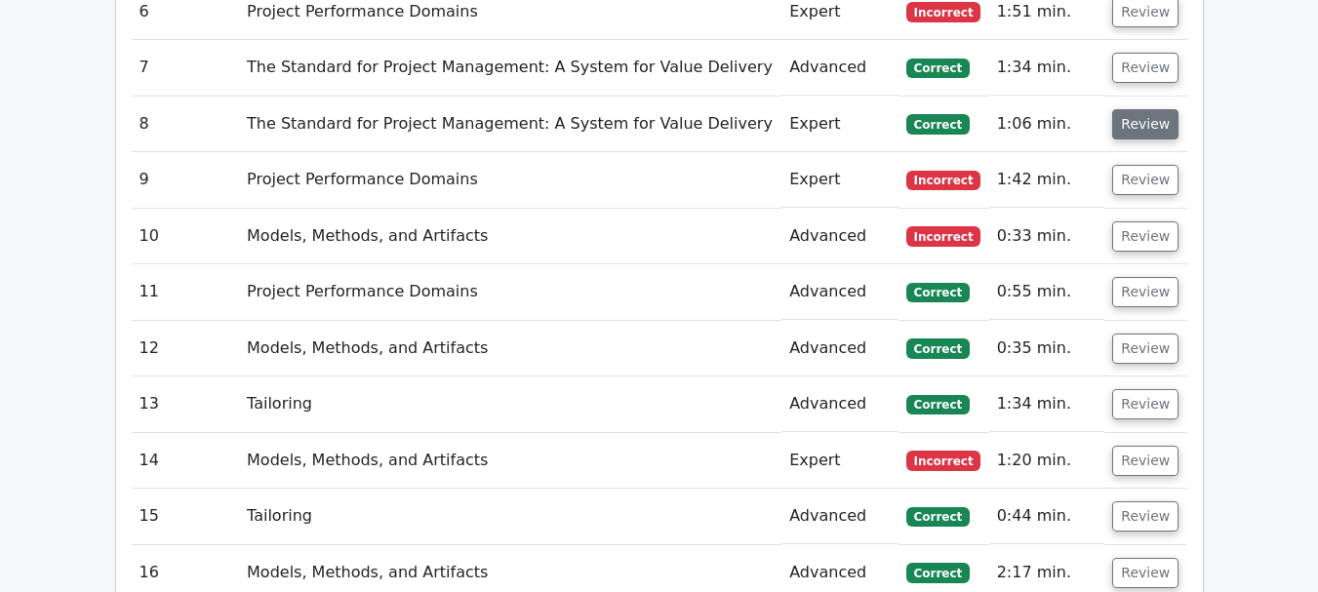
click at [1155, 109] on button "Review" at bounding box center [1145, 124] width 66 height 30
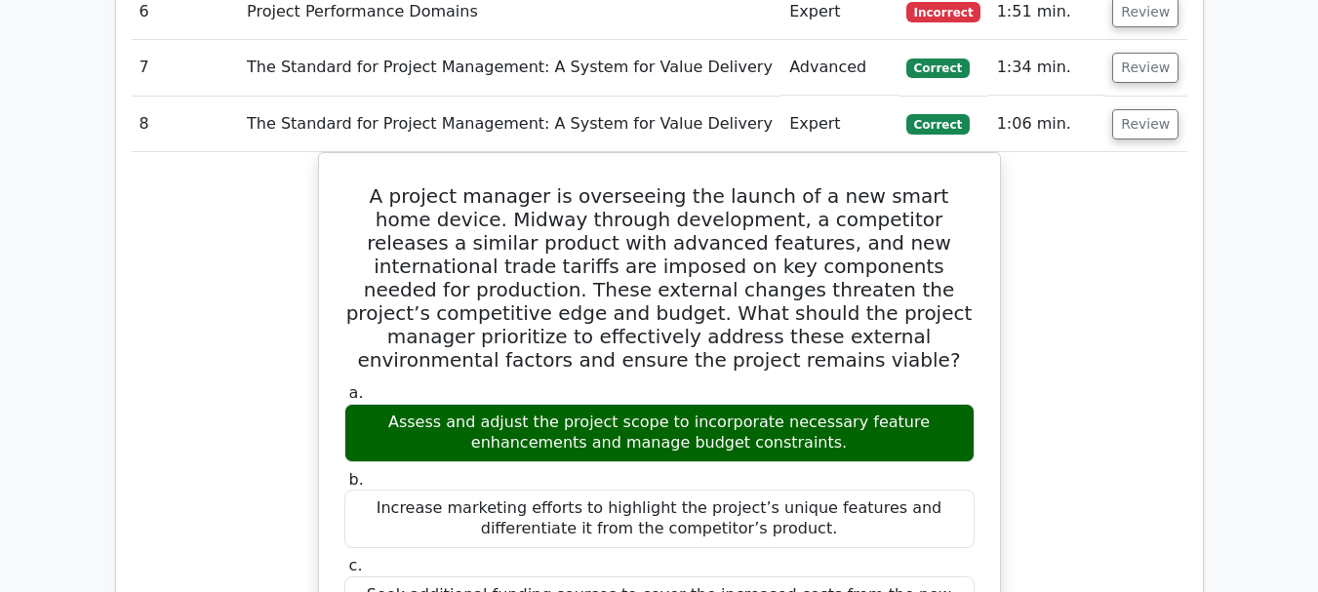
scroll to position [1756, 0]
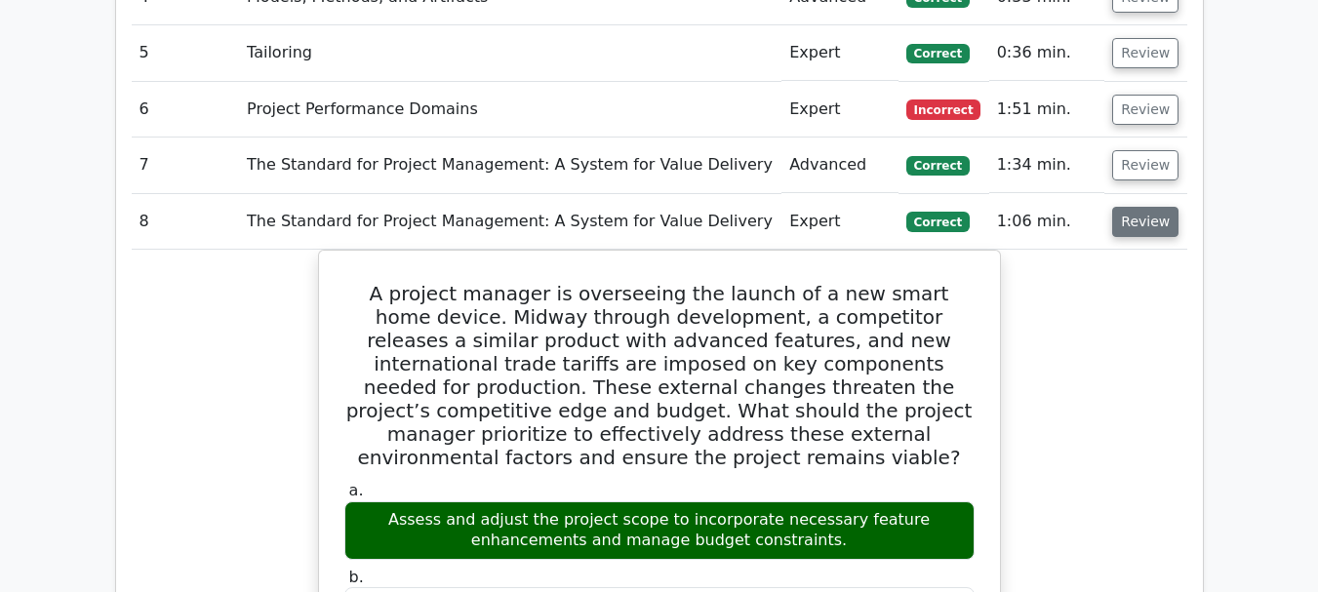
click at [1133, 207] on button "Review" at bounding box center [1145, 222] width 66 height 30
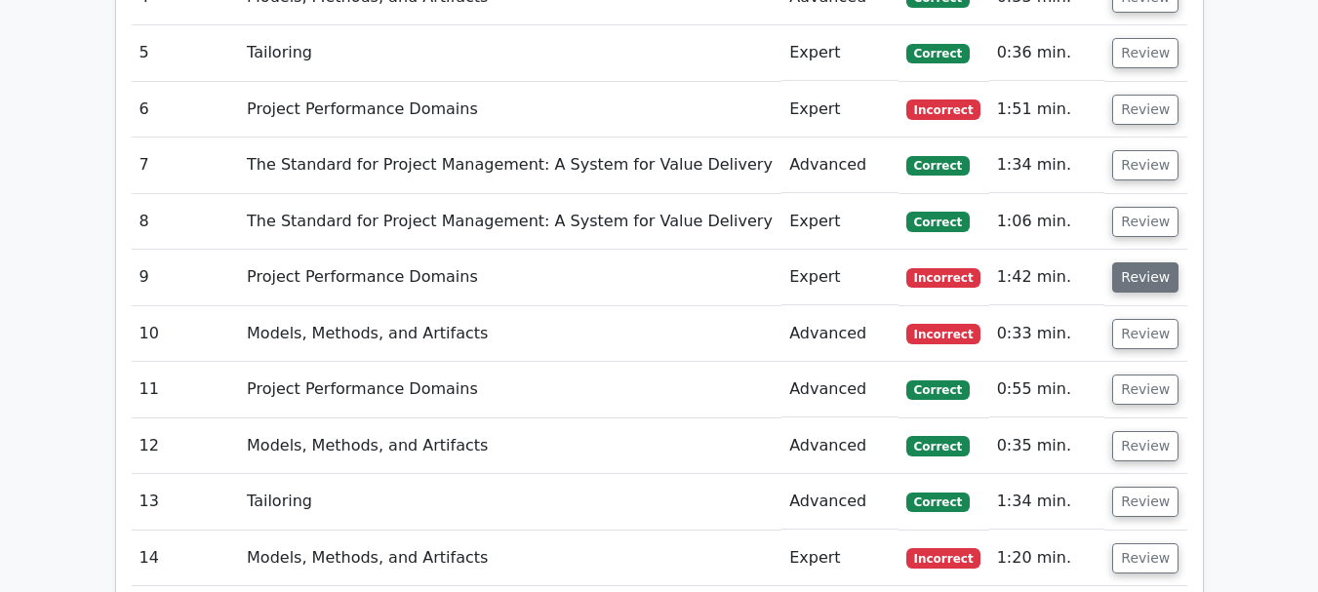
click at [1139, 262] on button "Review" at bounding box center [1145, 277] width 66 height 30
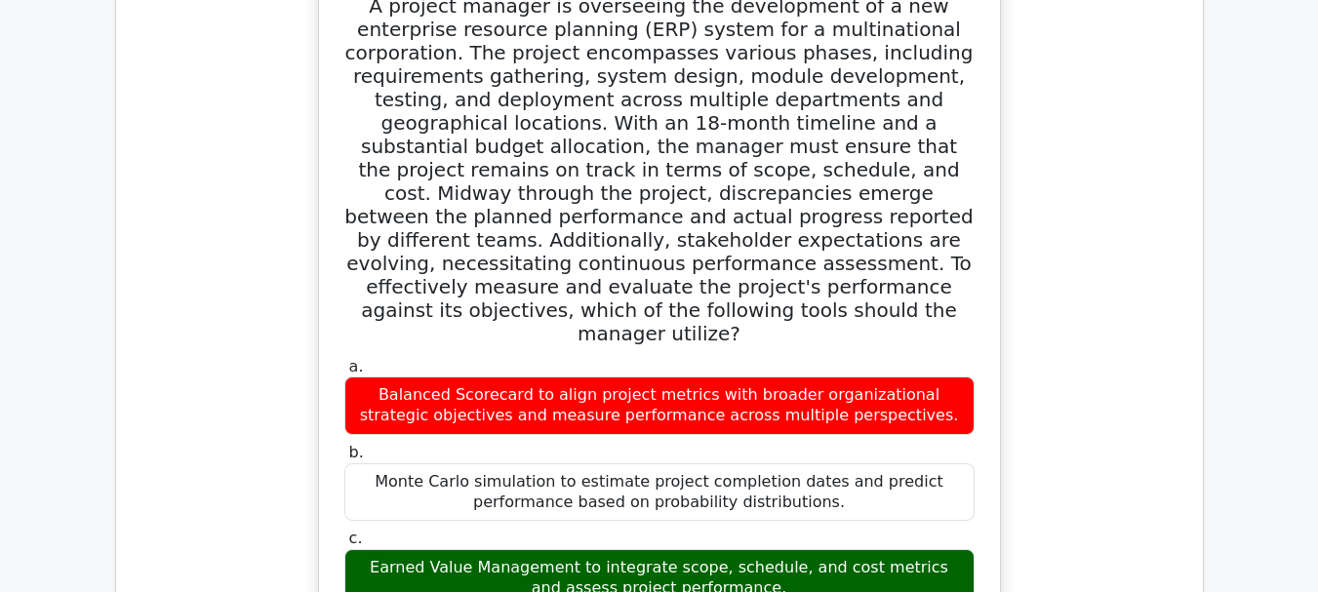
scroll to position [2146, 0]
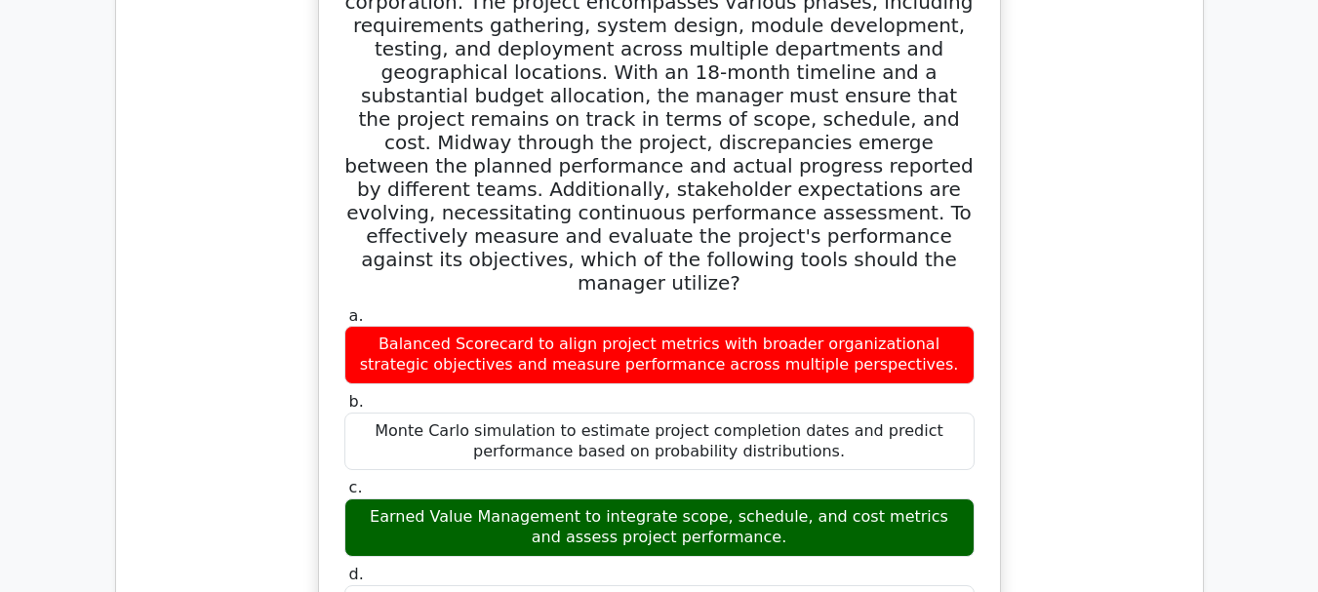
drag, startPoint x: 361, startPoint y: 400, endPoint x: 551, endPoint y: 401, distance: 190.2
click at [551, 499] on div "Earned Value Management to integrate scope, schedule, and cost metrics and asse…" at bounding box center [659, 528] width 630 height 59
copy div "Earned Value Management"
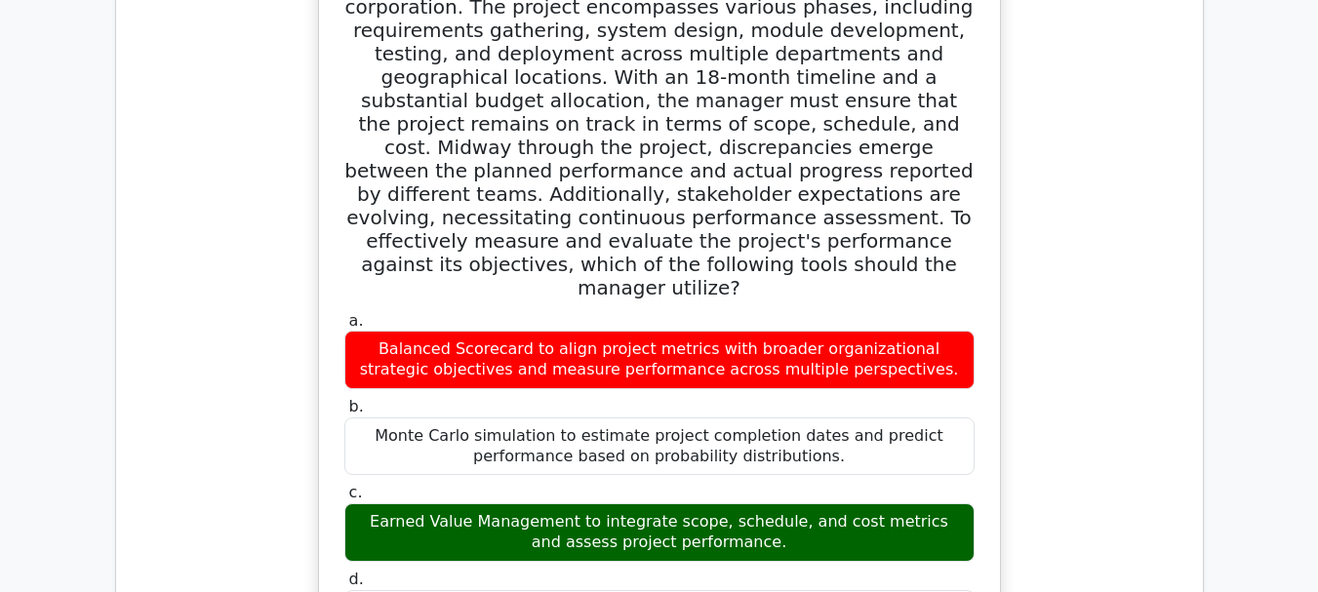
click at [1061, 396] on div "A project manager is overseeing the development of a new enterprise resource pl…" at bounding box center [660, 480] width 1056 height 1129
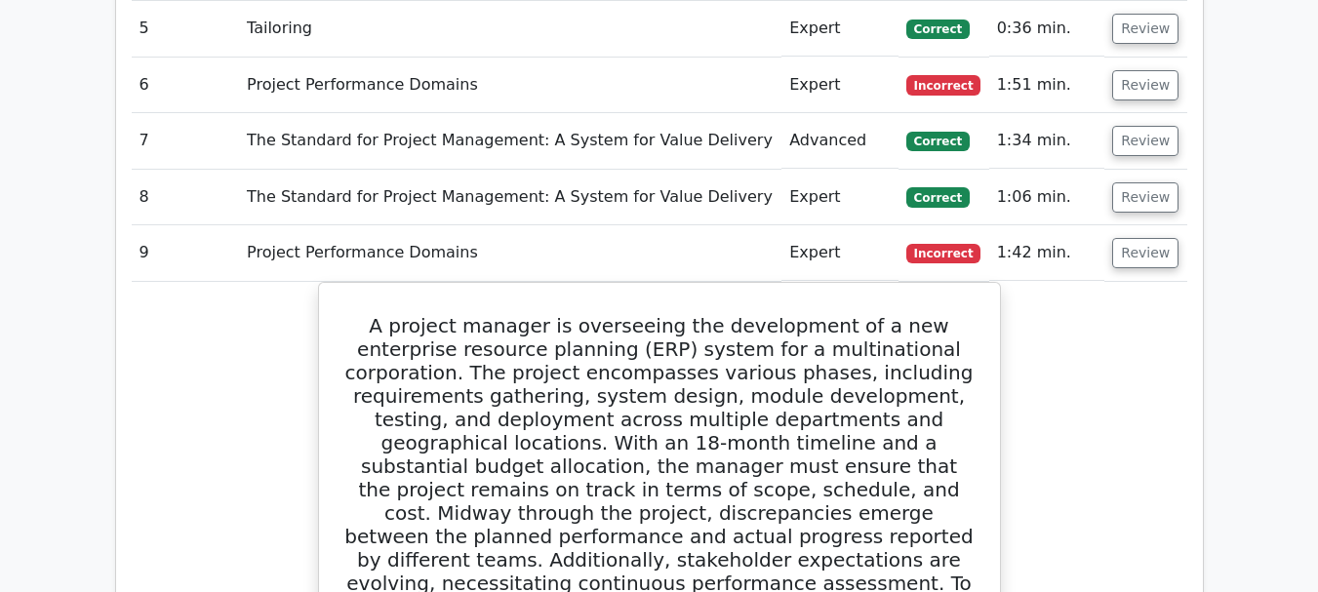
scroll to position [1756, 0]
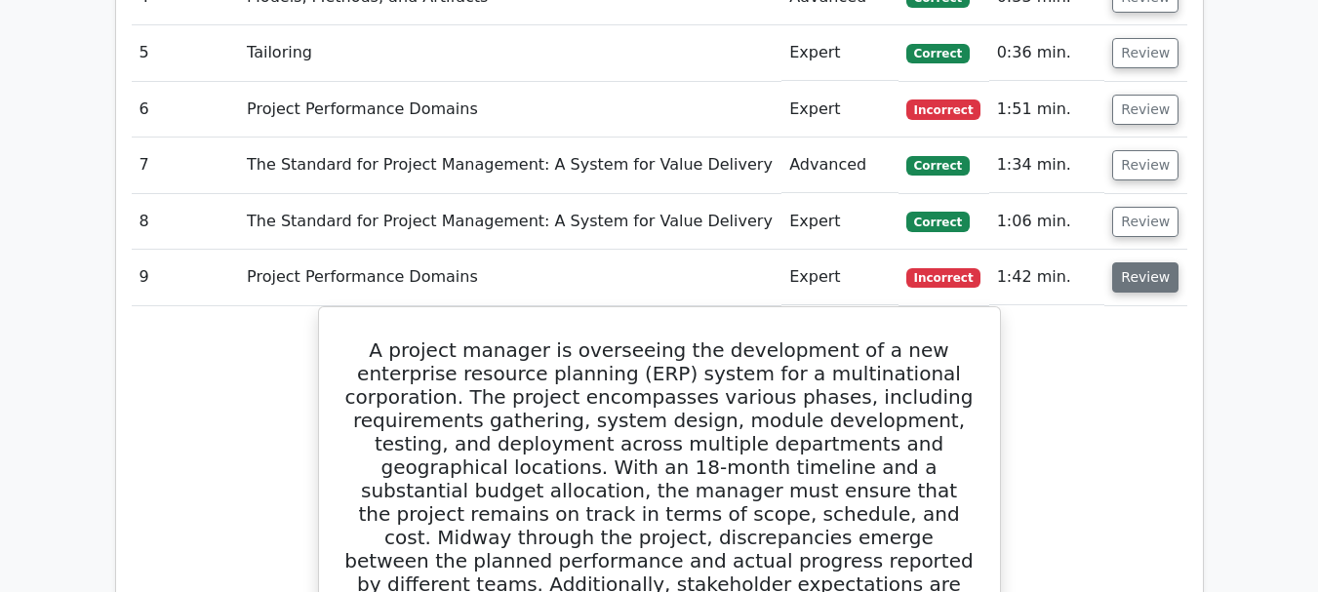
click at [1146, 262] on button "Review" at bounding box center [1145, 277] width 66 height 30
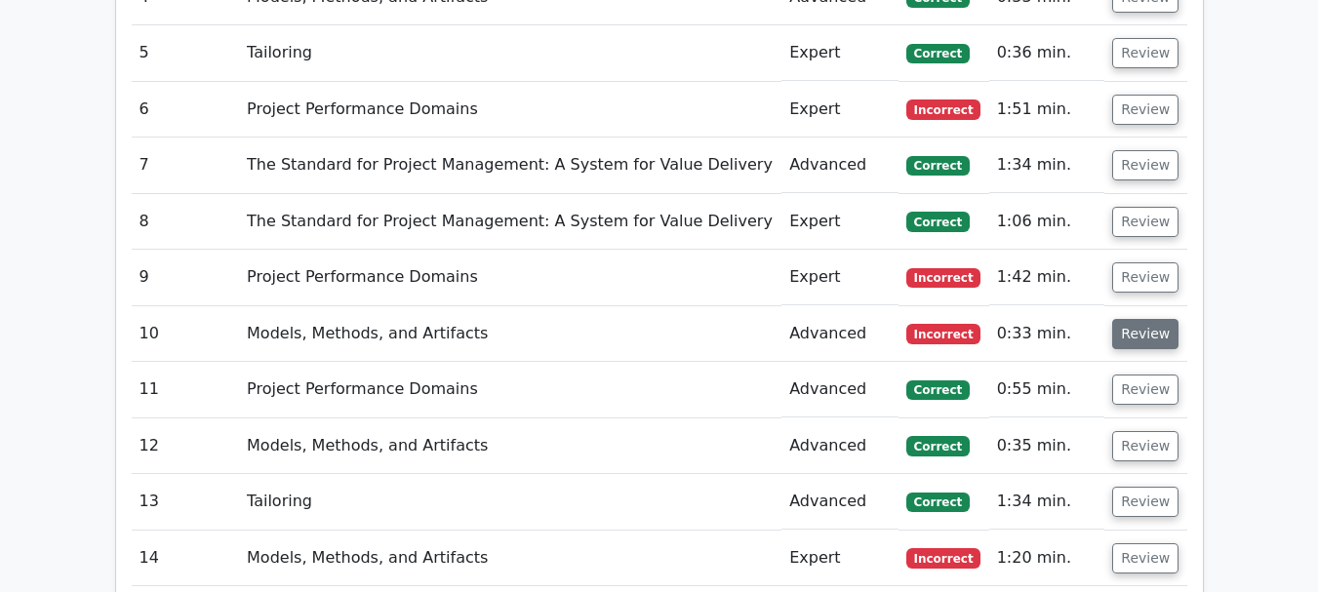
click at [1144, 319] on button "Review" at bounding box center [1145, 334] width 66 height 30
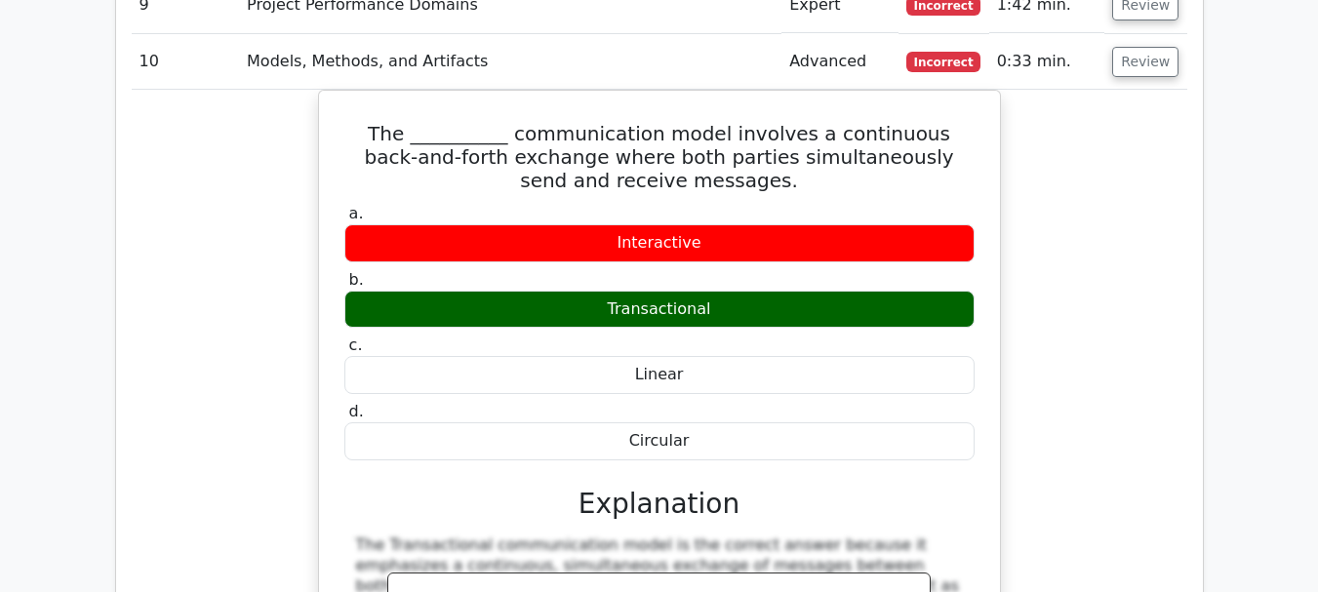
scroll to position [2049, 0]
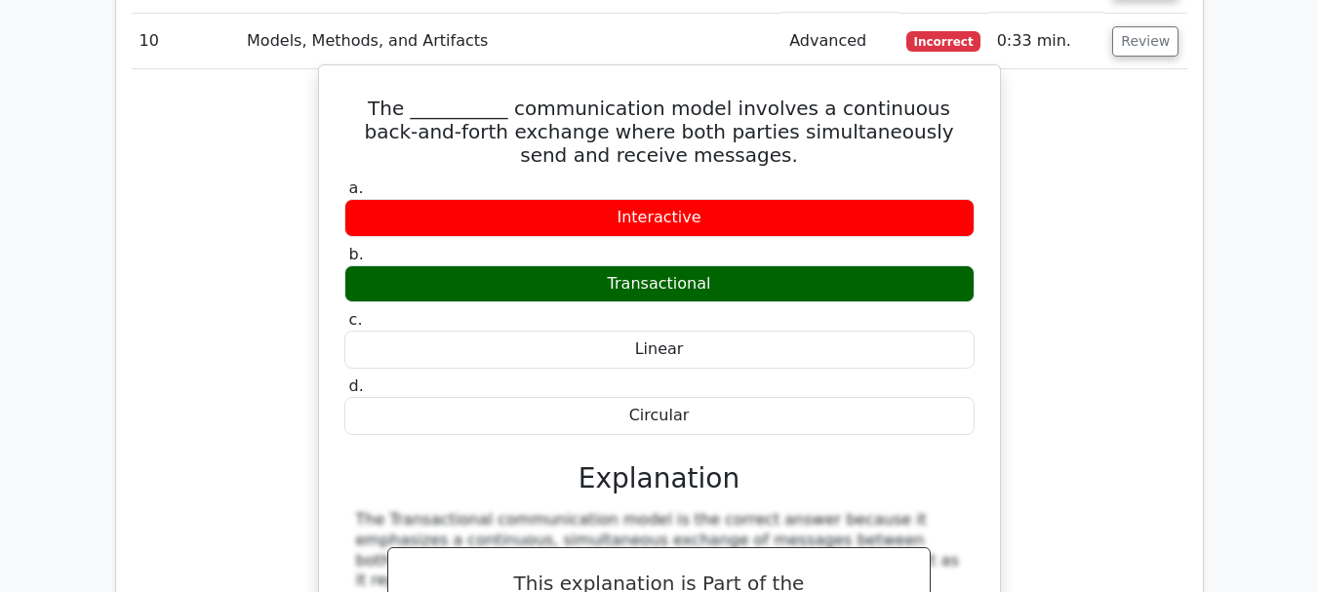
drag, startPoint x: 615, startPoint y: 215, endPoint x: 703, endPoint y: 213, distance: 88.8
click at [703, 265] on div "Transactional" at bounding box center [659, 284] width 630 height 38
copy div "Transactiona"
drag, startPoint x: 476, startPoint y: 39, endPoint x: 675, endPoint y: 47, distance: 199.2
click at [675, 97] on h5 "The __________ communication model involves a continuous back-and-forth exchang…" at bounding box center [659, 132] width 634 height 70
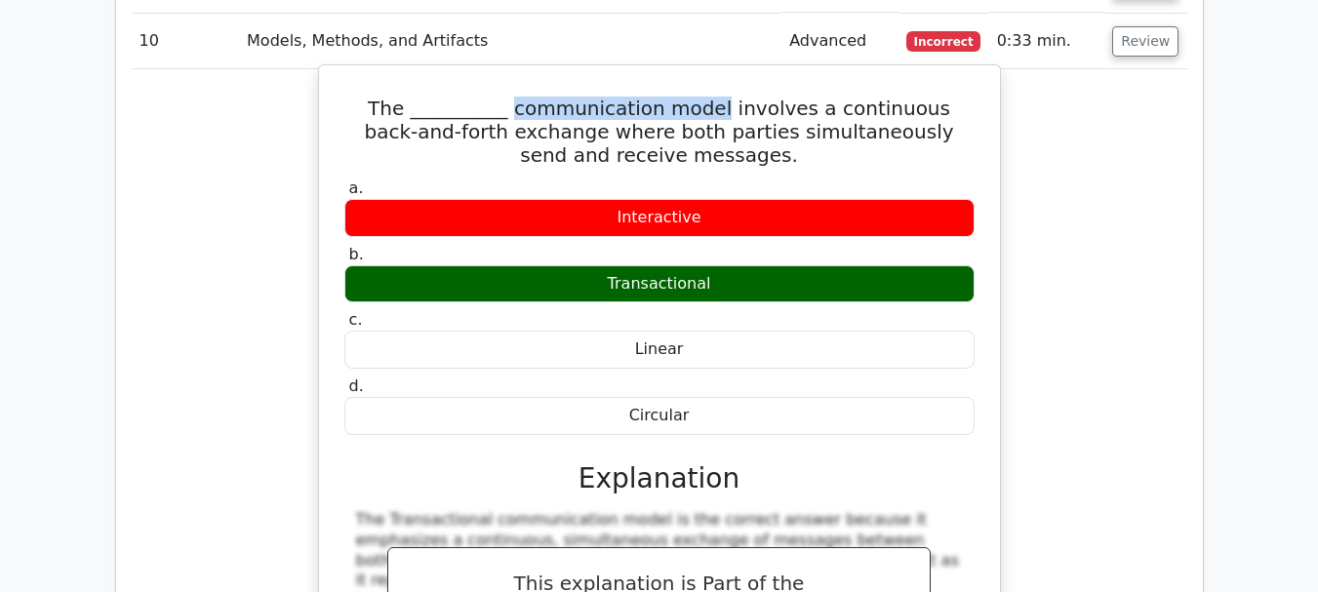
copy h5 "communication model"
drag, startPoint x: 619, startPoint y: 148, endPoint x: 699, endPoint y: 161, distance: 80.0
click at [699, 199] on div "Interactive" at bounding box center [659, 218] width 630 height 38
copy div "Interactive"
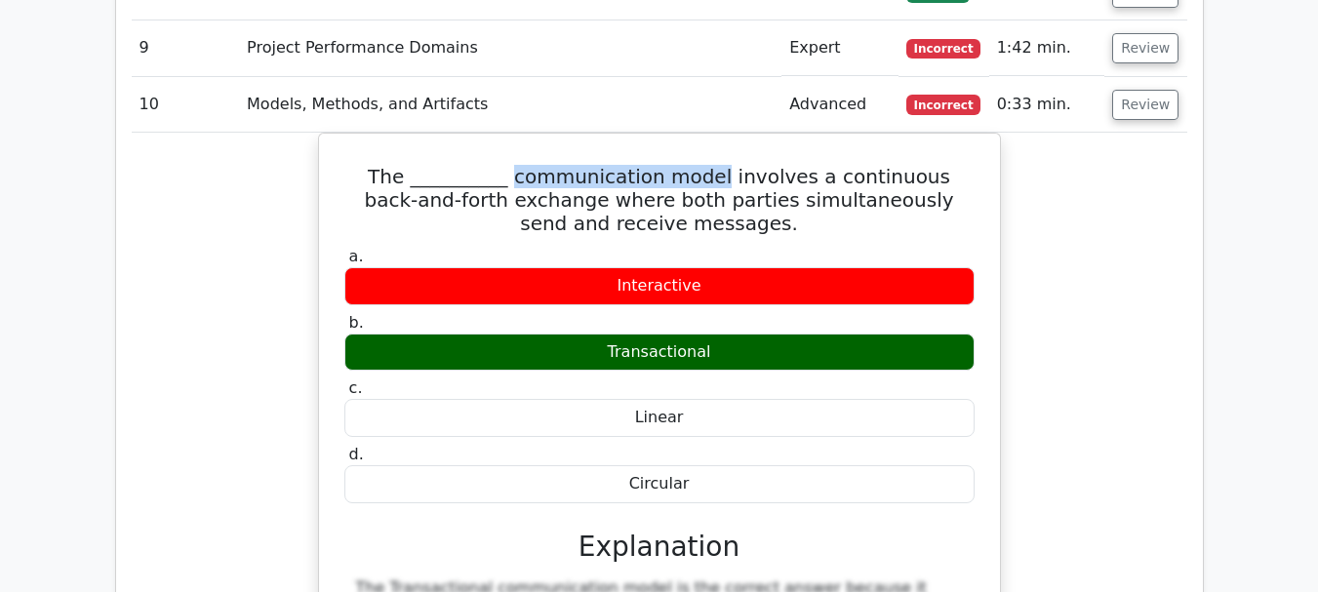
scroll to position [1951, 0]
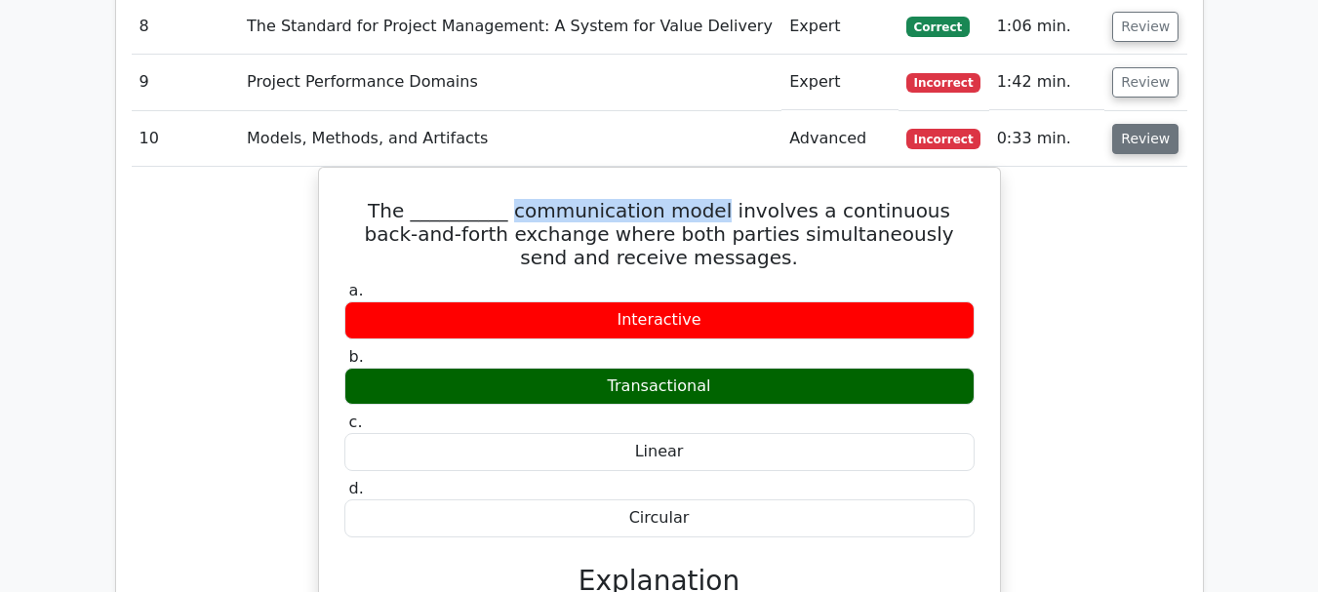
click at [1150, 124] on button "Review" at bounding box center [1145, 139] width 66 height 30
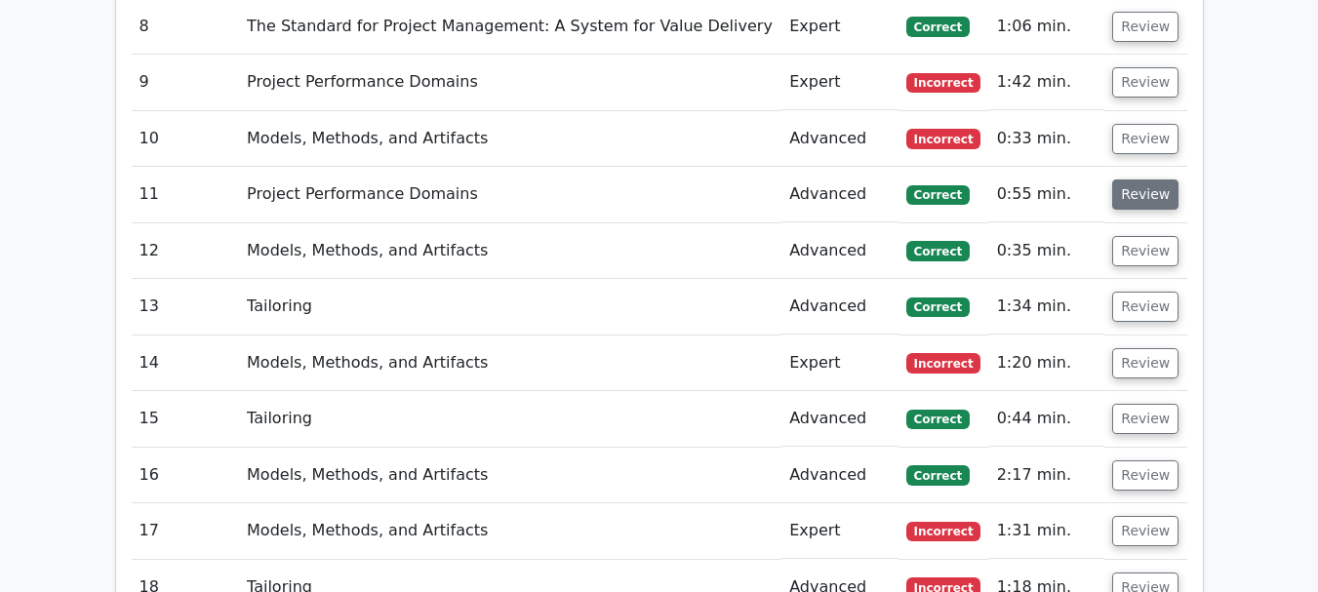
click at [1145, 180] on button "Review" at bounding box center [1145, 195] width 66 height 30
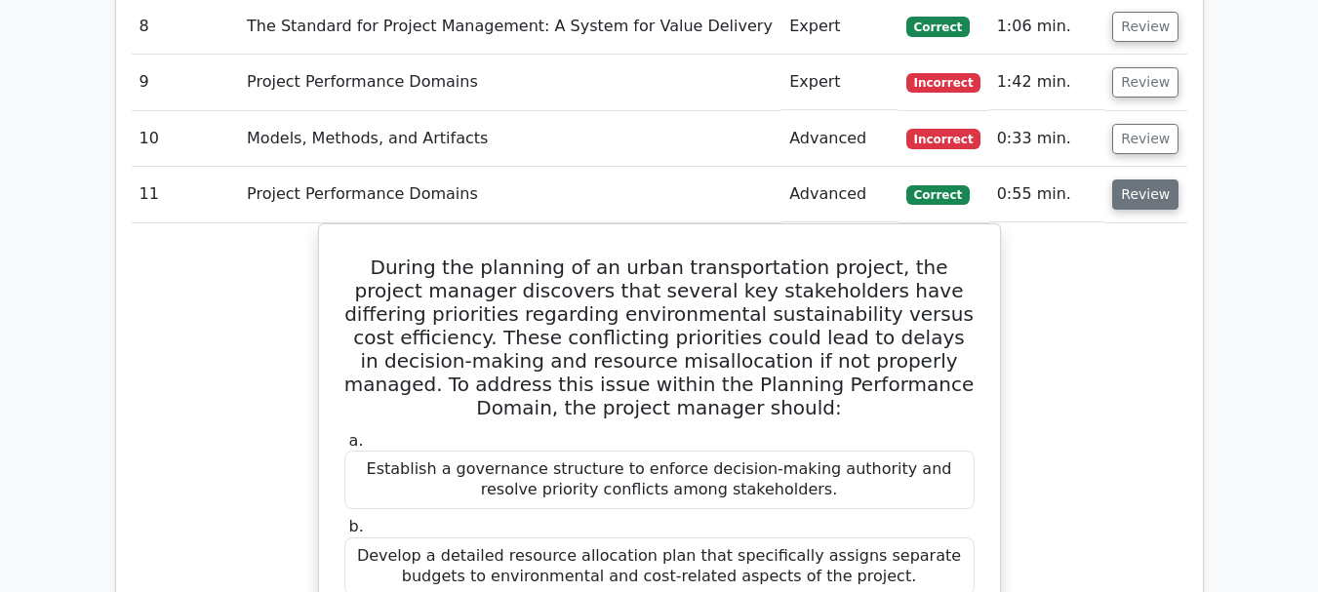
click at [1137, 180] on button "Review" at bounding box center [1145, 195] width 66 height 30
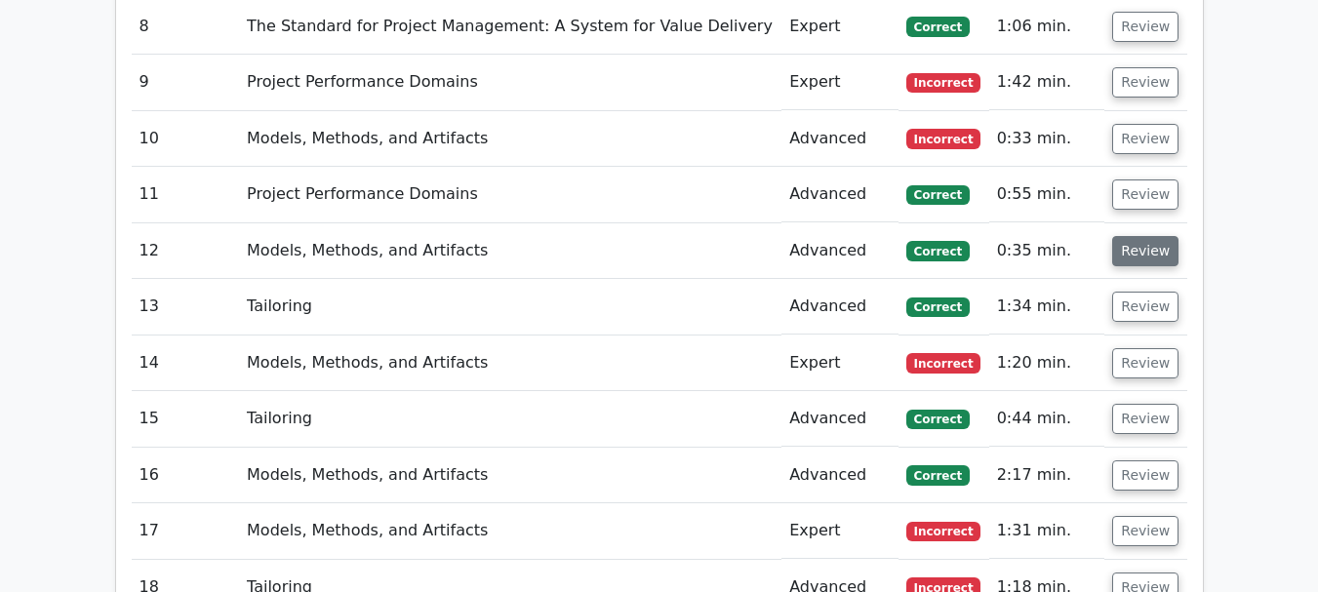
click at [1134, 236] on button "Review" at bounding box center [1145, 251] width 66 height 30
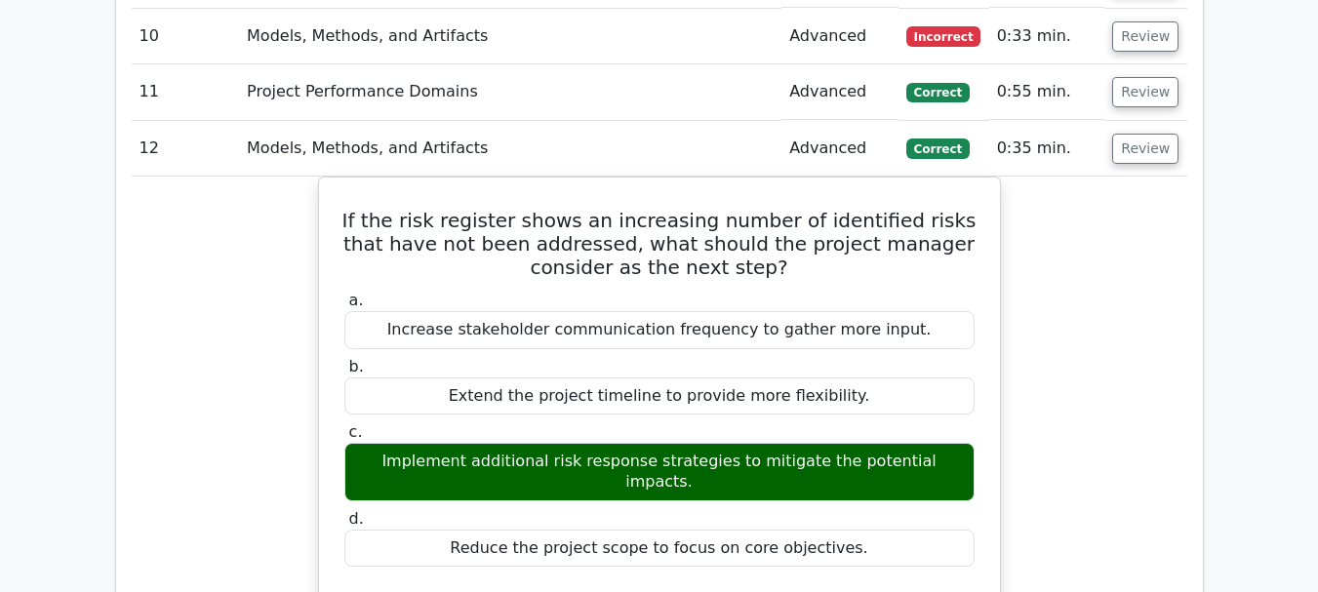
scroll to position [2049, 0]
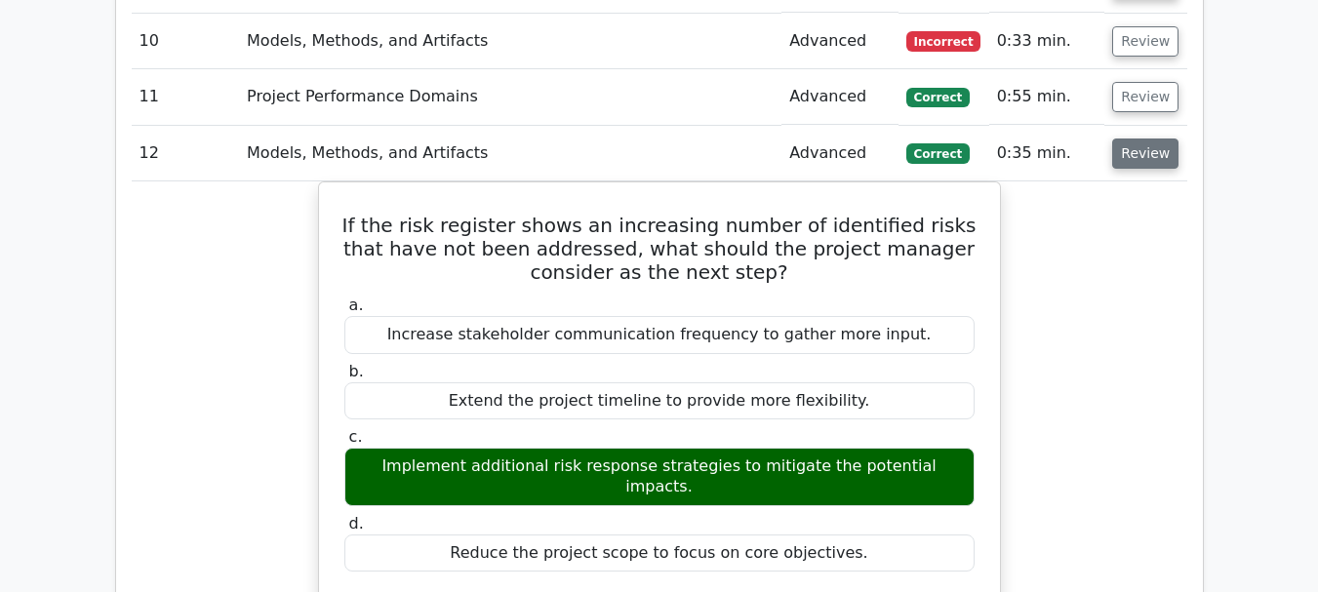
click at [1141, 139] on button "Review" at bounding box center [1145, 154] width 66 height 30
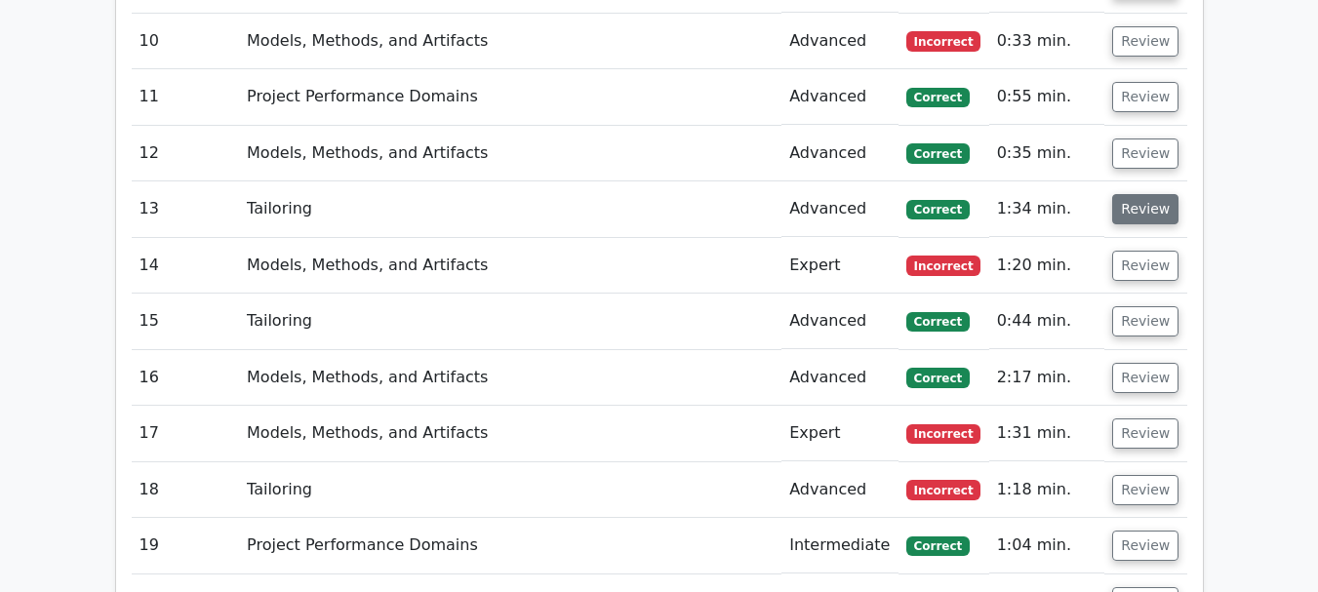
click at [1139, 194] on button "Review" at bounding box center [1145, 209] width 66 height 30
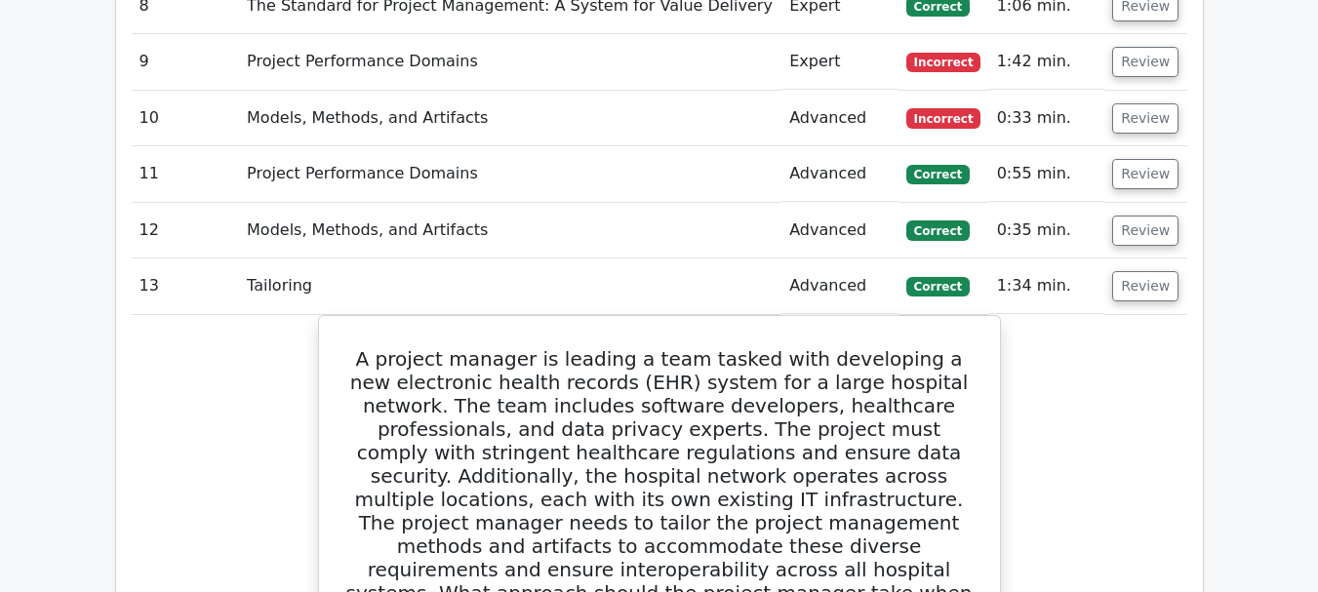
scroll to position [1951, 0]
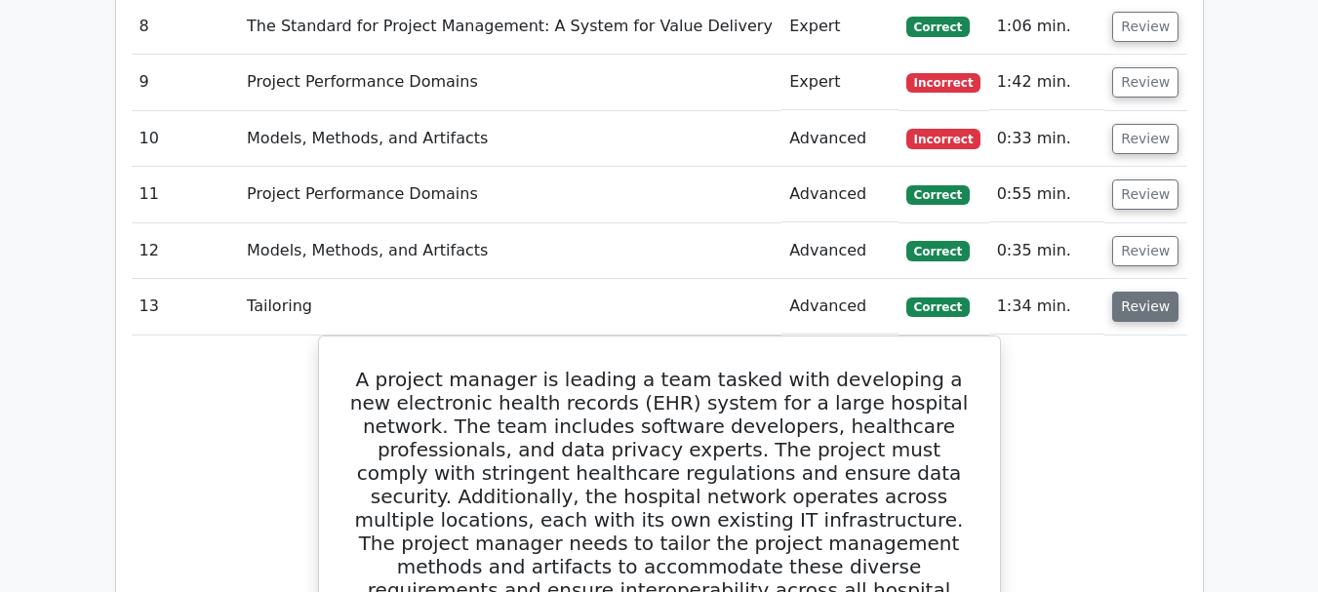
click at [1152, 292] on button "Review" at bounding box center [1145, 307] width 66 height 30
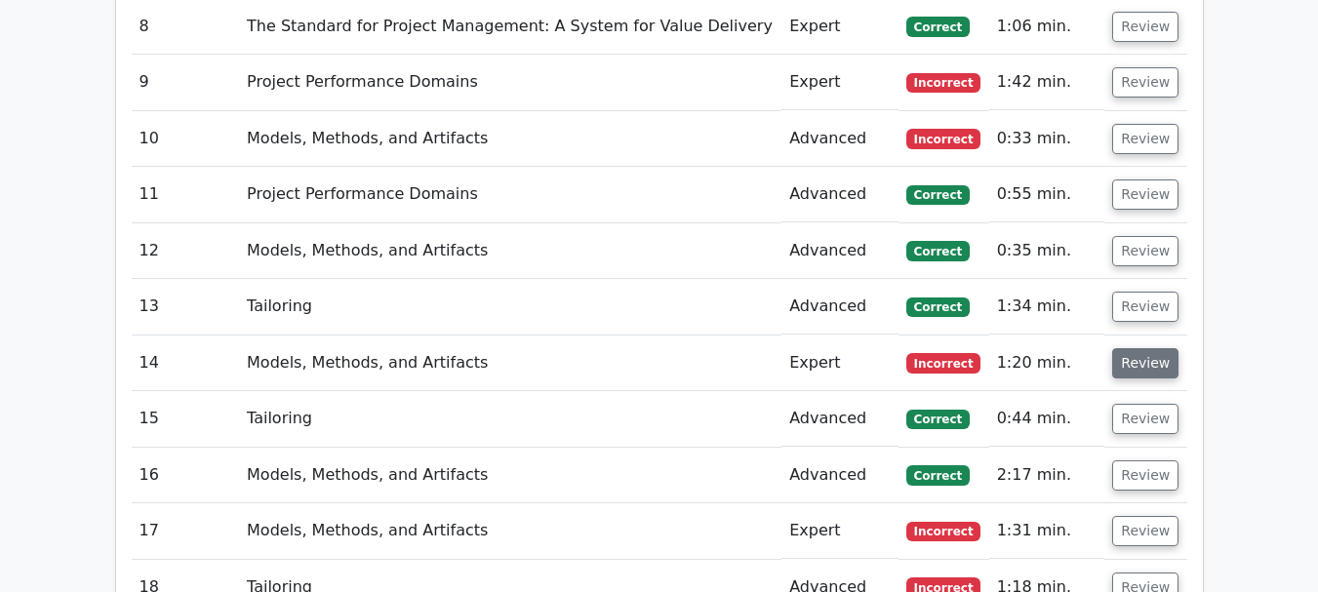
click at [1151, 348] on button "Review" at bounding box center [1145, 363] width 66 height 30
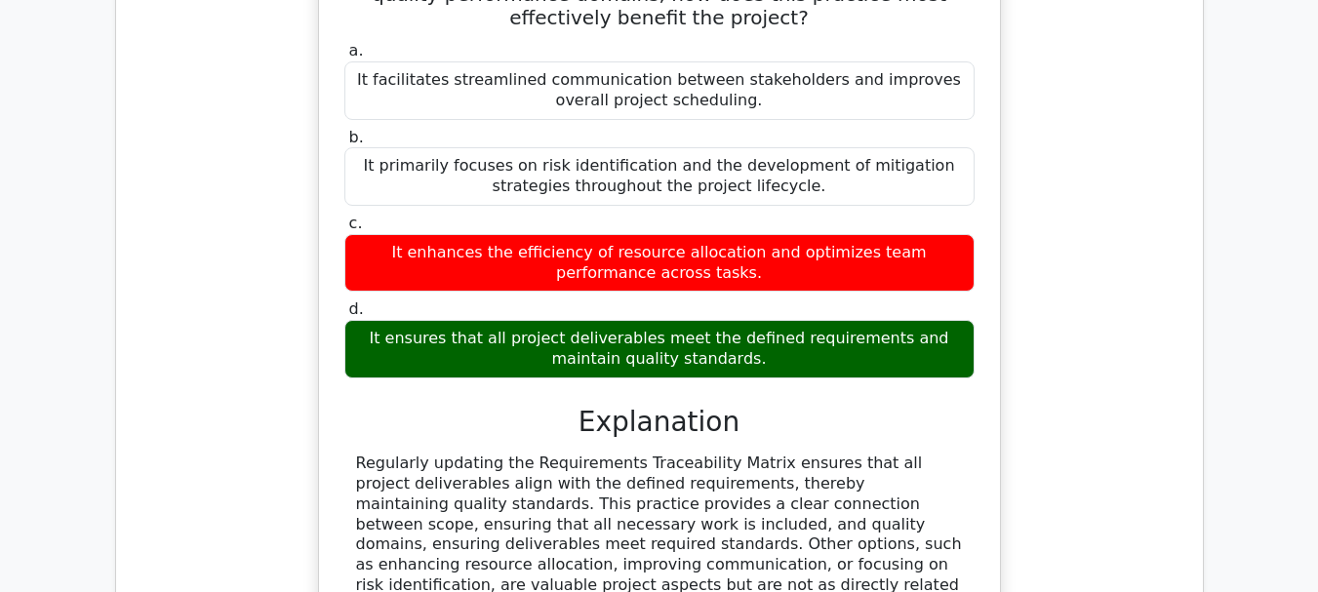
scroll to position [2537, 0]
